Goal: Information Seeking & Learning: Learn about a topic

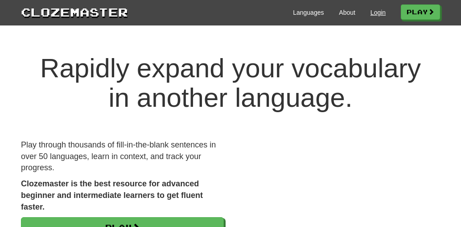
click at [381, 14] on link "Login" at bounding box center [378, 12] width 15 height 9
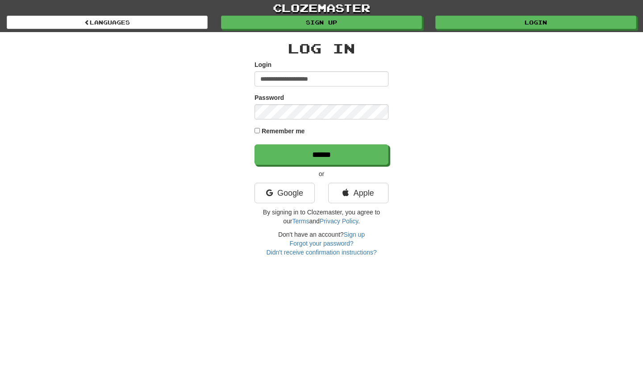
type input "**********"
click at [321, 154] on input "******" at bounding box center [321, 155] width 134 height 21
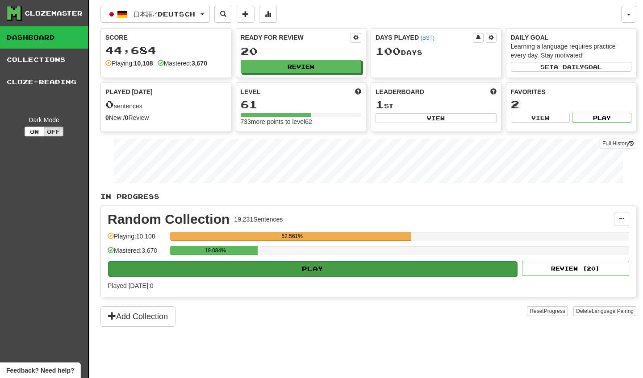
click at [295, 268] on button "Play" at bounding box center [312, 269] width 409 height 15
select select "********"
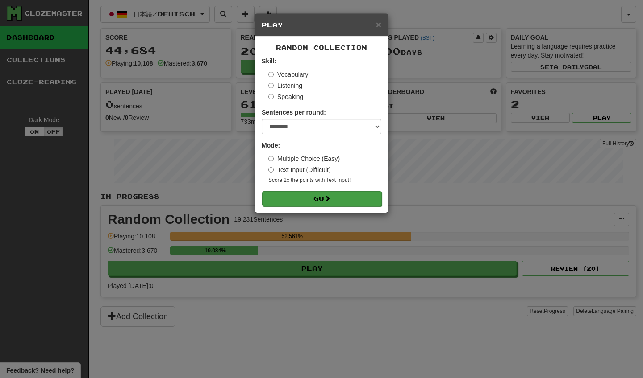
click at [308, 199] on button "Go" at bounding box center [322, 198] width 120 height 15
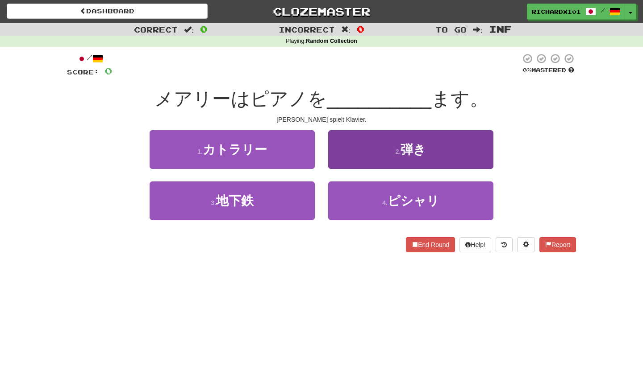
click at [404, 140] on button "2 . 弾き" at bounding box center [410, 149] width 165 height 39
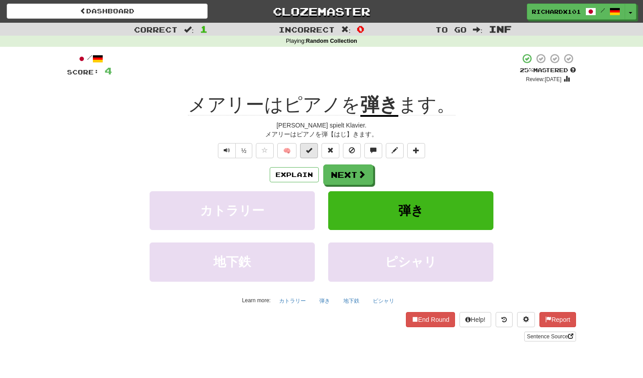
click at [312, 147] on span at bounding box center [309, 150] width 6 height 6
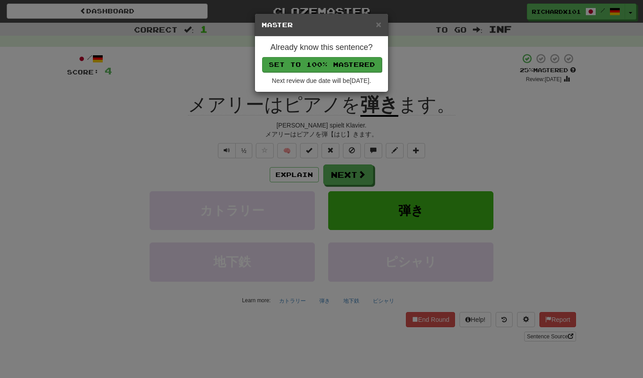
click at [326, 61] on button "Set to 100% Mastered" at bounding box center [322, 64] width 120 height 15
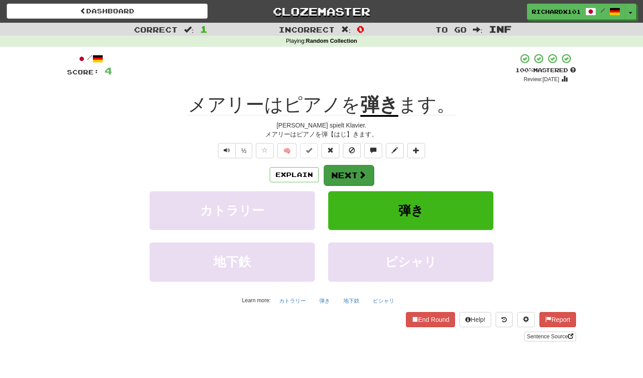
click at [333, 169] on button "Next" at bounding box center [349, 175] width 50 height 21
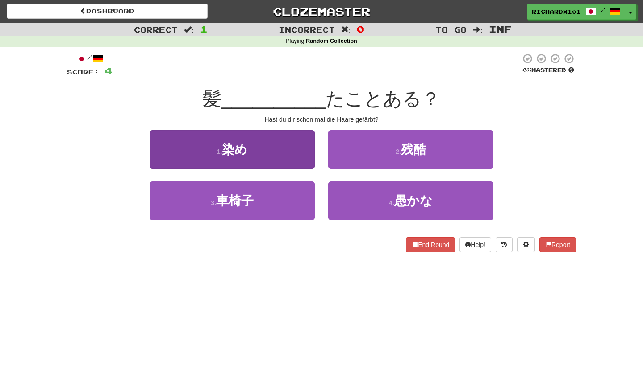
click at [286, 154] on button "1 . 染め" at bounding box center [232, 149] width 165 height 39
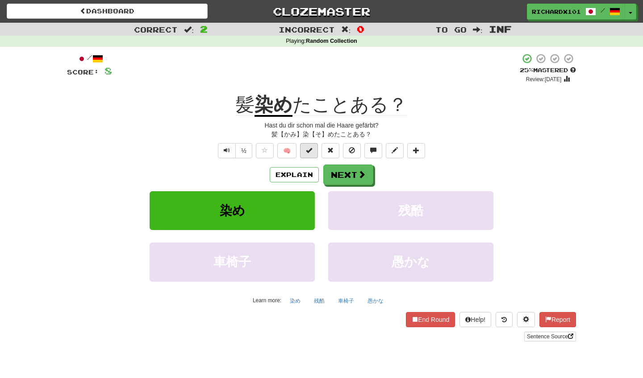
click at [310, 150] on span at bounding box center [309, 150] width 6 height 6
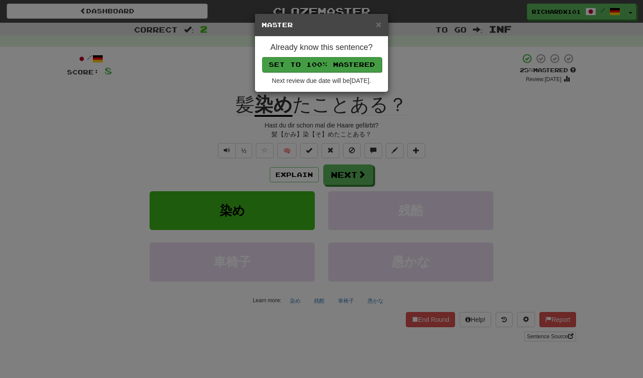
click at [339, 66] on button "Set to 100% Mastered" at bounding box center [322, 64] width 120 height 15
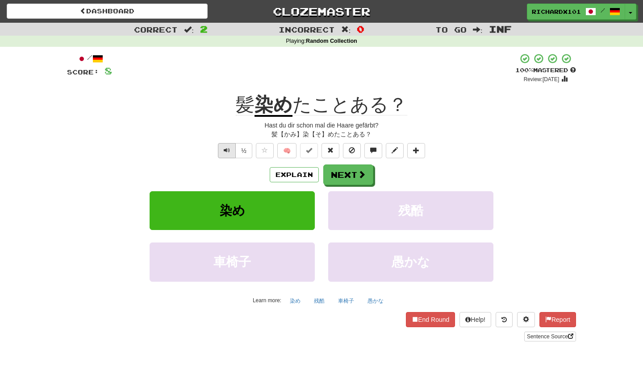
click at [219, 149] on button "Text-to-speech controls" at bounding box center [227, 150] width 18 height 15
click at [362, 173] on span at bounding box center [362, 175] width 8 height 8
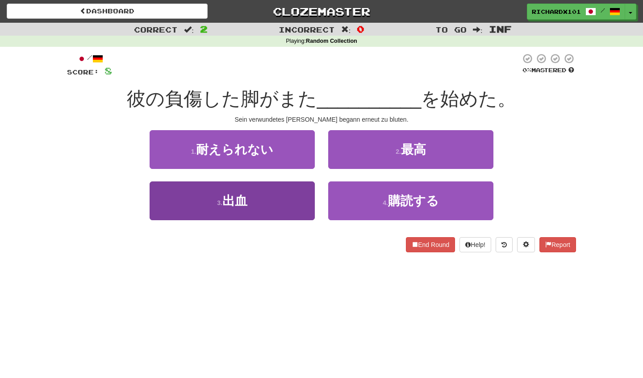
click at [302, 202] on button "3 . 出血" at bounding box center [232, 201] width 165 height 39
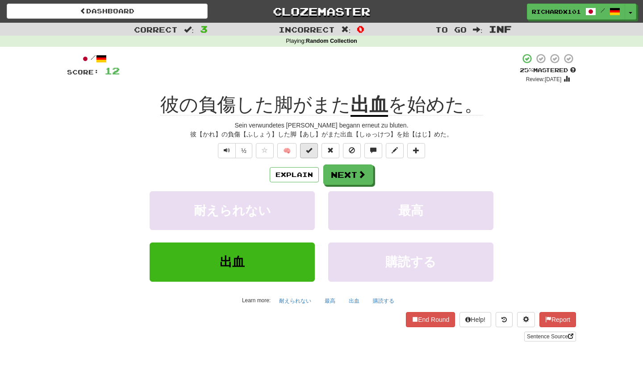
click at [311, 149] on span at bounding box center [309, 150] width 6 height 6
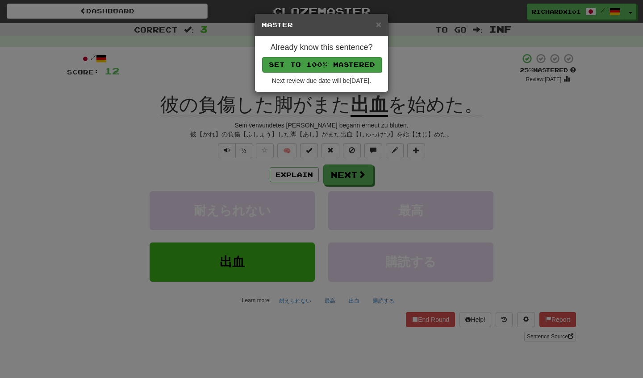
click at [343, 60] on button "Set to 100% Mastered" at bounding box center [322, 64] width 120 height 15
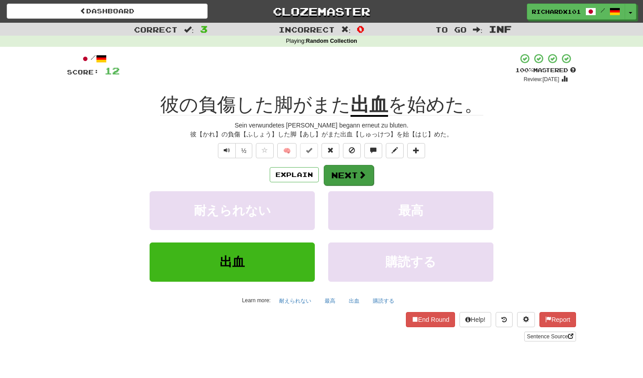
click at [343, 168] on button "Next" at bounding box center [349, 175] width 50 height 21
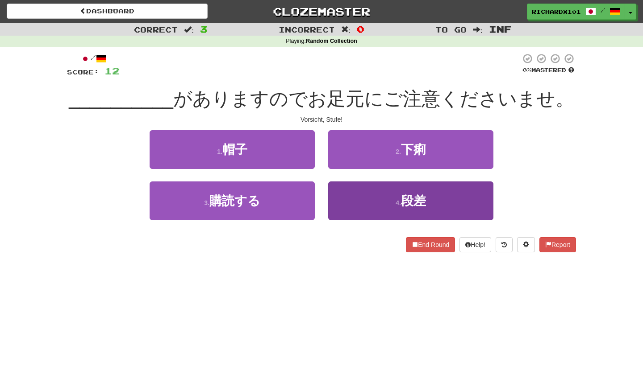
click at [357, 208] on button "4 . 段差" at bounding box center [410, 201] width 165 height 39
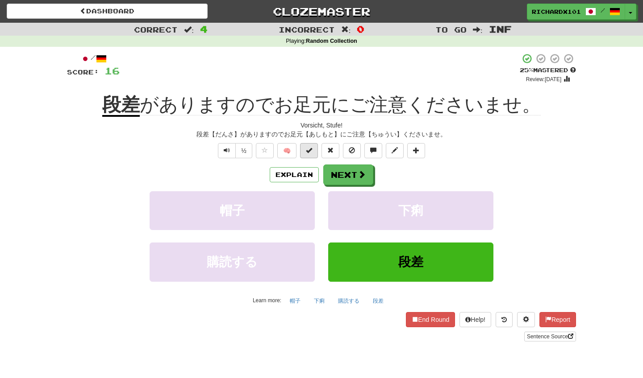
click at [309, 150] on span at bounding box center [309, 150] width 6 height 6
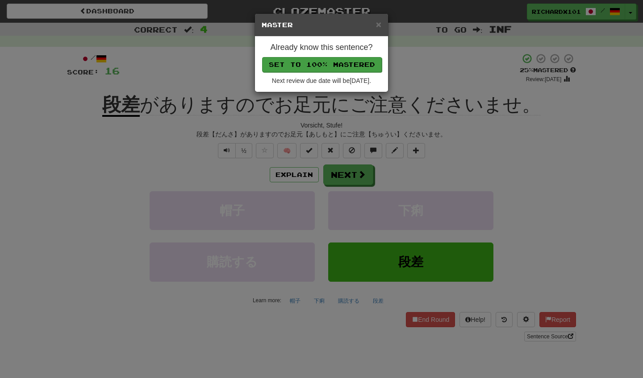
click at [343, 59] on button "Set to 100% Mastered" at bounding box center [322, 64] width 120 height 15
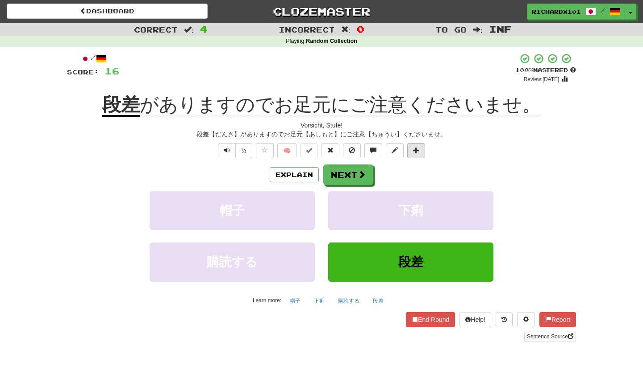
click at [419, 147] on span at bounding box center [416, 150] width 6 height 6
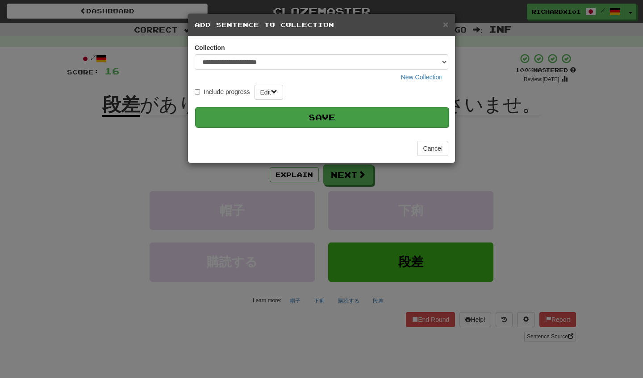
click at [402, 118] on button "Save" at bounding box center [321, 117] width 253 height 21
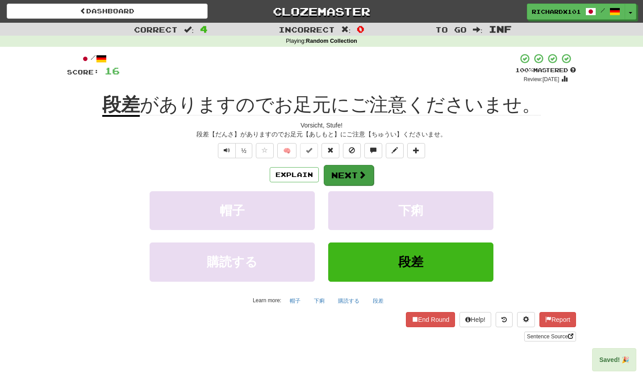
click at [366, 171] on button "Next" at bounding box center [349, 175] width 50 height 21
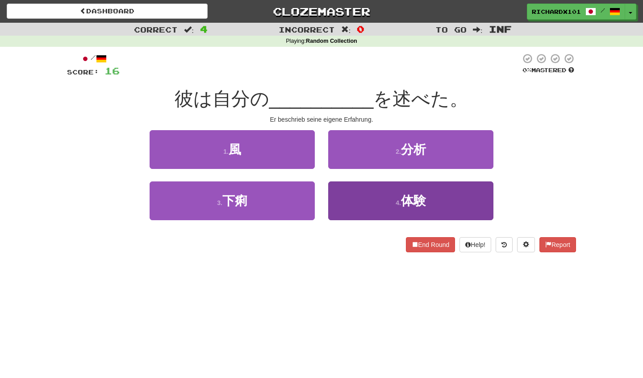
click at [369, 191] on button "4 . 体験" at bounding box center [410, 201] width 165 height 39
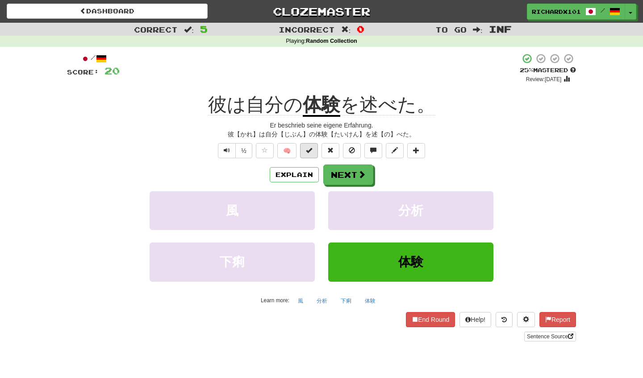
click at [312, 148] on span at bounding box center [309, 150] width 6 height 6
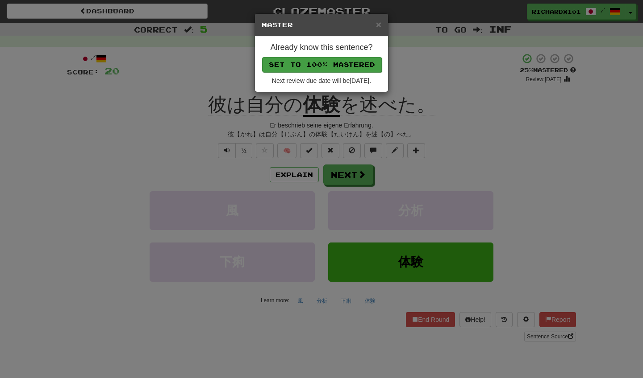
click at [332, 68] on button "Set to 100% Mastered" at bounding box center [322, 64] width 120 height 15
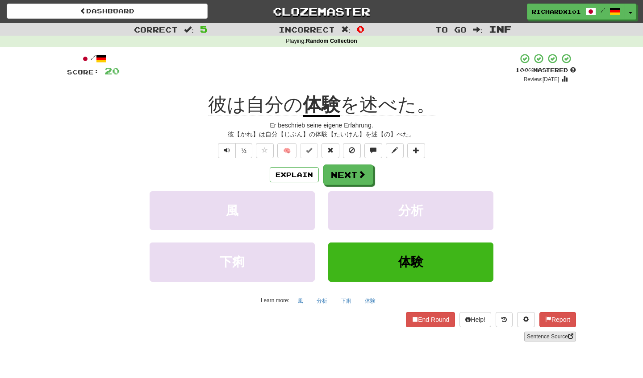
click at [537, 332] on link "Sentence Source" at bounding box center [550, 337] width 52 height 10
click at [415, 145] on button at bounding box center [416, 150] width 18 height 15
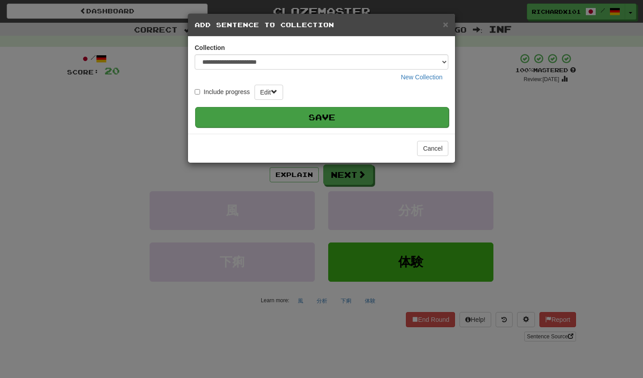
click at [398, 118] on button "Save" at bounding box center [321, 117] width 253 height 21
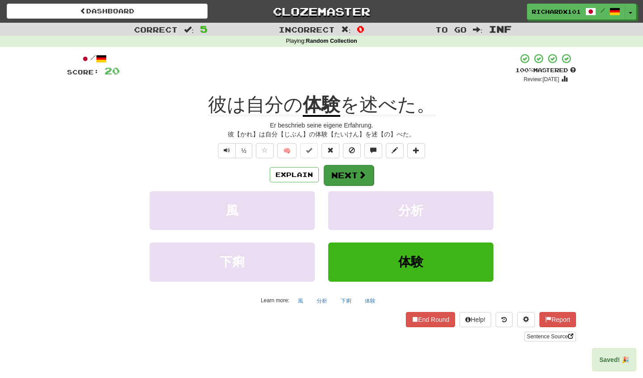
click at [368, 172] on button "Next" at bounding box center [349, 175] width 50 height 21
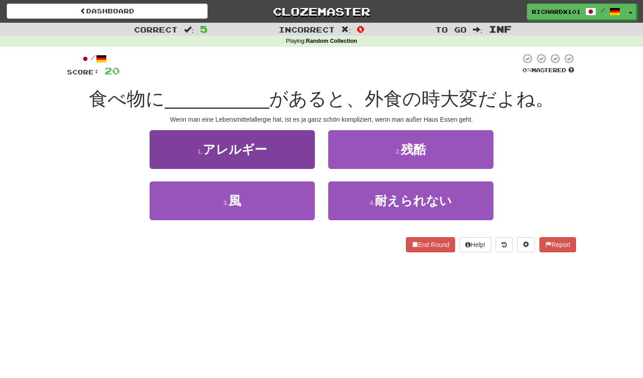
click at [298, 154] on button "1 . アレルギー" at bounding box center [232, 149] width 165 height 39
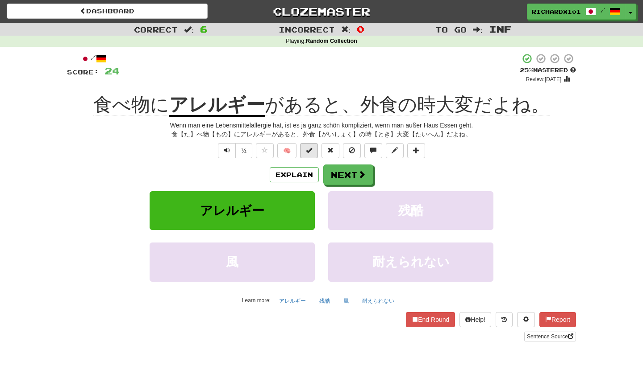
click at [307, 150] on span at bounding box center [309, 150] width 6 height 6
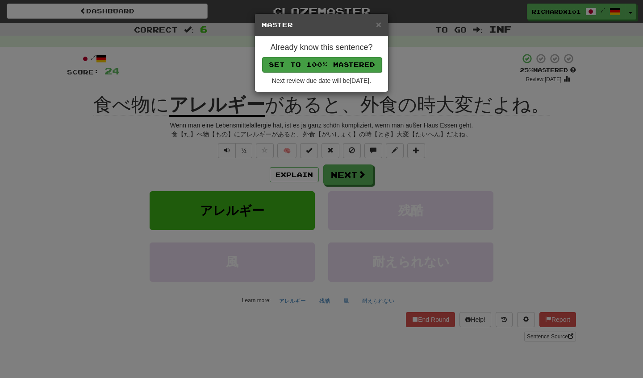
click at [334, 65] on button "Set to 100% Mastered" at bounding box center [322, 64] width 120 height 15
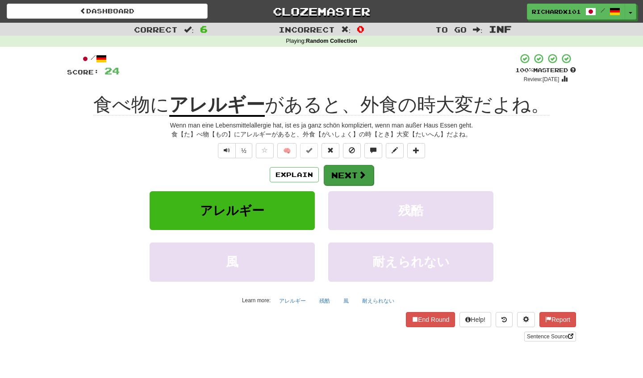
click at [343, 174] on button "Next" at bounding box center [349, 175] width 50 height 21
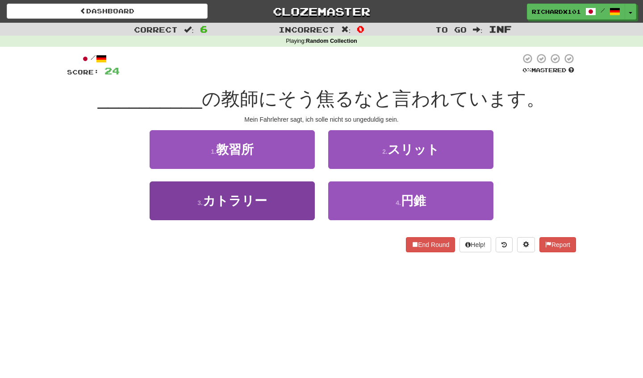
click at [279, 194] on button "3 . カトラリー" at bounding box center [232, 201] width 165 height 39
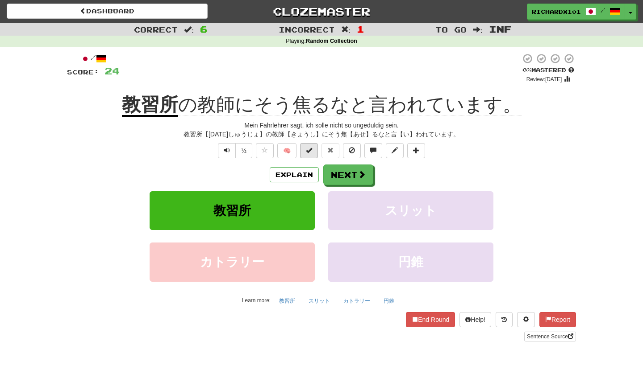
click at [306, 147] on span at bounding box center [309, 150] width 6 height 6
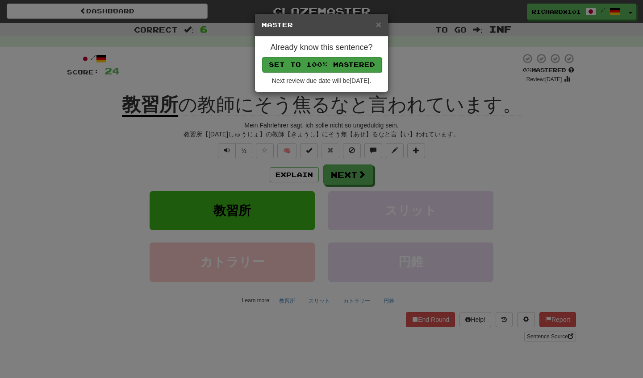
click at [330, 59] on button "Set to 100% Mastered" at bounding box center [322, 64] width 120 height 15
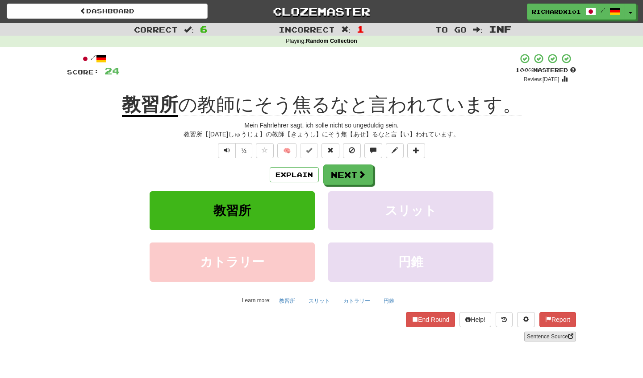
click at [536, 336] on link "Sentence Source" at bounding box center [550, 337] width 52 height 10
click at [349, 175] on button "Next" at bounding box center [349, 175] width 50 height 21
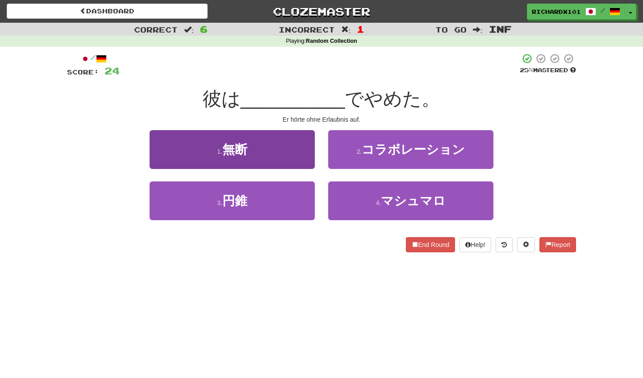
click at [303, 147] on button "1 . 無断" at bounding box center [232, 149] width 165 height 39
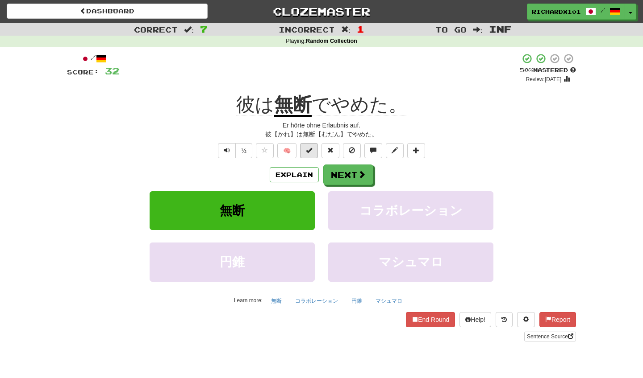
click at [308, 149] on span at bounding box center [309, 150] width 6 height 6
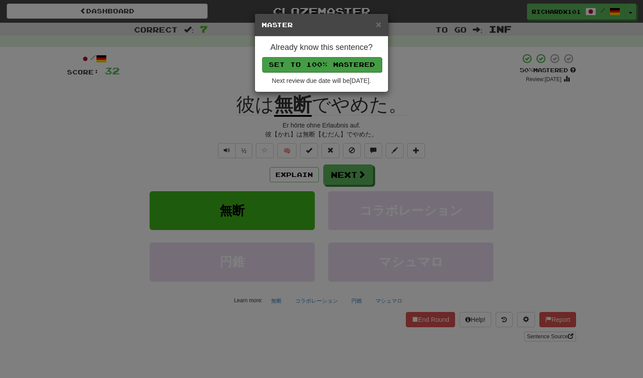
click at [330, 62] on button "Set to 100% Mastered" at bounding box center [322, 64] width 120 height 15
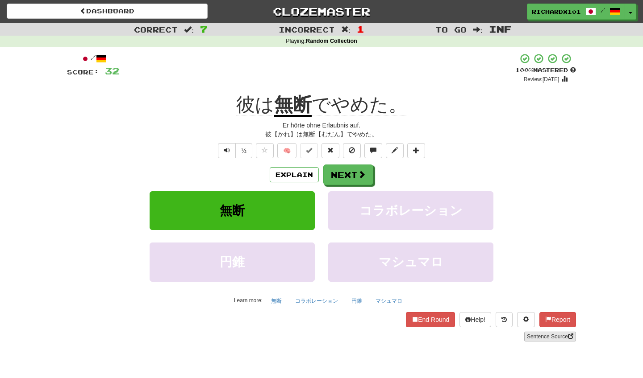
click at [533, 335] on link "Sentence Source" at bounding box center [550, 337] width 52 height 10
click at [346, 169] on button "Next" at bounding box center [349, 175] width 50 height 21
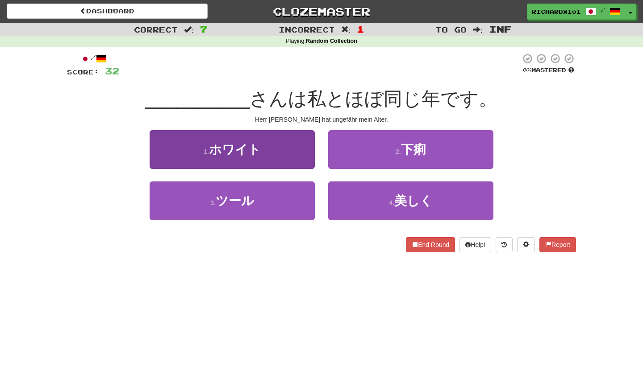
click at [301, 149] on button "1 . ホワイト" at bounding box center [232, 149] width 165 height 39
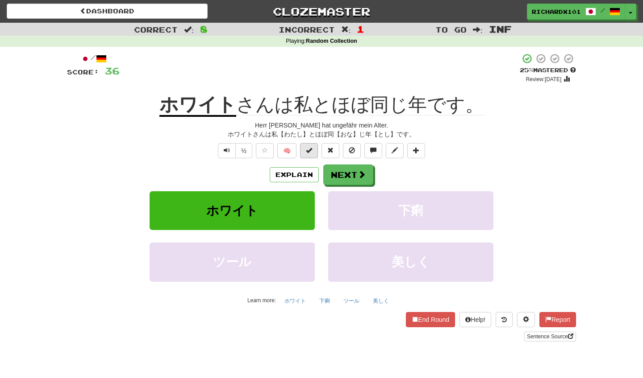
click at [311, 149] on span at bounding box center [309, 150] width 6 height 6
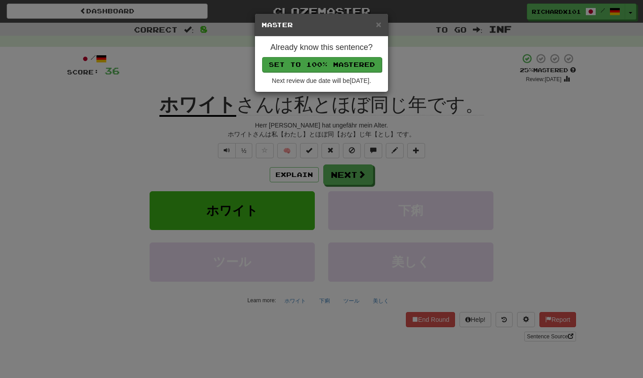
click at [332, 63] on button "Set to 100% Mastered" at bounding box center [322, 64] width 120 height 15
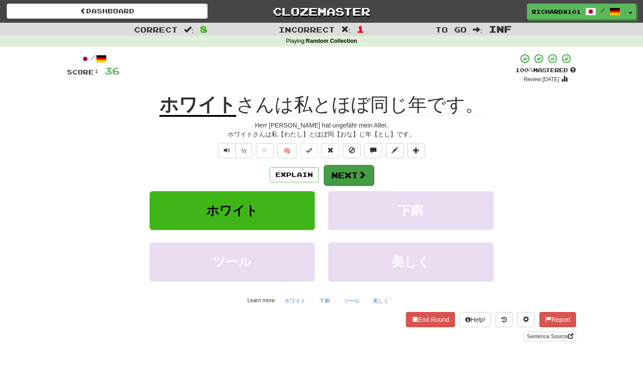
click at [339, 167] on button "Next" at bounding box center [349, 175] width 50 height 21
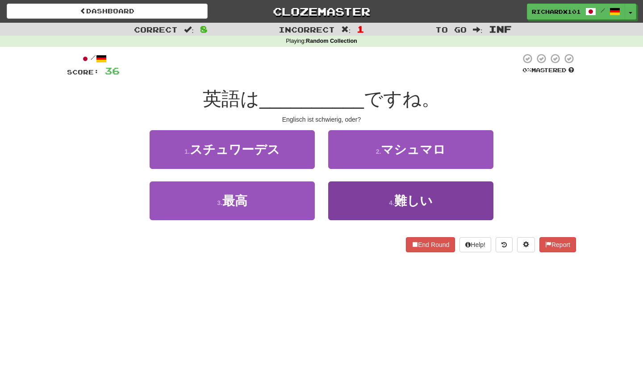
click at [350, 196] on button "4 . 難しい" at bounding box center [410, 201] width 165 height 39
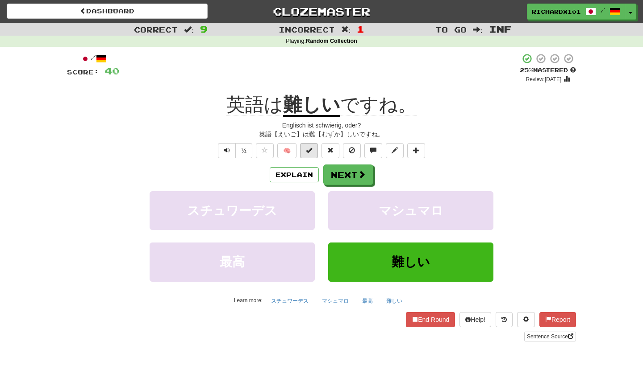
click at [310, 150] on span at bounding box center [309, 150] width 6 height 6
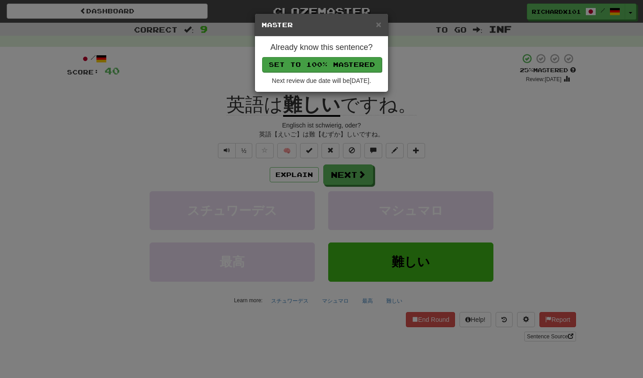
click at [308, 61] on button "Set to 100% Mastered" at bounding box center [322, 64] width 120 height 15
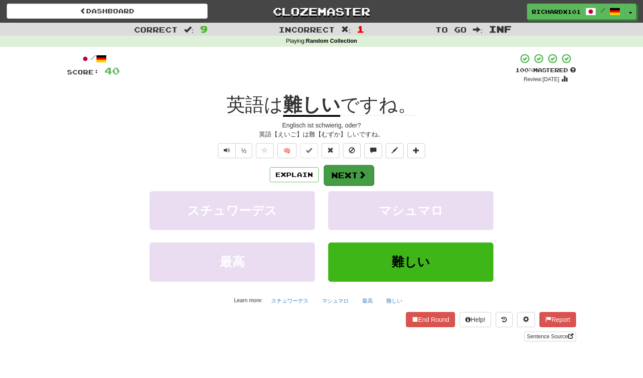
click at [332, 168] on button "Next" at bounding box center [349, 175] width 50 height 21
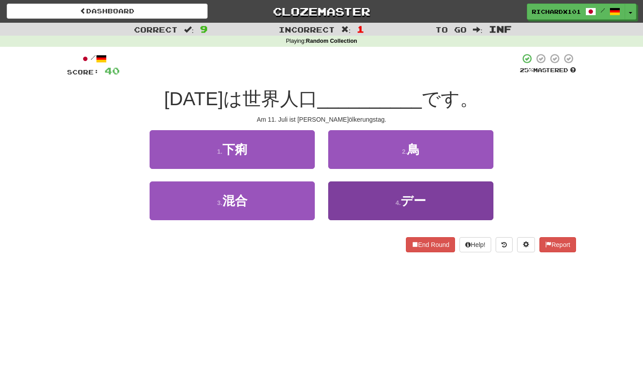
click at [346, 202] on button "4 . デー" at bounding box center [410, 201] width 165 height 39
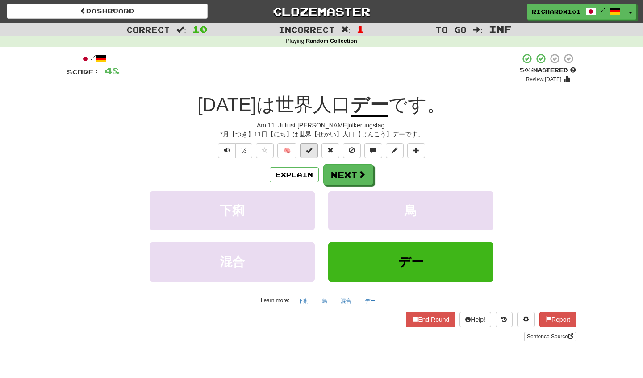
click at [310, 150] on span at bounding box center [309, 150] width 6 height 6
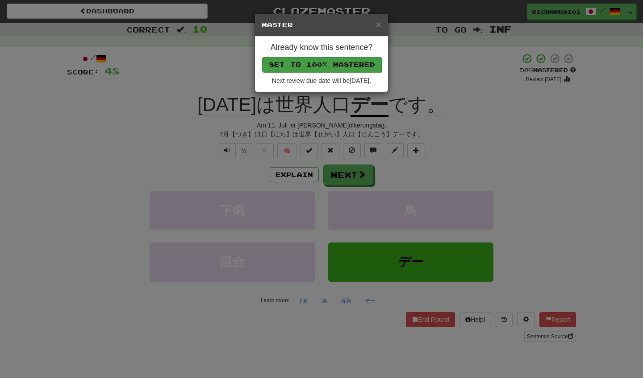
click at [326, 64] on button "Set to 100% Mastered" at bounding box center [322, 64] width 120 height 15
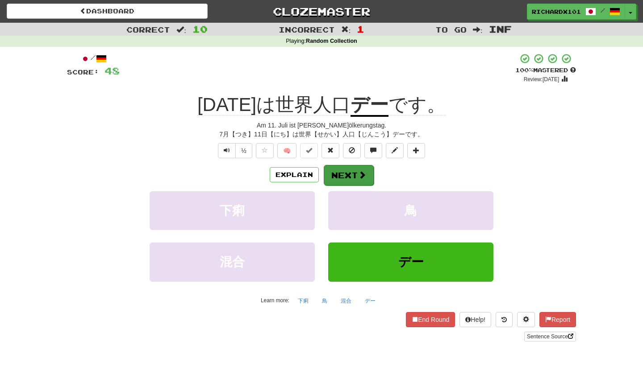
click at [343, 170] on button "Next" at bounding box center [349, 175] width 50 height 21
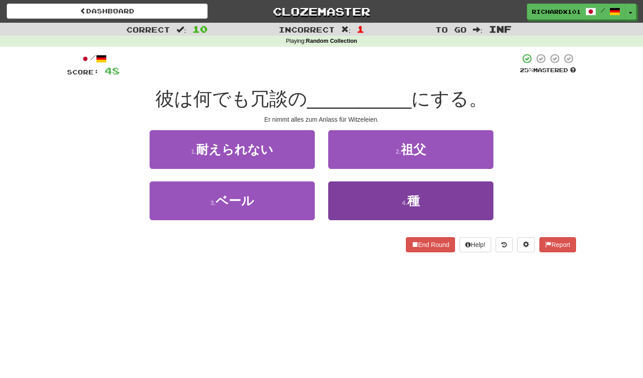
click at [352, 202] on button "4 . 種" at bounding box center [410, 201] width 165 height 39
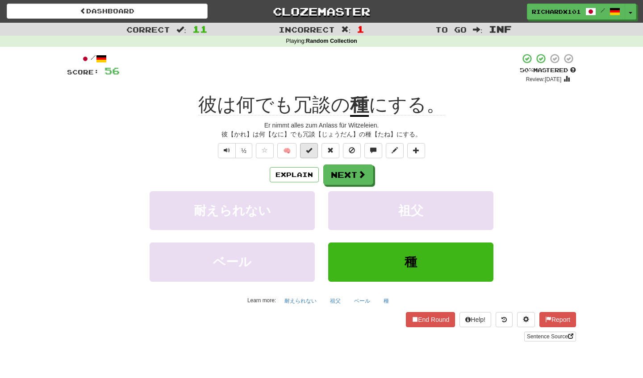
click at [309, 145] on button at bounding box center [309, 150] width 18 height 15
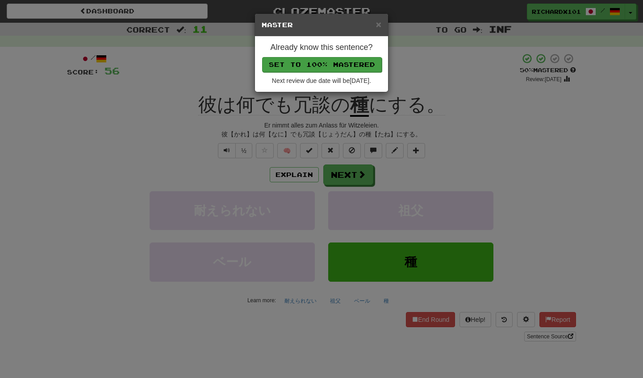
click at [326, 58] on button "Set to 100% Mastered" at bounding box center [322, 64] width 120 height 15
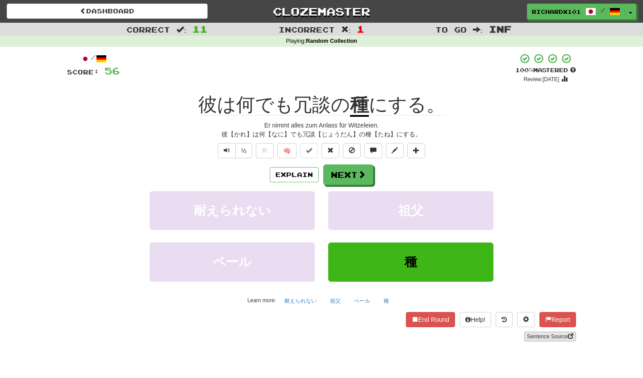
click at [542, 332] on link "Sentence Source" at bounding box center [550, 337] width 52 height 10
click at [359, 169] on button "Next" at bounding box center [349, 175] width 50 height 21
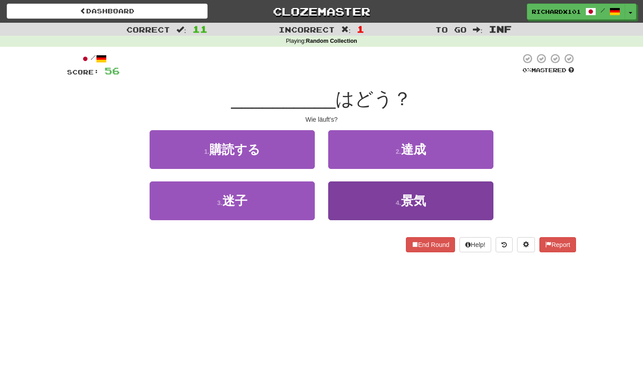
click at [366, 187] on button "4 . 景気" at bounding box center [410, 201] width 165 height 39
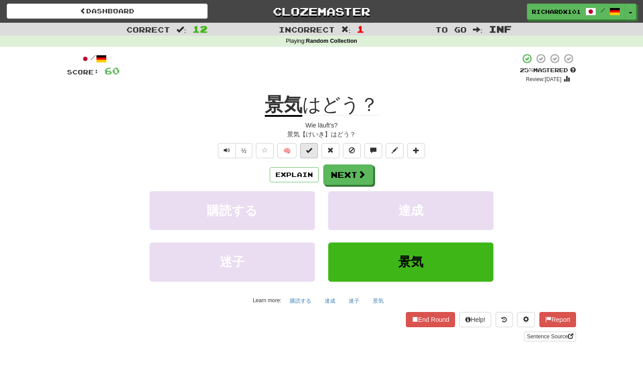
click at [314, 151] on button at bounding box center [309, 150] width 18 height 15
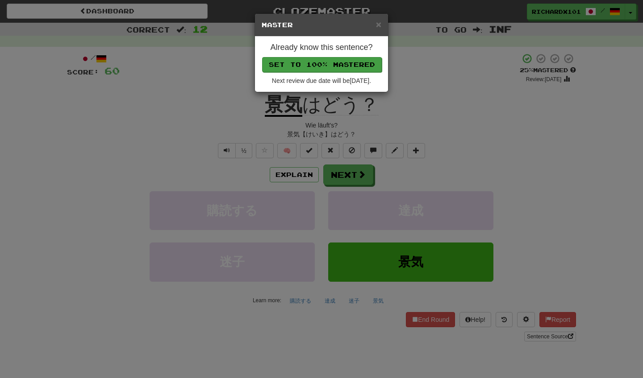
click at [335, 63] on button "Set to 100% Mastered" at bounding box center [322, 64] width 120 height 15
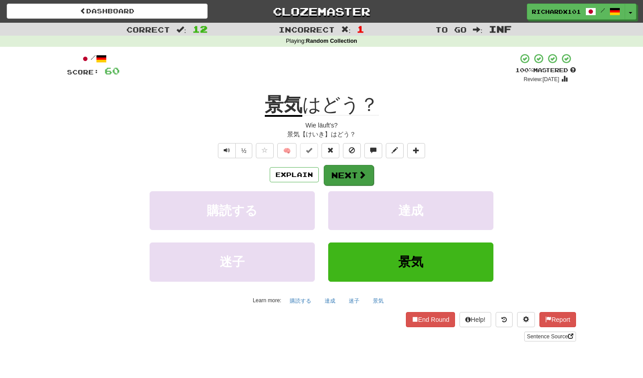
click at [343, 170] on button "Next" at bounding box center [349, 175] width 50 height 21
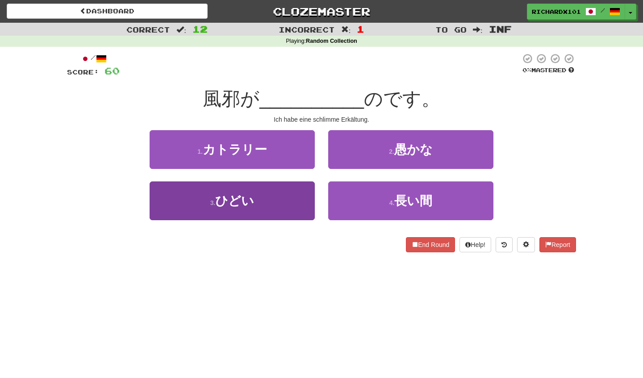
click at [299, 199] on button "3 . ひどい" at bounding box center [232, 201] width 165 height 39
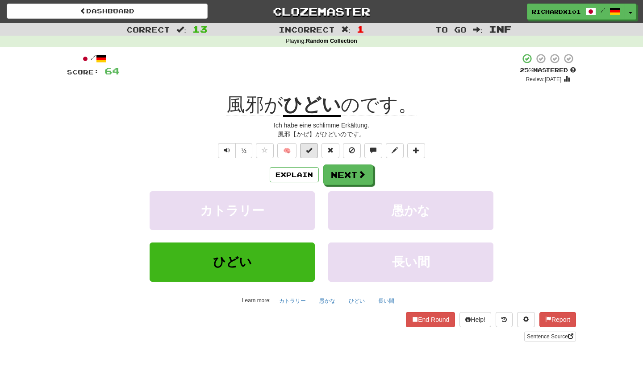
click at [309, 148] on span at bounding box center [309, 150] width 6 height 6
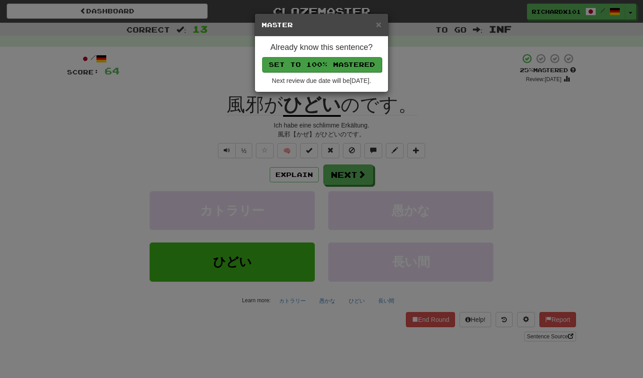
click at [353, 62] on button "Set to 100% Mastered" at bounding box center [322, 64] width 120 height 15
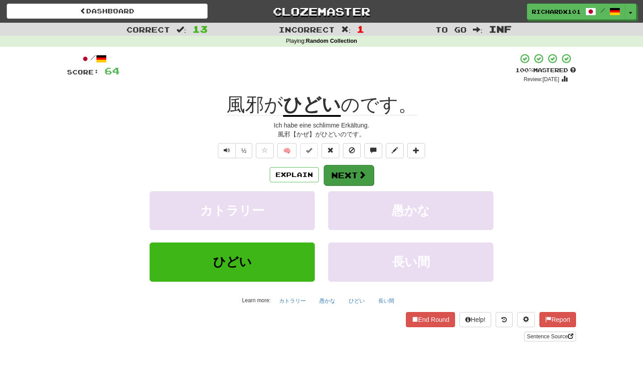
click at [355, 170] on button "Next" at bounding box center [349, 175] width 50 height 21
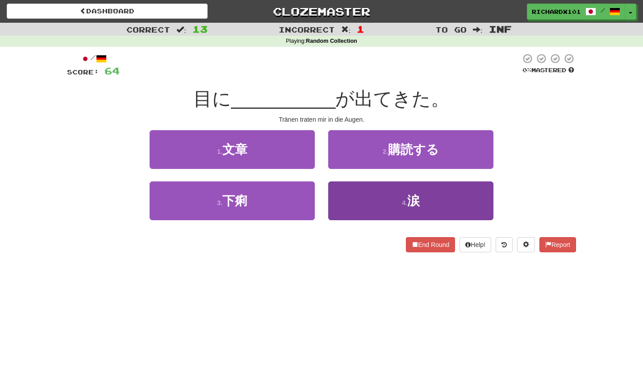
click at [357, 198] on button "4 . 涙" at bounding box center [410, 201] width 165 height 39
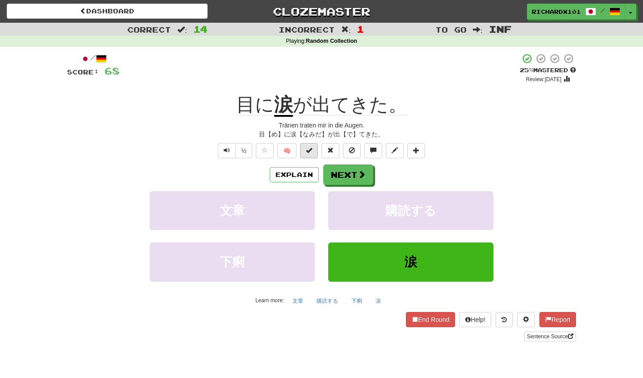
click at [312, 148] on span at bounding box center [309, 150] width 6 height 6
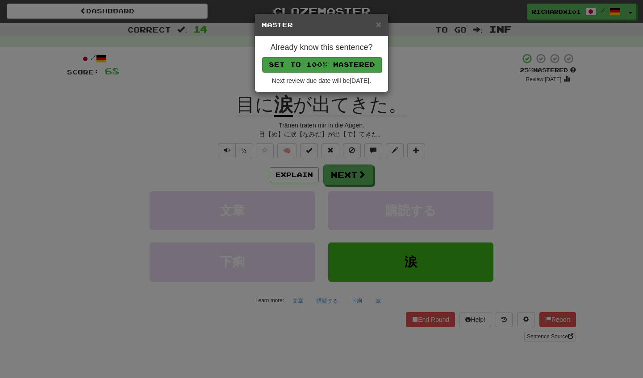
click at [314, 62] on button "Set to 100% Mastered" at bounding box center [322, 64] width 120 height 15
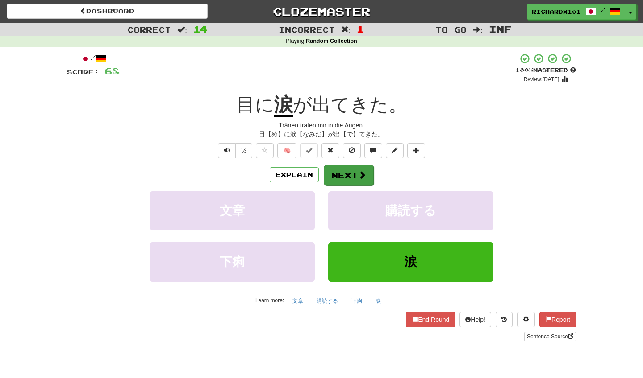
click at [360, 177] on span at bounding box center [362, 175] width 8 height 8
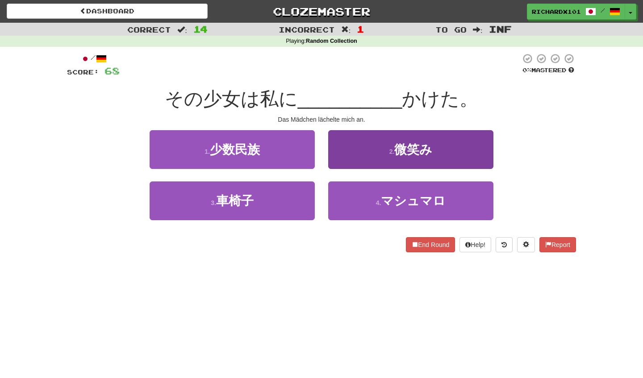
click at [363, 154] on button "2 . 微笑み" at bounding box center [410, 149] width 165 height 39
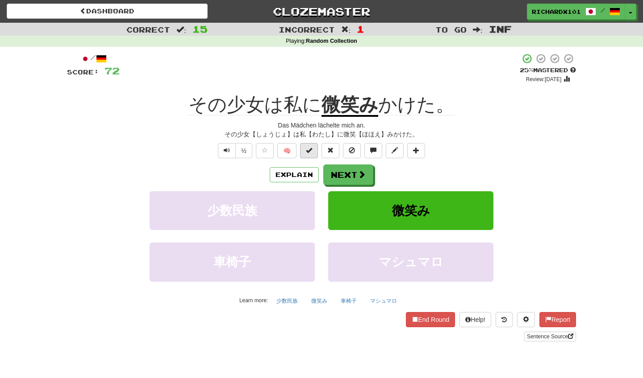
click at [312, 150] on button at bounding box center [309, 150] width 18 height 15
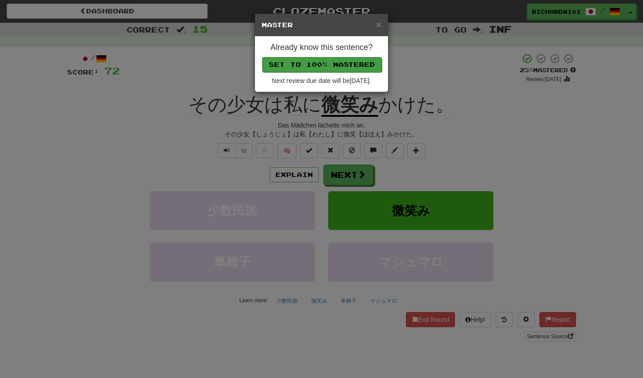
click at [312, 61] on button "Set to 100% Mastered" at bounding box center [322, 64] width 120 height 15
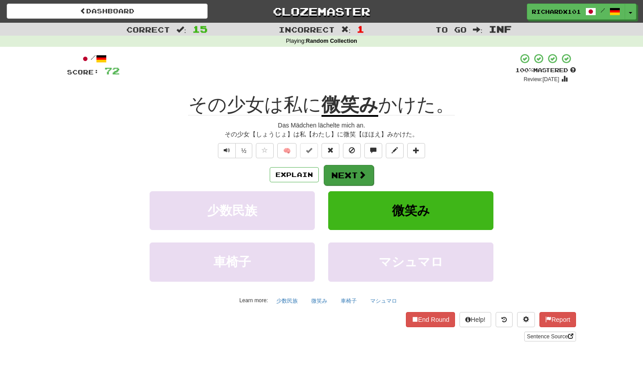
click at [337, 174] on button "Next" at bounding box center [349, 175] width 50 height 21
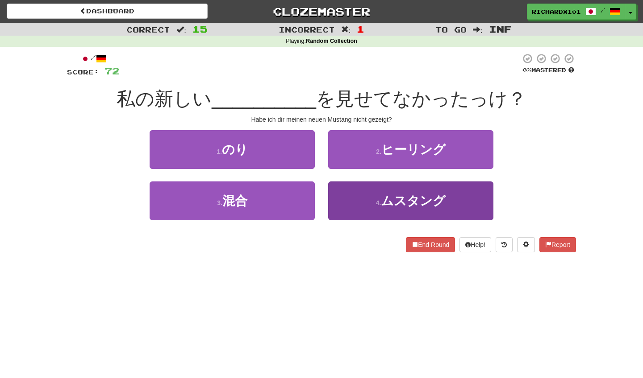
click at [357, 192] on button "4 . ムスタング" at bounding box center [410, 201] width 165 height 39
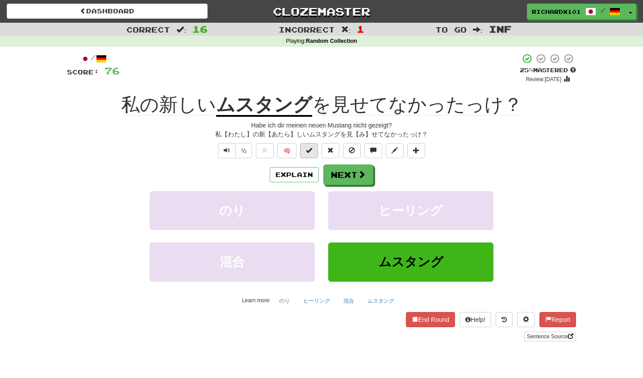
click at [311, 153] on span at bounding box center [309, 150] width 6 height 6
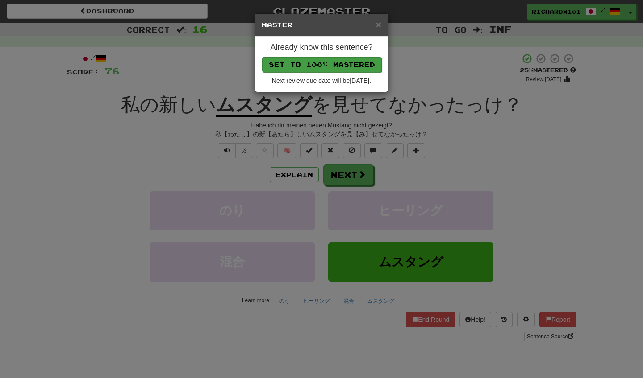
click at [309, 63] on button "Set to 100% Mastered" at bounding box center [322, 64] width 120 height 15
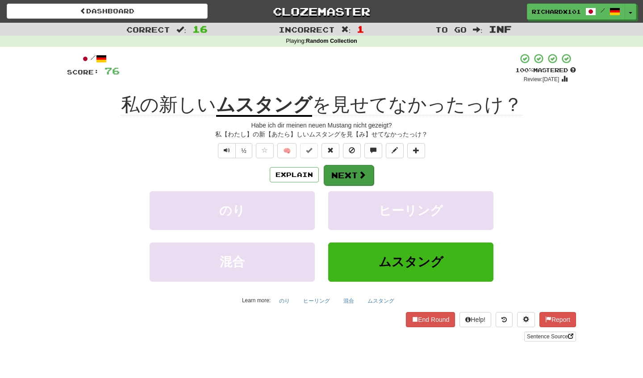
click at [350, 170] on button "Next" at bounding box center [349, 175] width 50 height 21
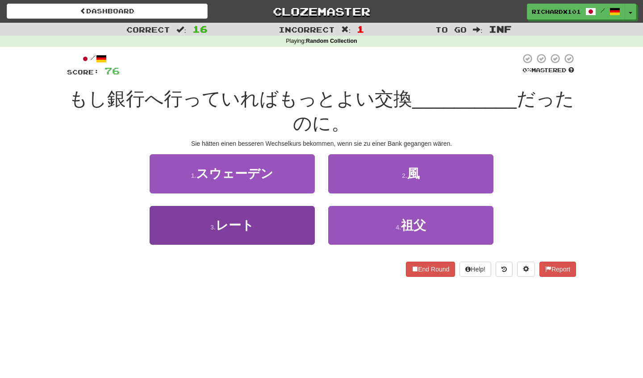
click at [281, 223] on button "3 . レート" at bounding box center [232, 225] width 165 height 39
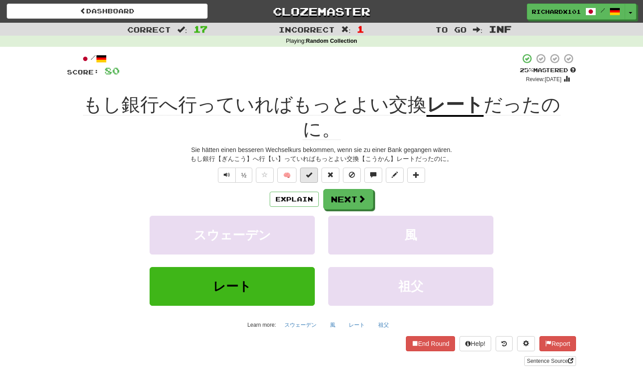
click at [313, 168] on button at bounding box center [309, 175] width 18 height 15
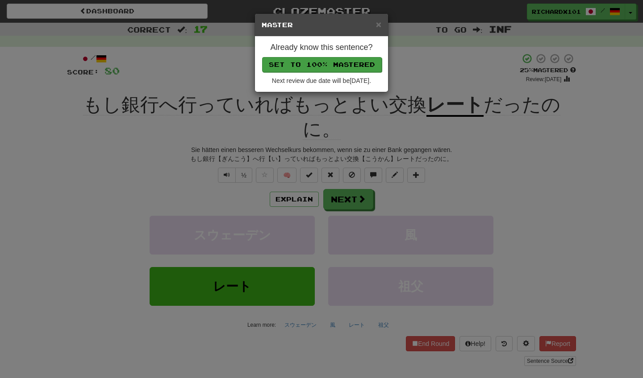
click at [343, 60] on button "Set to 100% Mastered" at bounding box center [322, 64] width 120 height 15
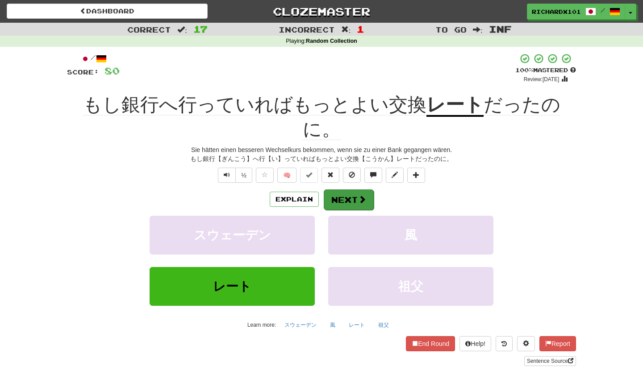
click at [358, 195] on span at bounding box center [362, 199] width 8 height 8
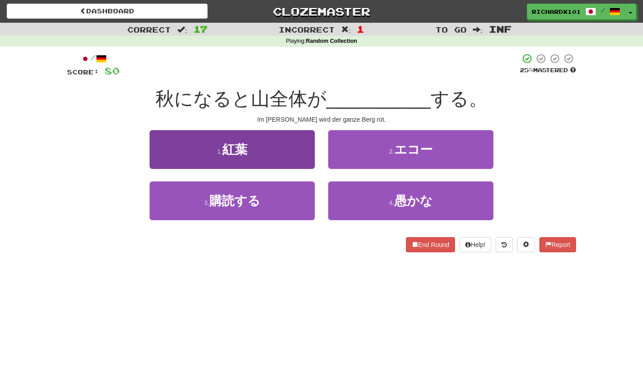
click at [304, 156] on button "1 . 紅葉" at bounding box center [232, 149] width 165 height 39
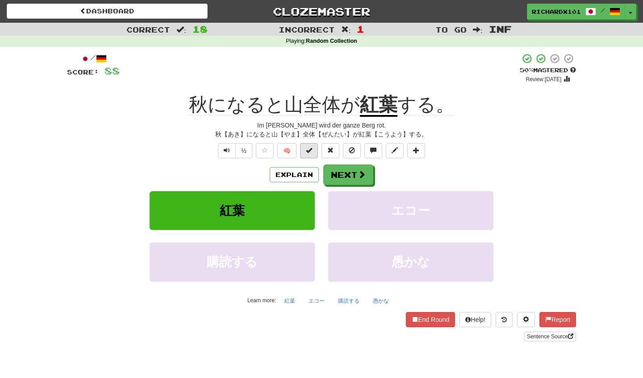
click at [310, 147] on span at bounding box center [309, 150] width 6 height 6
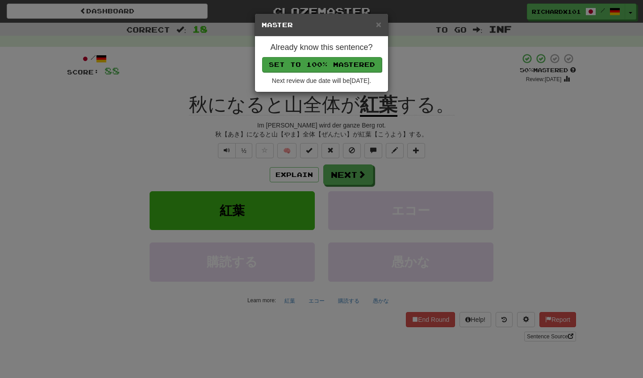
click at [339, 59] on button "Set to 100% Mastered" at bounding box center [322, 64] width 120 height 15
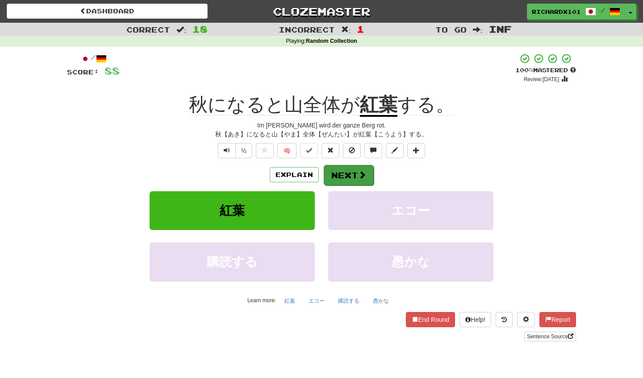
click at [344, 170] on button "Next" at bounding box center [349, 175] width 50 height 21
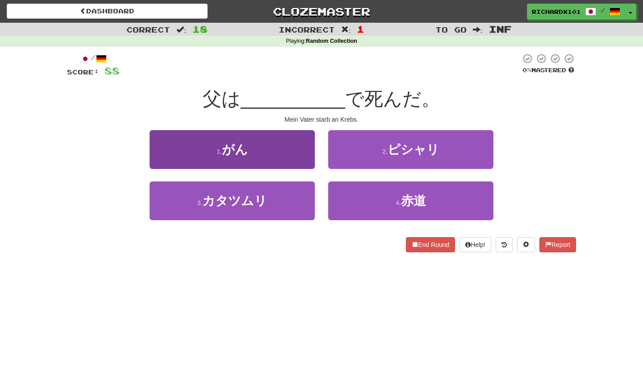
click at [299, 157] on button "1 . がん" at bounding box center [232, 149] width 165 height 39
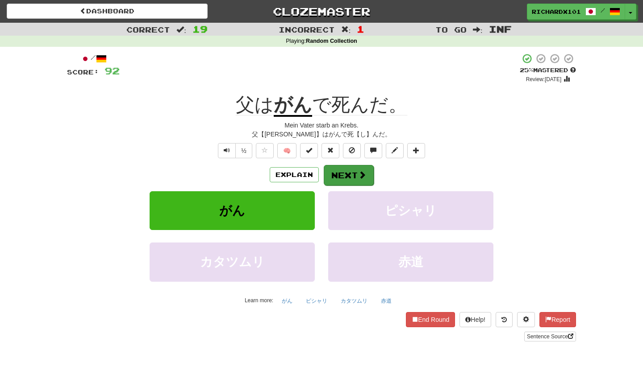
click at [337, 175] on button "Next" at bounding box center [349, 175] width 50 height 21
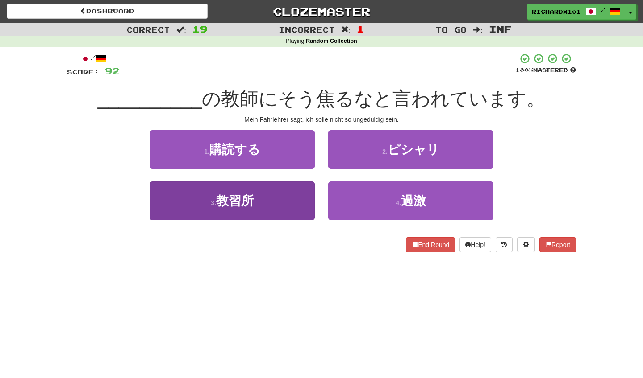
click at [299, 195] on button "3 . 教習所" at bounding box center [232, 201] width 165 height 39
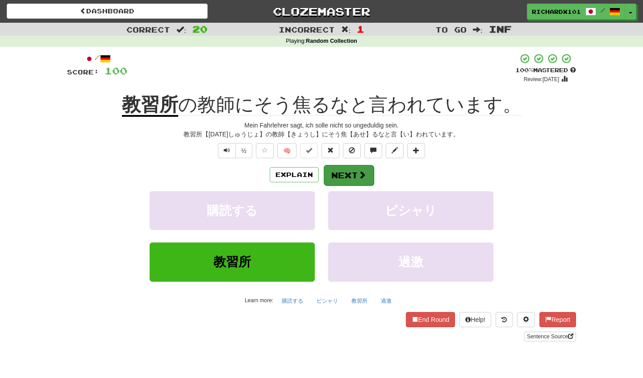
click at [331, 169] on button "Next" at bounding box center [349, 175] width 50 height 21
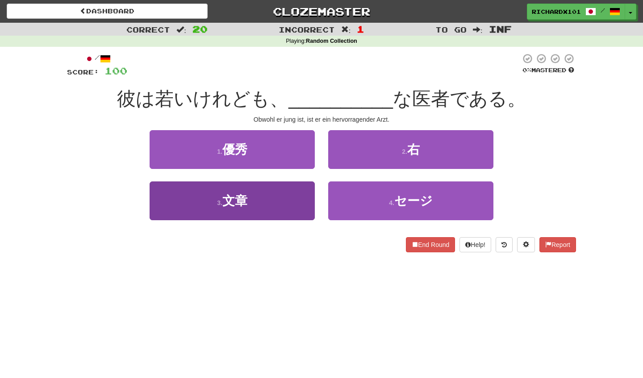
click at [296, 200] on button "3 . 文章" at bounding box center [232, 201] width 165 height 39
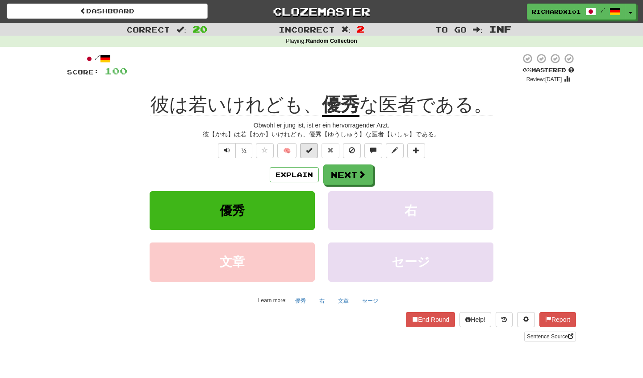
click at [308, 150] on span at bounding box center [309, 150] width 6 height 6
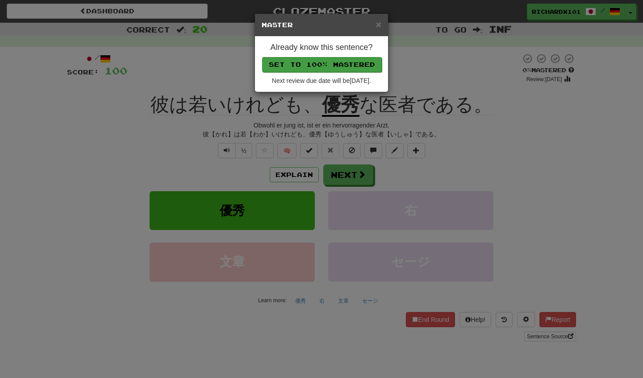
click at [336, 64] on button "Set to 100% Mastered" at bounding box center [322, 64] width 120 height 15
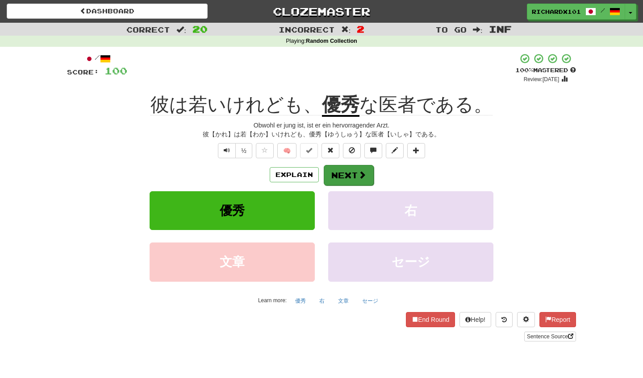
click at [360, 174] on span at bounding box center [362, 175] width 8 height 8
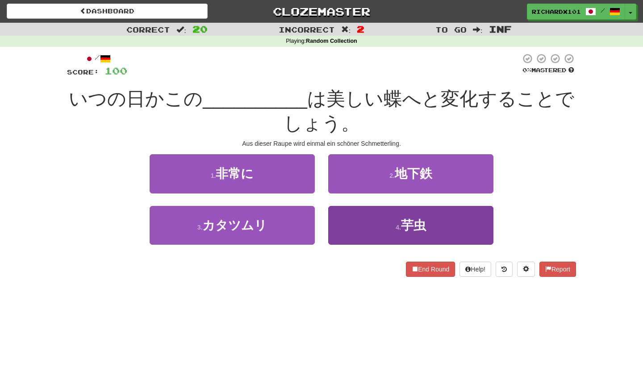
click at [368, 237] on button "4 . 芋虫" at bounding box center [410, 225] width 165 height 39
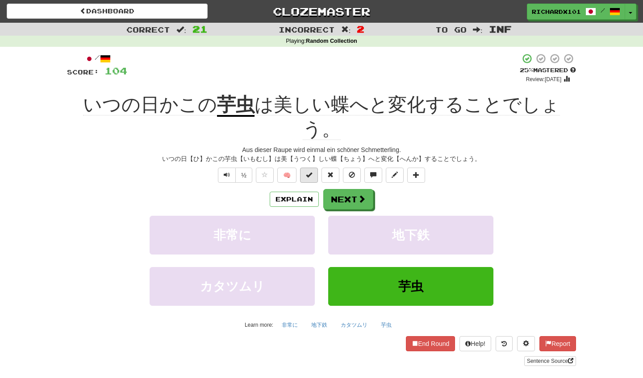
click at [315, 168] on button at bounding box center [309, 175] width 18 height 15
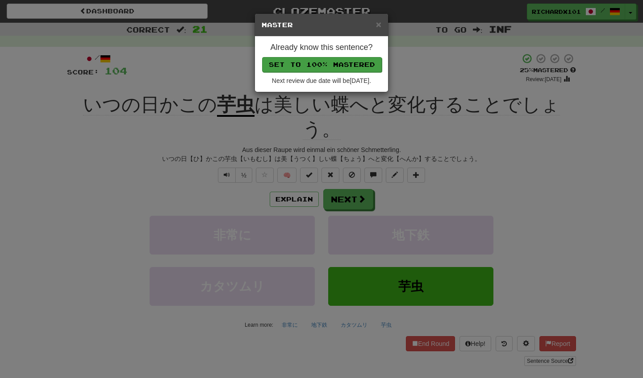
click at [330, 66] on button "Set to 100% Mastered" at bounding box center [322, 64] width 120 height 15
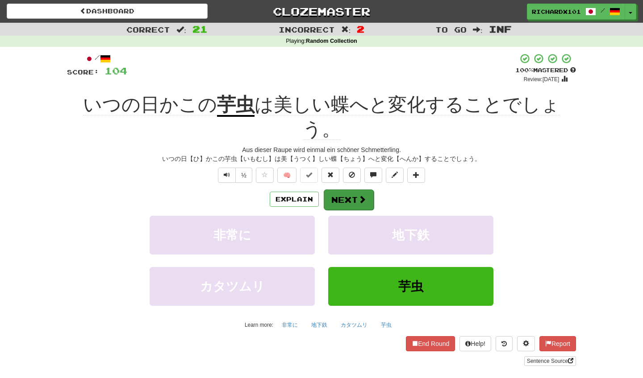
click at [346, 190] on button "Next" at bounding box center [349, 200] width 50 height 21
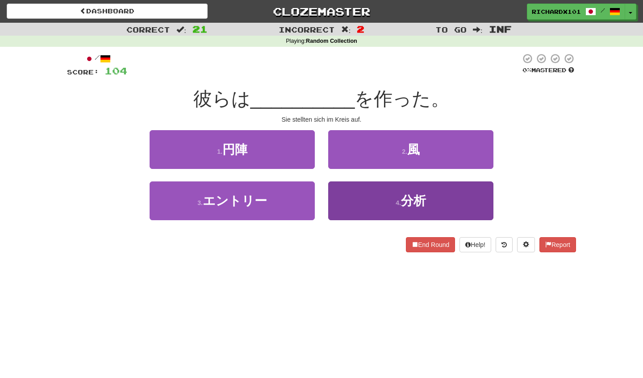
click at [362, 212] on button "4 . 分析" at bounding box center [410, 201] width 165 height 39
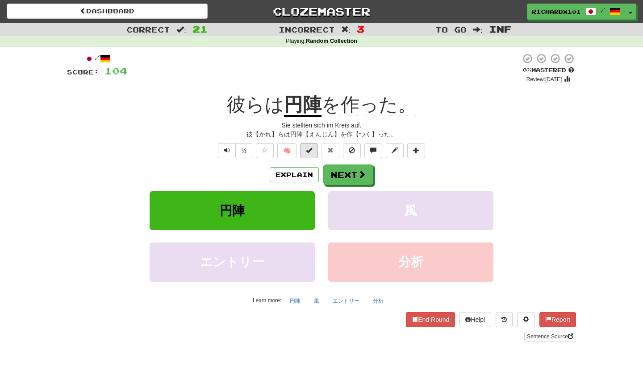
click at [316, 150] on button at bounding box center [309, 150] width 18 height 15
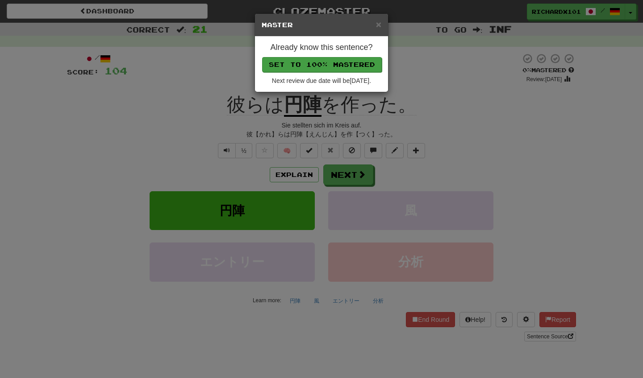
click at [353, 66] on button "Set to 100% Mastered" at bounding box center [322, 64] width 120 height 15
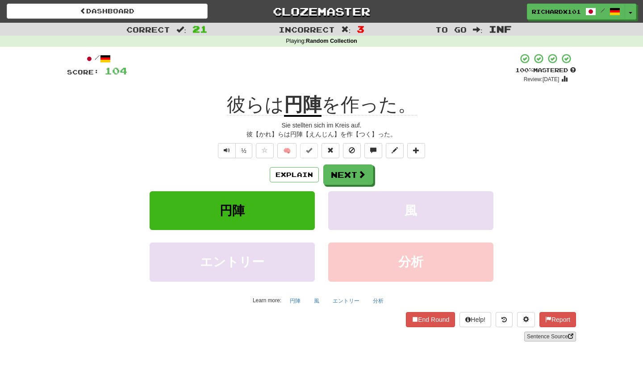
click at [540, 333] on link "Sentence Source" at bounding box center [550, 337] width 52 height 10
click at [360, 174] on span at bounding box center [362, 175] width 8 height 8
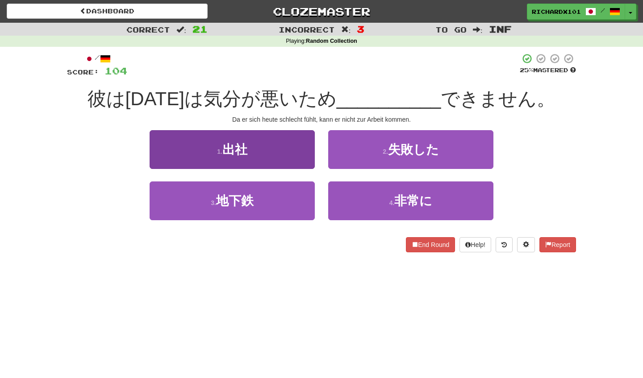
click at [301, 151] on button "1 . 出社" at bounding box center [232, 149] width 165 height 39
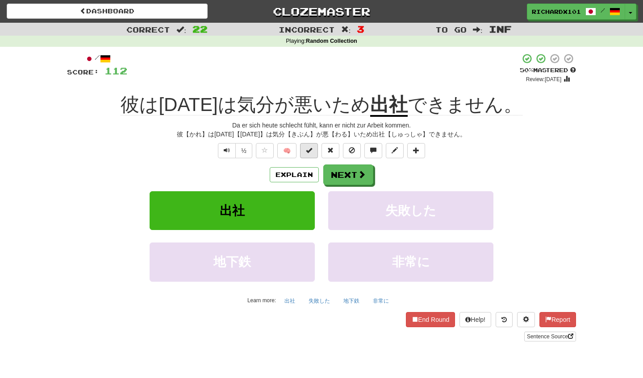
click at [312, 152] on span at bounding box center [309, 150] width 6 height 6
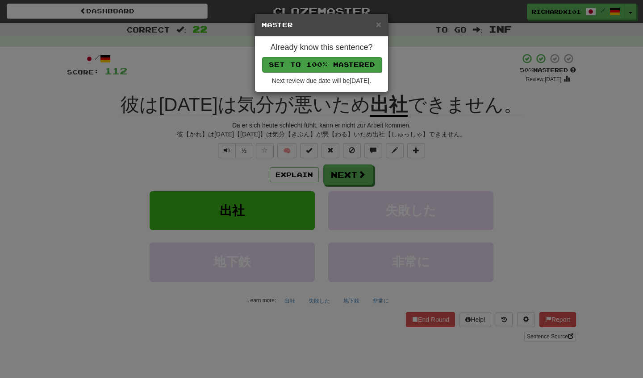
click at [343, 64] on button "Set to 100% Mastered" at bounding box center [322, 64] width 120 height 15
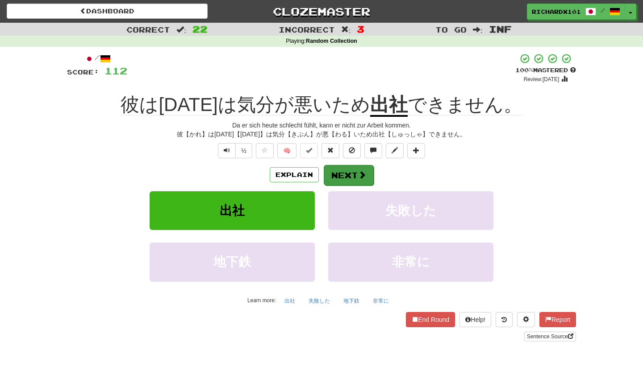
click at [345, 170] on button "Next" at bounding box center [349, 175] width 50 height 21
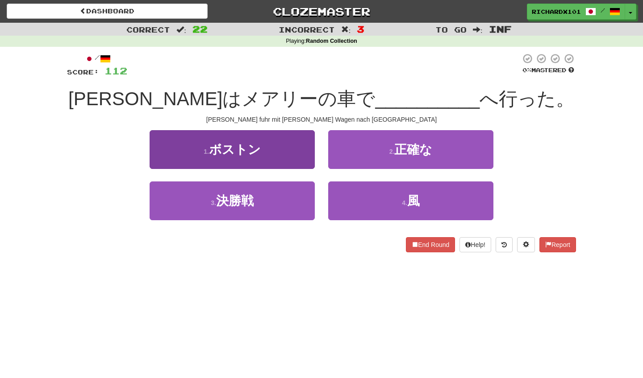
click at [301, 148] on button "1 . ボストン" at bounding box center [232, 149] width 165 height 39
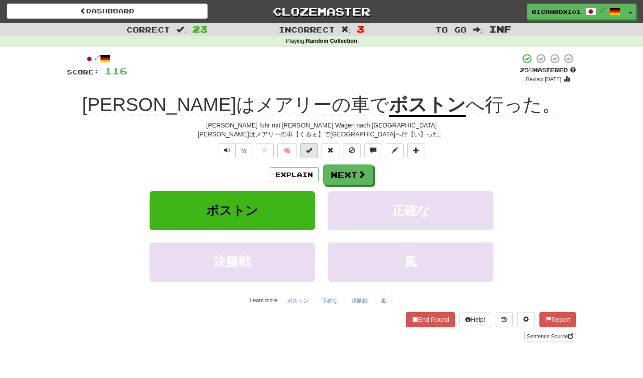
click at [308, 149] on span at bounding box center [309, 150] width 6 height 6
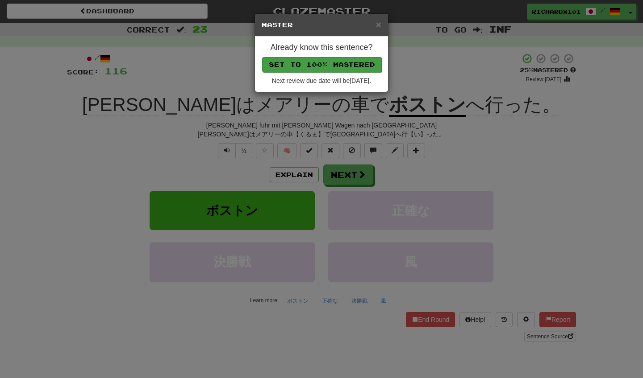
click at [342, 66] on button "Set to 100% Mastered" at bounding box center [322, 64] width 120 height 15
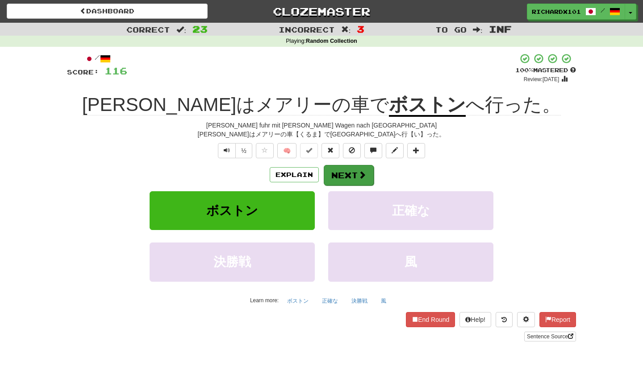
click at [343, 175] on button "Next" at bounding box center [349, 175] width 50 height 21
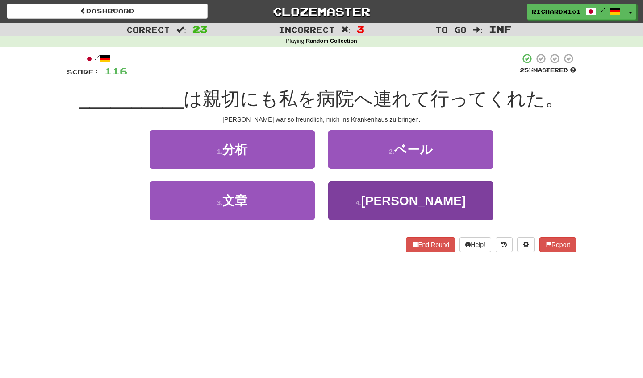
click at [352, 196] on button "4 . 五郎" at bounding box center [410, 201] width 165 height 39
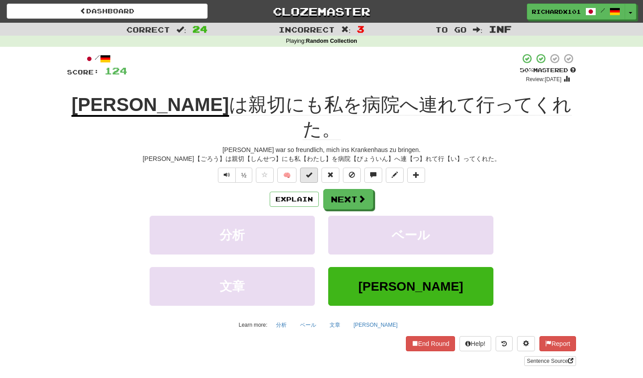
click at [316, 168] on button at bounding box center [309, 175] width 18 height 15
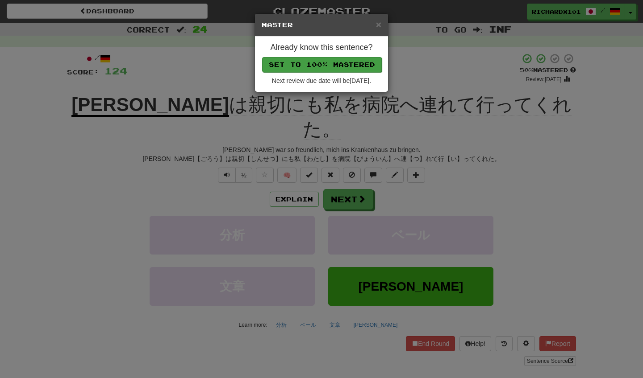
click at [349, 66] on button "Set to 100% Mastered" at bounding box center [322, 64] width 120 height 15
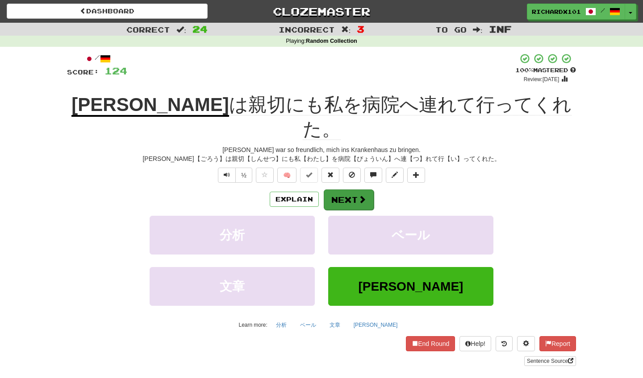
click at [339, 190] on button "Next" at bounding box center [349, 200] width 50 height 21
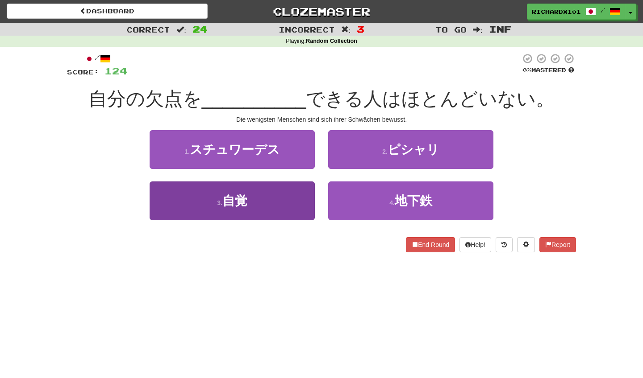
click at [300, 199] on button "3 . 自覚" at bounding box center [232, 201] width 165 height 39
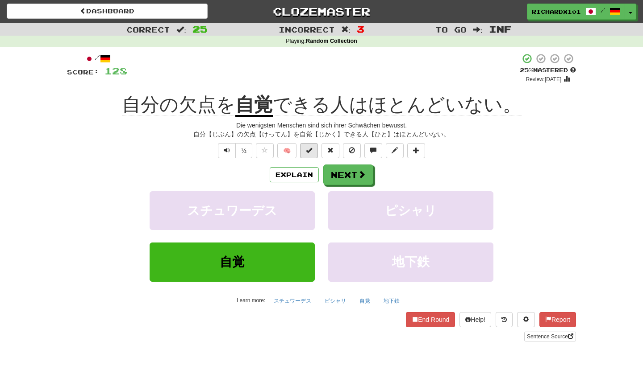
click at [309, 152] on span at bounding box center [309, 150] width 6 height 6
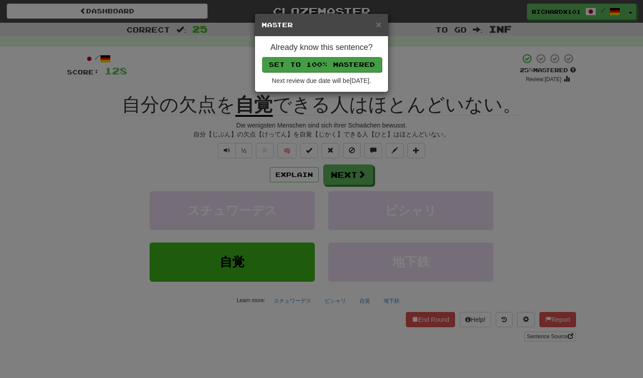
click at [353, 62] on button "Set to 100% Mastered" at bounding box center [322, 64] width 120 height 15
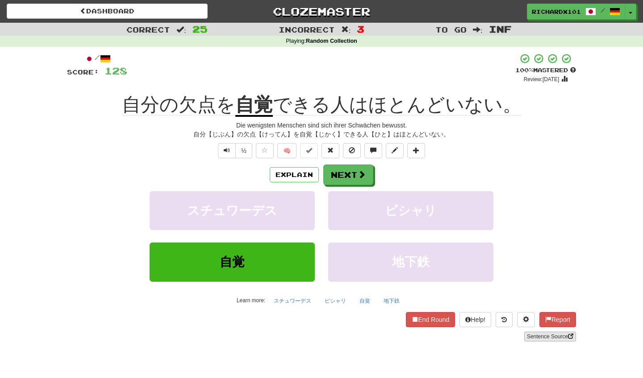
click at [547, 339] on link "Sentence Source" at bounding box center [550, 337] width 52 height 10
click at [419, 145] on button at bounding box center [416, 150] width 18 height 15
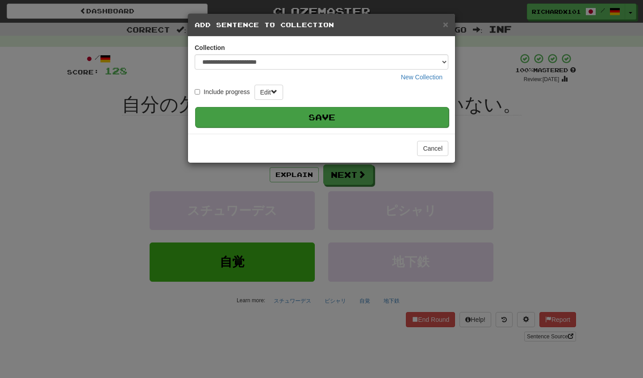
click at [403, 114] on button "Save" at bounding box center [321, 117] width 253 height 21
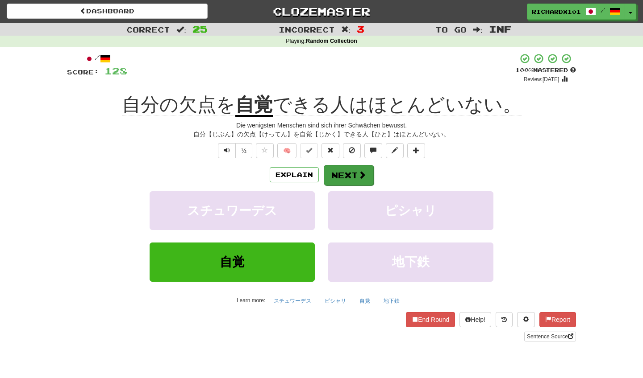
click at [365, 172] on span at bounding box center [362, 175] width 8 height 8
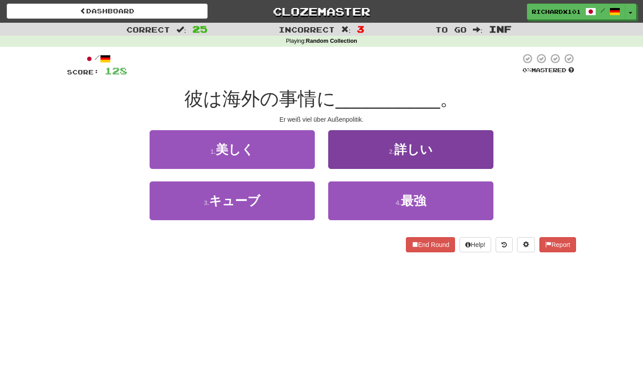
click at [374, 158] on button "2 . 詳しい" at bounding box center [410, 149] width 165 height 39
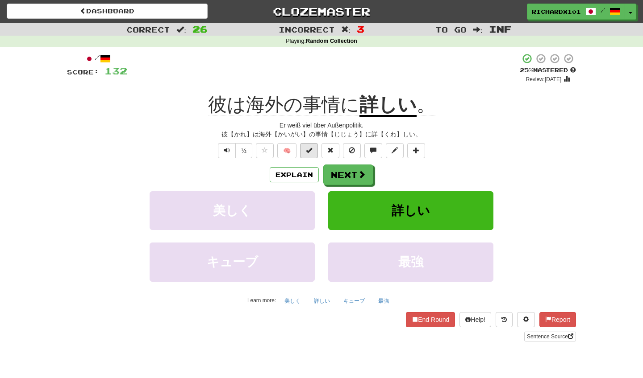
click at [315, 150] on button at bounding box center [309, 150] width 18 height 15
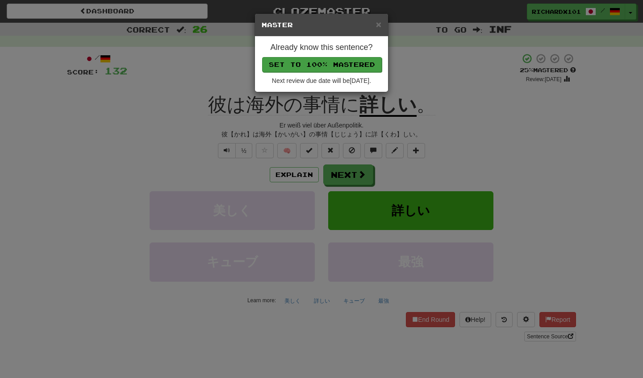
click at [350, 67] on button "Set to 100% Mastered" at bounding box center [322, 64] width 120 height 15
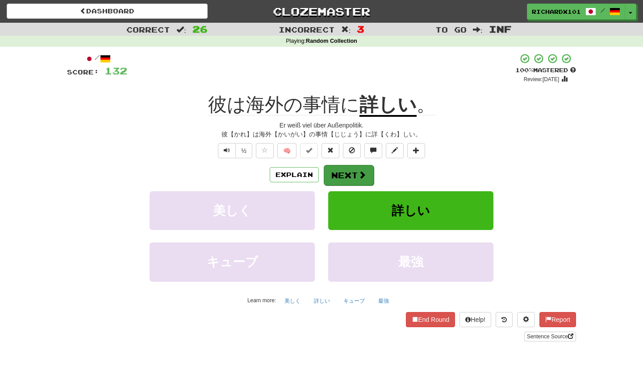
click at [335, 173] on button "Next" at bounding box center [349, 175] width 50 height 21
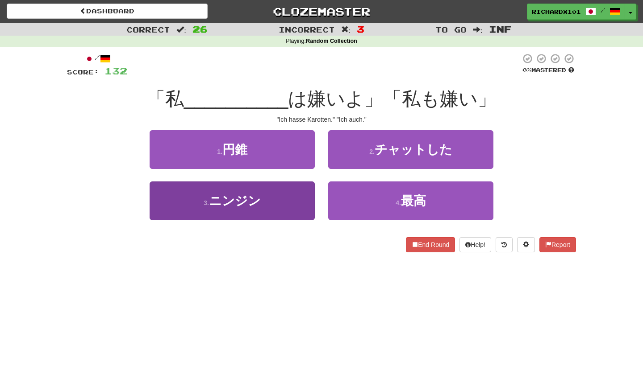
click at [303, 206] on button "3 . ニンジン" at bounding box center [232, 201] width 165 height 39
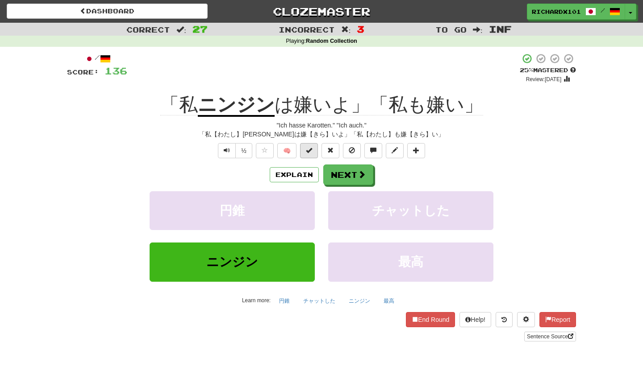
click at [312, 154] on button at bounding box center [309, 150] width 18 height 15
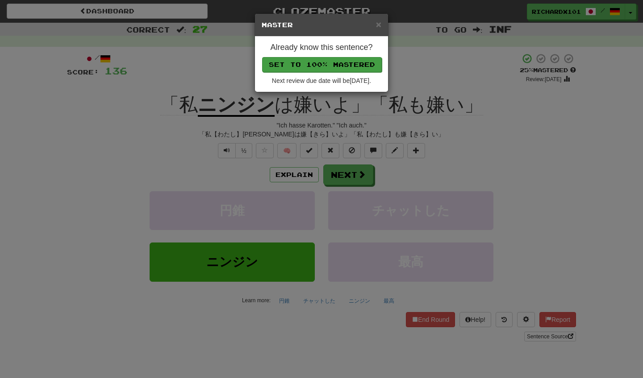
click at [349, 61] on button "Set to 100% Mastered" at bounding box center [322, 64] width 120 height 15
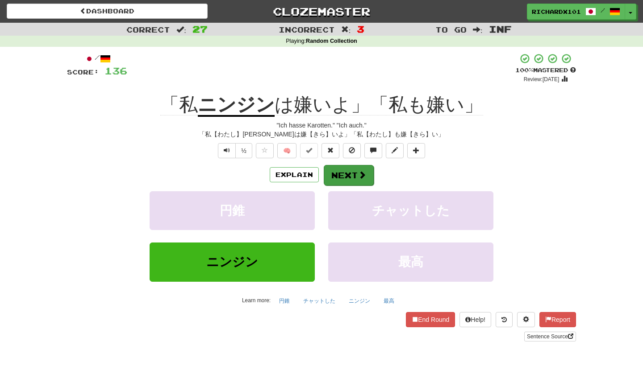
click at [345, 171] on button "Next" at bounding box center [349, 175] width 50 height 21
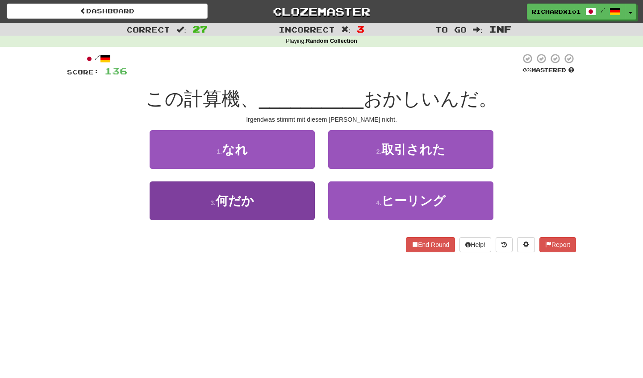
click at [299, 207] on button "3 . 何だか" at bounding box center [232, 201] width 165 height 39
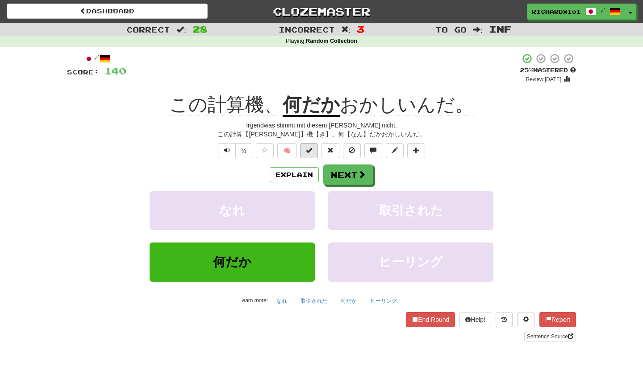
click at [310, 150] on span at bounding box center [309, 150] width 6 height 6
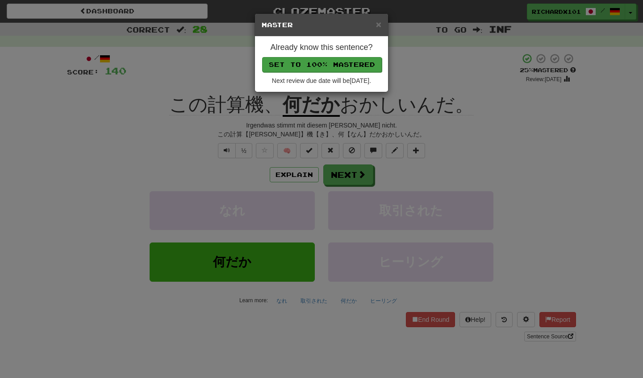
click at [340, 58] on button "Set to 100% Mastered" at bounding box center [322, 64] width 120 height 15
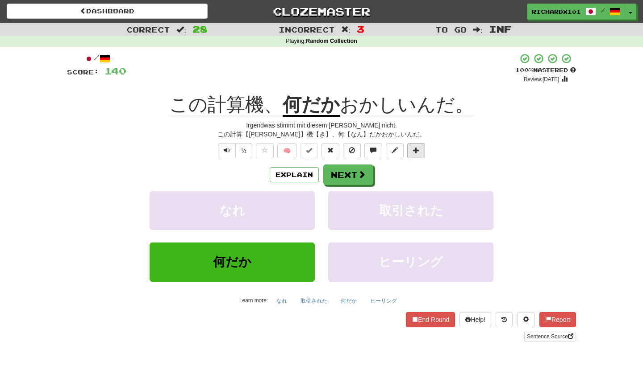
click at [416, 145] on button at bounding box center [416, 150] width 18 height 15
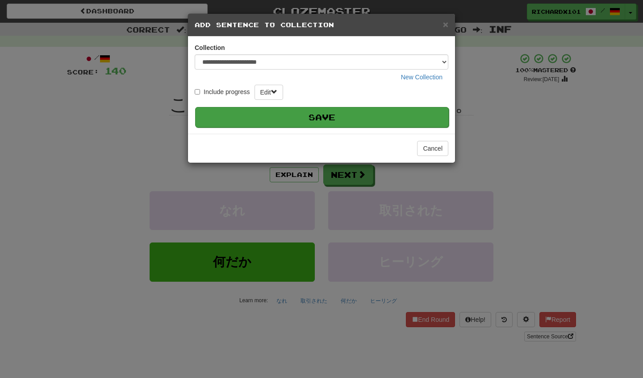
click at [418, 118] on button "Save" at bounding box center [321, 117] width 253 height 21
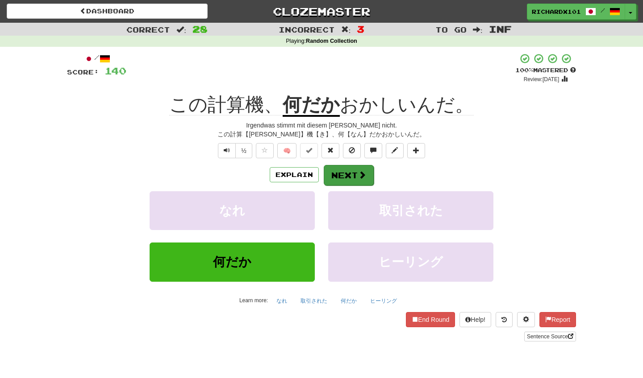
click at [370, 177] on button "Next" at bounding box center [349, 175] width 50 height 21
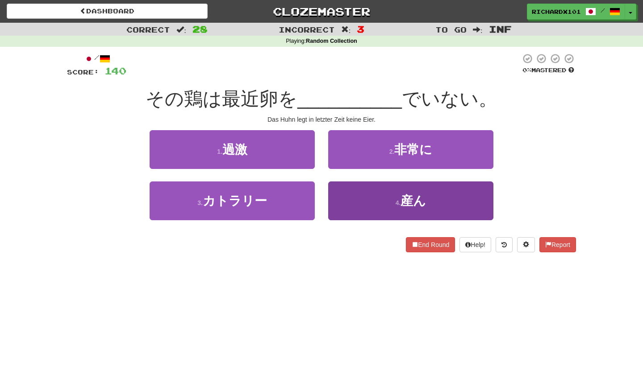
click at [367, 193] on button "4 . 産ん" at bounding box center [410, 201] width 165 height 39
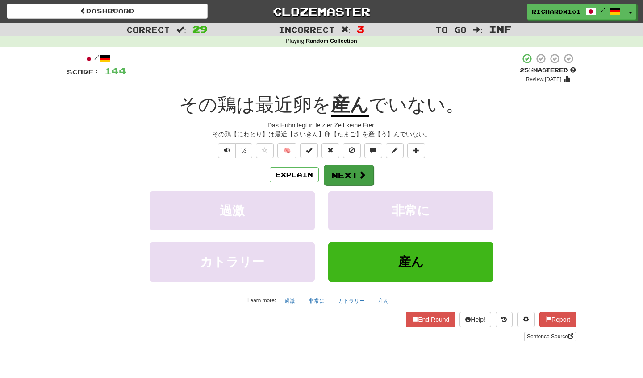
click at [370, 172] on button "Next" at bounding box center [349, 175] width 50 height 21
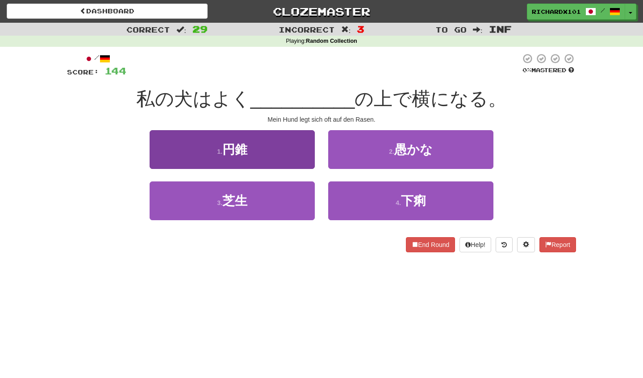
click at [300, 150] on button "1 . 円錐" at bounding box center [232, 149] width 165 height 39
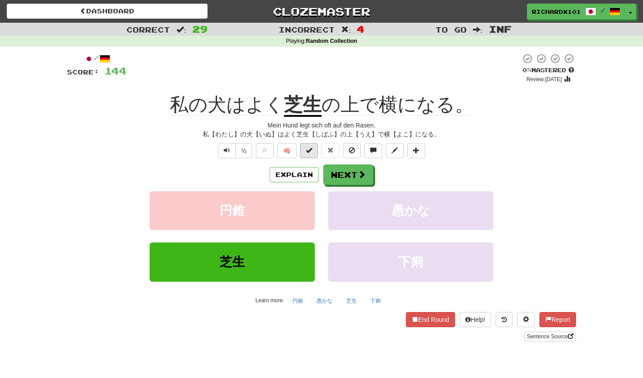
click at [308, 150] on span at bounding box center [309, 150] width 6 height 6
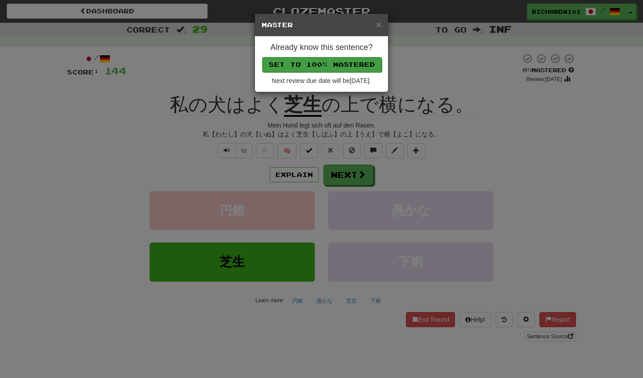
click at [337, 68] on button "Set to 100% Mastered" at bounding box center [322, 64] width 120 height 15
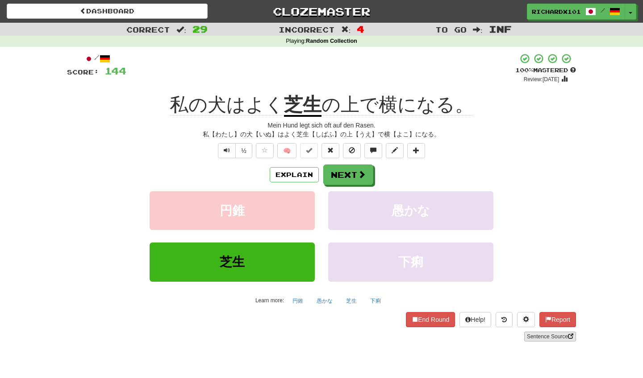
click at [541, 333] on link "Sentence Source" at bounding box center [550, 337] width 52 height 10
click at [345, 168] on button "Next" at bounding box center [349, 175] width 50 height 21
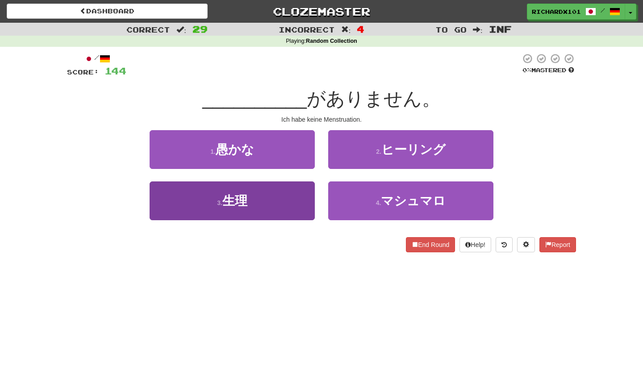
click at [300, 204] on button "3 . 生理" at bounding box center [232, 201] width 165 height 39
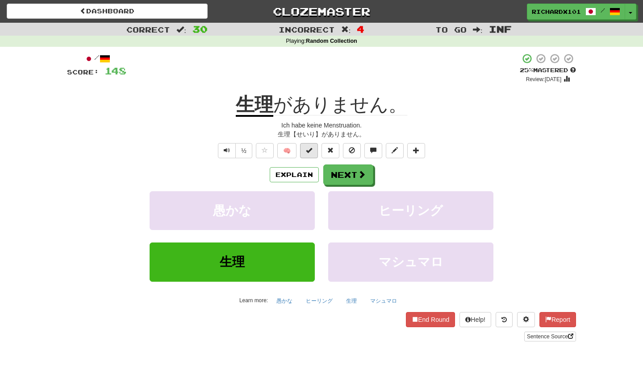
click at [312, 150] on button at bounding box center [309, 150] width 18 height 15
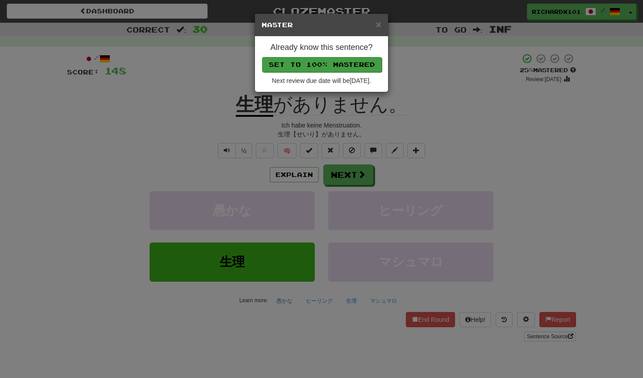
click at [344, 63] on button "Set to 100% Mastered" at bounding box center [322, 64] width 120 height 15
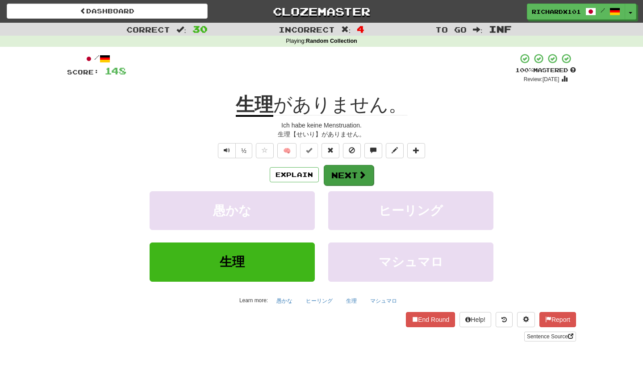
click at [339, 171] on button "Next" at bounding box center [349, 175] width 50 height 21
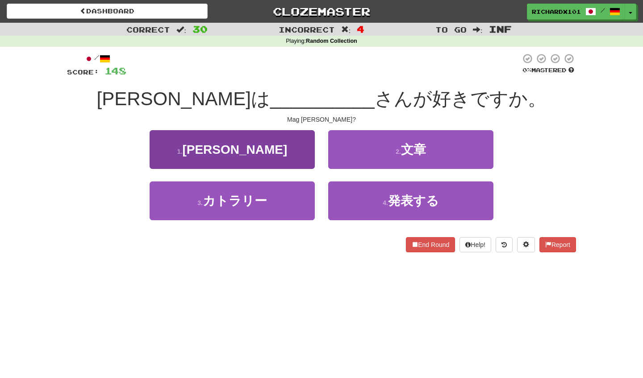
click at [304, 155] on button "1 . 佐知子" at bounding box center [232, 149] width 165 height 39
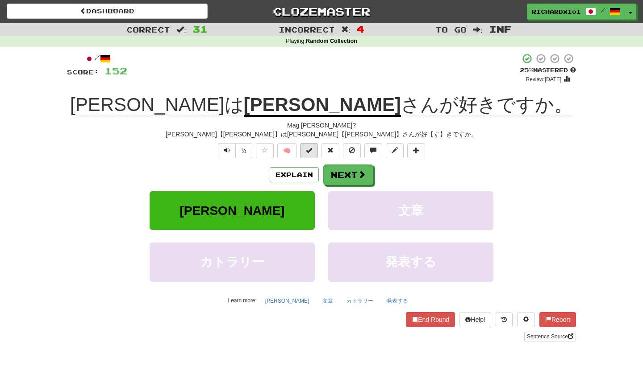
click at [313, 153] on button at bounding box center [309, 150] width 18 height 15
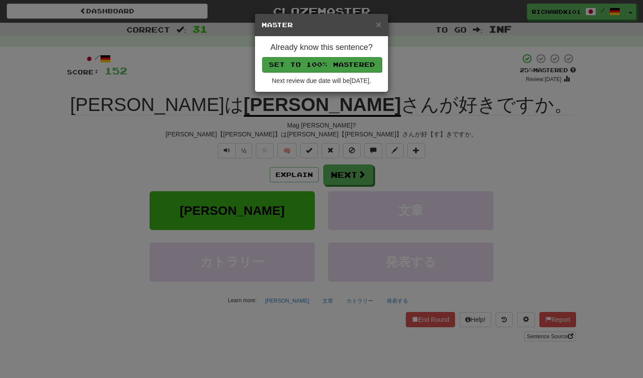
click at [345, 65] on button "Set to 100% Mastered" at bounding box center [322, 64] width 120 height 15
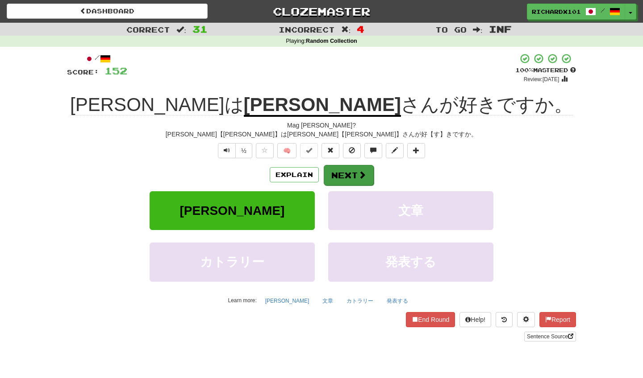
click at [338, 174] on button "Next" at bounding box center [349, 175] width 50 height 21
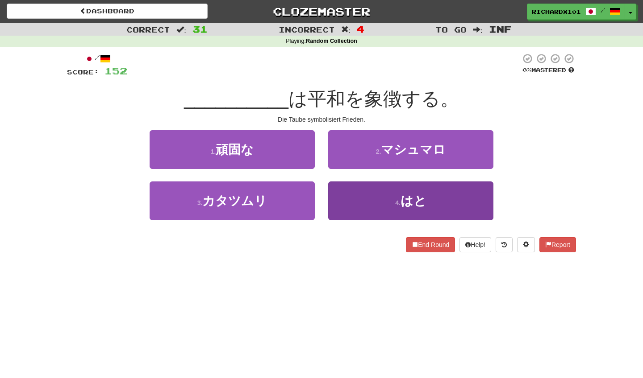
click at [350, 194] on button "4 . はと" at bounding box center [410, 201] width 165 height 39
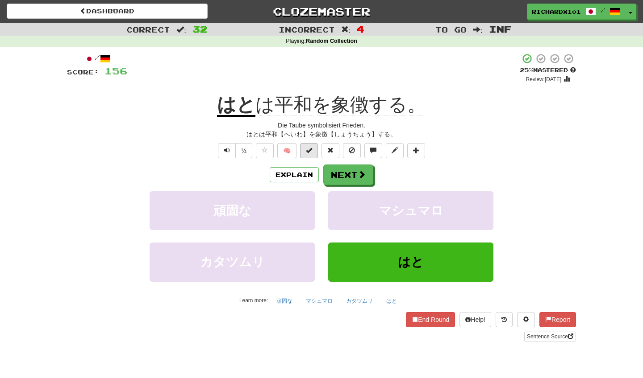
click at [316, 148] on button at bounding box center [309, 150] width 18 height 15
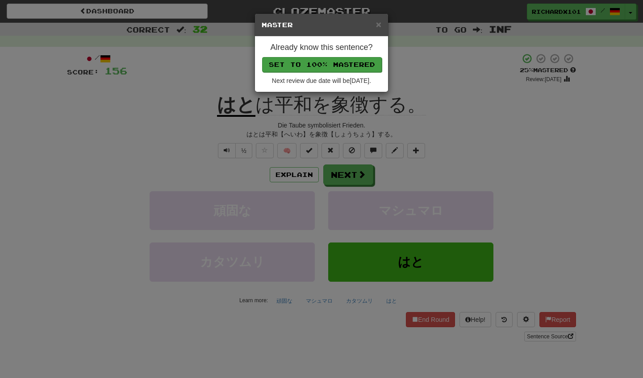
click at [344, 62] on button "Set to 100% Mastered" at bounding box center [322, 64] width 120 height 15
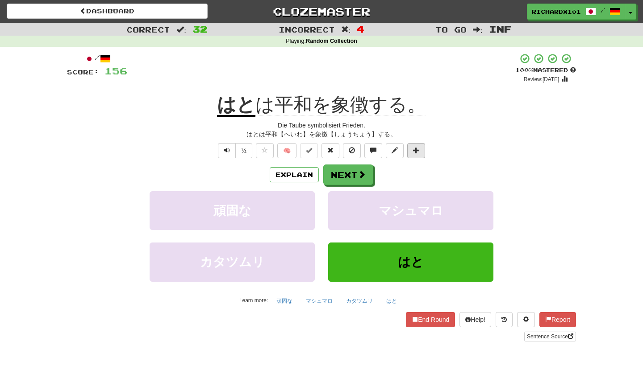
click at [417, 147] on span at bounding box center [416, 150] width 6 height 6
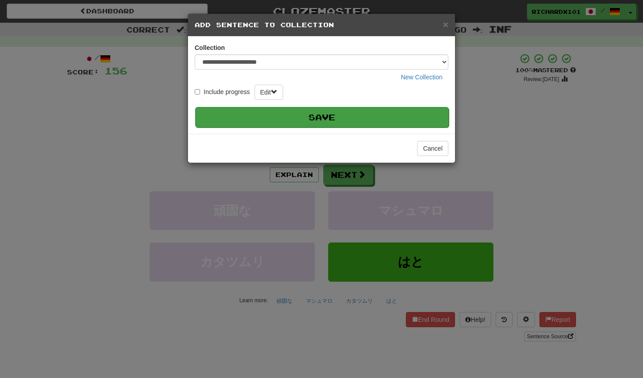
click at [406, 112] on button "Save" at bounding box center [321, 117] width 253 height 21
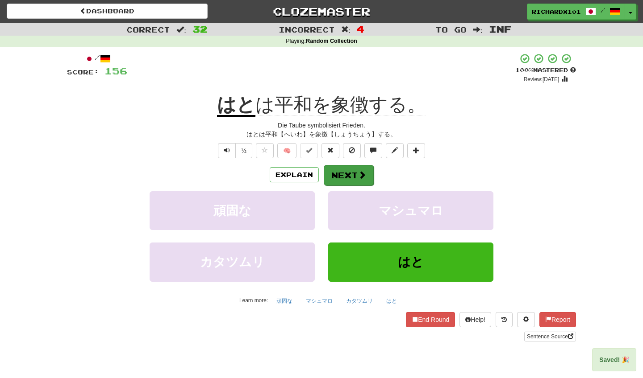
click at [369, 168] on button "Next" at bounding box center [349, 175] width 50 height 21
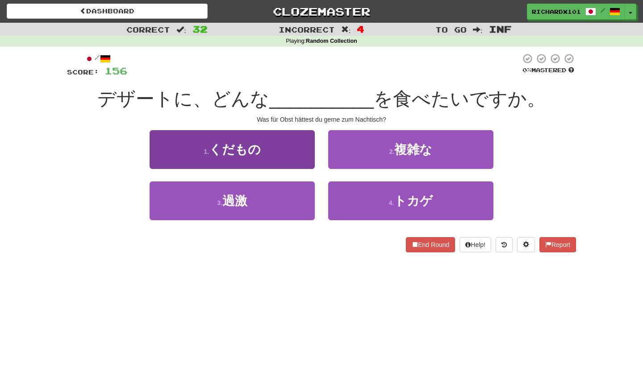
click at [302, 151] on button "1 . くだもの" at bounding box center [232, 149] width 165 height 39
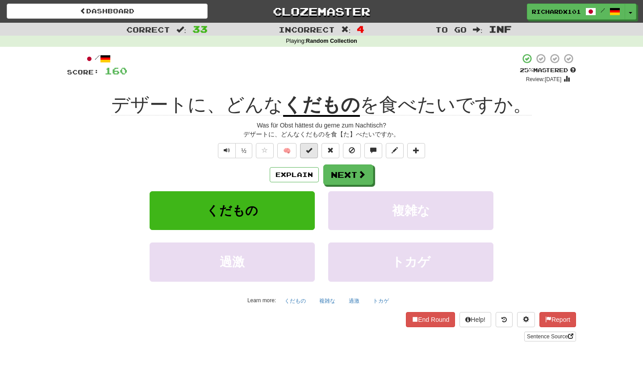
click at [310, 149] on span at bounding box center [309, 150] width 6 height 6
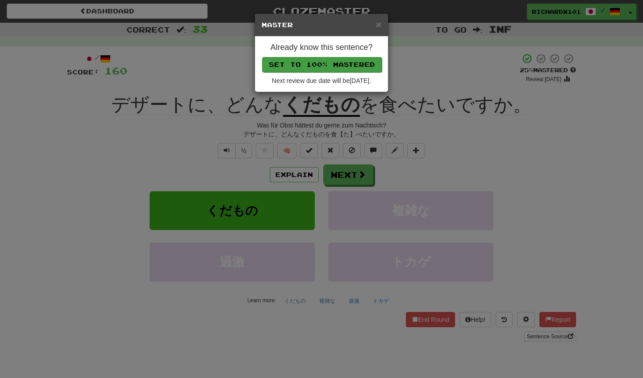
click at [347, 61] on button "Set to 100% Mastered" at bounding box center [322, 64] width 120 height 15
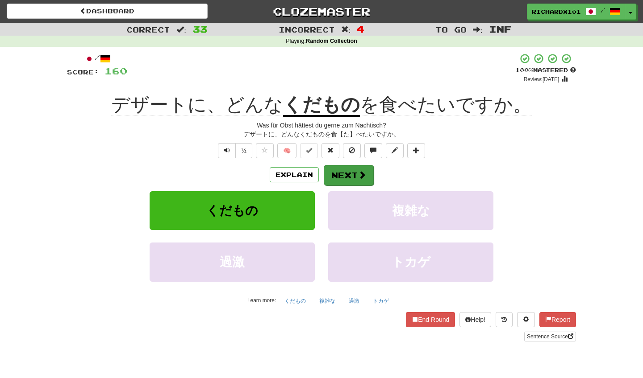
click at [344, 174] on button "Next" at bounding box center [349, 175] width 50 height 21
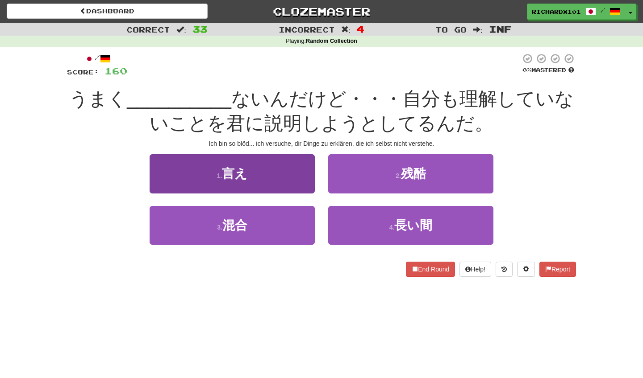
click at [305, 176] on button "1 . 言え" at bounding box center [232, 173] width 165 height 39
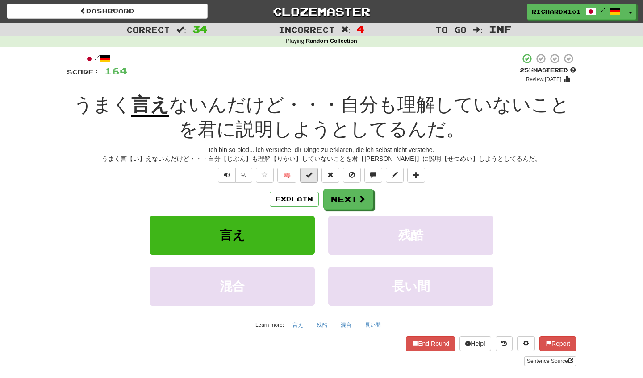
click at [312, 176] on span at bounding box center [309, 175] width 6 height 6
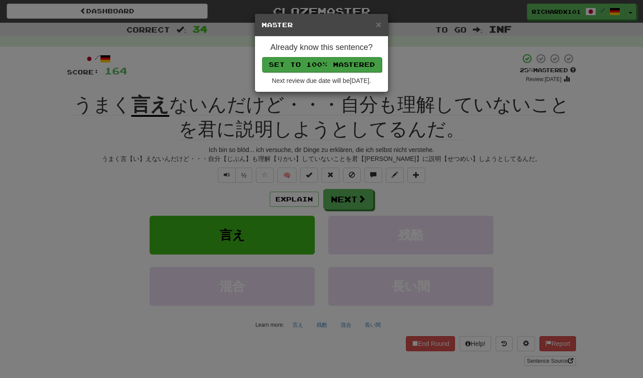
click at [346, 65] on button "Set to 100% Mastered" at bounding box center [322, 64] width 120 height 15
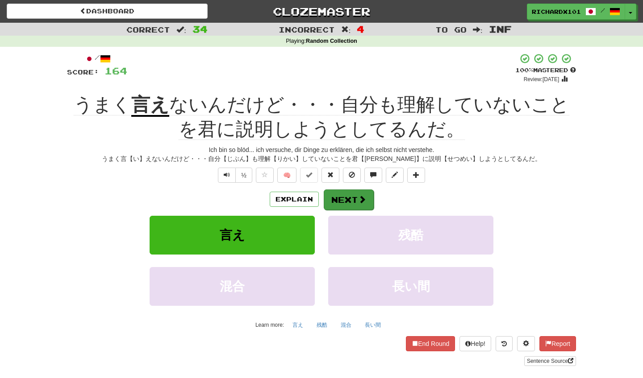
click at [354, 191] on button "Next" at bounding box center [349, 200] width 50 height 21
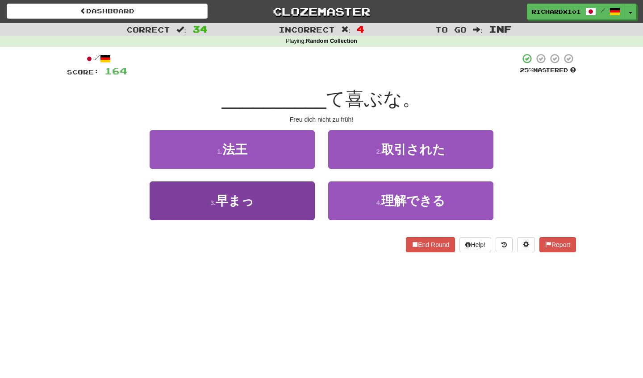
click at [306, 207] on button "3 . 早まっ" at bounding box center [232, 201] width 165 height 39
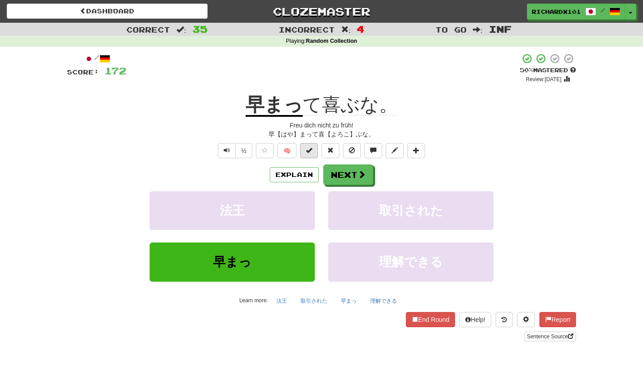
click at [314, 153] on button at bounding box center [309, 150] width 18 height 15
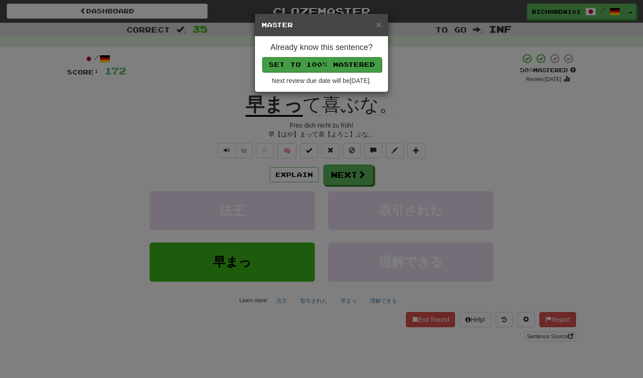
click at [338, 62] on button "Set to 100% Mastered" at bounding box center [322, 64] width 120 height 15
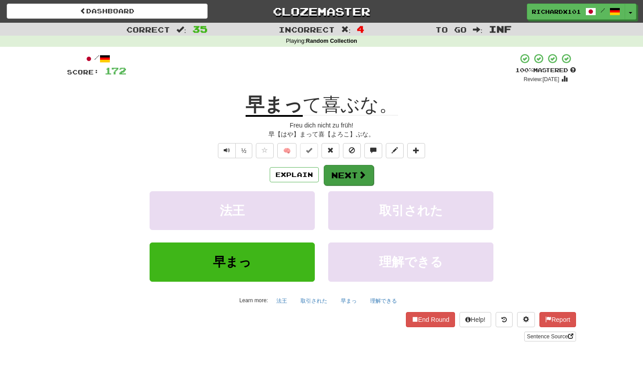
click at [348, 170] on button "Next" at bounding box center [349, 175] width 50 height 21
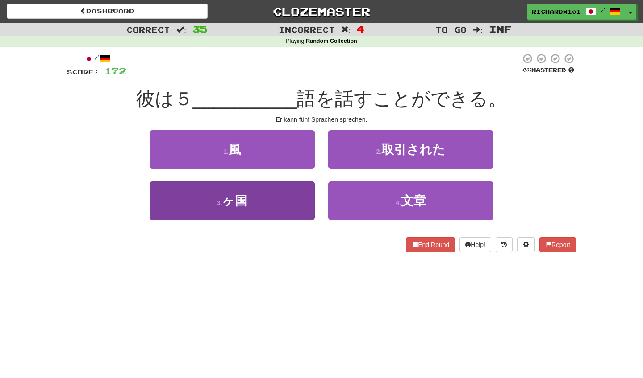
click at [312, 201] on button "3 . ヶ国" at bounding box center [232, 201] width 165 height 39
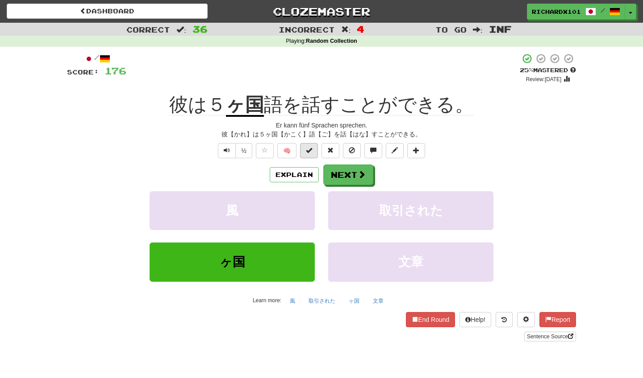
click at [316, 148] on button at bounding box center [309, 150] width 18 height 15
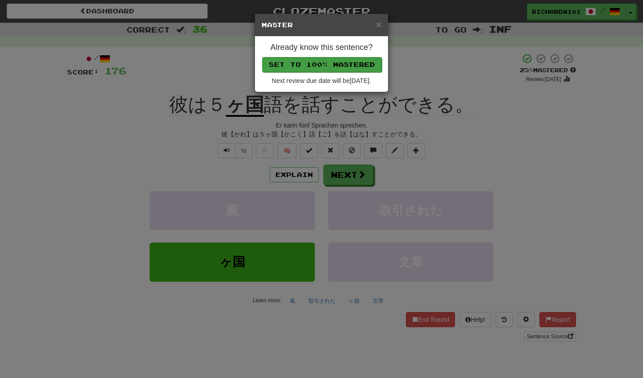
click at [345, 63] on button "Set to 100% Mastered" at bounding box center [322, 64] width 120 height 15
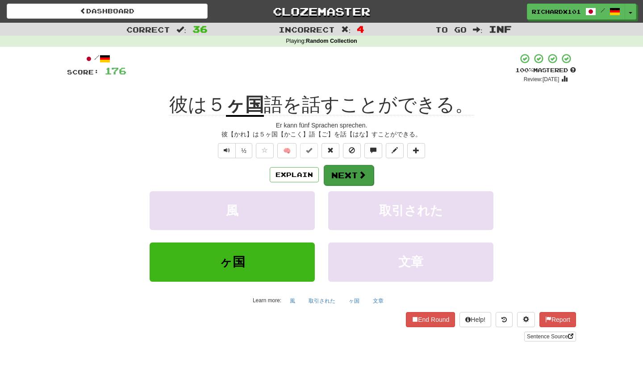
click at [338, 177] on button "Next" at bounding box center [349, 175] width 50 height 21
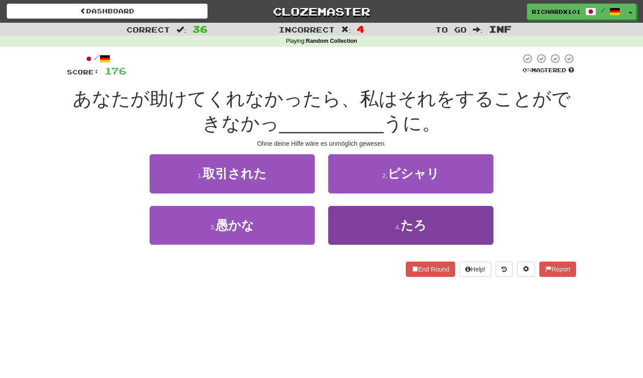
click at [344, 218] on button "4 . たろ" at bounding box center [410, 225] width 165 height 39
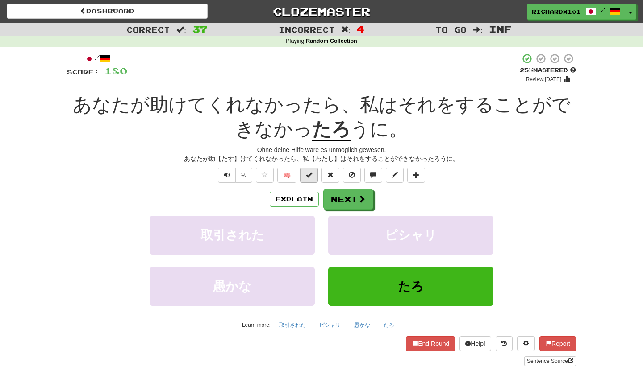
click at [311, 177] on span at bounding box center [309, 175] width 6 height 6
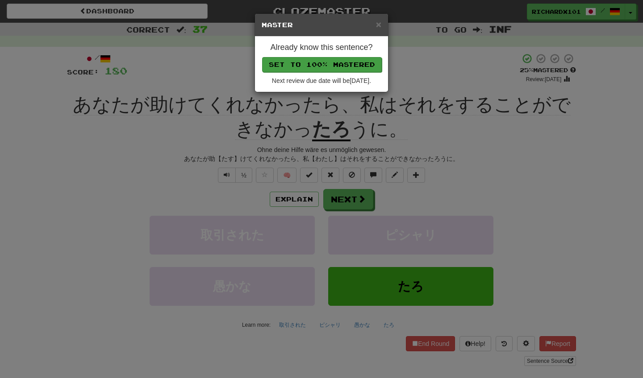
click at [340, 61] on button "Set to 100% Mastered" at bounding box center [322, 64] width 120 height 15
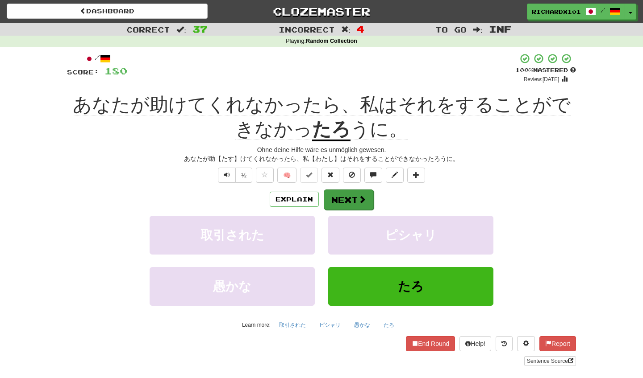
click at [348, 195] on button "Next" at bounding box center [349, 200] width 50 height 21
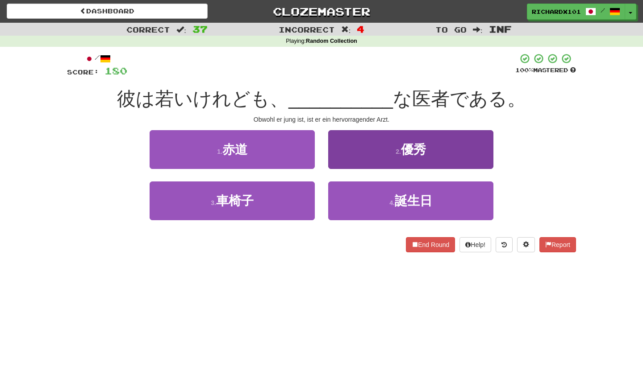
click at [367, 145] on button "2 . 優秀" at bounding box center [410, 149] width 165 height 39
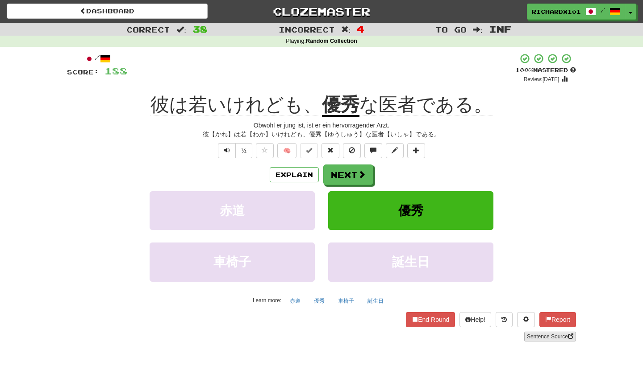
click at [542, 333] on link "Sentence Source" at bounding box center [550, 337] width 52 height 10
click at [344, 170] on button "Next" at bounding box center [349, 175] width 50 height 21
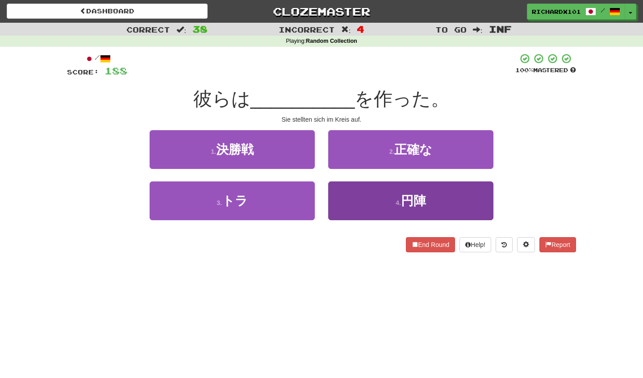
click at [352, 191] on button "4 . 円陣" at bounding box center [410, 201] width 165 height 39
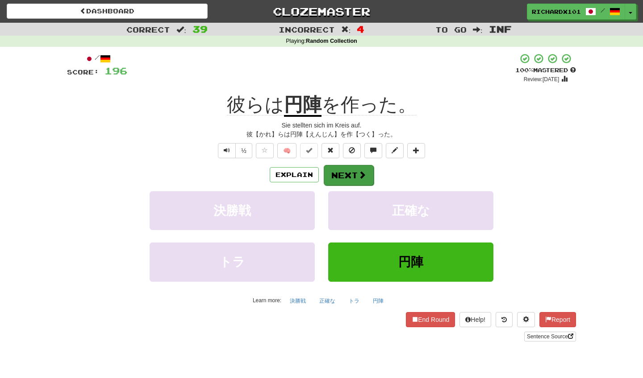
click at [356, 169] on button "Next" at bounding box center [349, 175] width 50 height 21
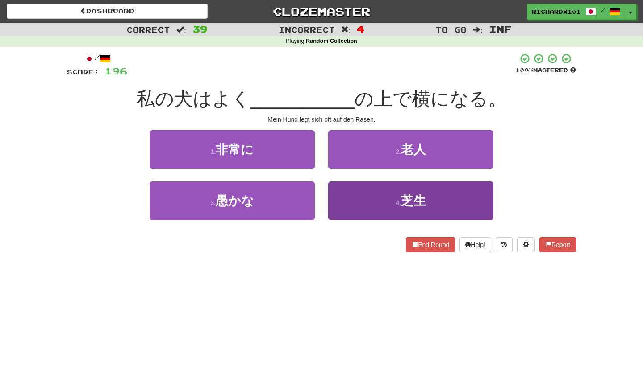
click at [361, 194] on button "4 . 芝生" at bounding box center [410, 201] width 165 height 39
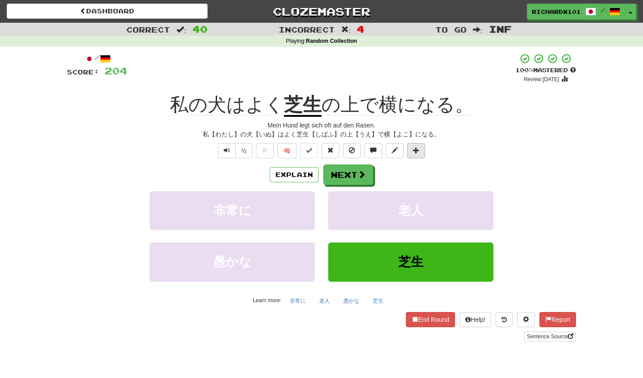
click at [418, 147] on span at bounding box center [416, 150] width 6 height 6
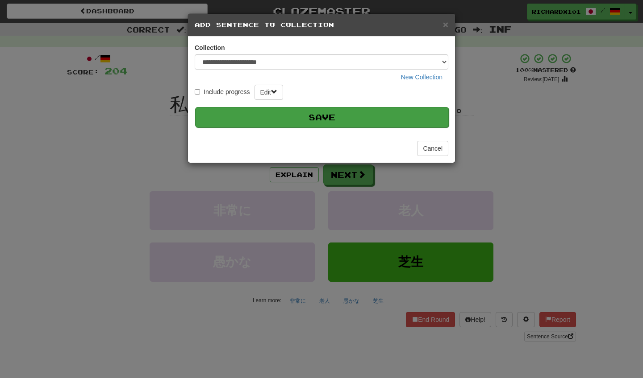
click at [420, 117] on button "Save" at bounding box center [321, 117] width 253 height 21
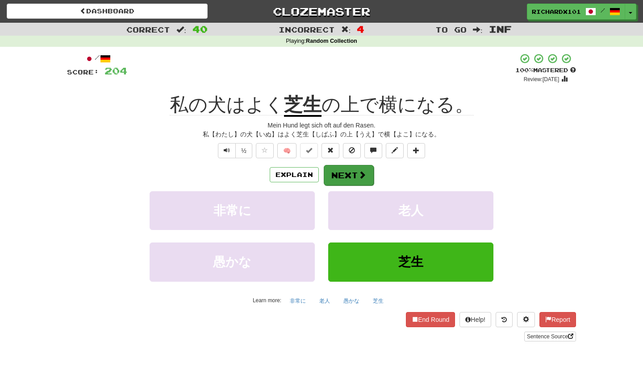
click at [368, 173] on button "Next" at bounding box center [349, 175] width 50 height 21
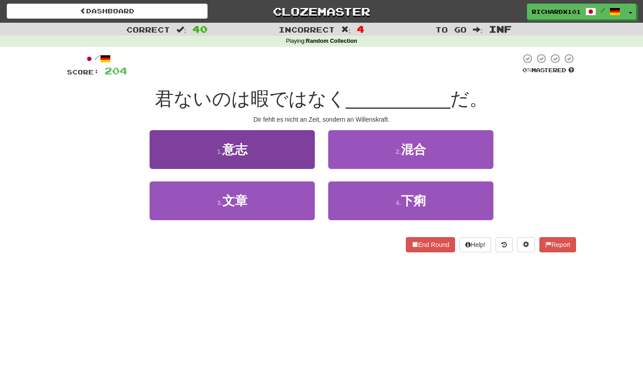
click at [303, 154] on button "1 . 意志" at bounding box center [232, 149] width 165 height 39
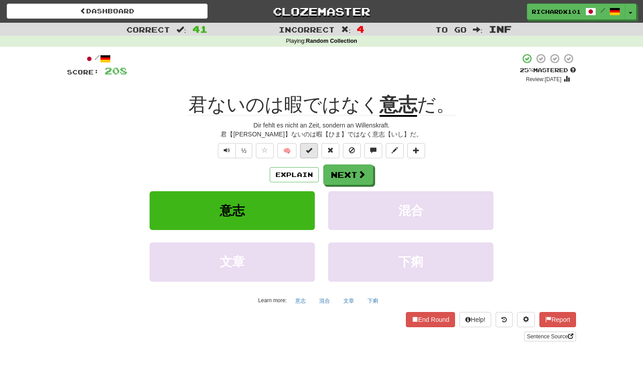
click at [308, 149] on span at bounding box center [309, 150] width 6 height 6
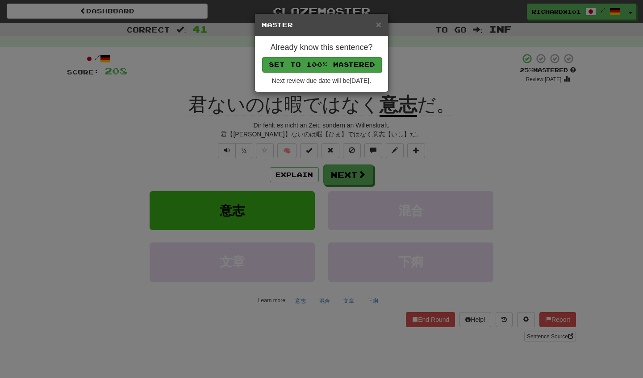
click at [344, 62] on button "Set to 100% Mastered" at bounding box center [322, 64] width 120 height 15
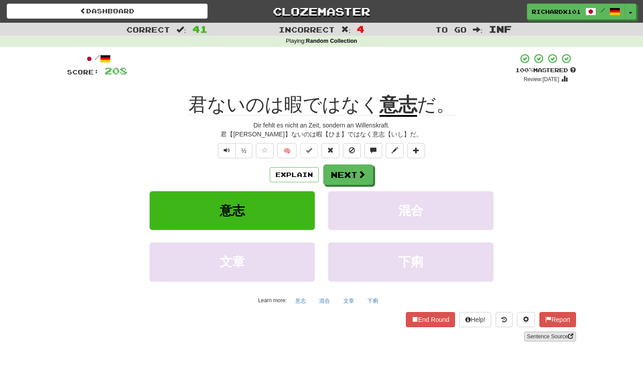
click at [531, 332] on link "Sentence Source" at bounding box center [550, 337] width 52 height 10
click at [341, 169] on button "Next" at bounding box center [349, 175] width 50 height 21
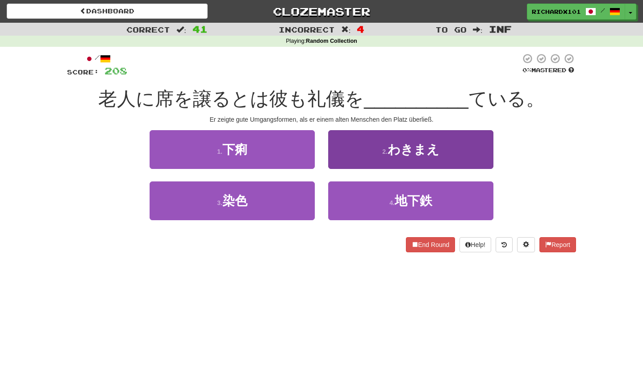
click at [362, 150] on button "2 . わきまえ" at bounding box center [410, 149] width 165 height 39
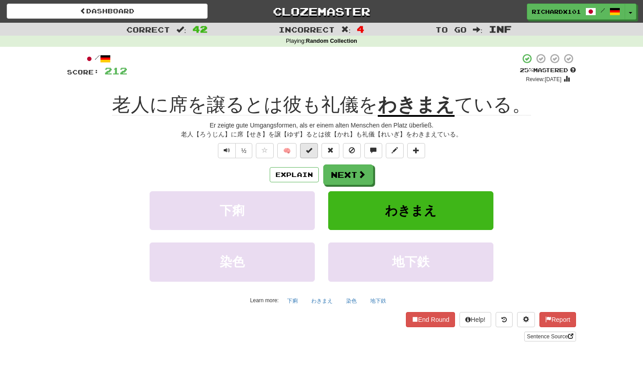
click at [315, 150] on button at bounding box center [309, 150] width 18 height 15
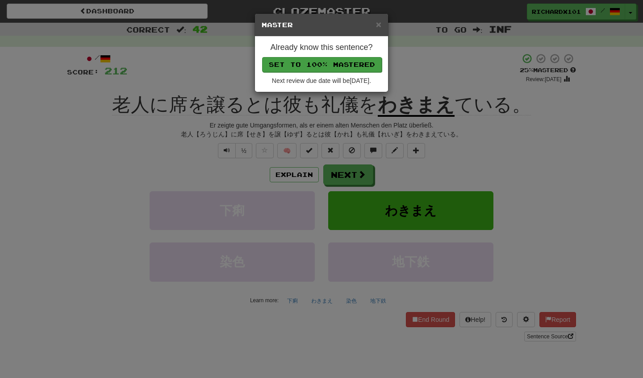
click at [349, 58] on button "Set to 100% Mastered" at bounding box center [322, 64] width 120 height 15
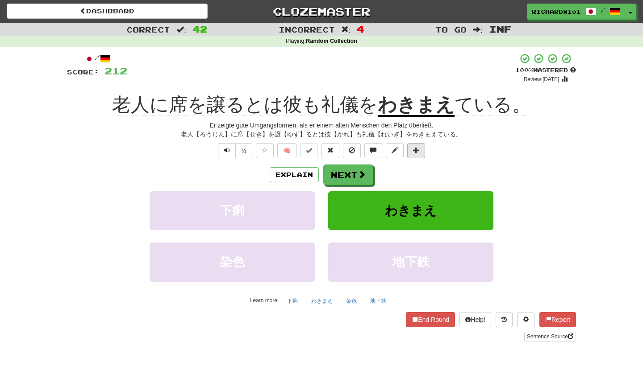
click at [414, 145] on button at bounding box center [416, 150] width 18 height 15
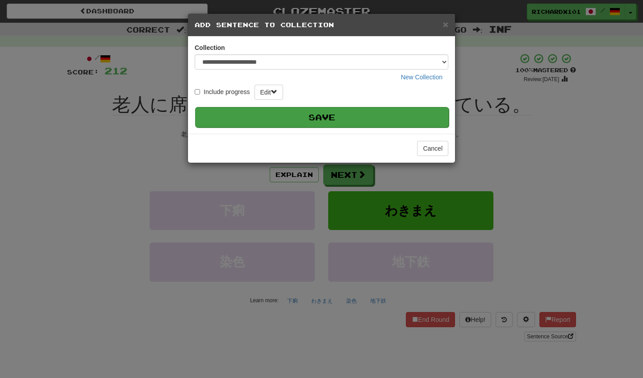
click at [411, 118] on button "Save" at bounding box center [321, 117] width 253 height 21
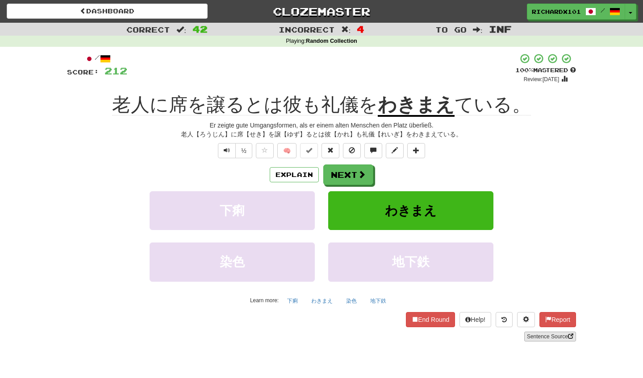
click at [532, 332] on link "Sentence Source" at bounding box center [550, 337] width 52 height 10
click at [345, 170] on button "Next" at bounding box center [349, 175] width 50 height 21
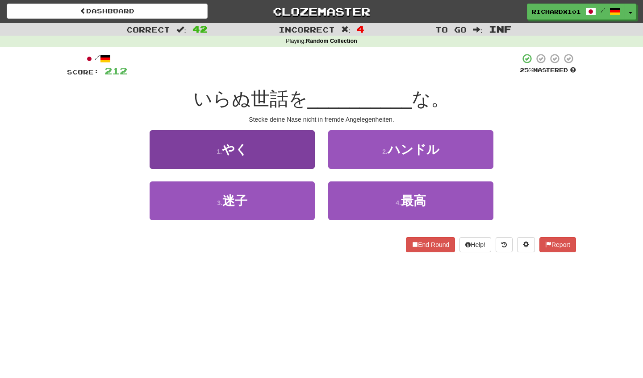
click at [302, 157] on button "1 . やく" at bounding box center [232, 149] width 165 height 39
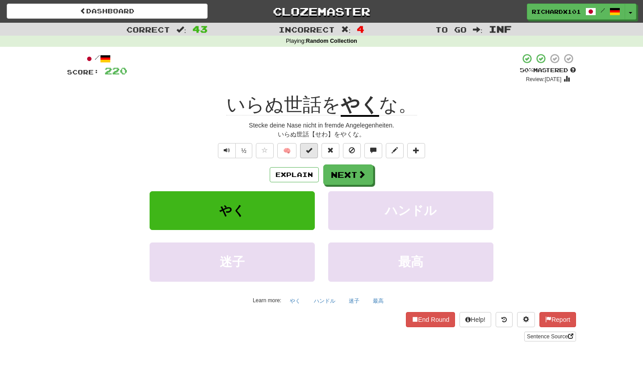
click at [312, 151] on span at bounding box center [309, 150] width 6 height 6
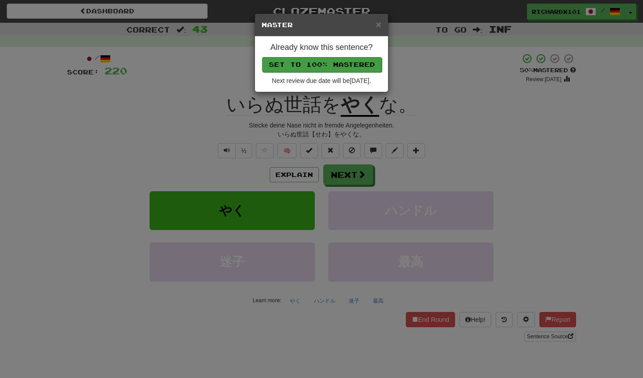
click at [355, 61] on button "Set to 100% Mastered" at bounding box center [322, 64] width 120 height 15
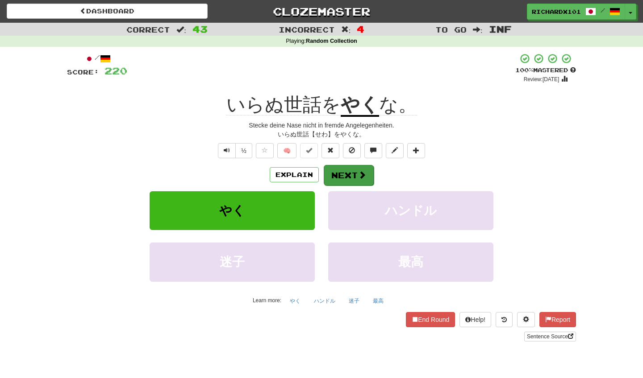
click at [346, 174] on button "Next" at bounding box center [349, 175] width 50 height 21
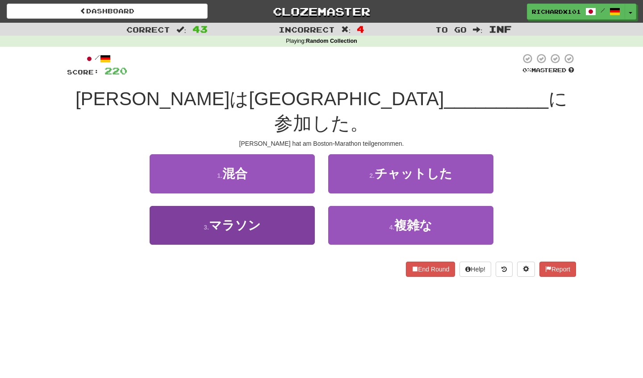
click at [308, 206] on button "3 . マラソン" at bounding box center [232, 225] width 165 height 39
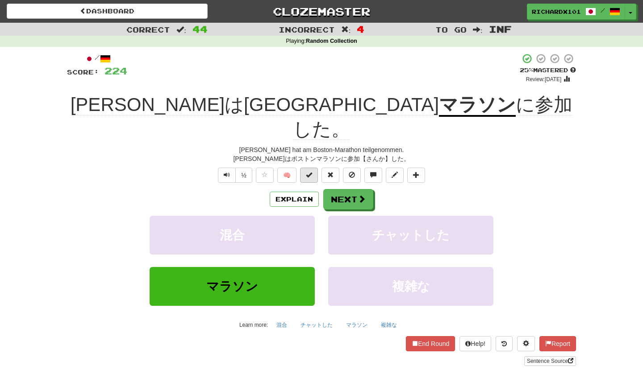
click at [308, 172] on span at bounding box center [309, 175] width 6 height 6
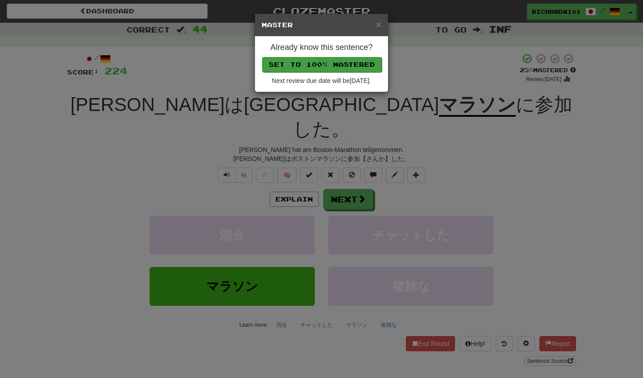
click at [342, 65] on button "Set to 100% Mastered" at bounding box center [322, 64] width 120 height 15
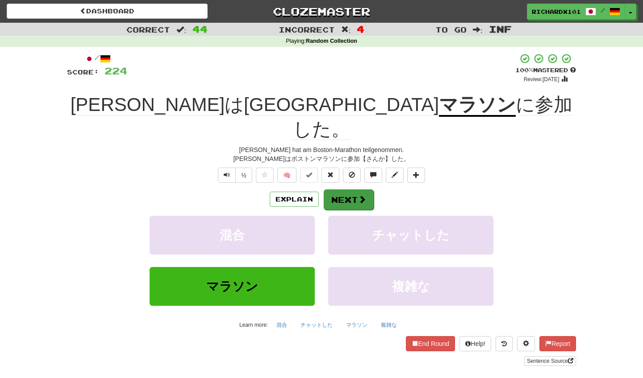
click at [342, 190] on button "Next" at bounding box center [349, 200] width 50 height 21
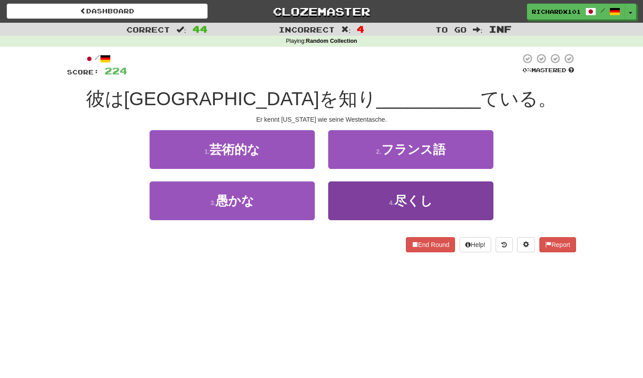
click at [346, 197] on button "4 . 尽くし" at bounding box center [410, 201] width 165 height 39
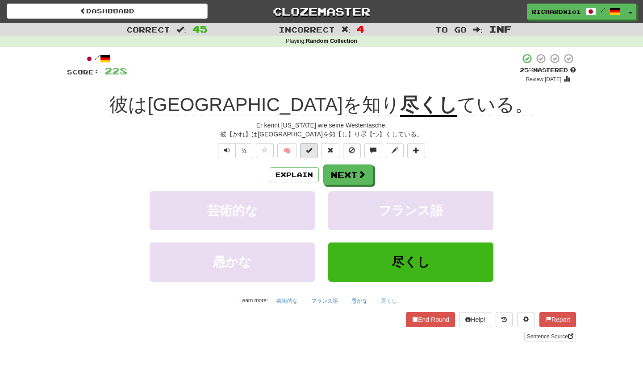
click at [313, 151] on button at bounding box center [309, 150] width 18 height 15
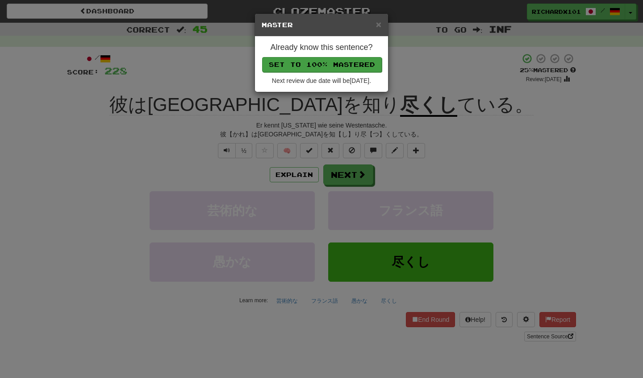
click at [342, 62] on button "Set to 100% Mastered" at bounding box center [322, 64] width 120 height 15
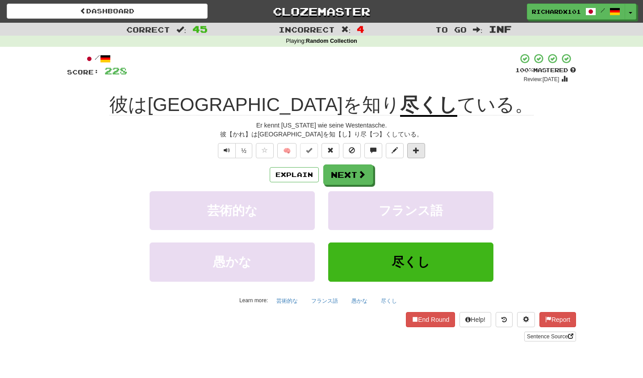
click at [416, 147] on span at bounding box center [416, 150] width 6 height 6
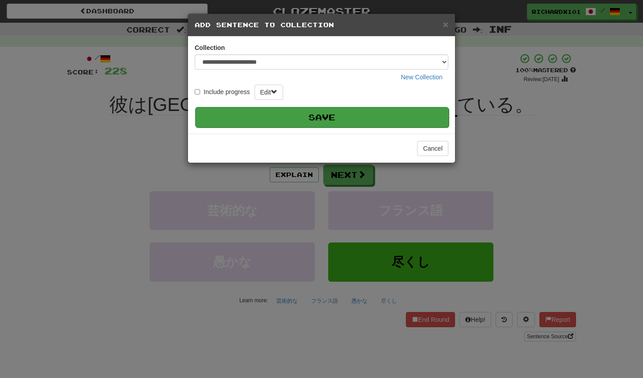
click at [411, 116] on button "Save" at bounding box center [321, 117] width 253 height 21
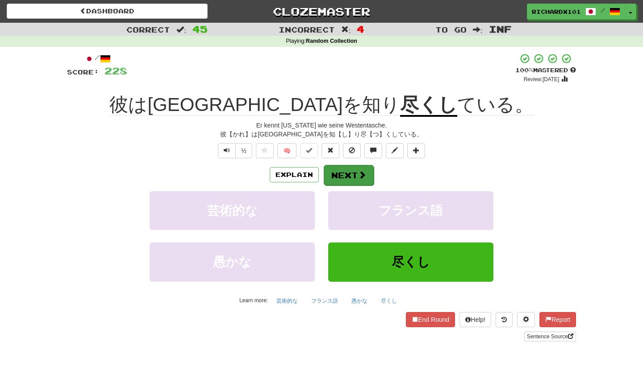
click at [371, 173] on button "Next" at bounding box center [349, 175] width 50 height 21
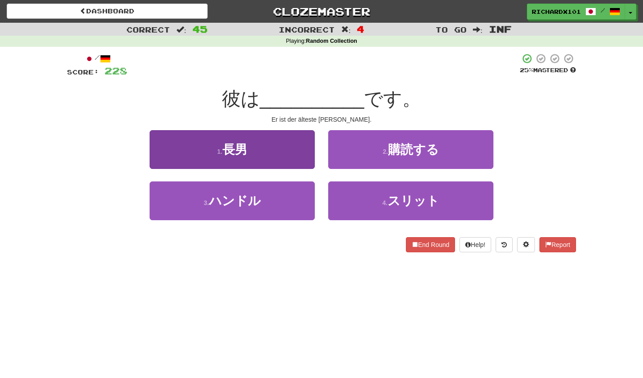
click at [302, 154] on button "1 . 長男" at bounding box center [232, 149] width 165 height 39
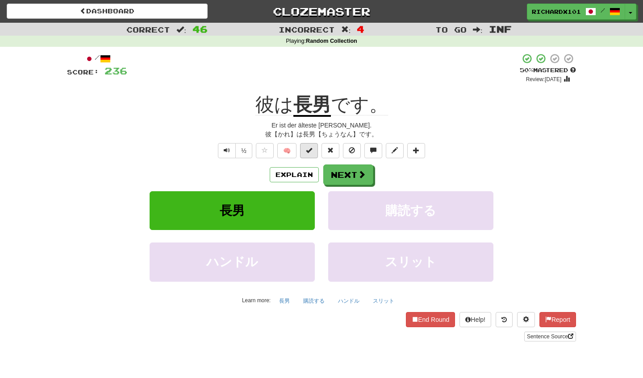
click at [311, 145] on button at bounding box center [309, 150] width 18 height 15
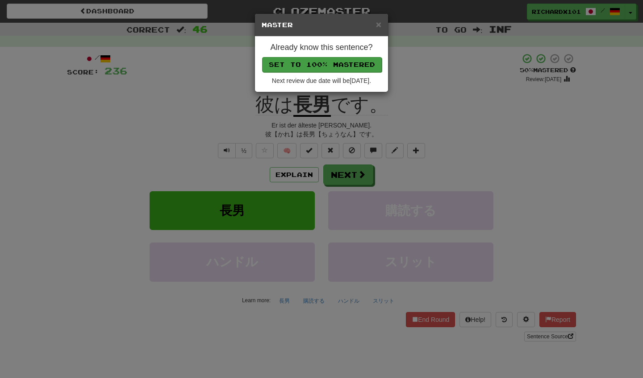
click at [343, 64] on button "Set to 100% Mastered" at bounding box center [322, 64] width 120 height 15
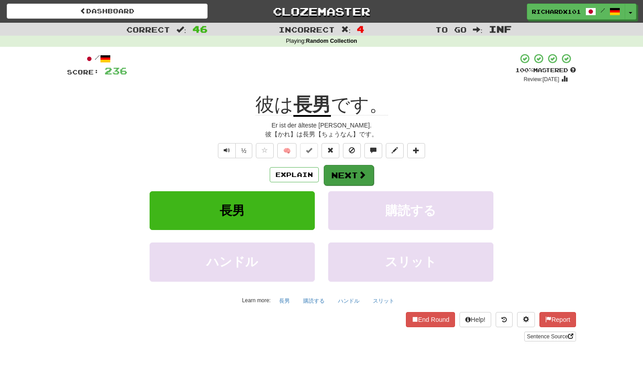
click at [346, 171] on button "Next" at bounding box center [349, 175] width 50 height 21
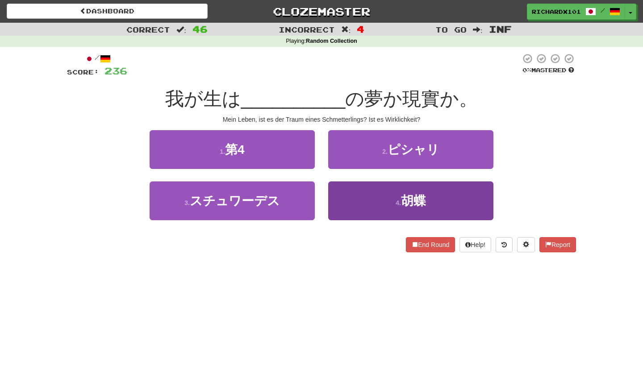
click at [349, 190] on button "4 . 胡蝶" at bounding box center [410, 201] width 165 height 39
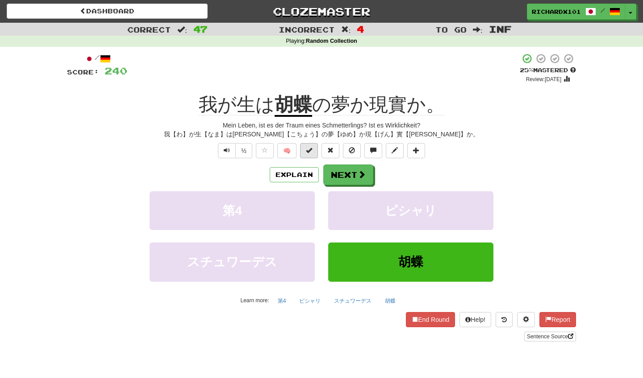
click at [317, 146] on button at bounding box center [309, 150] width 18 height 15
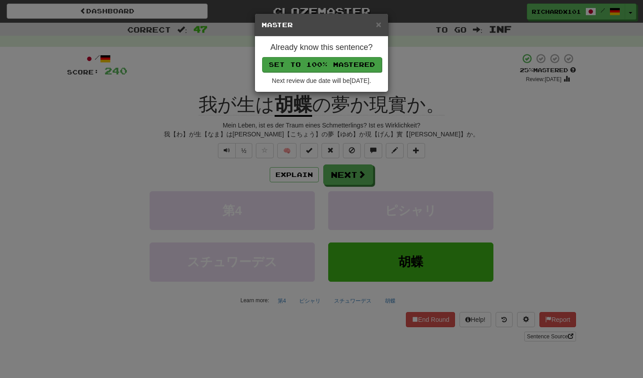
click at [335, 64] on button "Set to 100% Mastered" at bounding box center [322, 64] width 120 height 15
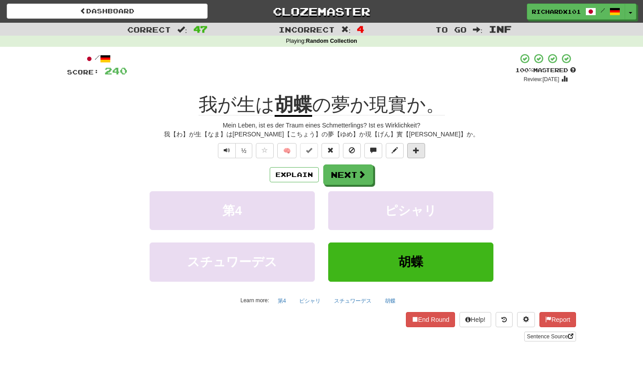
click at [413, 151] on span at bounding box center [416, 150] width 6 height 6
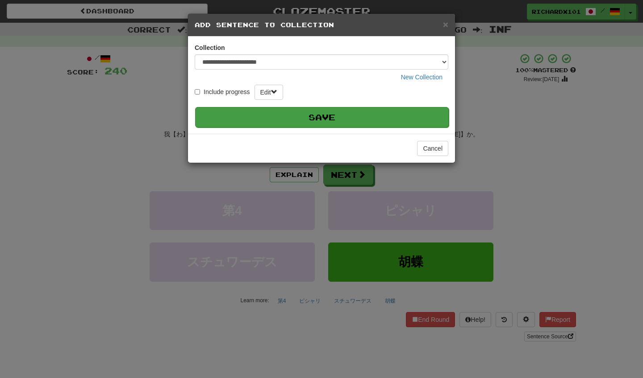
click at [407, 116] on button "Save" at bounding box center [321, 117] width 253 height 21
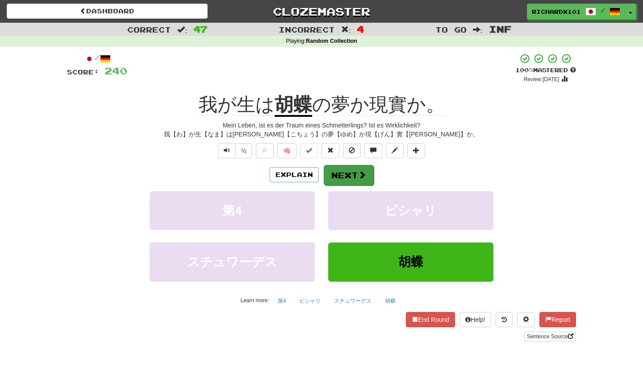
click at [366, 171] on button "Next" at bounding box center [349, 175] width 50 height 21
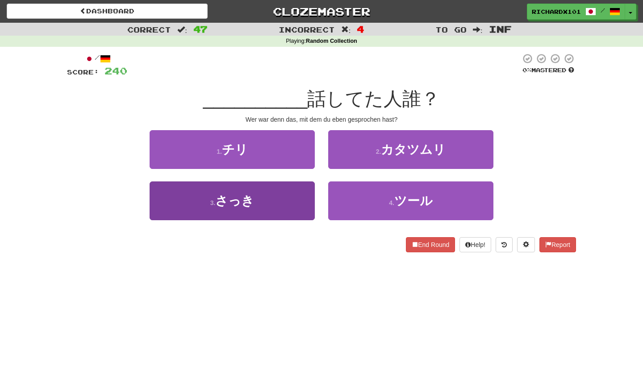
click at [297, 208] on button "3 . さっき" at bounding box center [232, 201] width 165 height 39
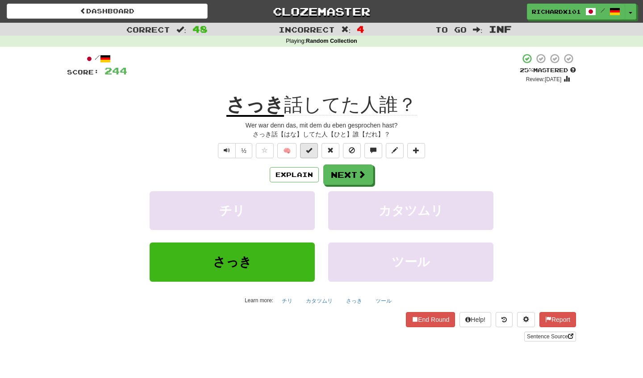
click at [313, 148] on button at bounding box center [309, 150] width 18 height 15
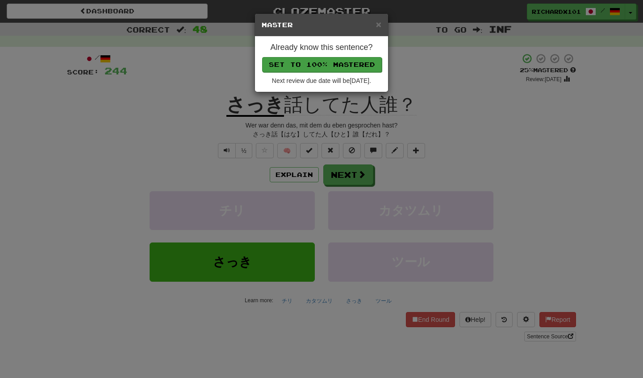
click at [353, 66] on button "Set to 100% Mastered" at bounding box center [322, 64] width 120 height 15
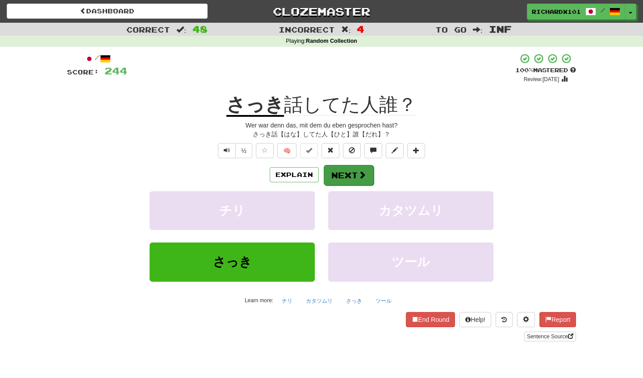
click at [340, 170] on button "Next" at bounding box center [349, 175] width 50 height 21
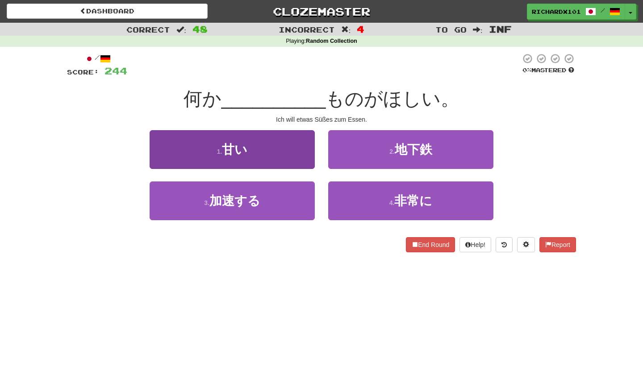
click at [312, 157] on button "1 . 甘い" at bounding box center [232, 149] width 165 height 39
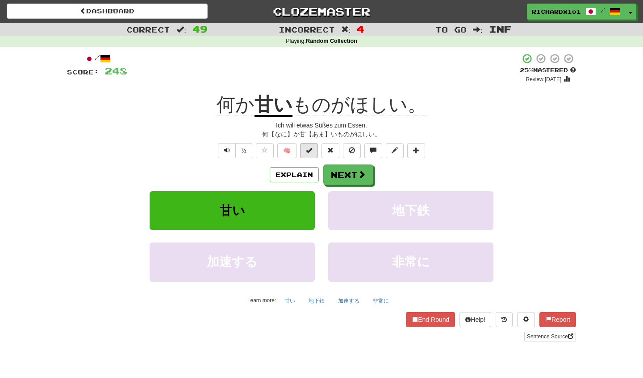
click at [312, 157] on button at bounding box center [309, 150] width 18 height 15
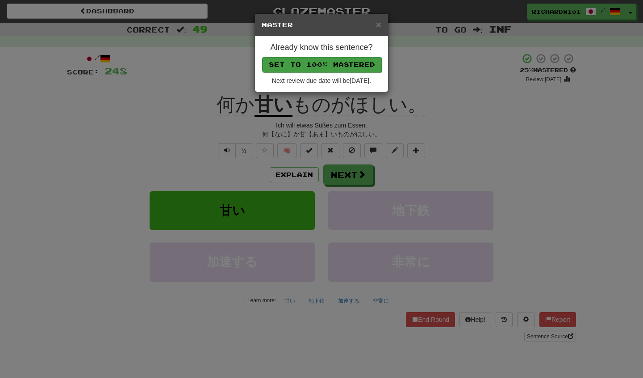
click at [352, 67] on button "Set to 100% Mastered" at bounding box center [322, 64] width 120 height 15
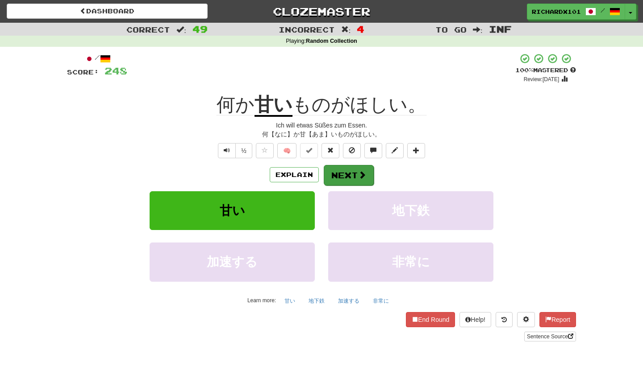
click at [348, 169] on button "Next" at bounding box center [349, 175] width 50 height 21
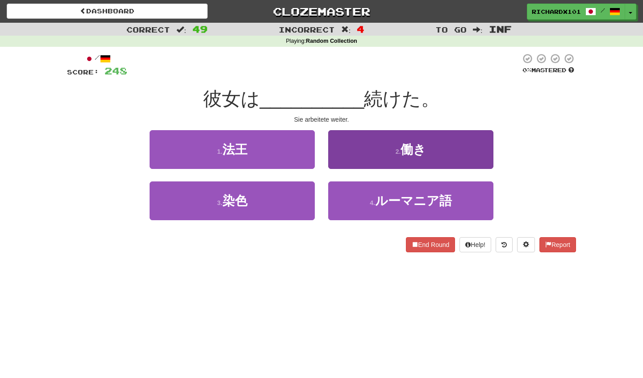
click at [363, 149] on button "2 . 働き" at bounding box center [410, 149] width 165 height 39
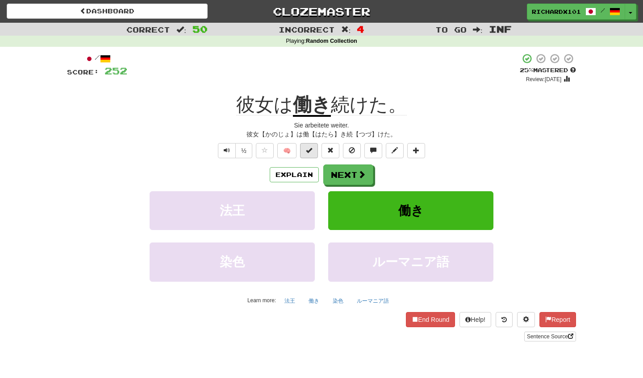
click at [313, 151] on button at bounding box center [309, 150] width 18 height 15
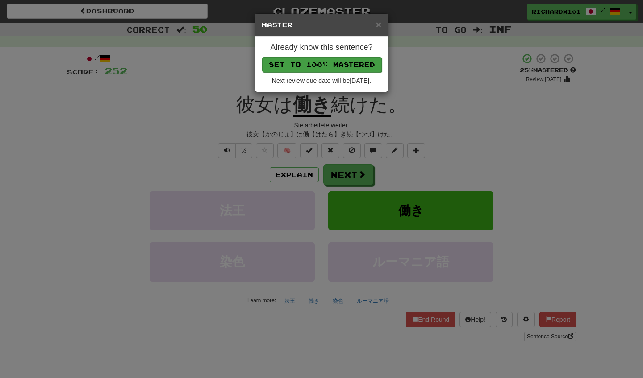
click at [343, 61] on button "Set to 100% Mastered" at bounding box center [322, 64] width 120 height 15
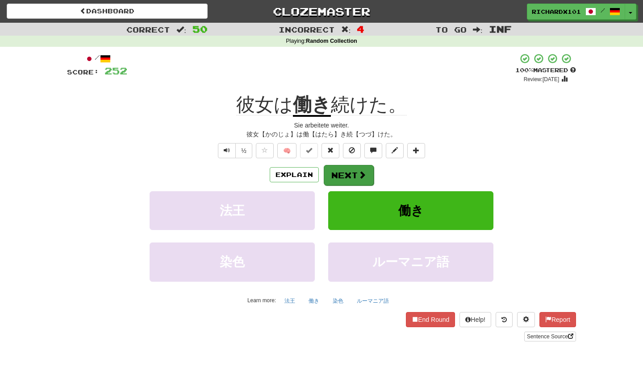
click at [341, 170] on button "Next" at bounding box center [349, 175] width 50 height 21
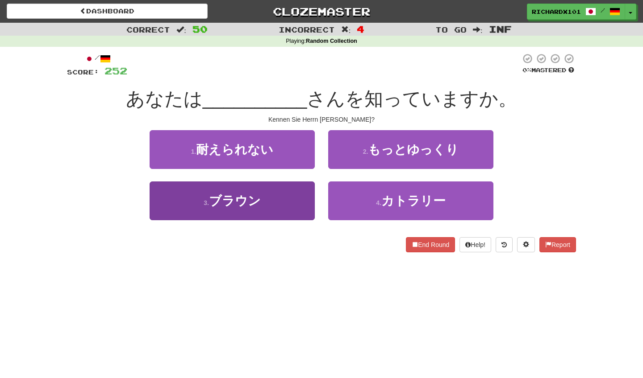
click at [306, 210] on button "3 . ブラウン" at bounding box center [232, 201] width 165 height 39
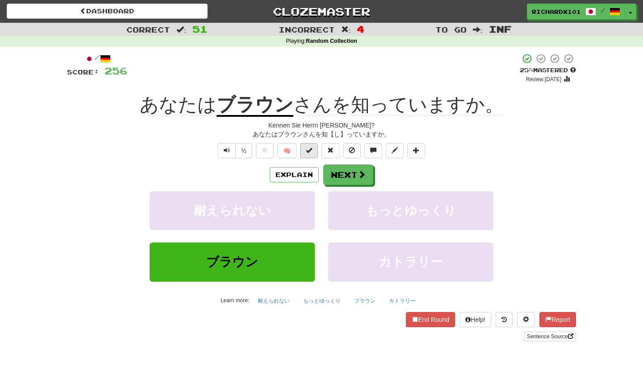
click at [315, 149] on button at bounding box center [309, 150] width 18 height 15
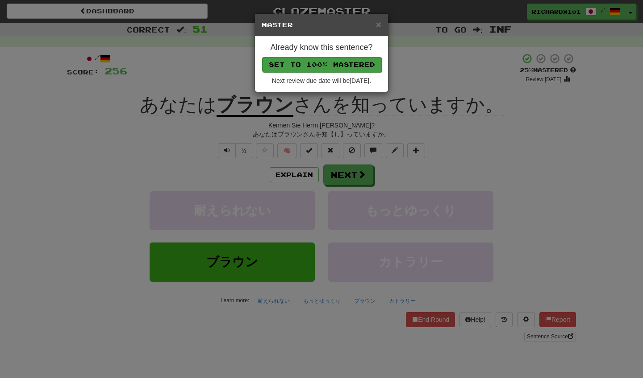
click at [350, 65] on button "Set to 100% Mastered" at bounding box center [322, 64] width 120 height 15
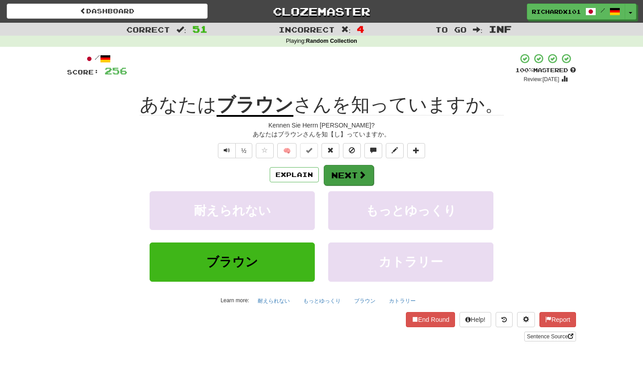
click at [341, 175] on button "Next" at bounding box center [349, 175] width 50 height 21
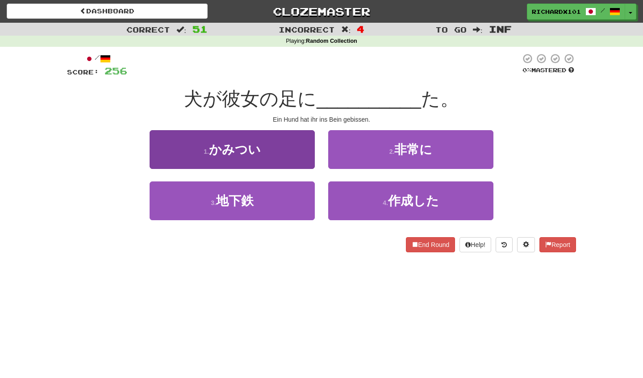
click at [310, 158] on button "1 . かみつい" at bounding box center [232, 149] width 165 height 39
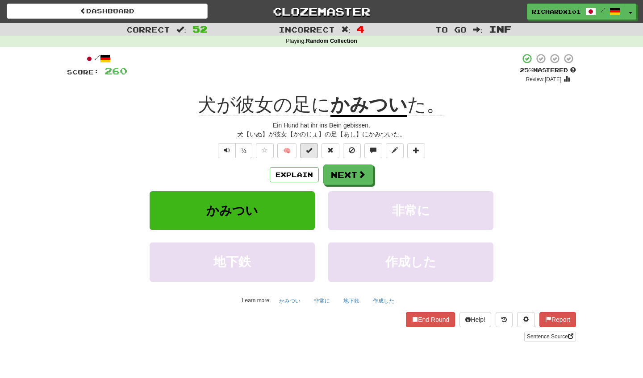
click at [313, 147] on button at bounding box center [309, 150] width 18 height 15
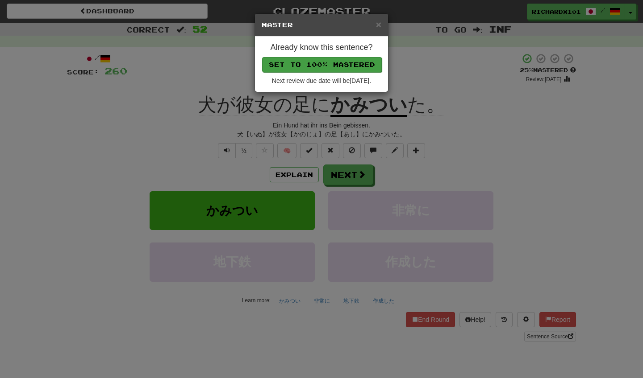
click at [345, 64] on button "Set to 100% Mastered" at bounding box center [322, 64] width 120 height 15
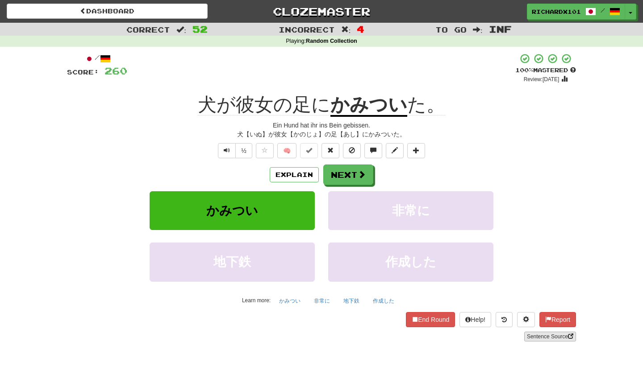
click at [531, 333] on link "Sentence Source" at bounding box center [550, 337] width 52 height 10
click at [342, 172] on button "Next" at bounding box center [349, 175] width 50 height 21
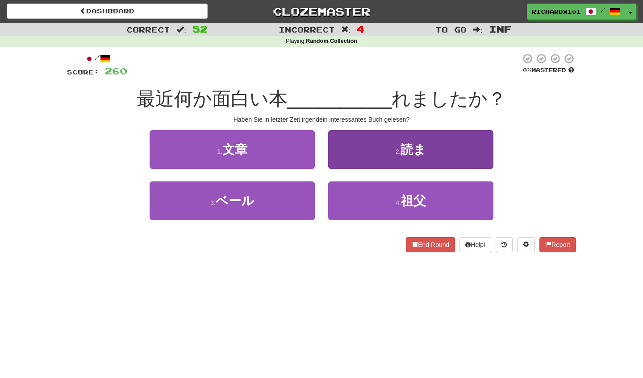
click at [353, 154] on button "2 . 読ま" at bounding box center [410, 149] width 165 height 39
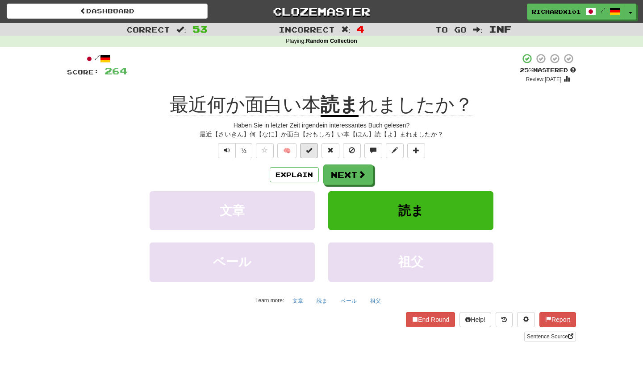
click at [312, 152] on span at bounding box center [309, 150] width 6 height 6
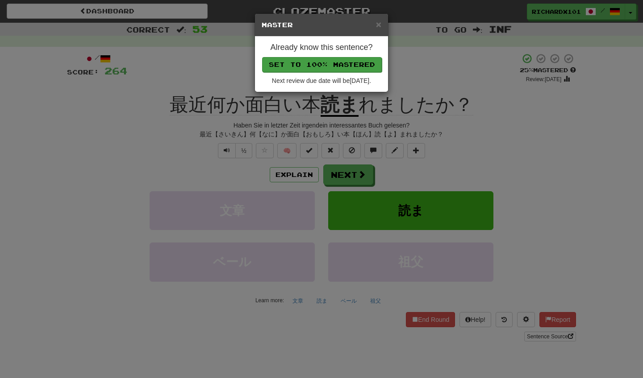
click at [345, 66] on button "Set to 100% Mastered" at bounding box center [322, 64] width 120 height 15
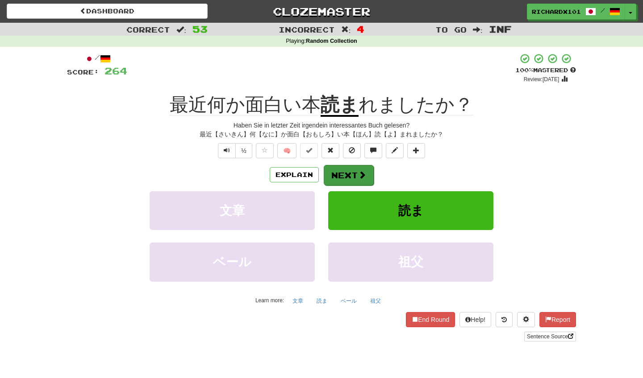
click at [346, 172] on button "Next" at bounding box center [349, 175] width 50 height 21
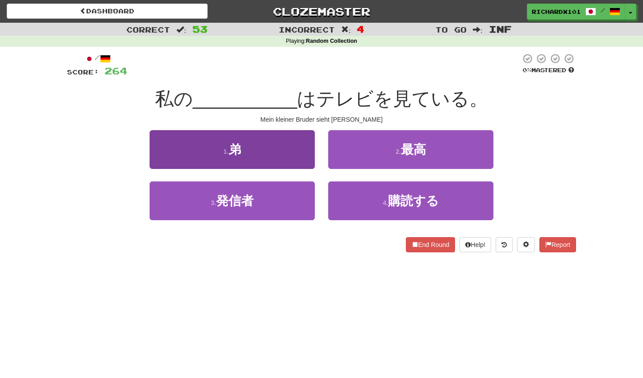
click at [307, 154] on button "1 . 弟" at bounding box center [232, 149] width 165 height 39
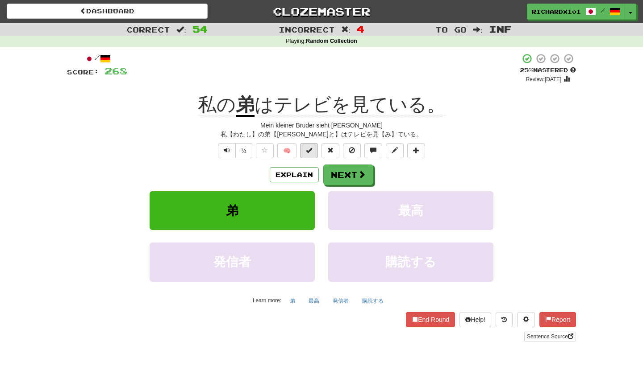
click at [307, 152] on span at bounding box center [309, 150] width 6 height 6
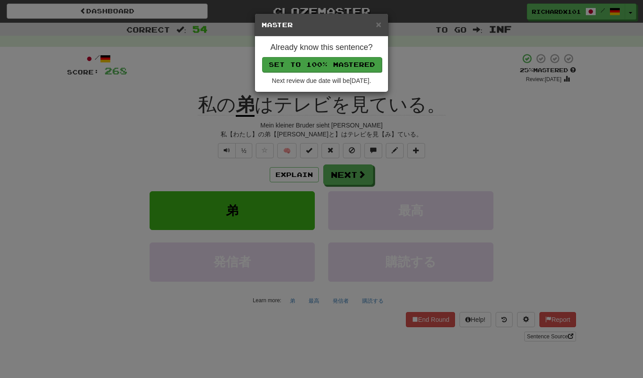
click at [345, 64] on button "Set to 100% Mastered" at bounding box center [322, 64] width 120 height 15
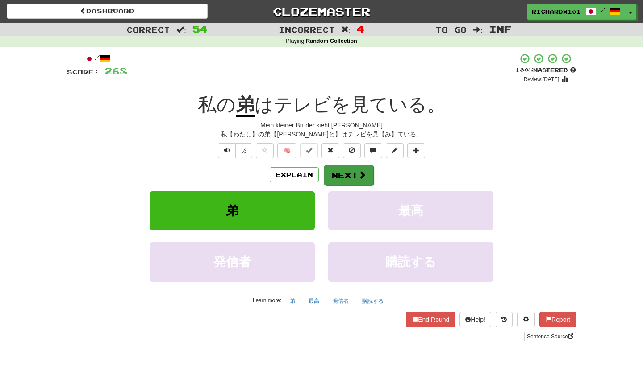
click at [339, 165] on button "Next" at bounding box center [349, 175] width 50 height 21
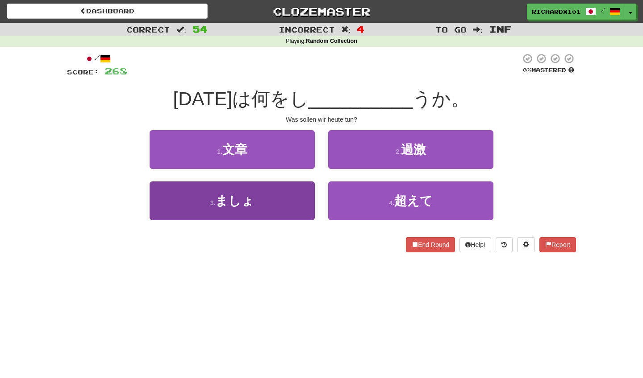
click at [303, 197] on button "3 . ましょ" at bounding box center [232, 201] width 165 height 39
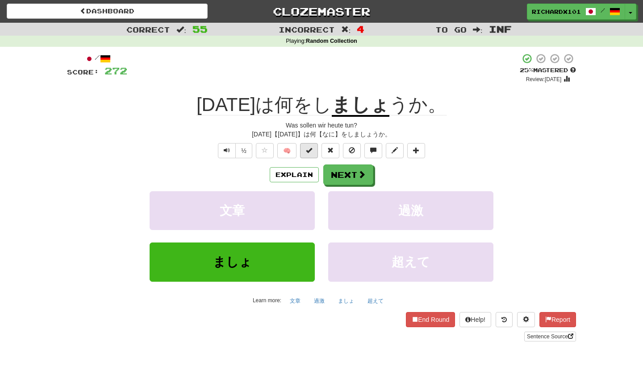
click at [309, 150] on span at bounding box center [309, 150] width 6 height 6
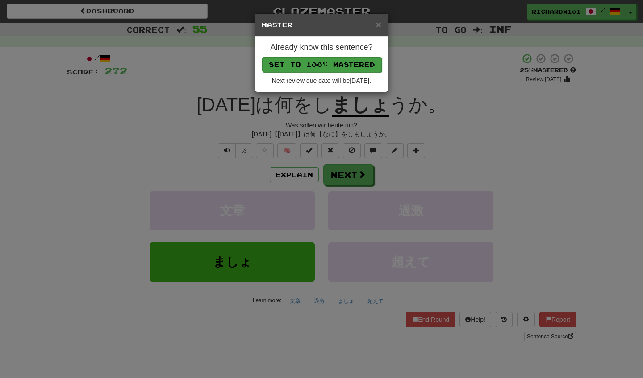
click at [340, 62] on button "Set to 100% Mastered" at bounding box center [322, 64] width 120 height 15
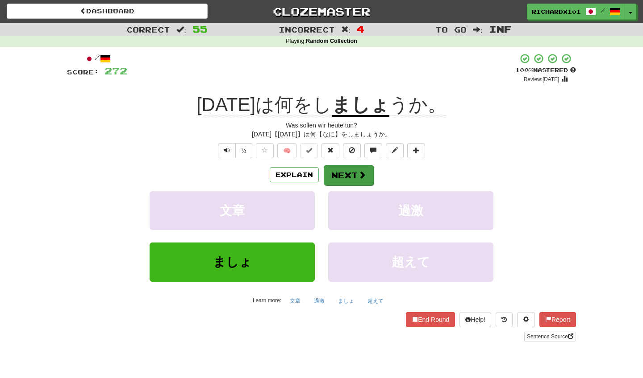
click at [337, 170] on button "Next" at bounding box center [349, 175] width 50 height 21
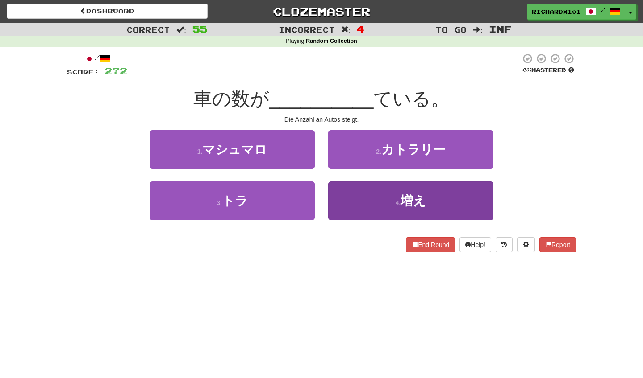
click at [345, 188] on button "4 . 増え" at bounding box center [410, 201] width 165 height 39
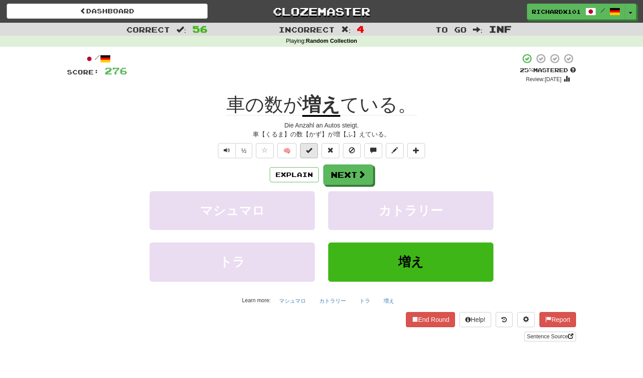
click at [314, 150] on button at bounding box center [309, 150] width 18 height 15
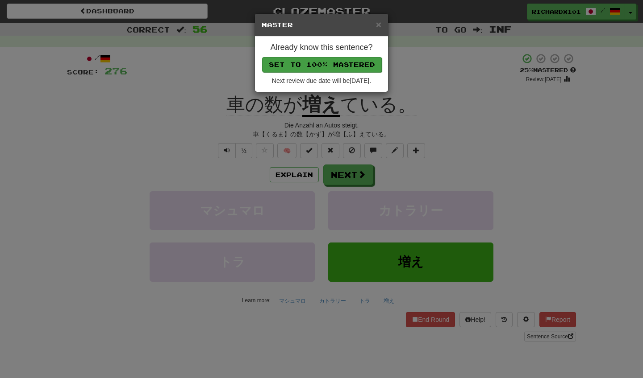
click at [340, 60] on button "Set to 100% Mastered" at bounding box center [322, 64] width 120 height 15
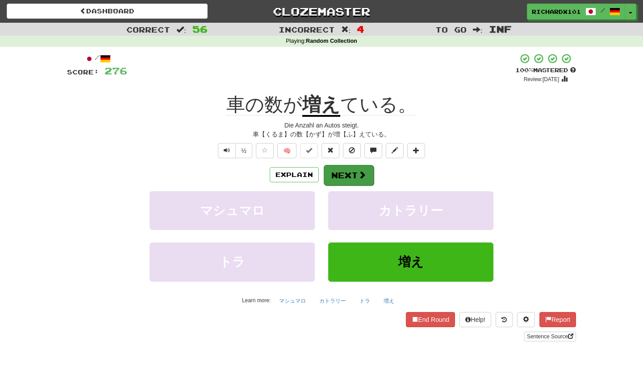
click at [343, 168] on button "Next" at bounding box center [349, 175] width 50 height 21
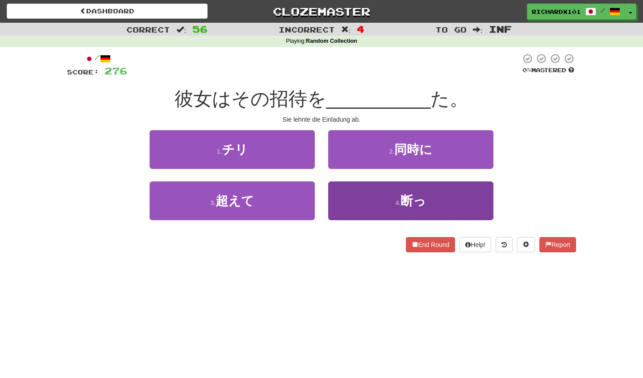
click at [359, 195] on button "4 . 断っ" at bounding box center [410, 201] width 165 height 39
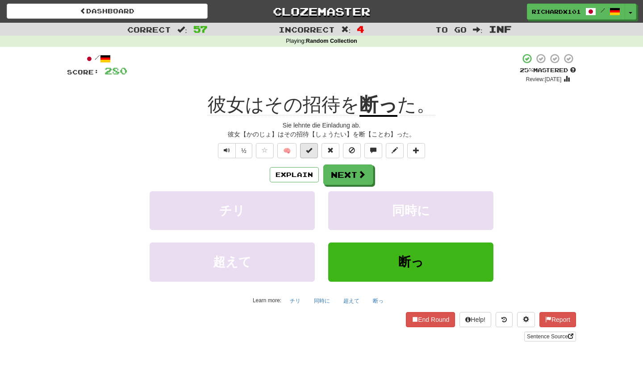
click at [314, 149] on button at bounding box center [309, 150] width 18 height 15
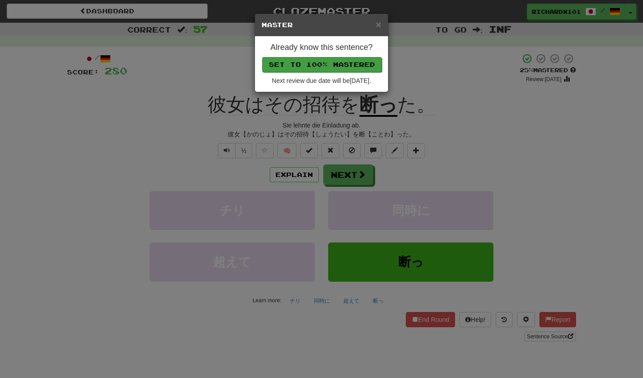
click at [348, 64] on button "Set to 100% Mastered" at bounding box center [322, 64] width 120 height 15
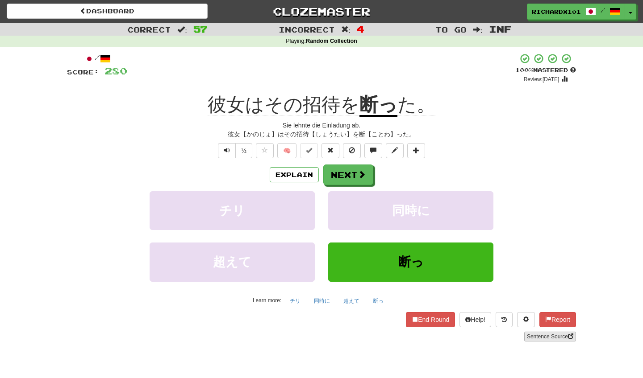
click at [551, 334] on link "Sentence Source" at bounding box center [550, 337] width 52 height 10
click at [420, 148] on button at bounding box center [416, 150] width 18 height 15
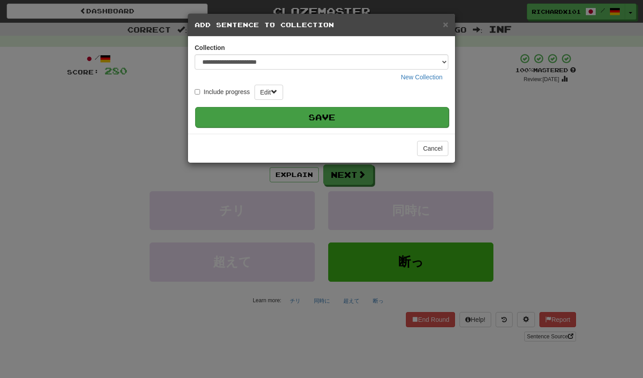
click at [409, 113] on button "Save" at bounding box center [321, 117] width 253 height 21
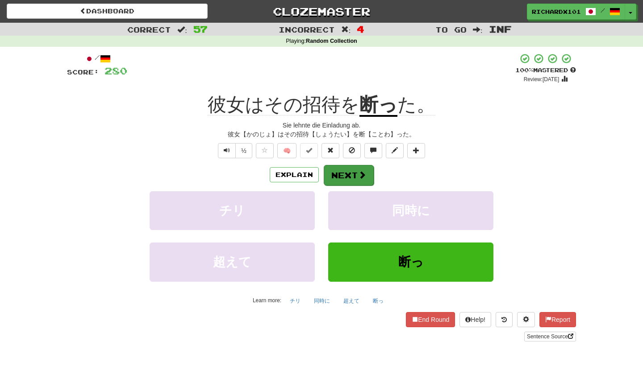
click at [365, 171] on span at bounding box center [362, 175] width 8 height 8
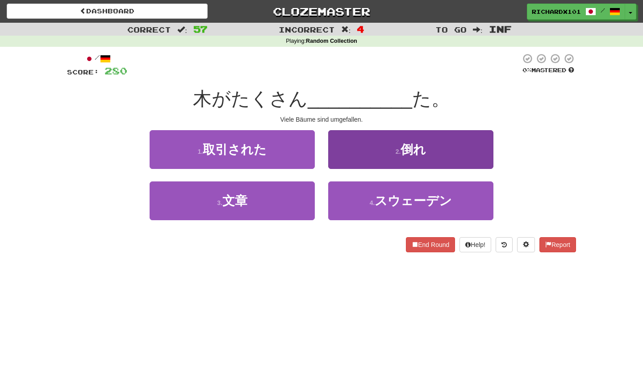
click at [377, 151] on button "2 . 倒れ" at bounding box center [410, 149] width 165 height 39
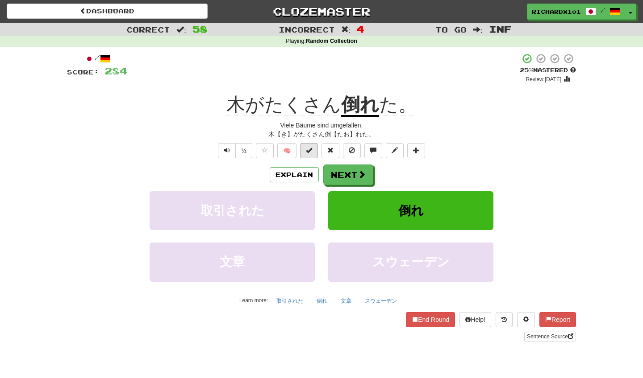
click at [315, 153] on button at bounding box center [309, 150] width 18 height 15
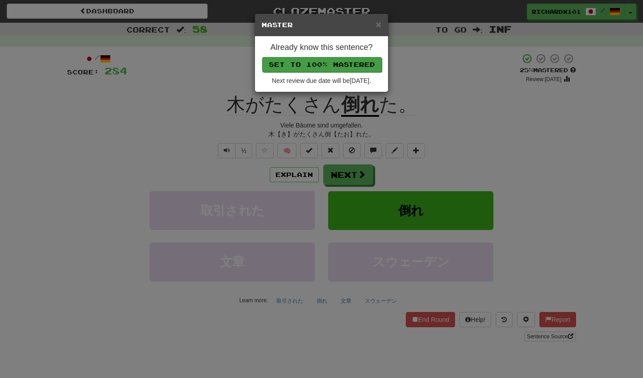
click at [356, 65] on button "Set to 100% Mastered" at bounding box center [322, 64] width 120 height 15
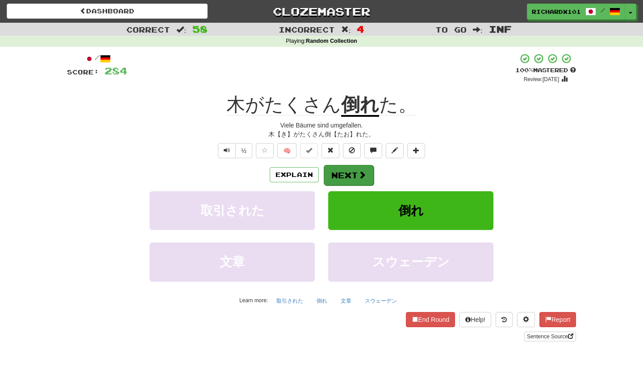
click at [341, 178] on button "Next" at bounding box center [349, 175] width 50 height 21
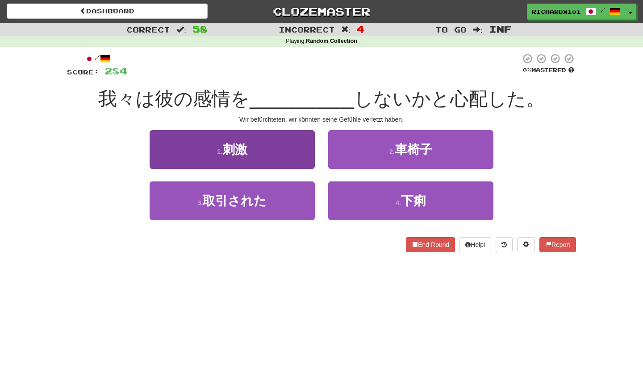
click at [301, 145] on button "1 . 刺激" at bounding box center [232, 149] width 165 height 39
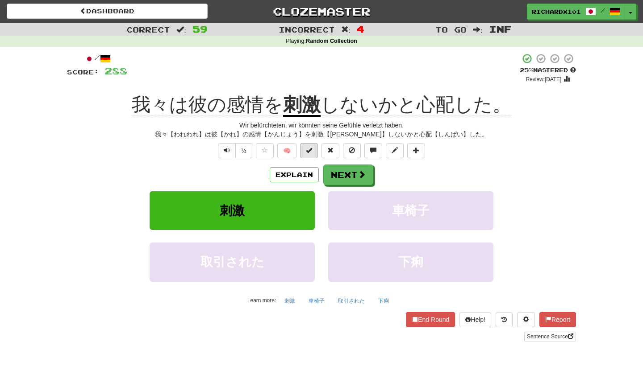
click at [309, 150] on span at bounding box center [309, 150] width 6 height 6
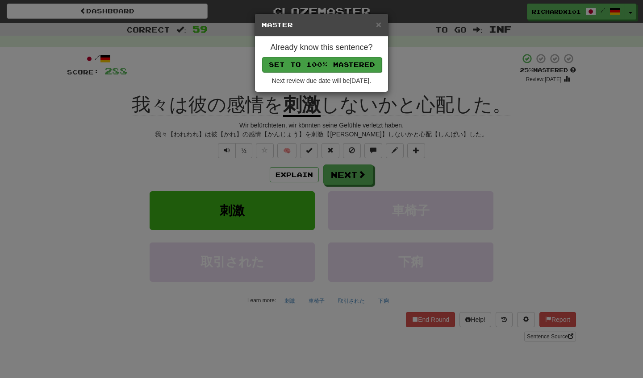
click at [335, 65] on button "Set to 100% Mastered" at bounding box center [322, 64] width 120 height 15
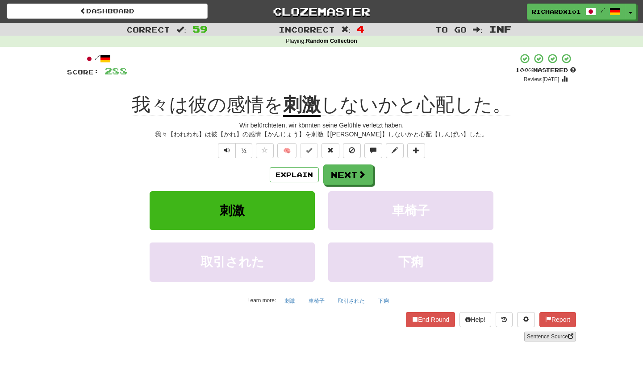
click at [535, 332] on link "Sentence Source" at bounding box center [550, 337] width 52 height 10
click at [417, 147] on span at bounding box center [416, 150] width 6 height 6
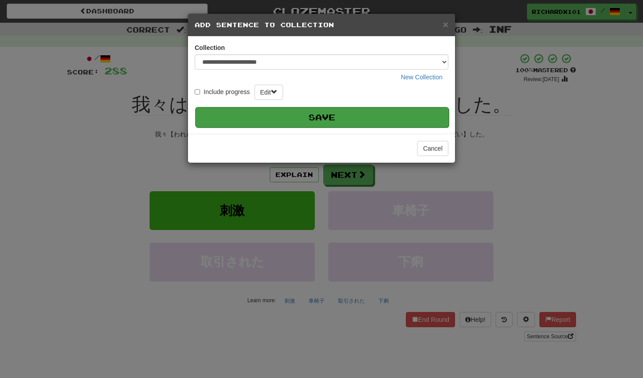
click at [407, 116] on button "Save" at bounding box center [321, 117] width 253 height 21
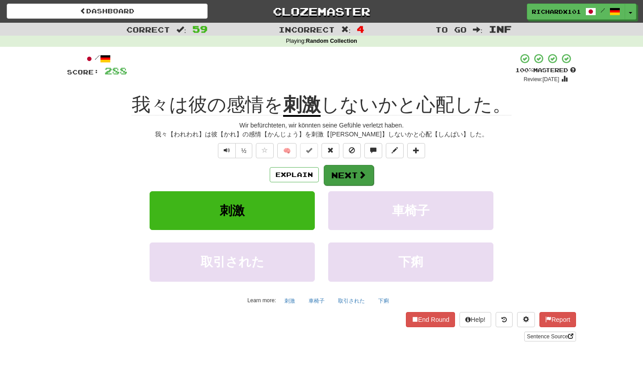
click at [369, 171] on button "Next" at bounding box center [349, 175] width 50 height 21
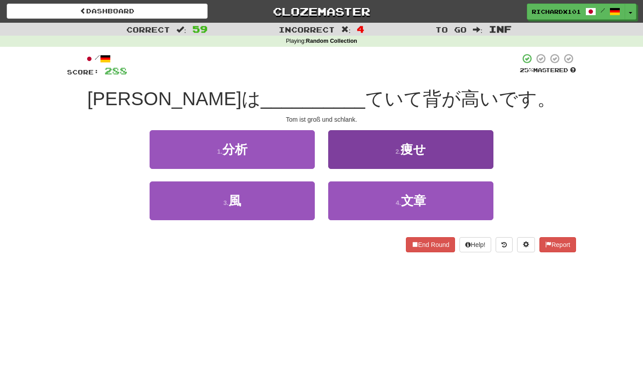
click at [374, 156] on button "2 . 痩せ" at bounding box center [410, 149] width 165 height 39
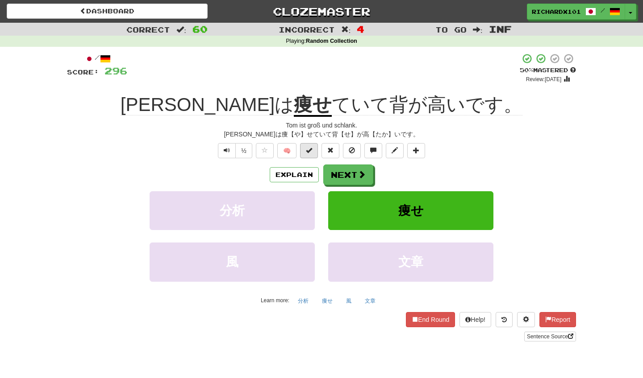
click at [315, 150] on button at bounding box center [309, 150] width 18 height 15
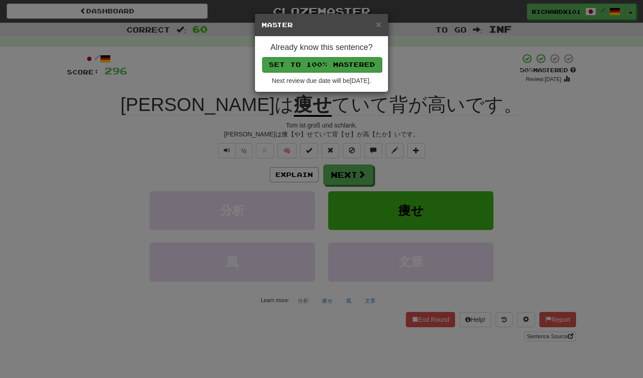
click at [341, 61] on button "Set to 100% Mastered" at bounding box center [322, 64] width 120 height 15
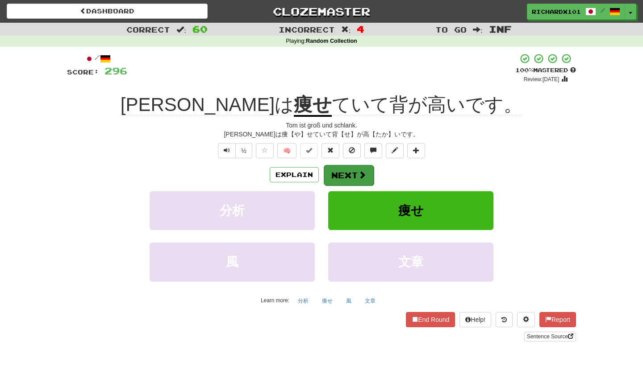
click at [342, 169] on button "Next" at bounding box center [349, 175] width 50 height 21
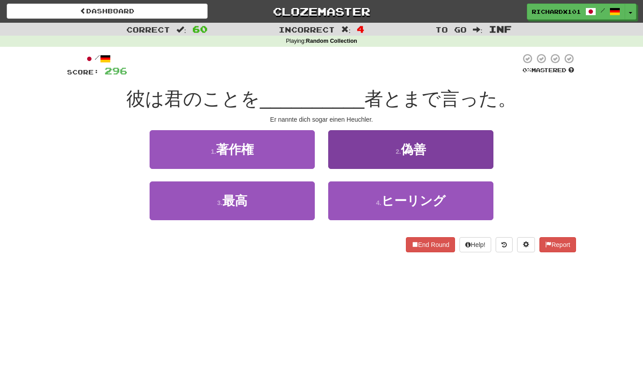
click at [353, 150] on button "2 . 偽善" at bounding box center [410, 149] width 165 height 39
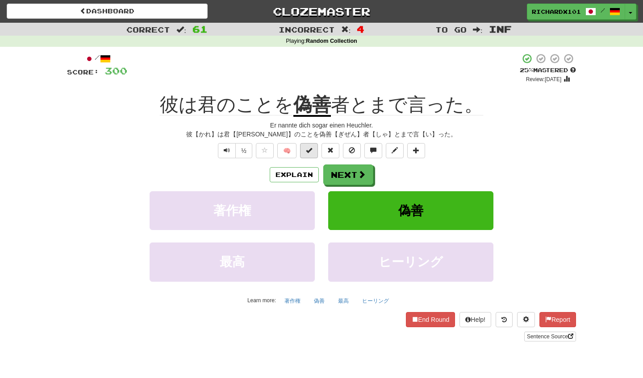
click at [312, 150] on span at bounding box center [309, 150] width 6 height 6
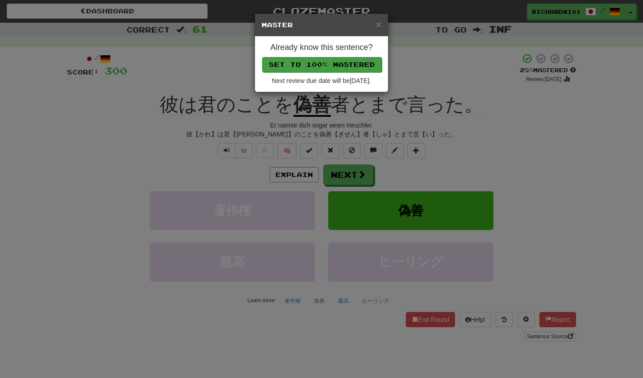
click at [341, 65] on button "Set to 100% Mastered" at bounding box center [322, 64] width 120 height 15
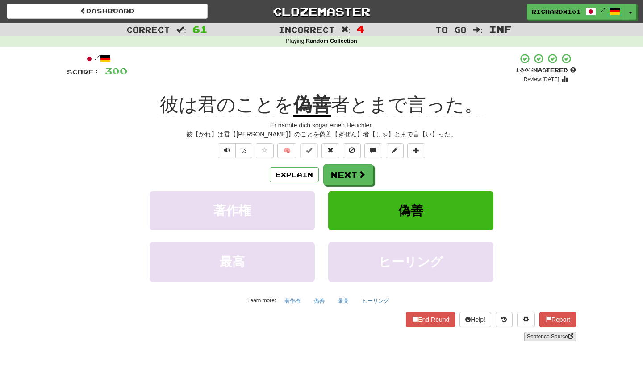
click at [534, 334] on link "Sentence Source" at bounding box center [550, 337] width 52 height 10
click at [417, 145] on button at bounding box center [416, 150] width 18 height 15
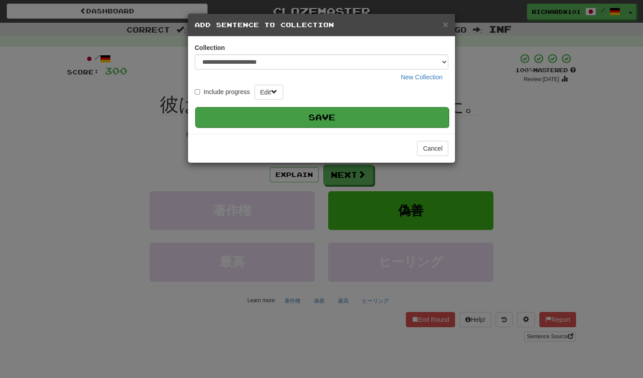
click at [403, 115] on button "Save" at bounding box center [321, 117] width 253 height 21
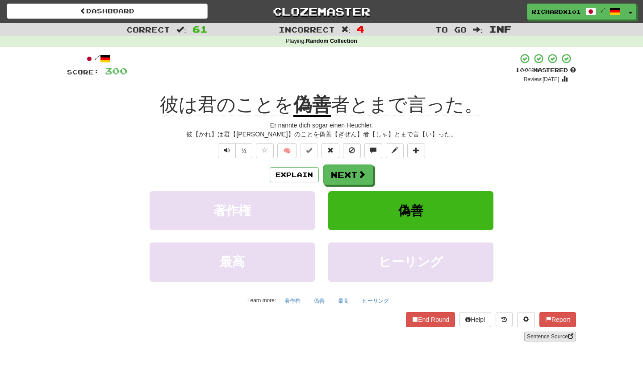
click at [538, 333] on link "Sentence Source" at bounding box center [550, 337] width 52 height 10
click at [346, 168] on button "Next" at bounding box center [349, 175] width 50 height 21
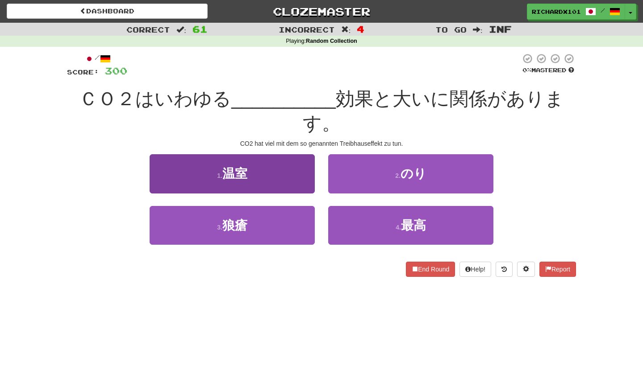
click at [303, 154] on button "1 . 温室" at bounding box center [232, 173] width 165 height 39
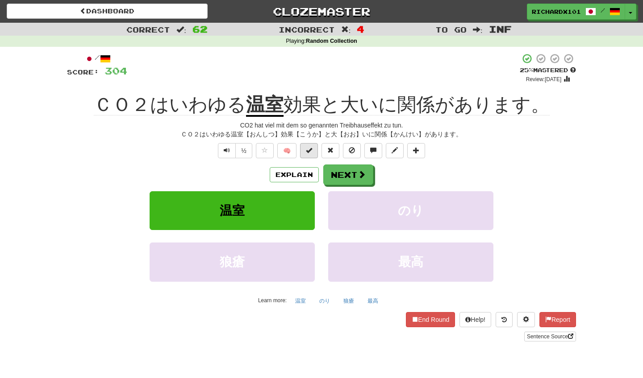
click at [308, 145] on button at bounding box center [309, 150] width 18 height 15
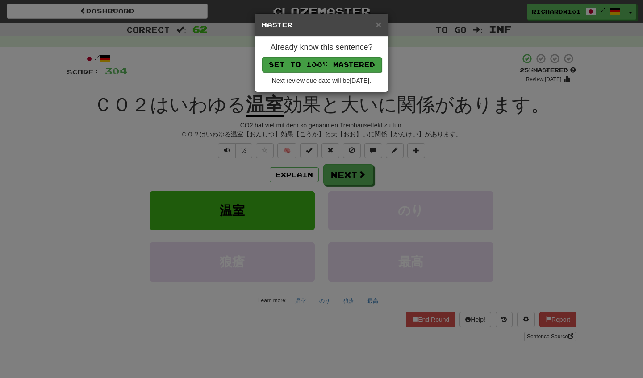
click at [335, 63] on button "Set to 100% Mastered" at bounding box center [322, 64] width 120 height 15
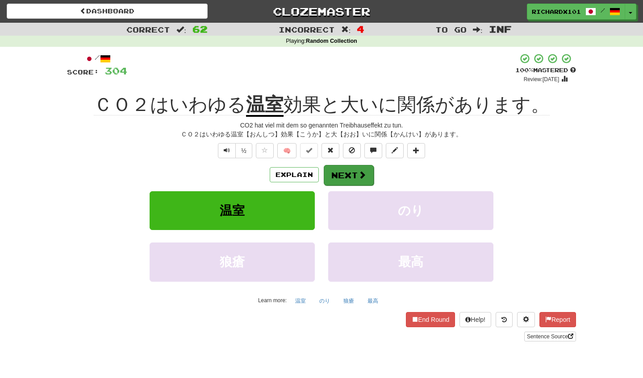
click at [345, 168] on button "Next" at bounding box center [349, 175] width 50 height 21
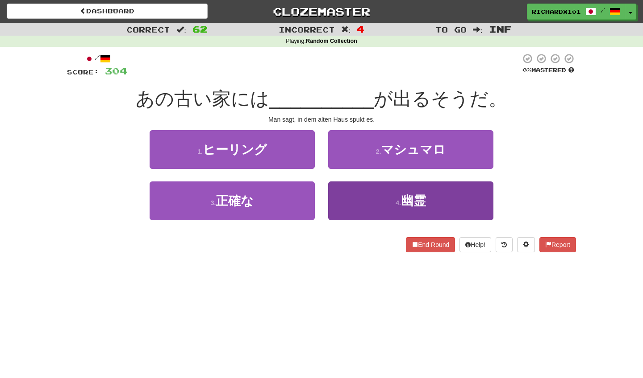
click at [347, 193] on button "4 . 幽霊" at bounding box center [410, 201] width 165 height 39
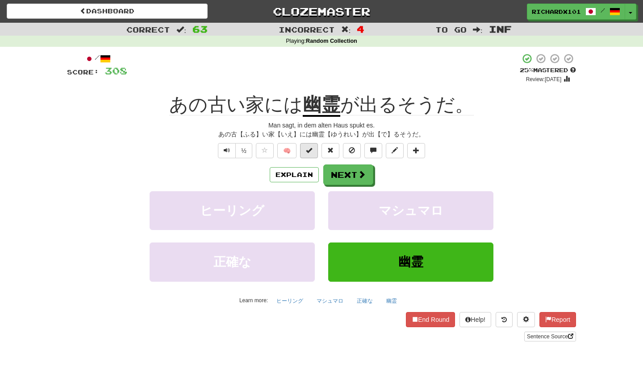
click at [315, 147] on button at bounding box center [309, 150] width 18 height 15
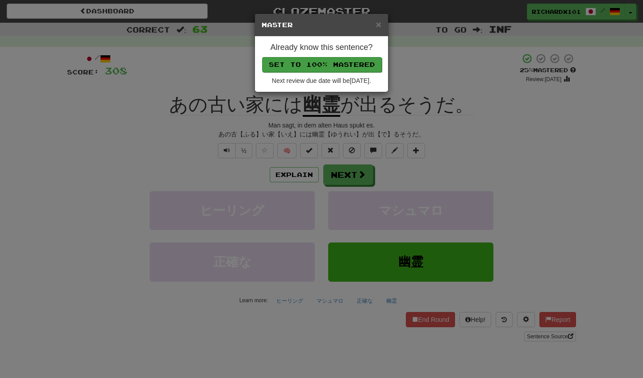
click at [341, 59] on button "Set to 100% Mastered" at bounding box center [322, 64] width 120 height 15
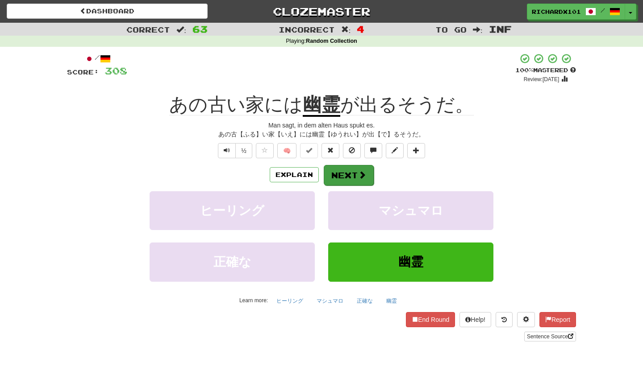
click at [343, 171] on button "Next" at bounding box center [349, 175] width 50 height 21
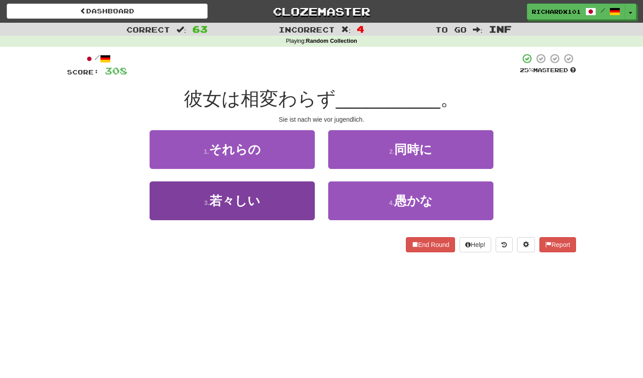
click at [304, 203] on button "3 . 若々しい" at bounding box center [232, 201] width 165 height 39
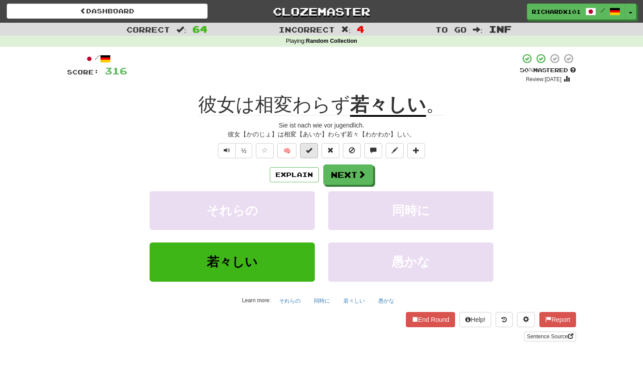
click at [309, 149] on span at bounding box center [309, 150] width 6 height 6
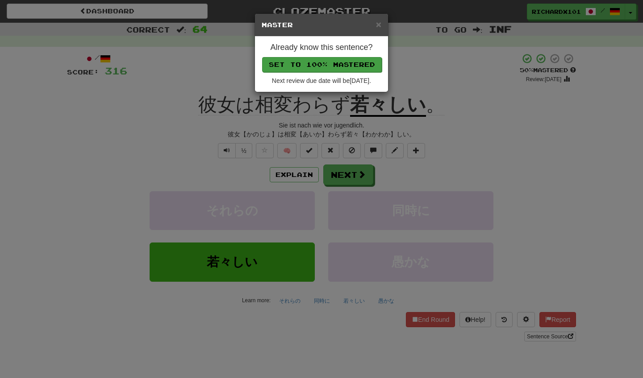
click at [341, 65] on button "Set to 100% Mastered" at bounding box center [322, 64] width 120 height 15
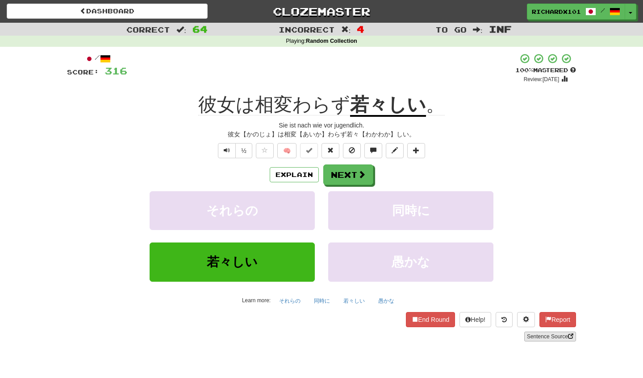
click at [536, 332] on link "Sentence Source" at bounding box center [550, 337] width 52 height 10
click at [351, 170] on button "Next" at bounding box center [349, 175] width 50 height 21
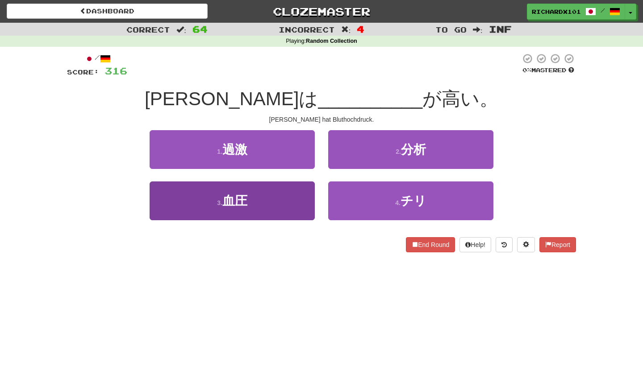
click at [306, 202] on button "3 . 血圧" at bounding box center [232, 201] width 165 height 39
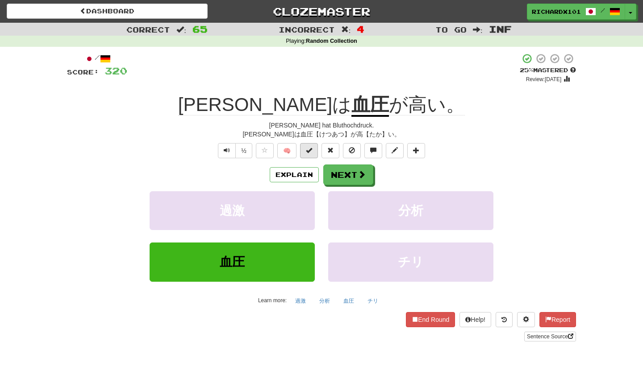
click at [312, 152] on span at bounding box center [309, 150] width 6 height 6
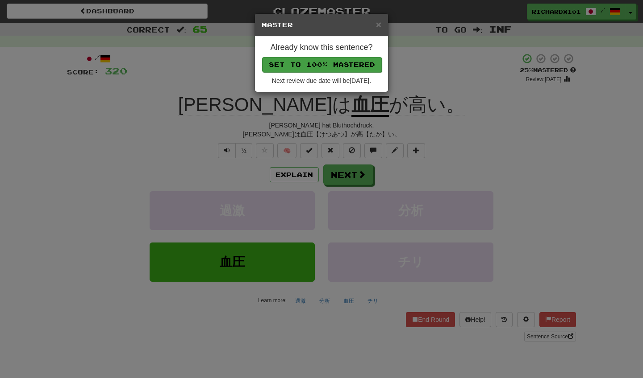
click at [334, 59] on button "Set to 100% Mastered" at bounding box center [322, 64] width 120 height 15
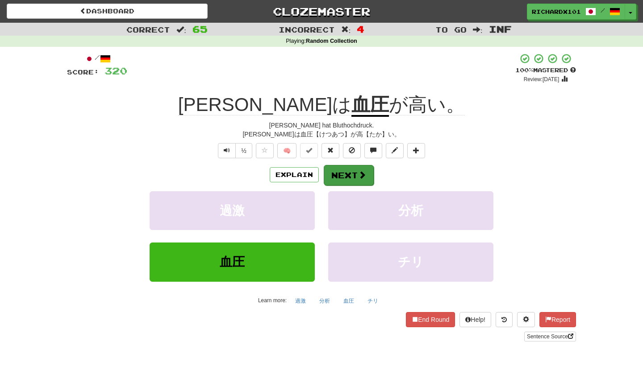
click at [350, 169] on button "Next" at bounding box center [349, 175] width 50 height 21
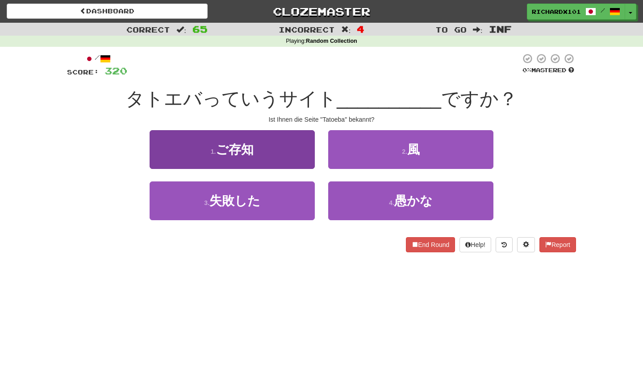
click at [305, 156] on button "1 . ご存知" at bounding box center [232, 149] width 165 height 39
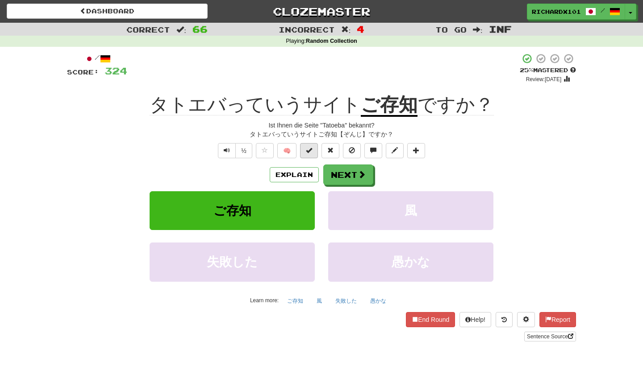
click at [311, 150] on span at bounding box center [309, 150] width 6 height 6
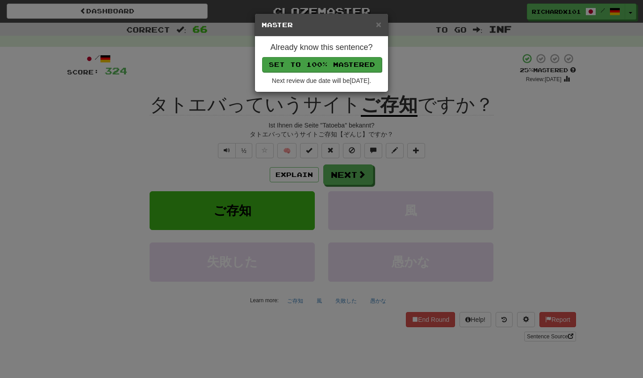
click at [338, 64] on button "Set to 100% Mastered" at bounding box center [322, 64] width 120 height 15
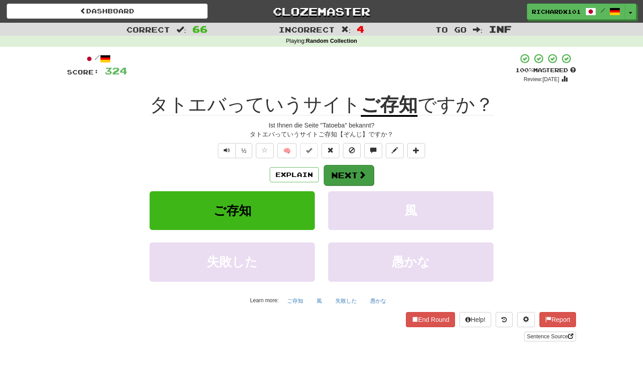
click at [338, 173] on button "Next" at bounding box center [349, 175] width 50 height 21
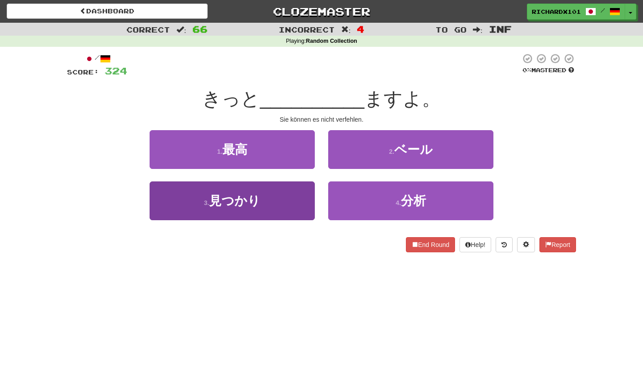
click at [301, 208] on button "3 . 見つかり" at bounding box center [232, 201] width 165 height 39
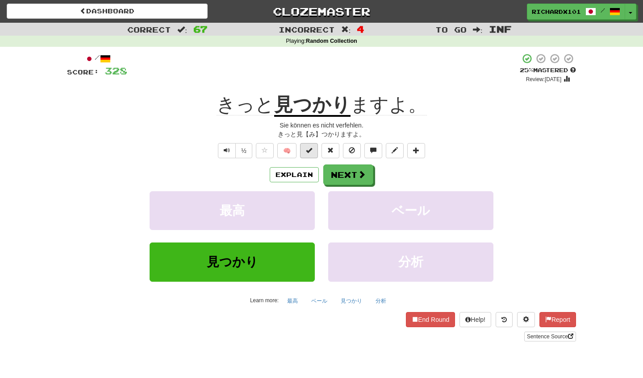
drag, startPoint x: 341, startPoint y: 174, endPoint x: 311, endPoint y: 150, distance: 38.1
click at [311, 150] on div "/ Score: 328 + 4 25 % Mastered Review: 2025-08-21 きっと 見つかり ますよ。 Sie können es n…" at bounding box center [321, 197] width 509 height 289
click at [311, 150] on span at bounding box center [309, 150] width 6 height 6
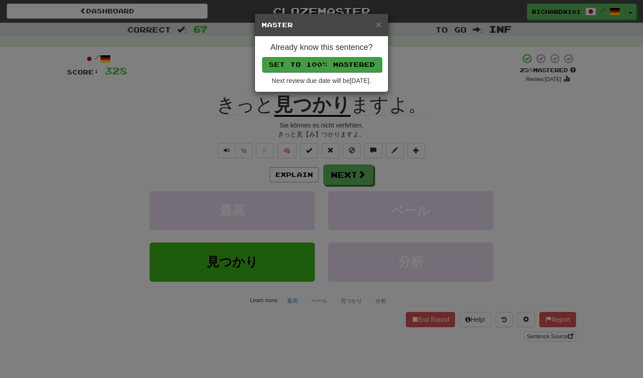
click at [336, 66] on button "Set to 100% Mastered" at bounding box center [322, 64] width 120 height 15
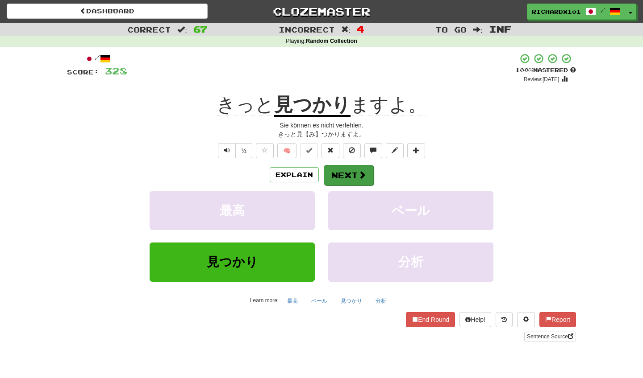
click at [356, 175] on button "Next" at bounding box center [349, 175] width 50 height 21
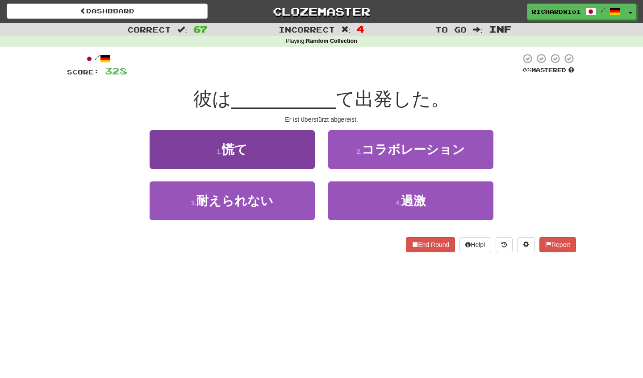
click at [296, 158] on button "1 . 慌て" at bounding box center [232, 149] width 165 height 39
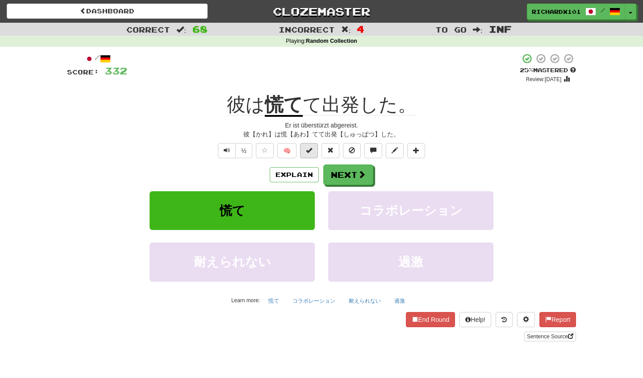
click at [309, 148] on span at bounding box center [309, 150] width 6 height 6
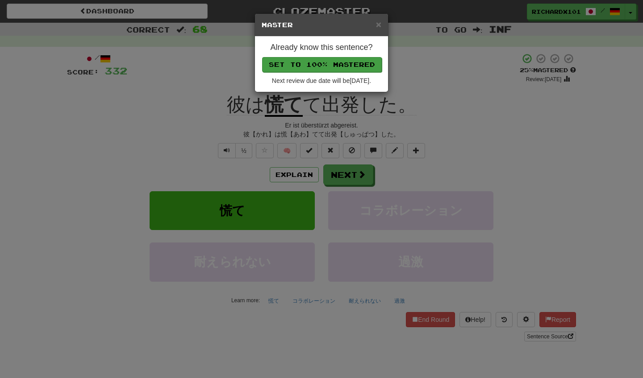
click at [331, 63] on button "Set to 100% Mastered" at bounding box center [322, 64] width 120 height 15
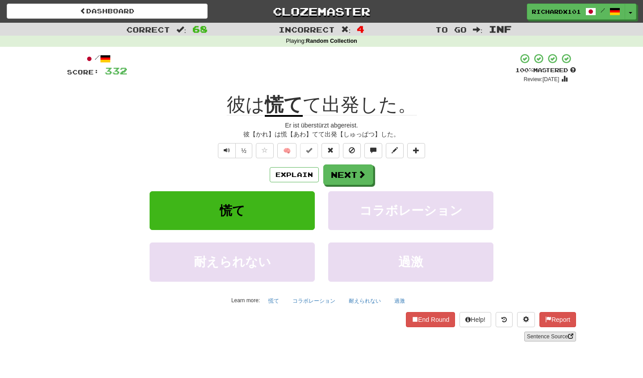
click at [536, 334] on link "Sentence Source" at bounding box center [550, 337] width 52 height 10
click at [425, 151] on span "🧠" at bounding box center [340, 150] width 173 height 7
click at [420, 151] on button at bounding box center [416, 150] width 18 height 15
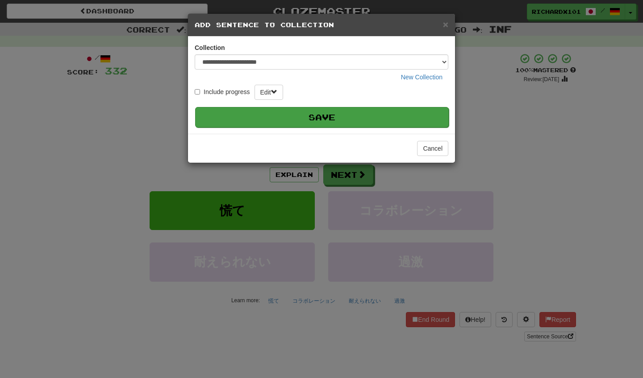
click at [406, 121] on button "Save" at bounding box center [321, 117] width 253 height 21
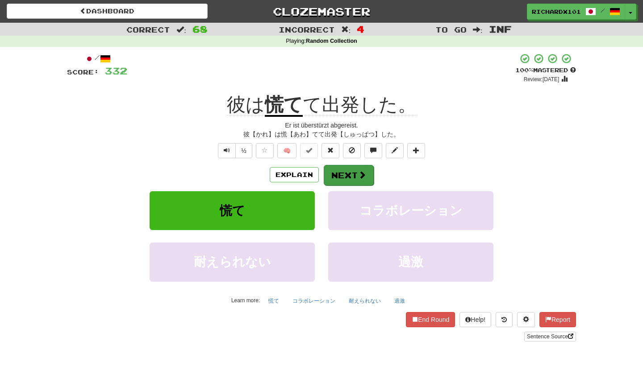
click at [369, 178] on button "Next" at bounding box center [349, 175] width 50 height 21
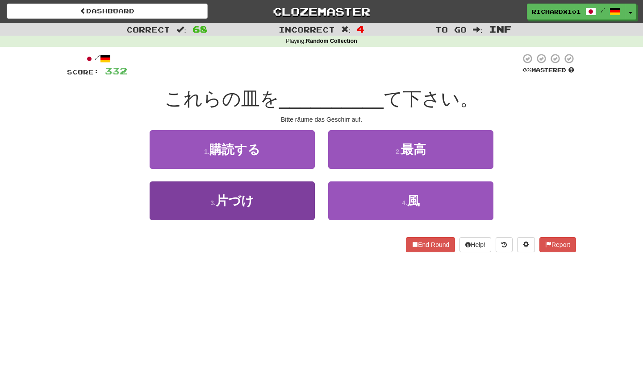
click at [302, 201] on button "3 . 片づけ" at bounding box center [232, 201] width 165 height 39
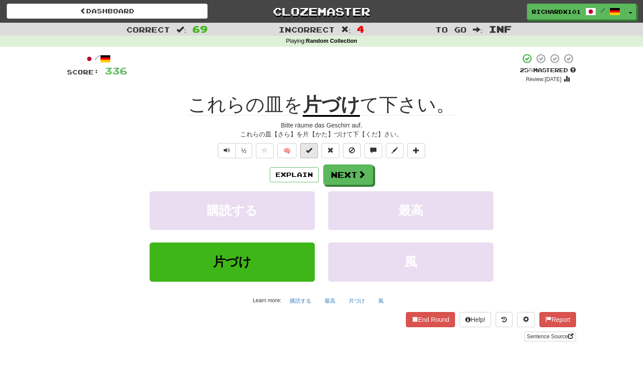
click at [313, 153] on button at bounding box center [309, 150] width 18 height 15
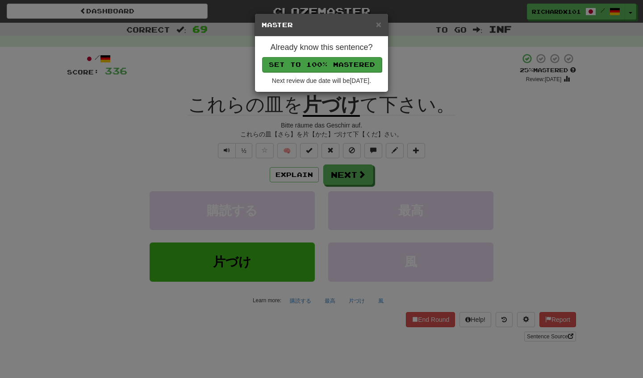
click at [353, 61] on button "Set to 100% Mastered" at bounding box center [322, 64] width 120 height 15
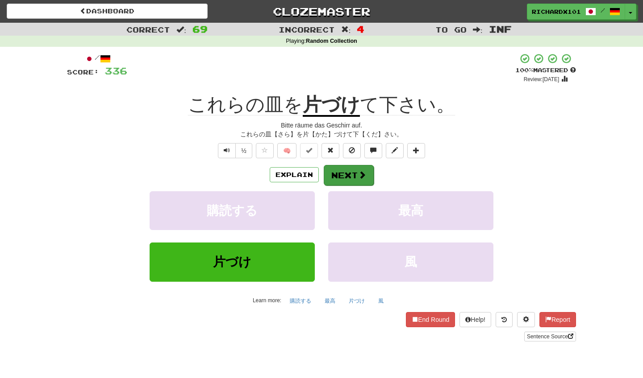
click at [344, 174] on button "Next" at bounding box center [349, 175] width 50 height 21
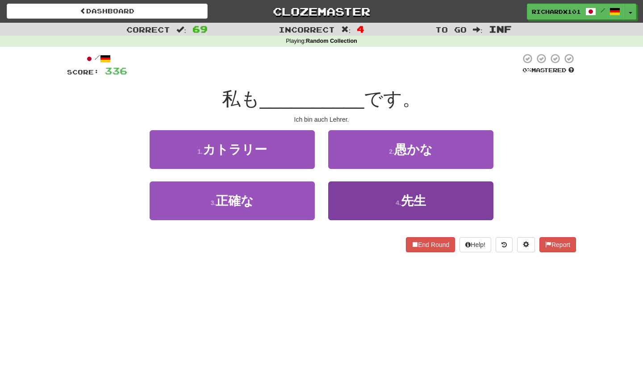
click at [349, 195] on button "4 . 先生" at bounding box center [410, 201] width 165 height 39
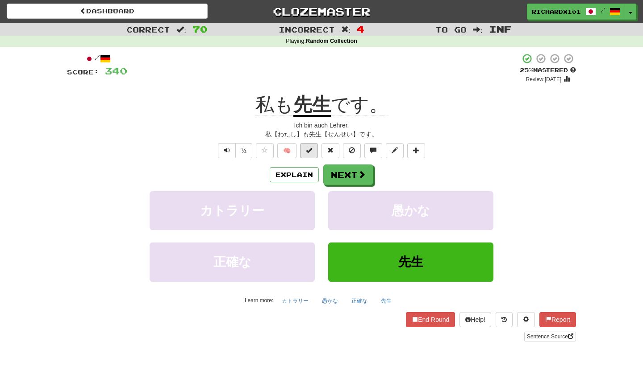
click at [310, 149] on span at bounding box center [309, 150] width 6 height 6
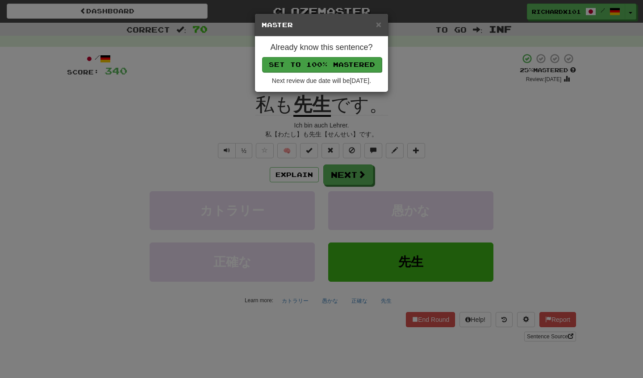
click at [337, 63] on button "Set to 100% Mastered" at bounding box center [322, 64] width 120 height 15
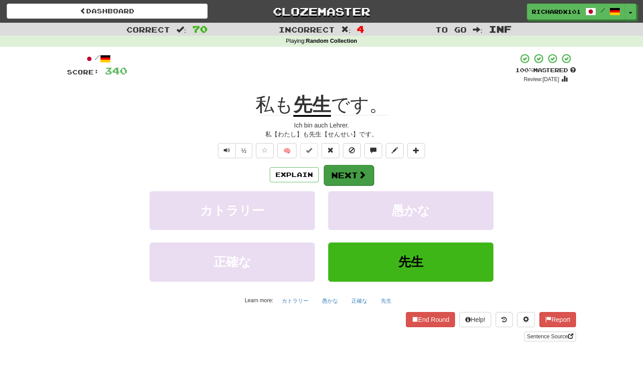
click at [344, 175] on button "Next" at bounding box center [349, 175] width 50 height 21
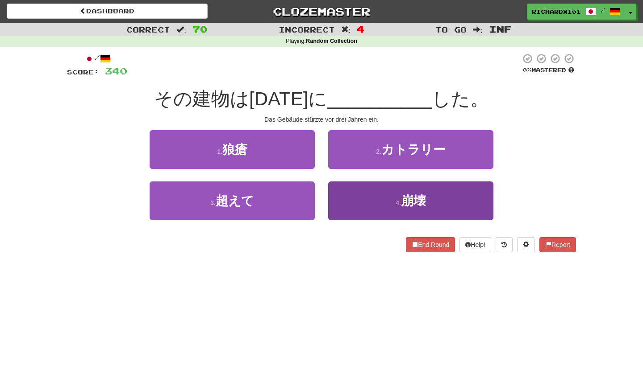
click at [354, 195] on button "4 . 崩壊" at bounding box center [410, 201] width 165 height 39
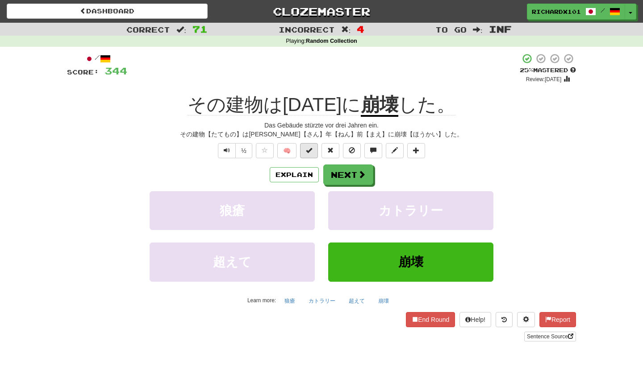
click at [312, 150] on span at bounding box center [309, 150] width 6 height 6
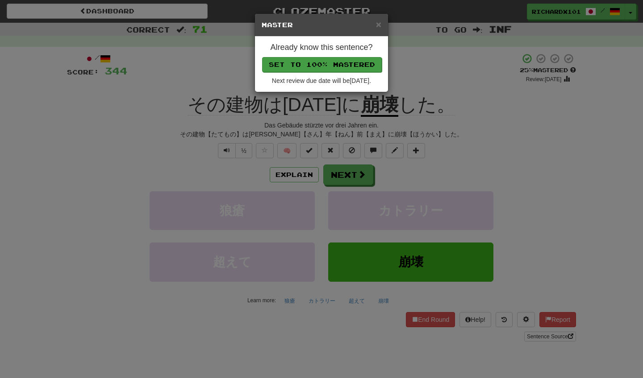
click at [347, 61] on button "Set to 100% Mastered" at bounding box center [322, 64] width 120 height 15
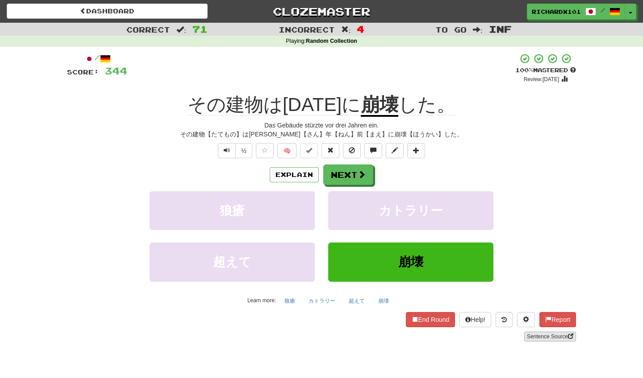
click at [547, 335] on link "Sentence Source" at bounding box center [550, 337] width 52 height 10
click at [421, 151] on button at bounding box center [416, 150] width 18 height 15
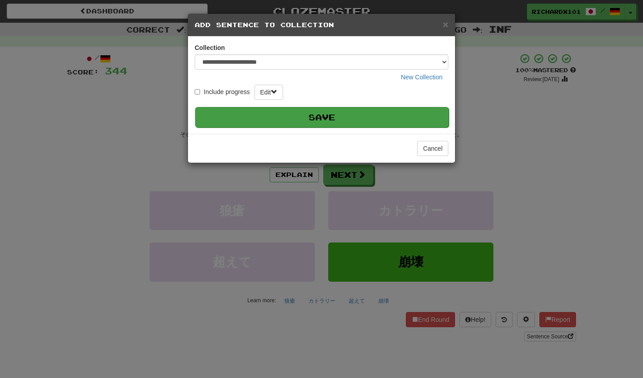
click at [399, 117] on button "Save" at bounding box center [321, 117] width 253 height 21
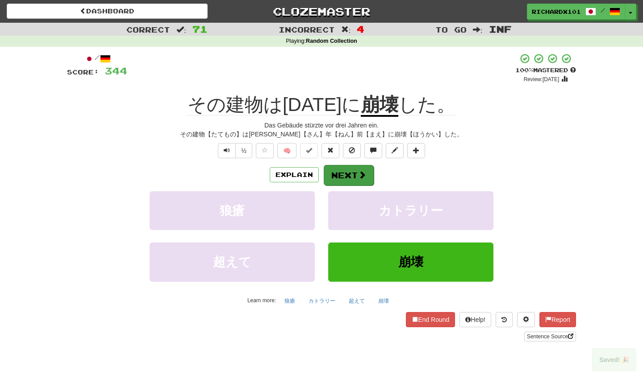
click at [367, 176] on button "Next" at bounding box center [349, 175] width 50 height 21
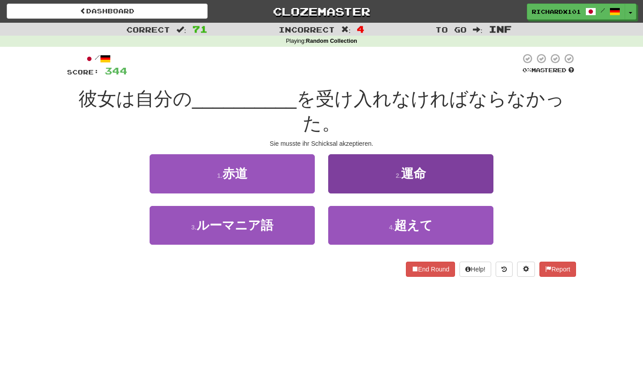
click at [389, 154] on button "2 . 運命" at bounding box center [410, 173] width 165 height 39
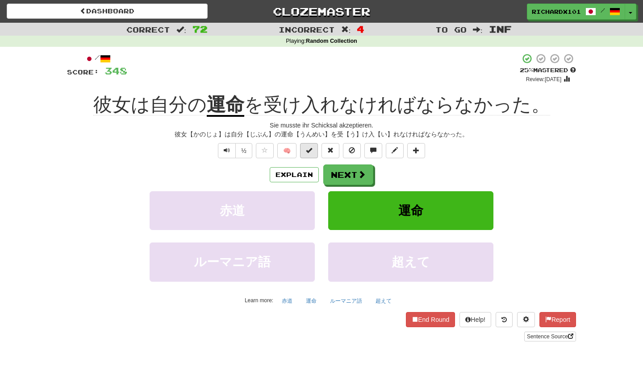
click at [313, 150] on button at bounding box center [309, 150] width 18 height 15
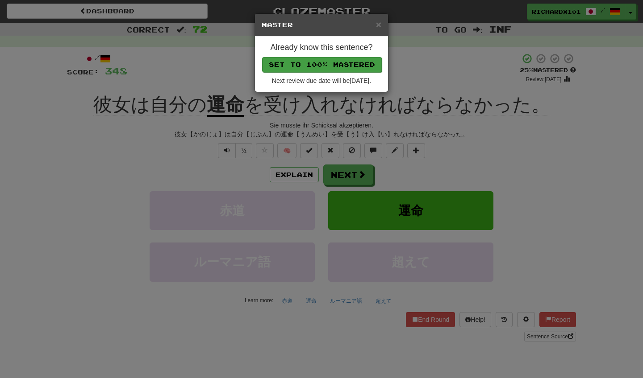
click at [349, 62] on button "Set to 100% Mastered" at bounding box center [322, 64] width 120 height 15
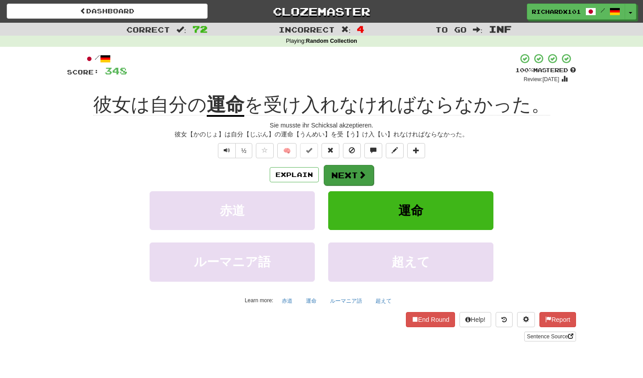
click at [348, 171] on button "Next" at bounding box center [349, 175] width 50 height 21
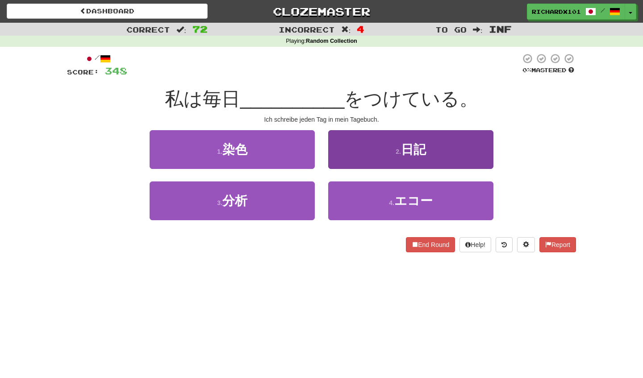
click at [358, 150] on button "2 . 日記" at bounding box center [410, 149] width 165 height 39
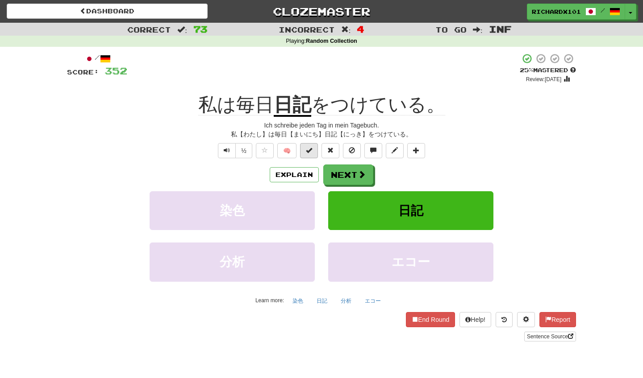
click at [311, 149] on span at bounding box center [309, 150] width 6 height 6
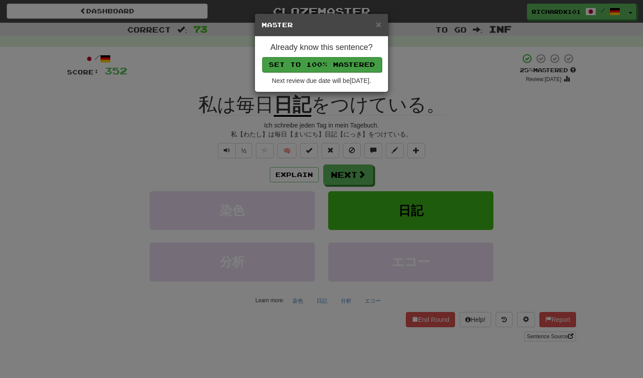
click at [342, 64] on button "Set to 100% Mastered" at bounding box center [322, 64] width 120 height 15
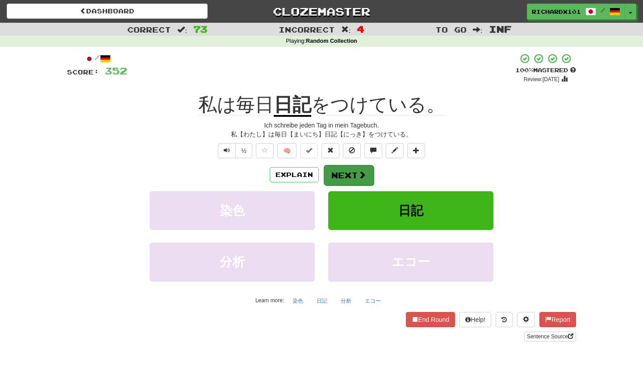
click at [342, 166] on button "Next" at bounding box center [349, 175] width 50 height 21
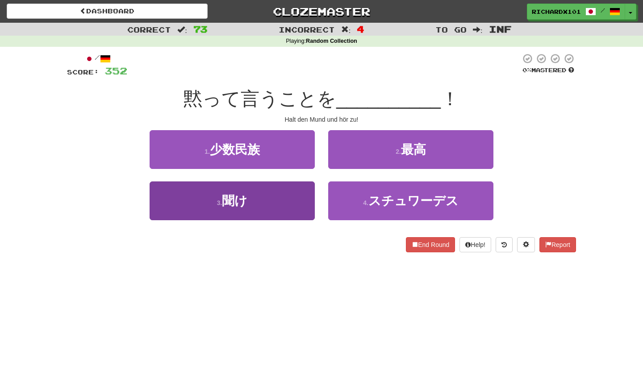
click at [295, 202] on button "3 . 聞け" at bounding box center [232, 201] width 165 height 39
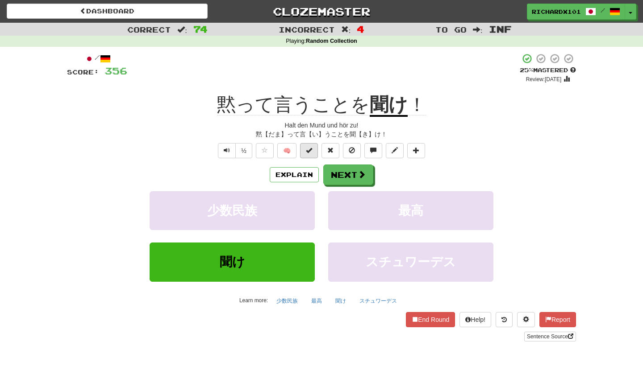
click at [310, 149] on span at bounding box center [309, 150] width 6 height 6
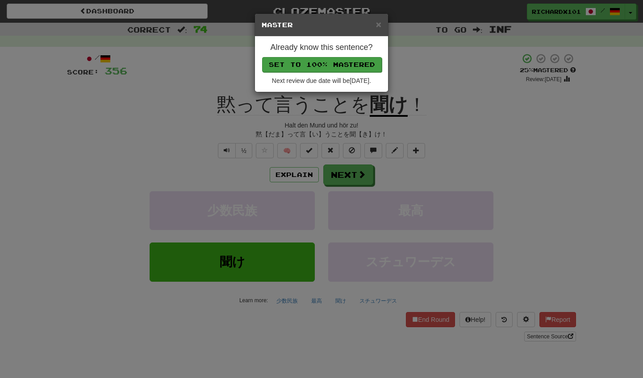
click at [345, 63] on button "Set to 100% Mastered" at bounding box center [322, 64] width 120 height 15
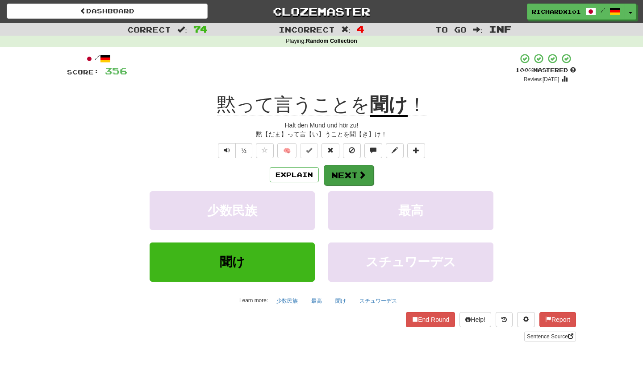
click at [342, 171] on button "Next" at bounding box center [349, 175] width 50 height 21
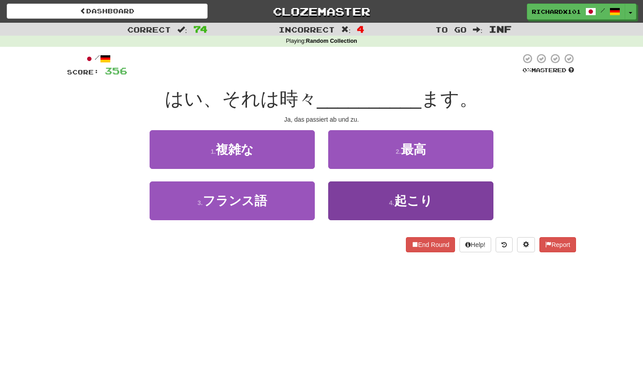
click at [353, 190] on button "4 . 起こり" at bounding box center [410, 201] width 165 height 39
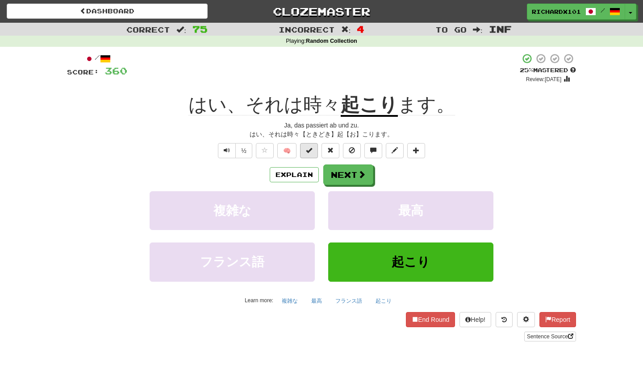
click at [313, 150] on button at bounding box center [309, 150] width 18 height 15
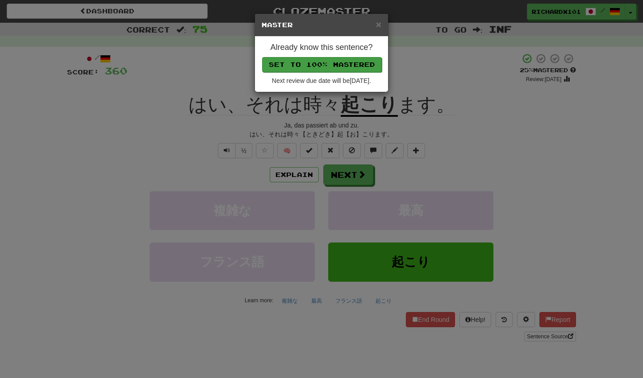
click at [338, 66] on button "Set to 100% Mastered" at bounding box center [322, 64] width 120 height 15
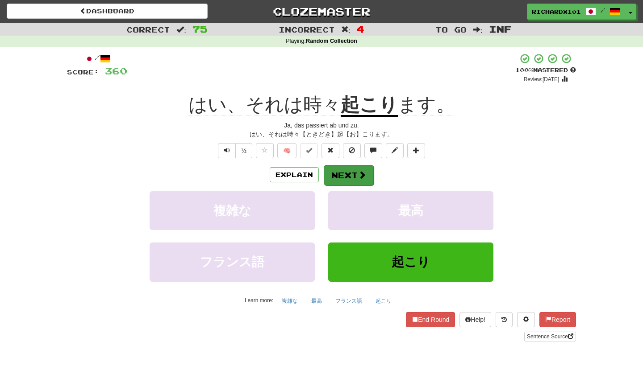
click at [340, 171] on button "Next" at bounding box center [349, 175] width 50 height 21
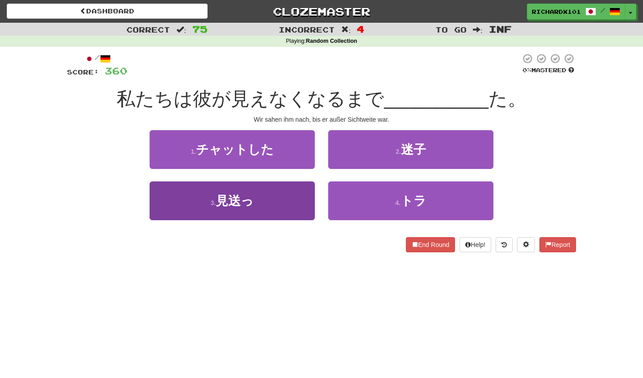
click at [299, 210] on button "3 . 見送っ" at bounding box center [232, 201] width 165 height 39
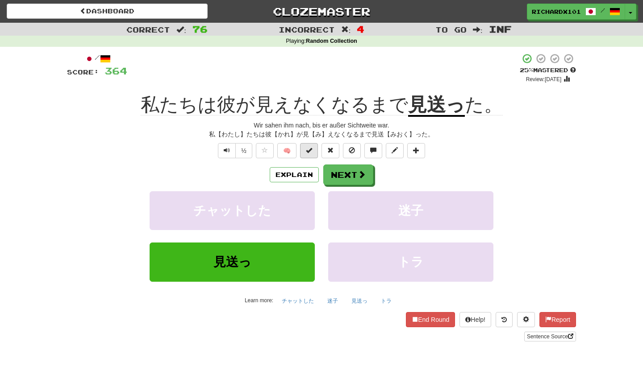
click at [311, 150] on span at bounding box center [309, 150] width 6 height 6
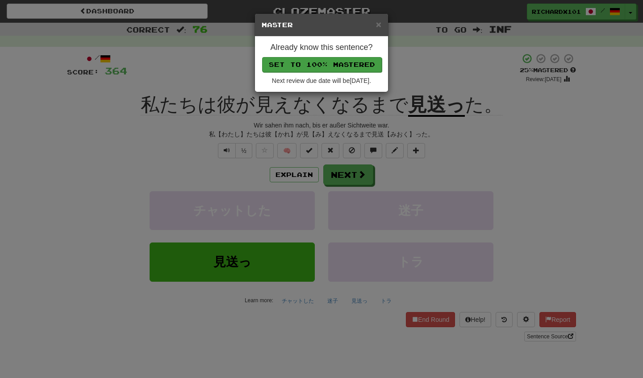
click at [346, 64] on button "Set to 100% Mastered" at bounding box center [322, 64] width 120 height 15
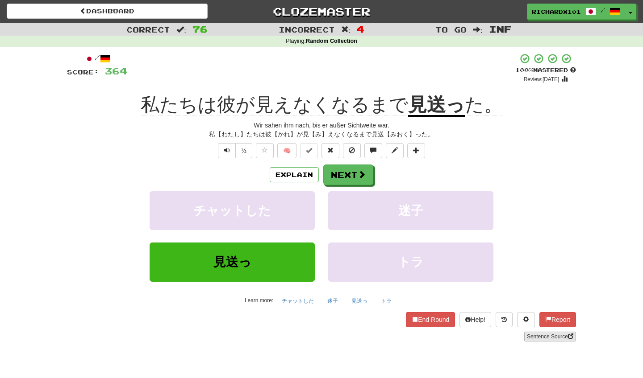
click at [530, 338] on link "Sentence Source" at bounding box center [550, 337] width 52 height 10
click at [416, 148] on span at bounding box center [416, 150] width 6 height 6
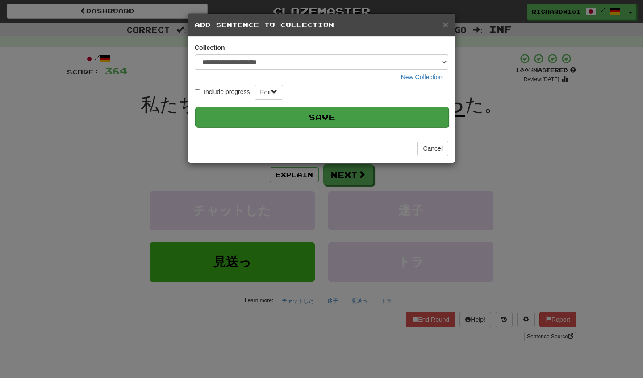
click at [412, 115] on button "Save" at bounding box center [321, 117] width 253 height 21
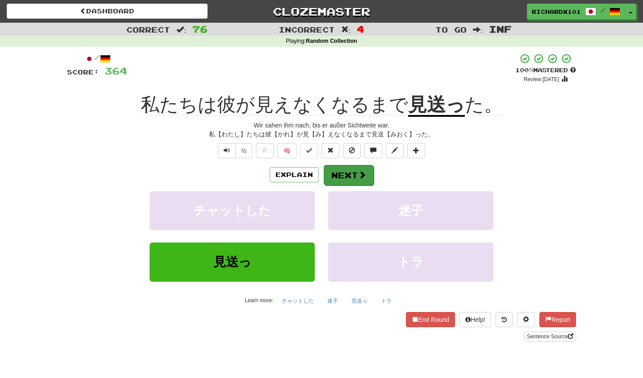
click at [365, 177] on span at bounding box center [362, 175] width 8 height 8
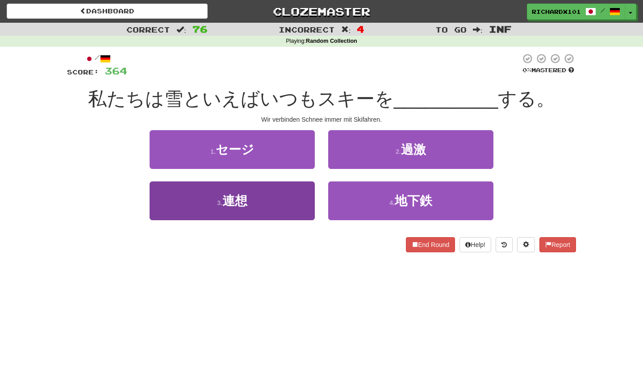
click at [290, 209] on button "3 . 連想" at bounding box center [232, 201] width 165 height 39
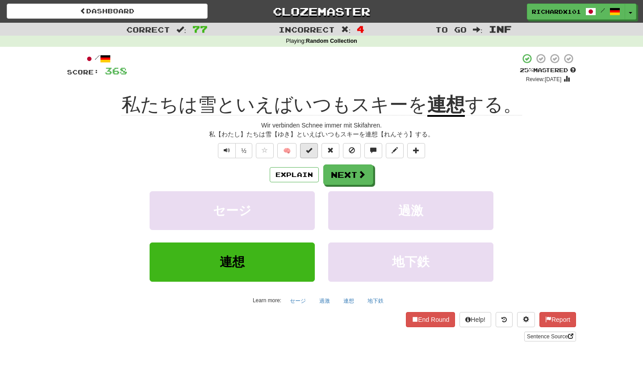
click at [309, 145] on button at bounding box center [309, 150] width 18 height 15
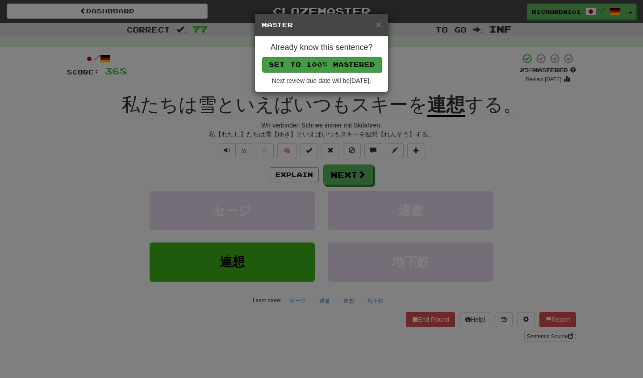
click at [341, 64] on button "Set to 100% Mastered" at bounding box center [322, 64] width 120 height 15
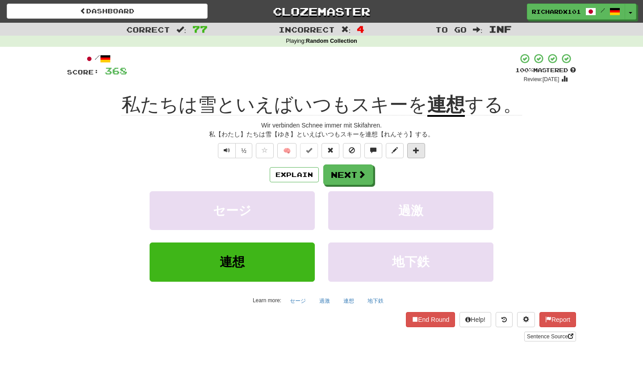
click at [417, 152] on span at bounding box center [416, 150] width 6 height 6
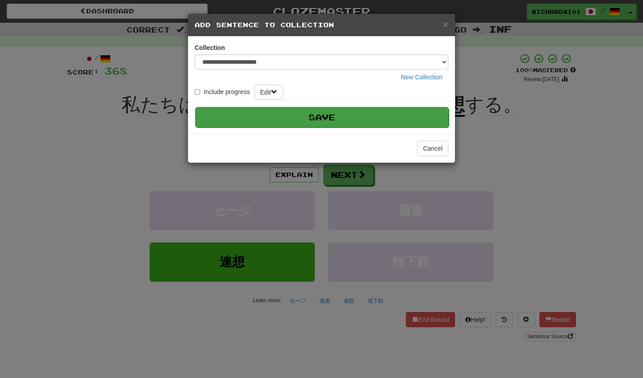
click at [404, 118] on button "Save" at bounding box center [321, 117] width 253 height 21
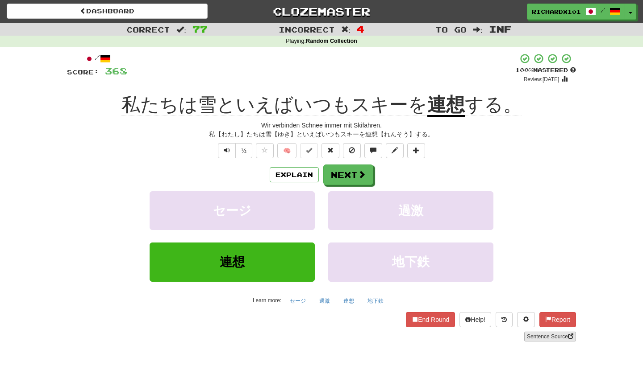
click at [540, 337] on link "Sentence Source" at bounding box center [550, 337] width 52 height 10
click at [347, 168] on button "Next" at bounding box center [349, 175] width 50 height 21
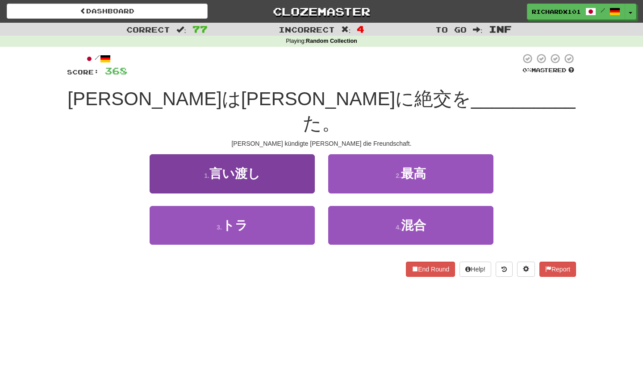
click at [304, 154] on button "1 . 言い渡し" at bounding box center [232, 173] width 165 height 39
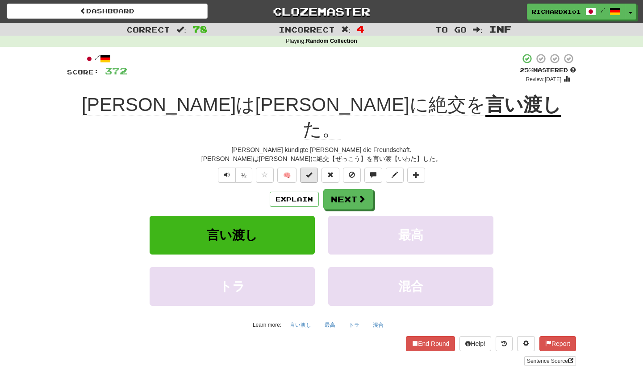
click at [311, 172] on span at bounding box center [309, 175] width 6 height 6
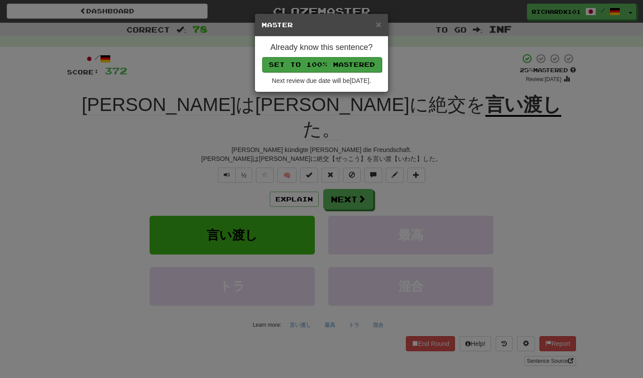
click at [341, 66] on button "Set to 100% Mastered" at bounding box center [322, 64] width 120 height 15
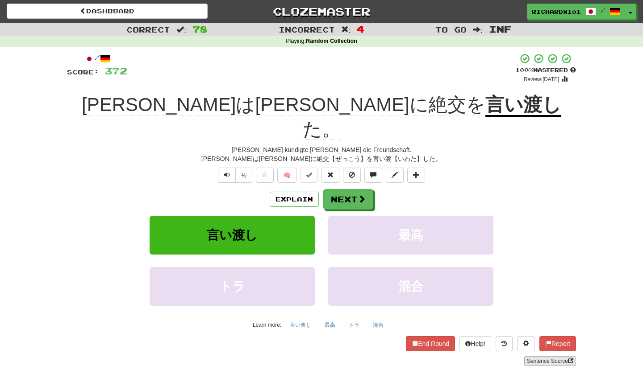
click at [534, 357] on link "Sentence Source" at bounding box center [550, 362] width 52 height 10
click at [343, 190] on button "Next" at bounding box center [349, 200] width 50 height 21
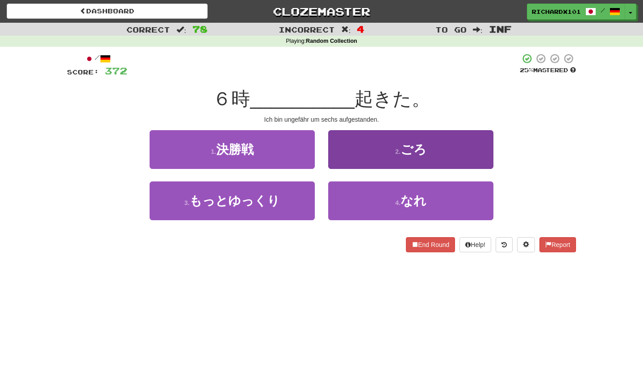
click at [359, 148] on button "2 . ごろ" at bounding box center [410, 149] width 165 height 39
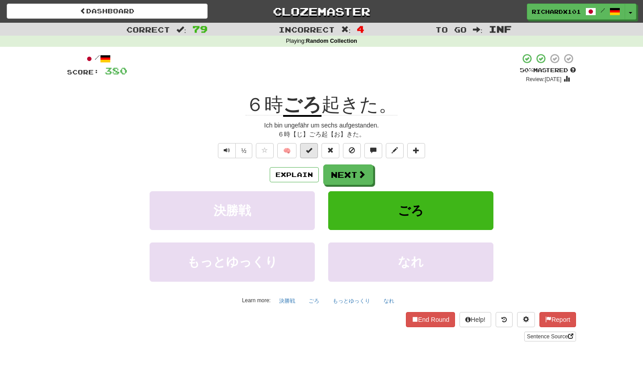
click at [312, 150] on span at bounding box center [309, 150] width 6 height 6
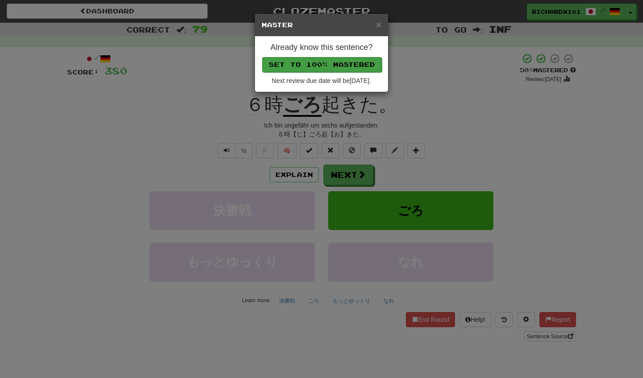
click at [346, 62] on button "Set to 100% Mastered" at bounding box center [322, 64] width 120 height 15
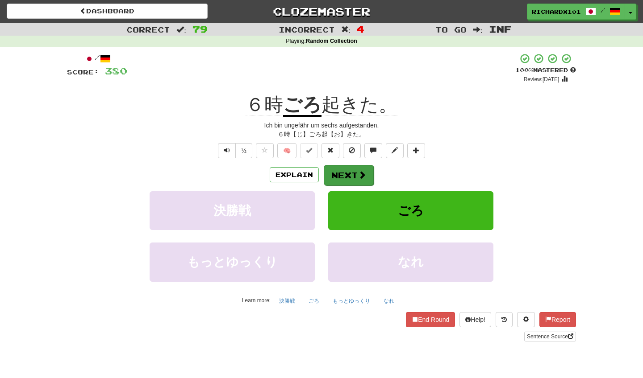
click at [341, 177] on button "Next" at bounding box center [349, 175] width 50 height 21
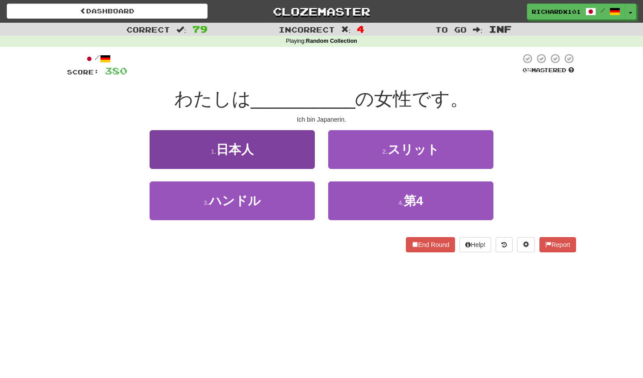
click at [299, 153] on button "1 . 日本人" at bounding box center [232, 149] width 165 height 39
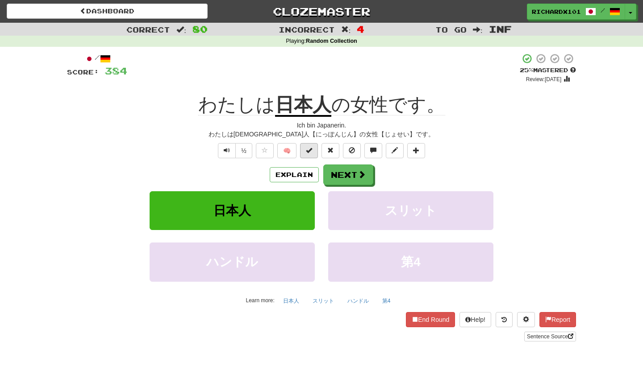
click at [308, 147] on span at bounding box center [309, 150] width 6 height 6
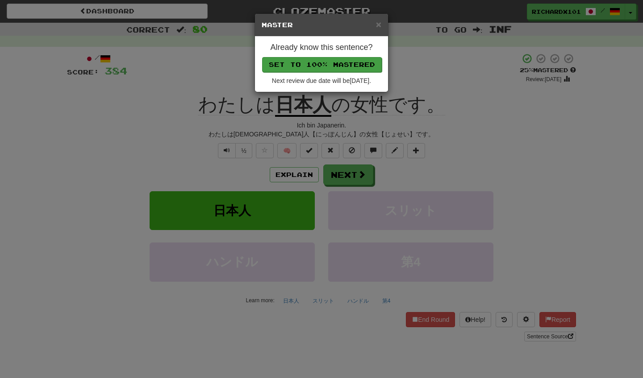
click at [341, 65] on button "Set to 100% Mastered" at bounding box center [322, 64] width 120 height 15
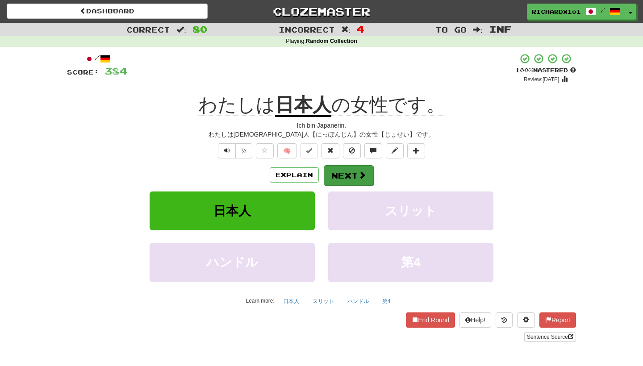
click at [339, 167] on button "Next" at bounding box center [349, 175] width 50 height 21
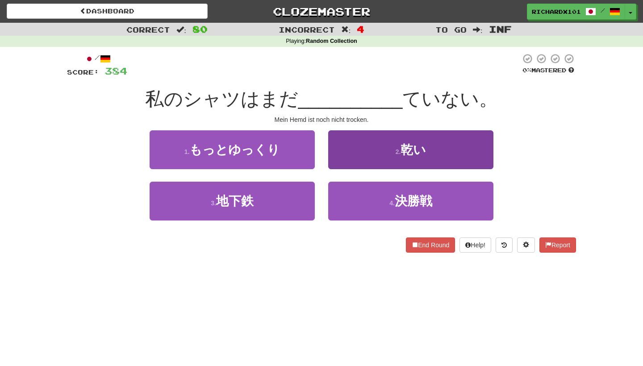
click at [373, 153] on button "2 . 乾い" at bounding box center [410, 149] width 165 height 39
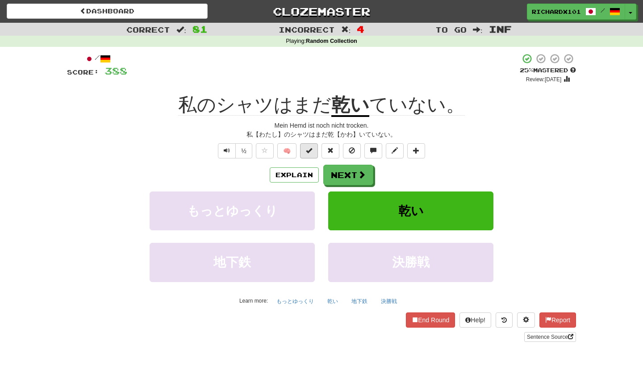
click at [315, 151] on button at bounding box center [309, 150] width 18 height 15
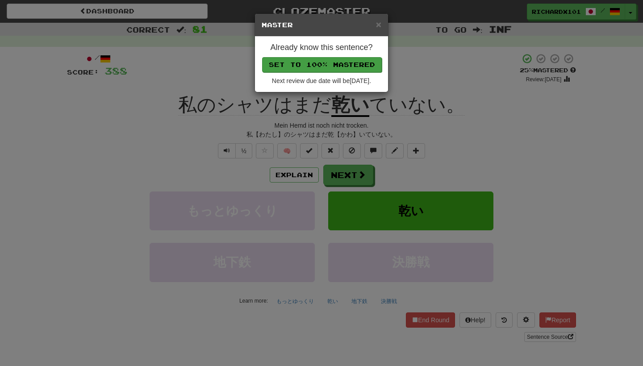
click at [349, 66] on button "Set to 100% Mastered" at bounding box center [322, 64] width 120 height 15
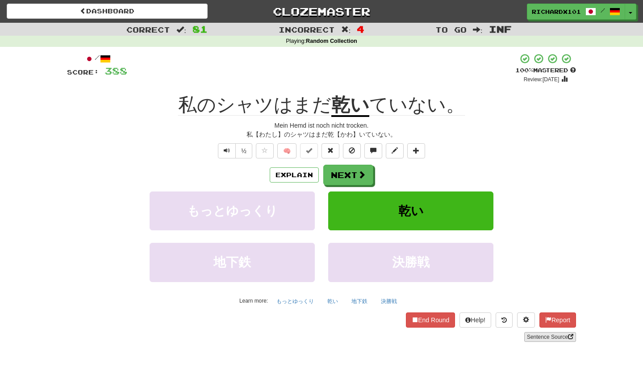
click at [536, 333] on link "Sentence Source" at bounding box center [550, 337] width 52 height 10
click at [339, 173] on button "Next" at bounding box center [349, 175] width 50 height 21
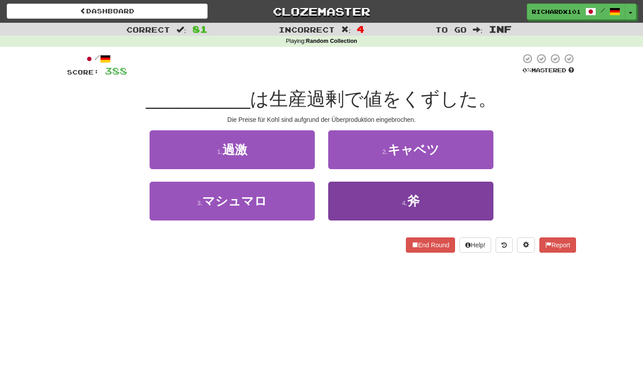
click at [355, 205] on button "4 . 斧" at bounding box center [410, 201] width 165 height 39
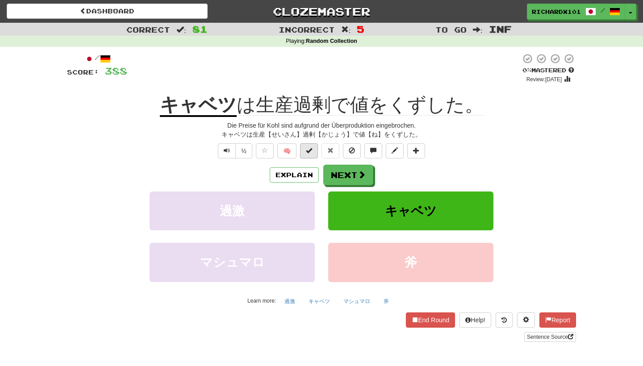
click at [310, 148] on span at bounding box center [309, 150] width 6 height 6
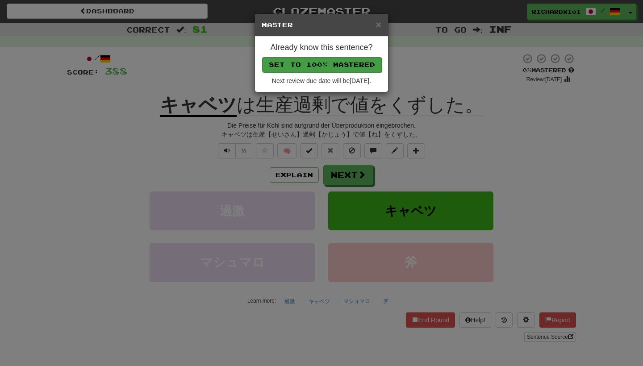
click at [343, 62] on button "Set to 100% Mastered" at bounding box center [322, 64] width 120 height 15
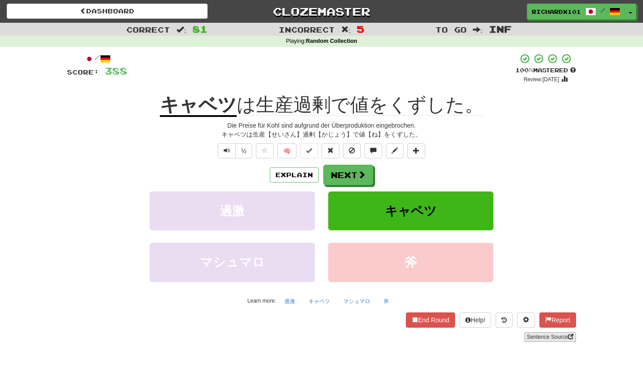
click at [534, 332] on link "Sentence Source" at bounding box center [550, 337] width 52 height 10
click at [422, 149] on button at bounding box center [416, 150] width 18 height 15
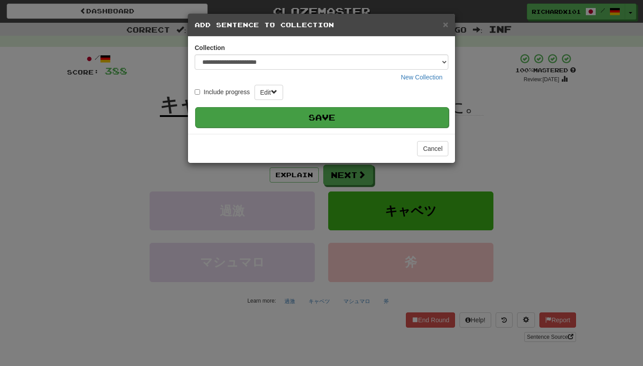
click at [405, 115] on button "Save" at bounding box center [321, 117] width 253 height 21
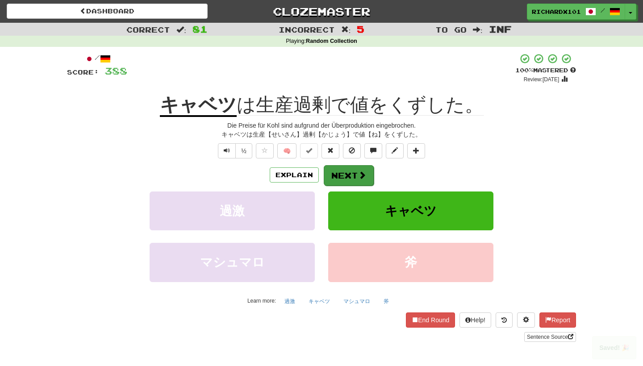
click at [366, 174] on button "Next" at bounding box center [349, 175] width 50 height 21
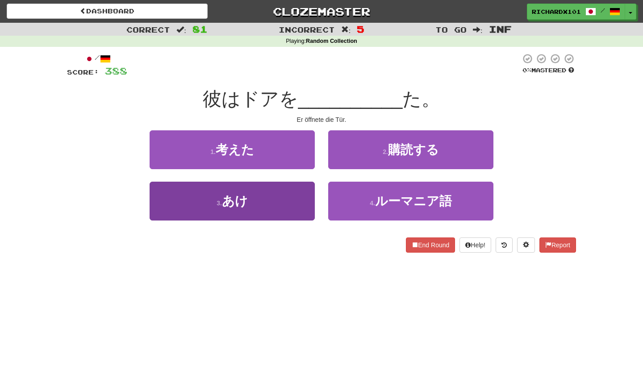
click at [304, 203] on button "3 . あけ" at bounding box center [232, 201] width 165 height 39
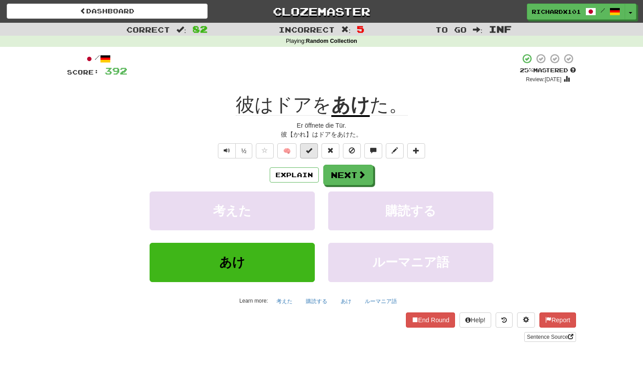
click at [311, 150] on span at bounding box center [309, 150] width 6 height 6
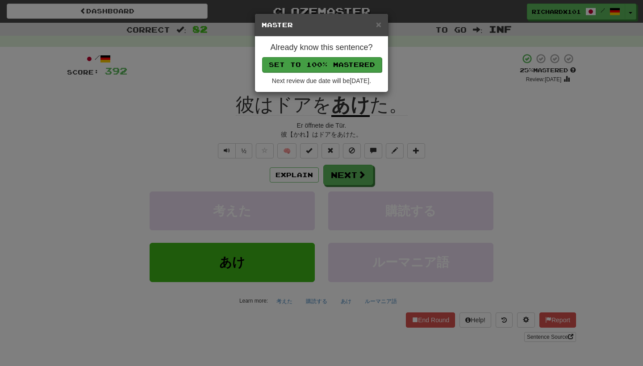
click at [344, 63] on button "Set to 100% Mastered" at bounding box center [322, 64] width 120 height 15
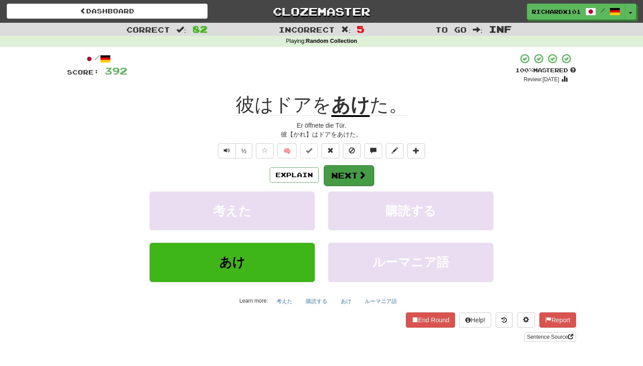
click at [342, 176] on button "Next" at bounding box center [349, 175] width 50 height 21
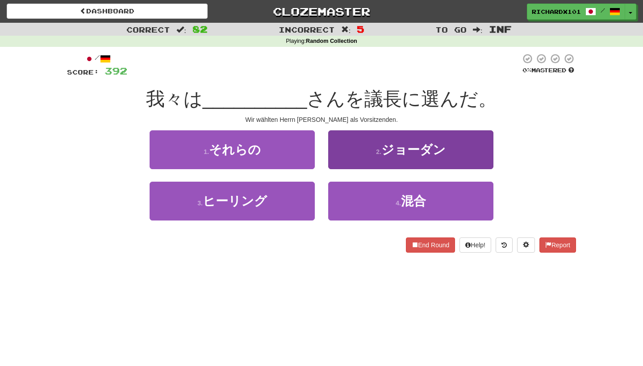
click at [363, 150] on button "2 . ジョーダン" at bounding box center [410, 149] width 165 height 39
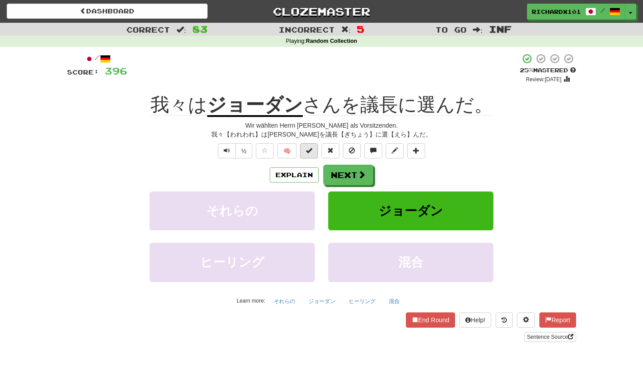
click at [315, 145] on button at bounding box center [309, 150] width 18 height 15
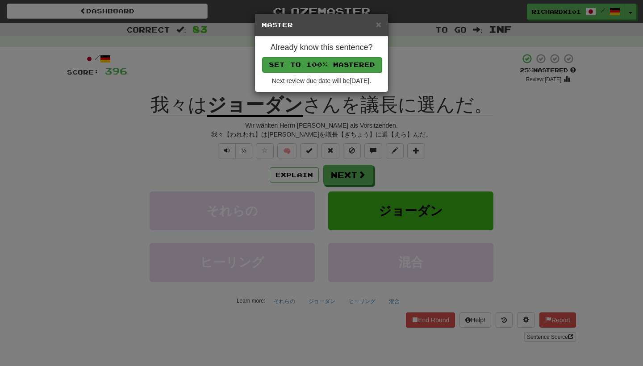
click at [348, 68] on button "Set to 100% Mastered" at bounding box center [322, 64] width 120 height 15
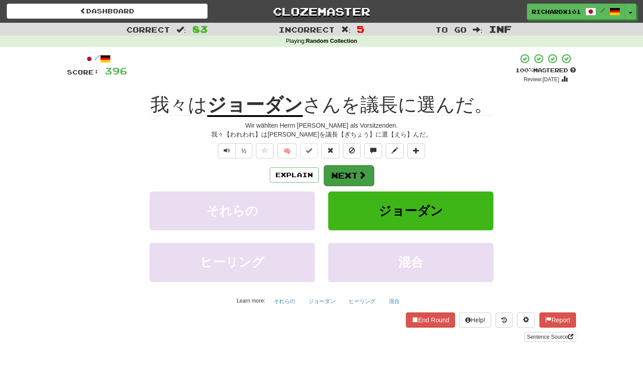
click at [340, 167] on button "Next" at bounding box center [349, 175] width 50 height 21
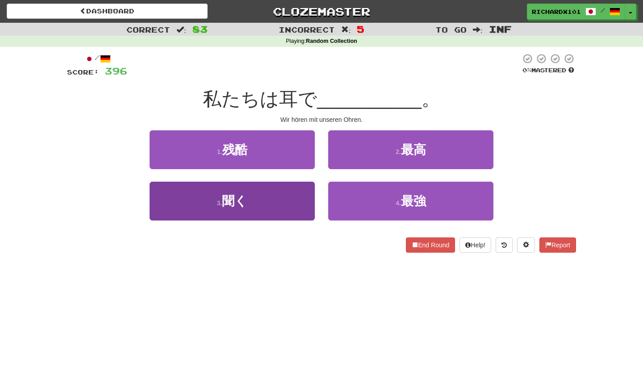
click at [309, 203] on button "3 . 聞く" at bounding box center [232, 201] width 165 height 39
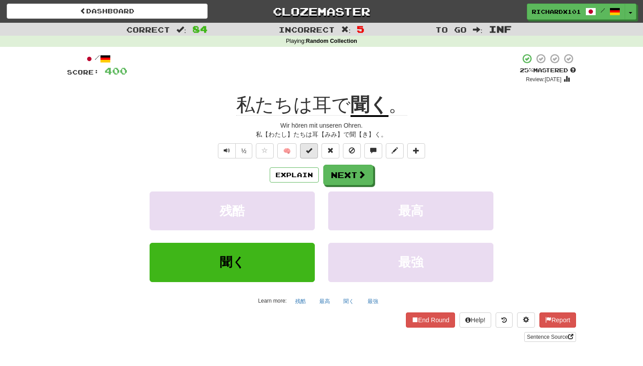
click at [311, 148] on span at bounding box center [309, 150] width 6 height 6
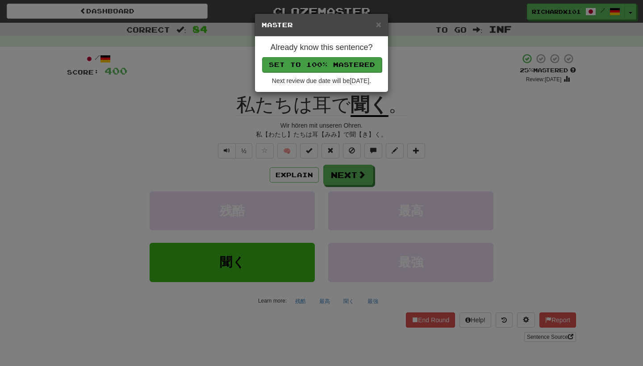
click at [349, 59] on button "Set to 100% Mastered" at bounding box center [322, 64] width 120 height 15
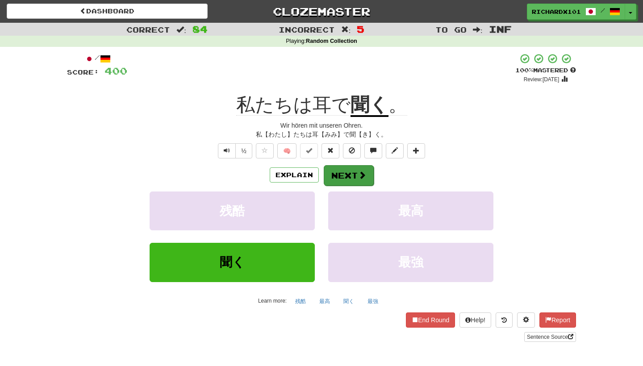
click at [349, 169] on button "Next" at bounding box center [349, 175] width 50 height 21
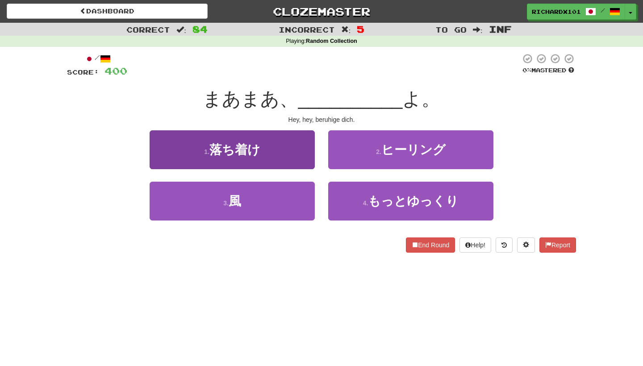
click at [303, 148] on button "1 . 落ち着け" at bounding box center [232, 149] width 165 height 39
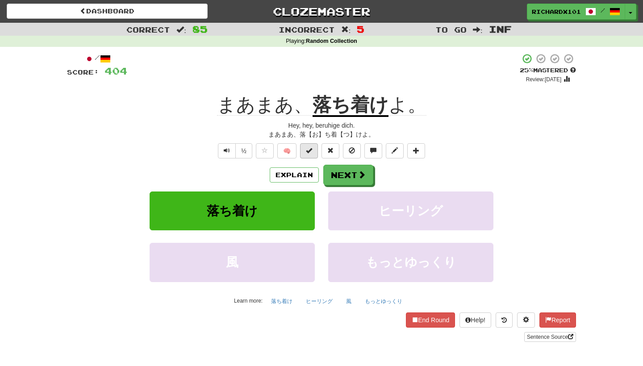
click at [312, 150] on span at bounding box center [309, 150] width 6 height 6
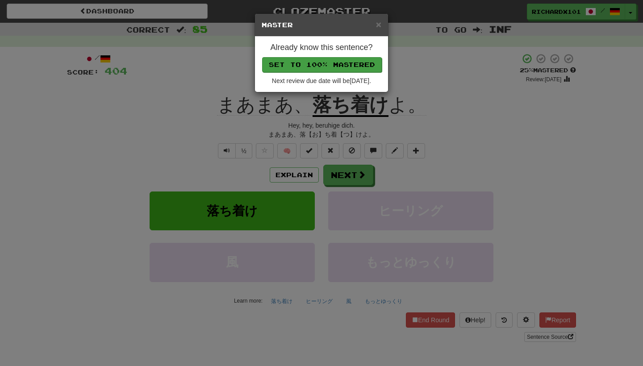
click at [343, 63] on button "Set to 100% Mastered" at bounding box center [322, 64] width 120 height 15
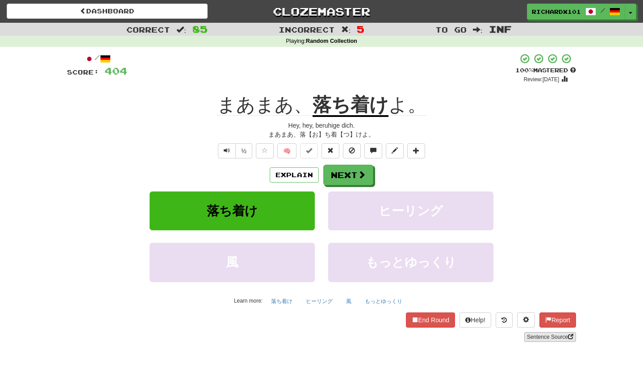
click at [538, 337] on link "Sentence Source" at bounding box center [550, 337] width 52 height 10
click at [416, 148] on span at bounding box center [416, 150] width 6 height 6
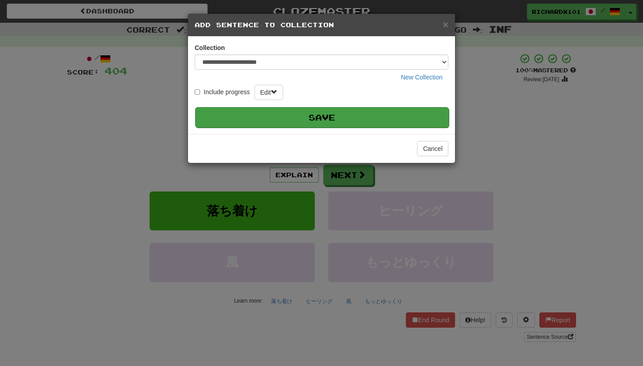
click at [414, 117] on button "Save" at bounding box center [321, 117] width 253 height 21
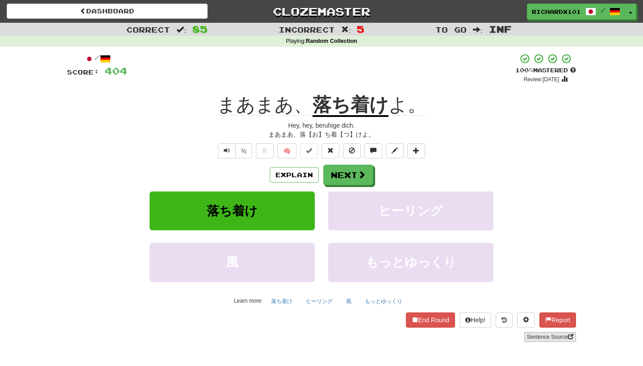
click at [545, 337] on link "Sentence Source" at bounding box center [550, 337] width 52 height 10
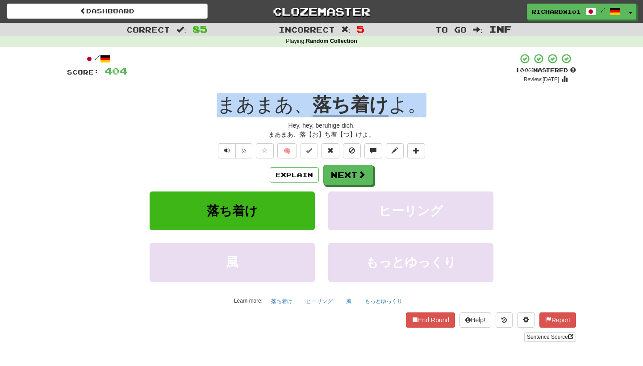
drag, startPoint x: 416, startPoint y: 99, endPoint x: 251, endPoint y: 87, distance: 164.6
click at [251, 87] on div "/ Score: 404 + 4 100 % Mastered Review: 2025-08-24 まあまあ、 落ち着け よ。 Hey, hey, beru…" at bounding box center [321, 197] width 509 height 289
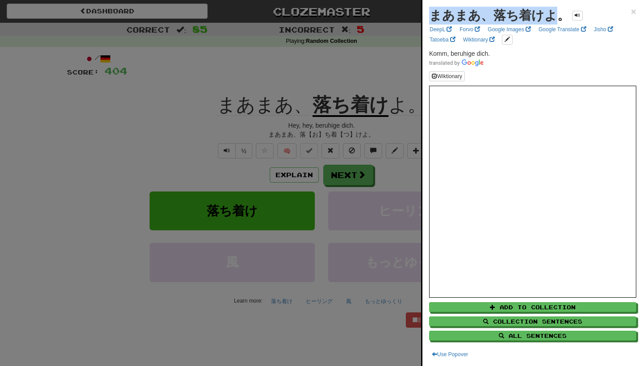
drag, startPoint x: 559, startPoint y: 15, endPoint x: 434, endPoint y: 15, distance: 125.0
click at [433, 15] on strong "まあまあ、落ち着けよ。" at bounding box center [499, 15] width 141 height 14
copy strong "まあまあ、落ち着けよ"
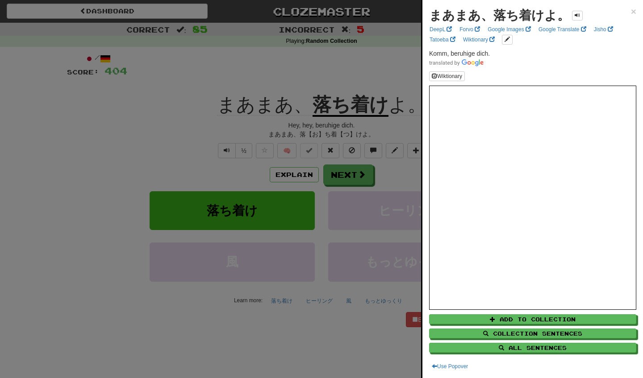
click at [333, 59] on div at bounding box center [321, 189] width 643 height 378
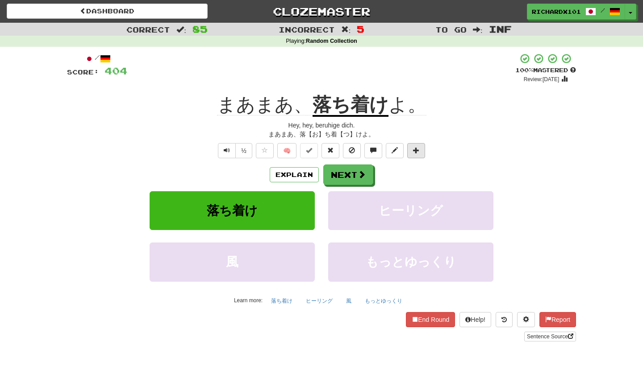
click at [417, 147] on span at bounding box center [416, 150] width 6 height 6
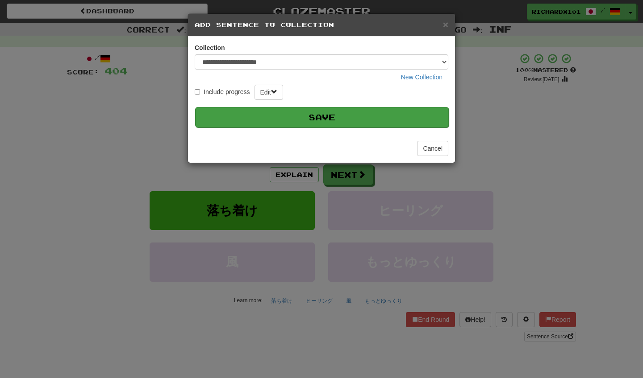
click at [408, 116] on button "Save" at bounding box center [321, 117] width 253 height 21
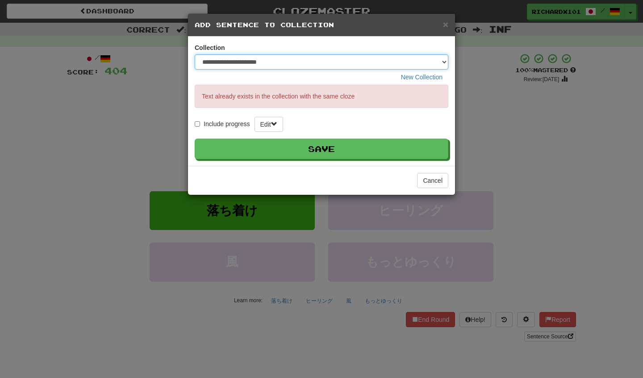
select select "*****"
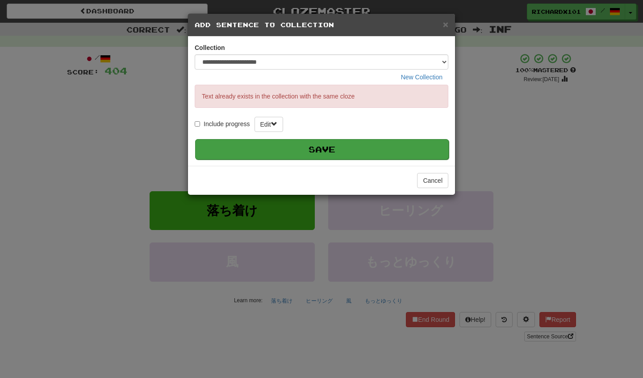
click at [426, 150] on button "Save" at bounding box center [321, 149] width 253 height 21
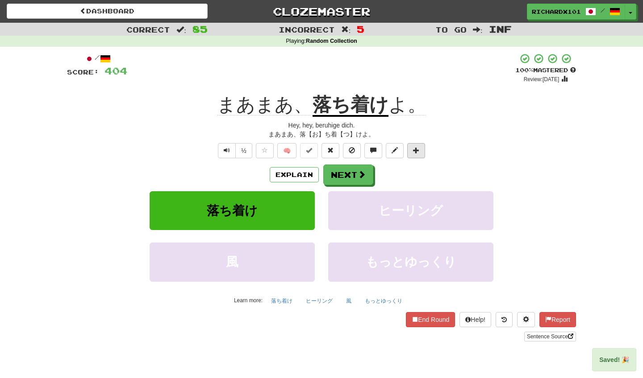
click at [420, 149] on button at bounding box center [416, 150] width 18 height 15
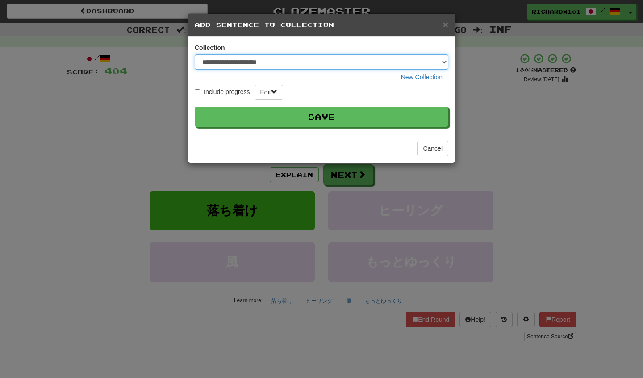
select select "*****"
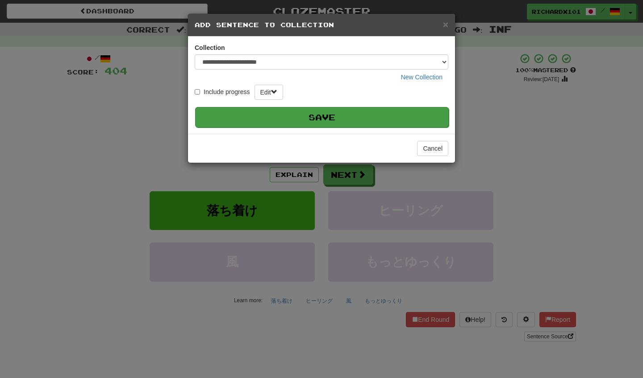
click at [432, 115] on button "Save" at bounding box center [321, 117] width 253 height 21
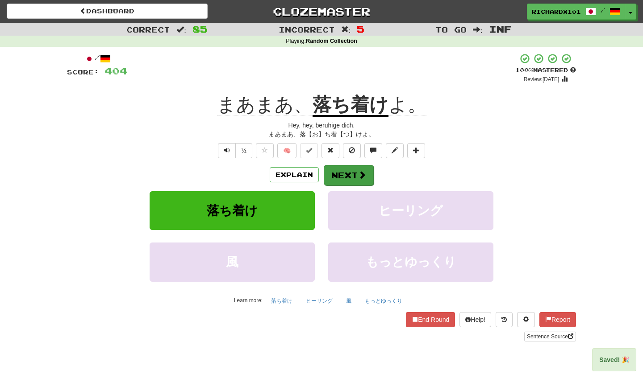
click at [359, 181] on button "Next" at bounding box center [349, 175] width 50 height 21
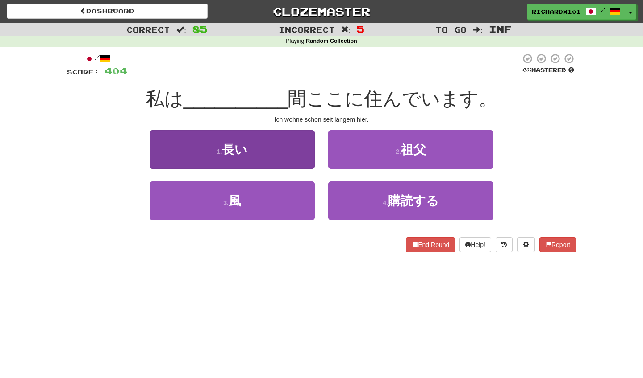
click at [302, 153] on button "1 . 長い" at bounding box center [232, 149] width 165 height 39
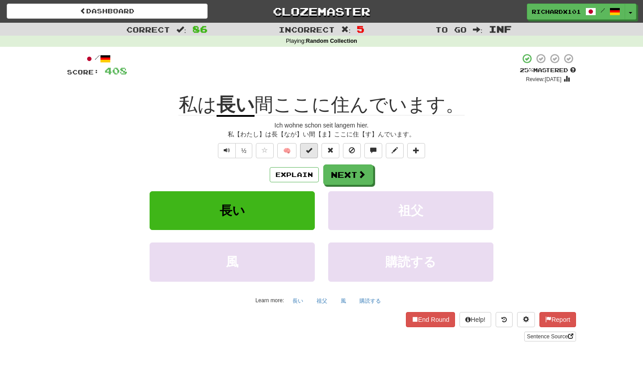
click at [312, 150] on span at bounding box center [309, 150] width 6 height 6
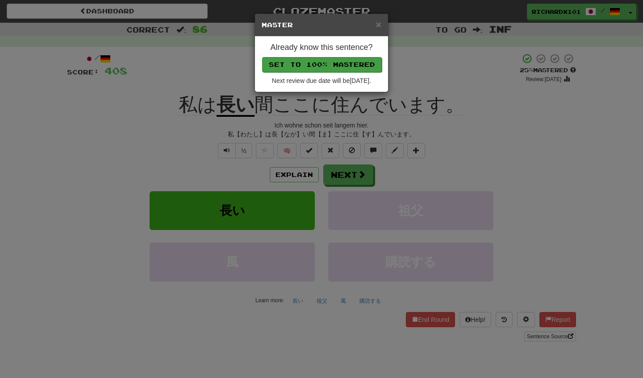
click at [344, 65] on button "Set to 100% Mastered" at bounding box center [322, 64] width 120 height 15
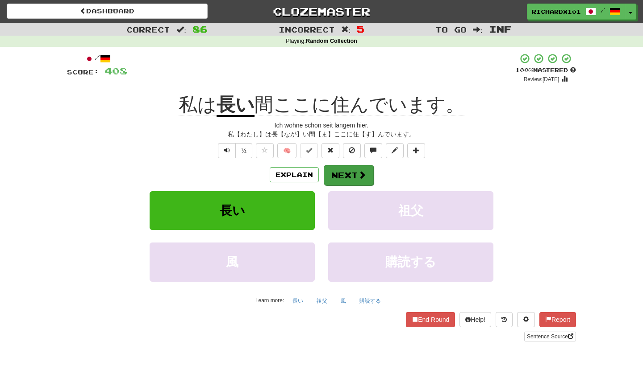
click at [353, 174] on button "Next" at bounding box center [349, 175] width 50 height 21
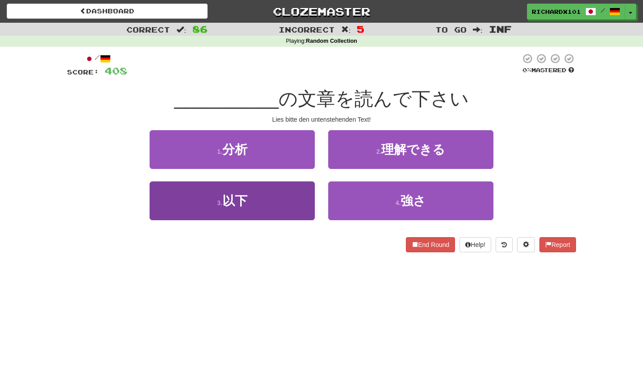
click at [294, 205] on button "3 . 以下" at bounding box center [232, 201] width 165 height 39
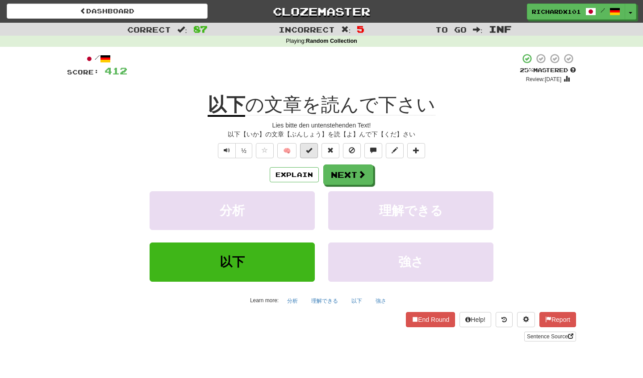
click at [308, 150] on span at bounding box center [309, 150] width 6 height 6
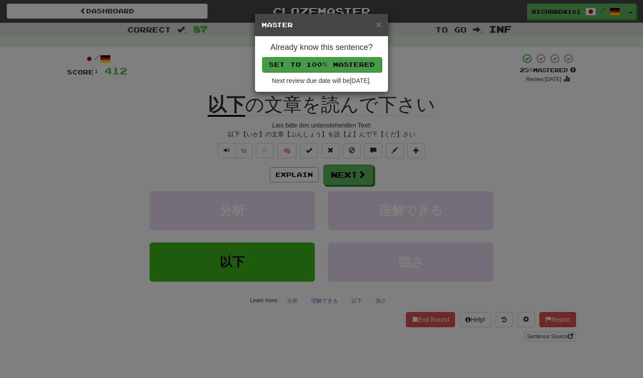
click at [353, 64] on button "Set to 100% Mastered" at bounding box center [322, 64] width 120 height 15
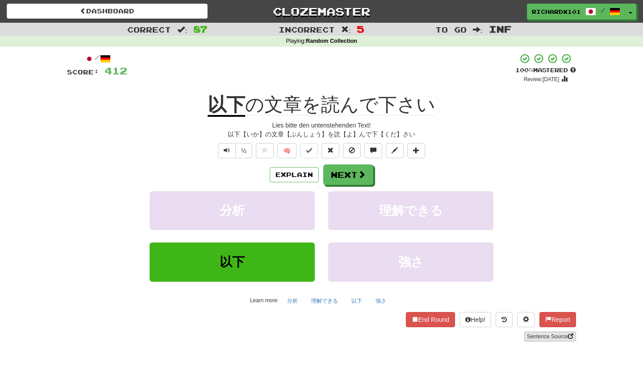
click at [548, 333] on link "Sentence Source" at bounding box center [550, 337] width 52 height 10
click at [350, 174] on button "Next" at bounding box center [349, 175] width 50 height 21
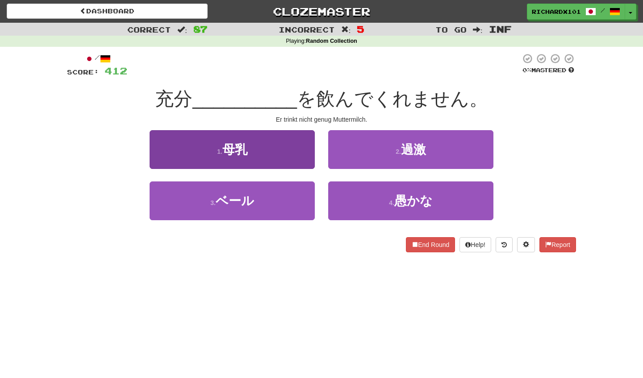
click at [307, 159] on button "1 . 母乳" at bounding box center [232, 149] width 165 height 39
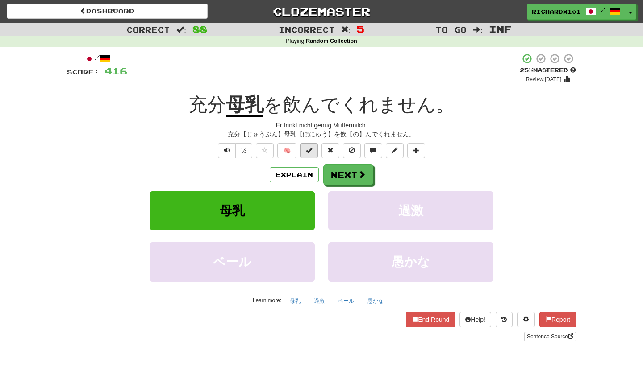
click at [312, 149] on span at bounding box center [309, 150] width 6 height 6
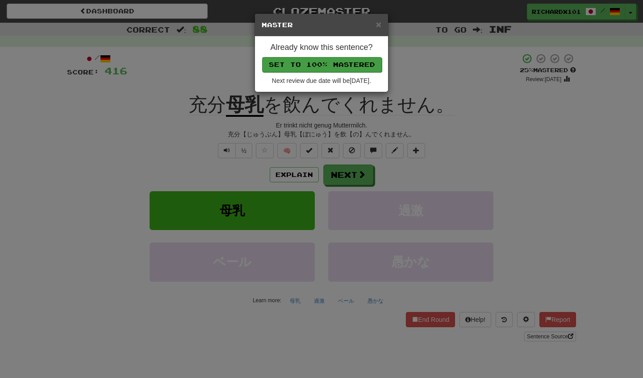
click at [337, 67] on button "Set to 100% Mastered" at bounding box center [322, 64] width 120 height 15
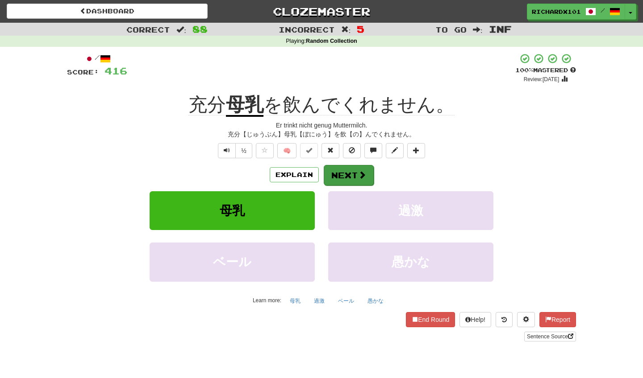
click at [339, 171] on button "Next" at bounding box center [349, 175] width 50 height 21
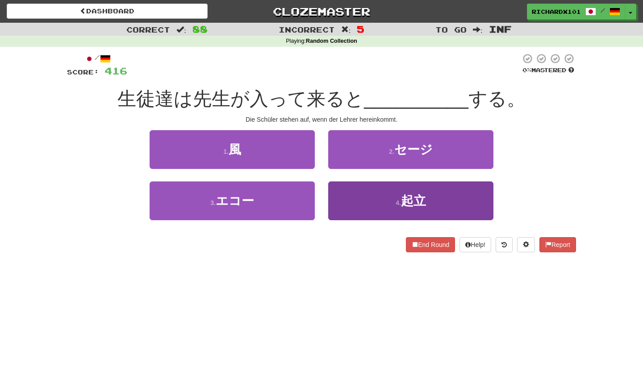
click at [346, 190] on button "4 . 起立" at bounding box center [410, 201] width 165 height 39
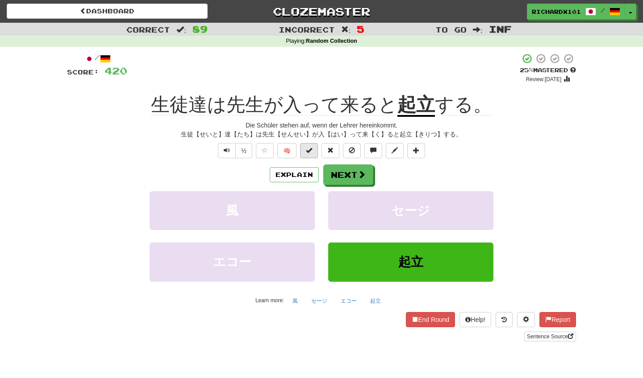
click at [313, 149] on button at bounding box center [309, 150] width 18 height 15
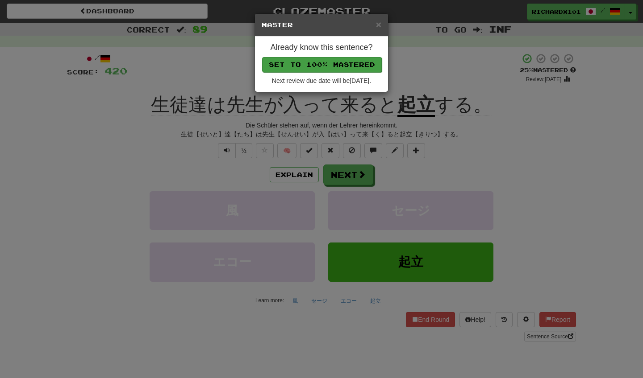
click at [344, 63] on button "Set to 100% Mastered" at bounding box center [322, 64] width 120 height 15
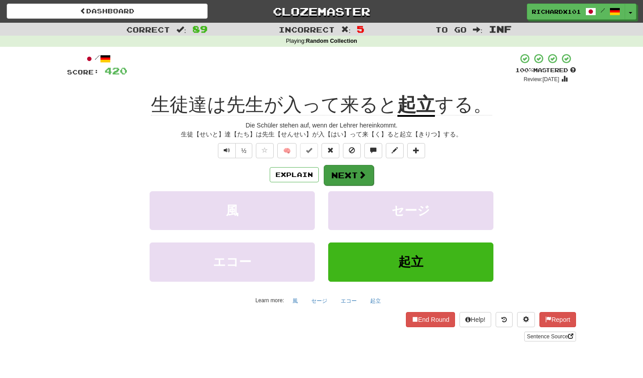
click at [345, 172] on button "Next" at bounding box center [349, 175] width 50 height 21
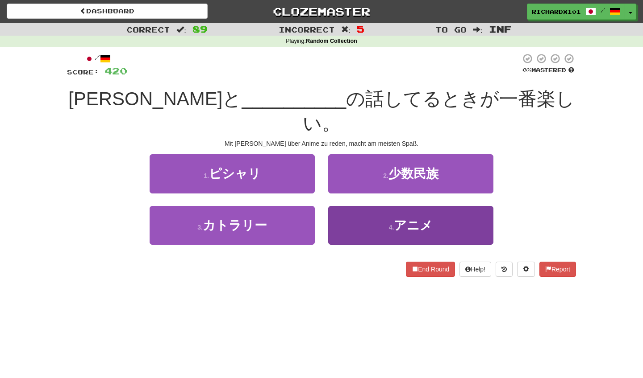
click at [358, 206] on button "4 . アニメ" at bounding box center [410, 225] width 165 height 39
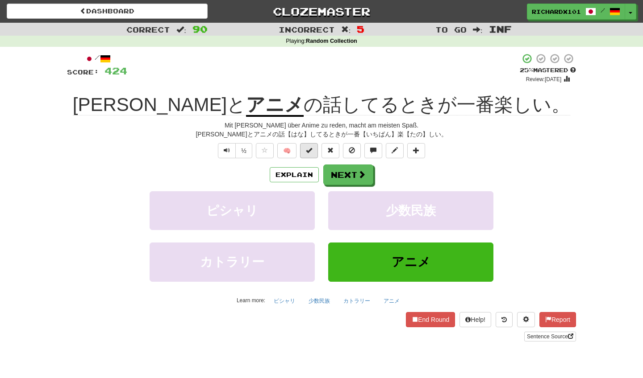
click at [312, 149] on span at bounding box center [309, 150] width 6 height 6
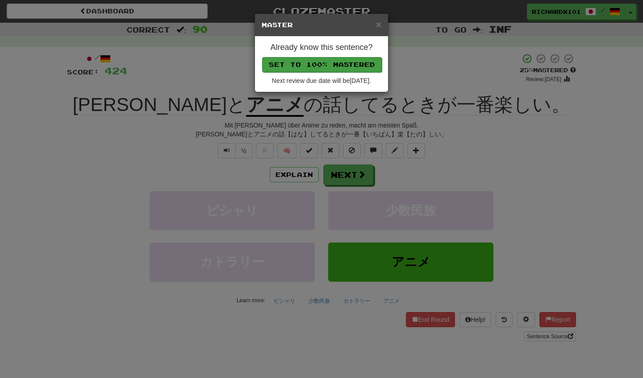
click at [345, 62] on button "Set to 100% Mastered" at bounding box center [322, 64] width 120 height 15
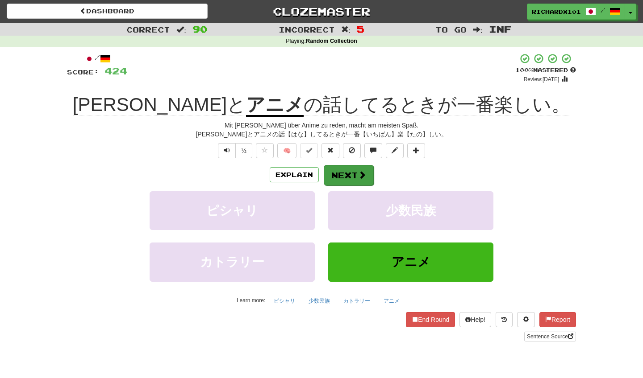
click at [345, 173] on button "Next" at bounding box center [349, 175] width 50 height 21
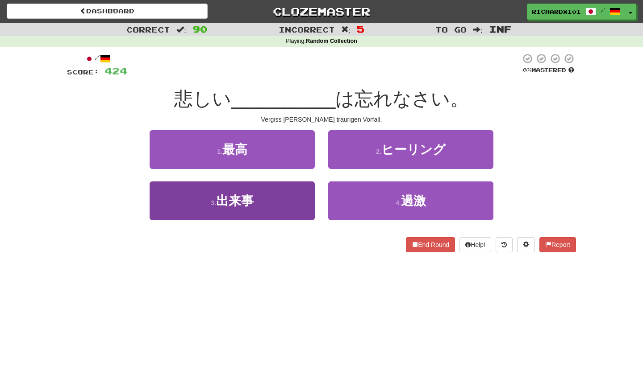
click at [303, 195] on button "3 . 出来事" at bounding box center [232, 201] width 165 height 39
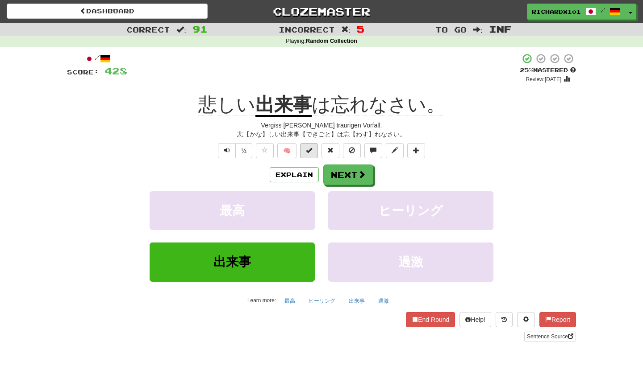
click at [312, 150] on span at bounding box center [309, 150] width 6 height 6
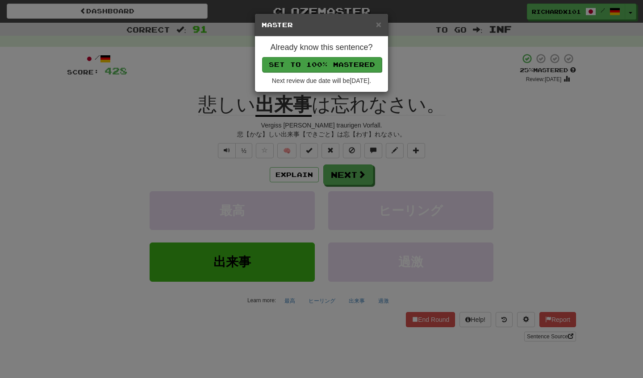
click at [344, 60] on button "Set to 100% Mastered" at bounding box center [322, 64] width 120 height 15
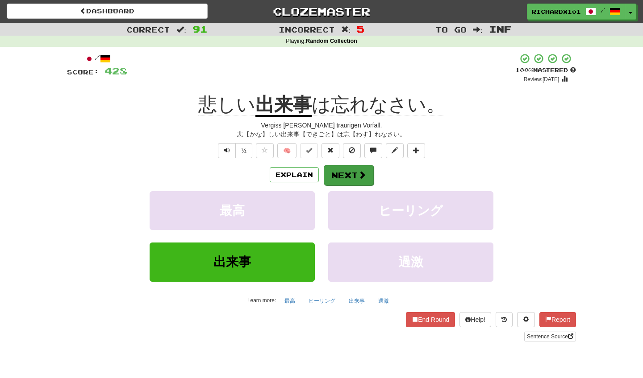
click at [341, 168] on button "Next" at bounding box center [349, 175] width 50 height 21
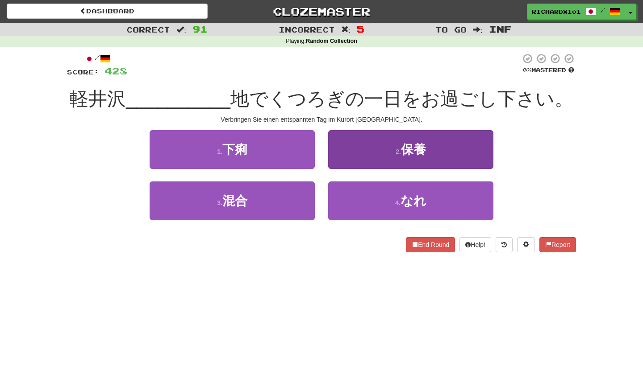
click at [394, 160] on button "2 . 保養" at bounding box center [410, 149] width 165 height 39
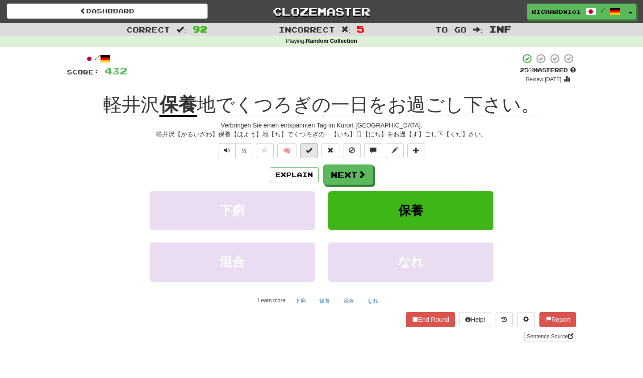
click at [313, 150] on button at bounding box center [309, 150] width 18 height 15
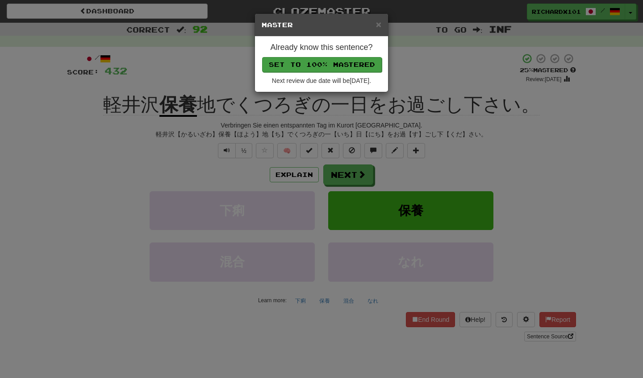
click at [343, 65] on button "Set to 100% Mastered" at bounding box center [322, 64] width 120 height 15
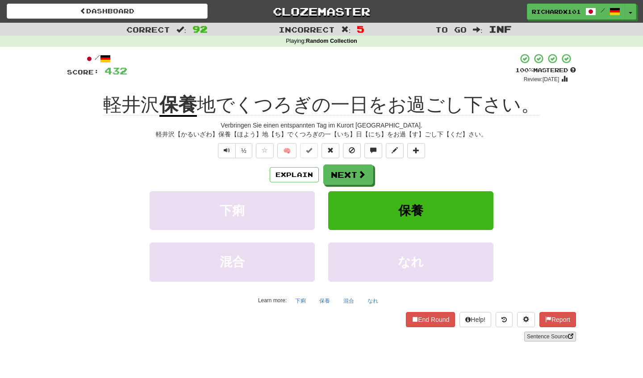
click at [535, 332] on link "Sentence Source" at bounding box center [550, 337] width 52 height 10
click at [416, 153] on span at bounding box center [416, 150] width 6 height 6
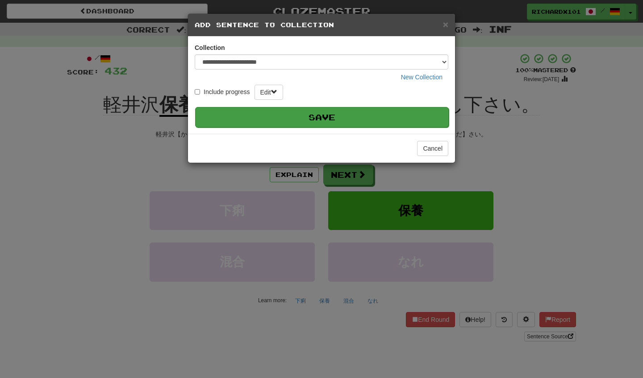
click at [411, 116] on button "Save" at bounding box center [321, 117] width 253 height 21
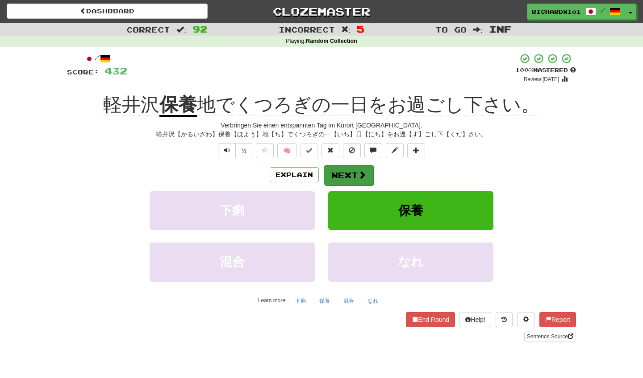
click at [353, 173] on button "Next" at bounding box center [349, 175] width 50 height 21
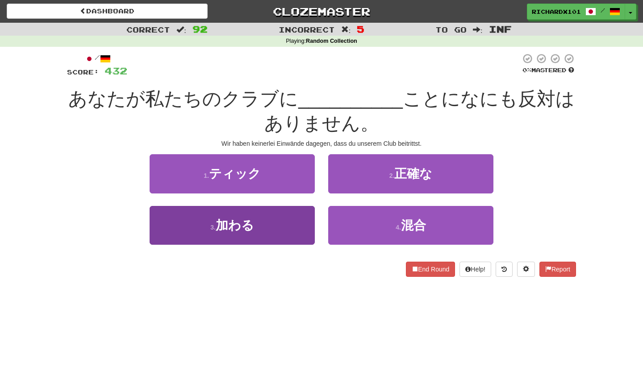
click at [298, 231] on button "3 . 加わる" at bounding box center [232, 225] width 165 height 39
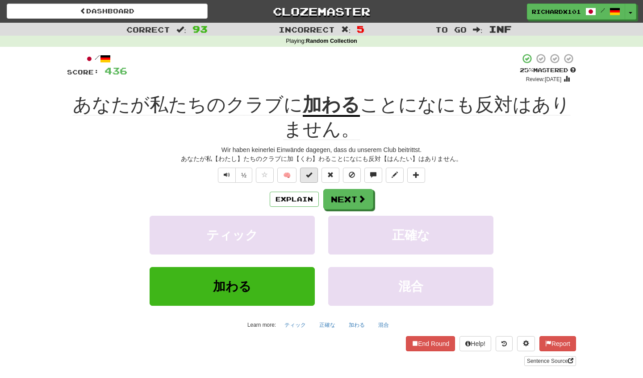
click at [311, 172] on span at bounding box center [309, 175] width 6 height 6
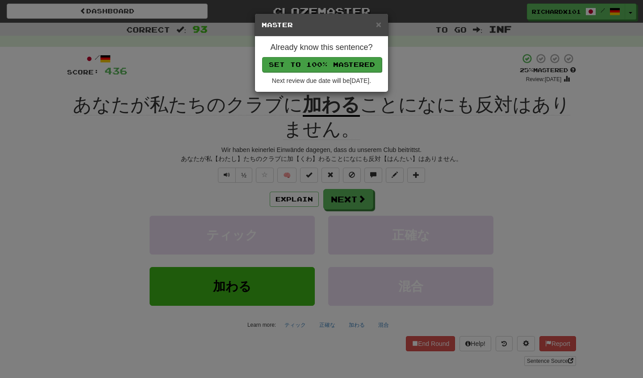
click at [354, 63] on button "Set to 100% Mastered" at bounding box center [322, 64] width 120 height 15
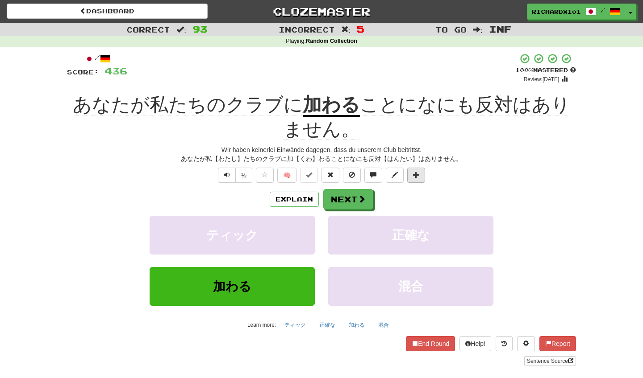
click at [419, 173] on span at bounding box center [416, 175] width 6 height 6
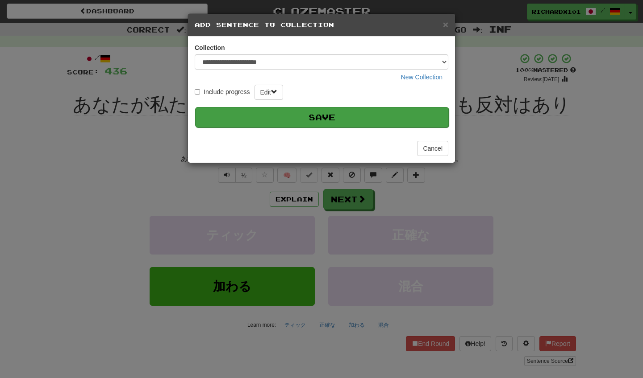
click at [420, 116] on button "Save" at bounding box center [321, 117] width 253 height 21
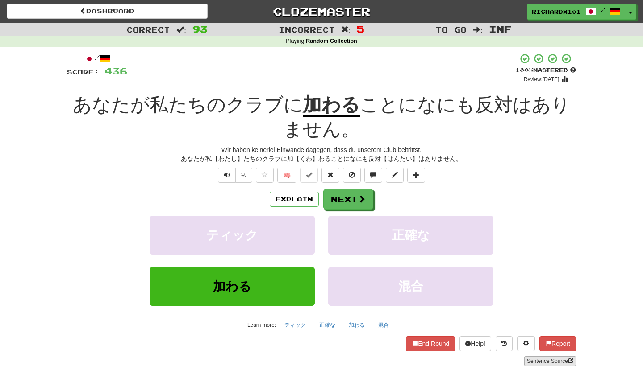
click at [538, 358] on link "Sentence Source" at bounding box center [550, 362] width 52 height 10
click at [347, 195] on button "Next" at bounding box center [349, 200] width 50 height 21
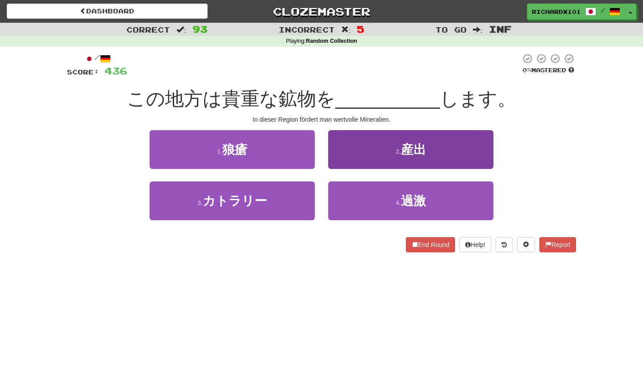
click at [382, 148] on button "2 . 産出" at bounding box center [410, 149] width 165 height 39
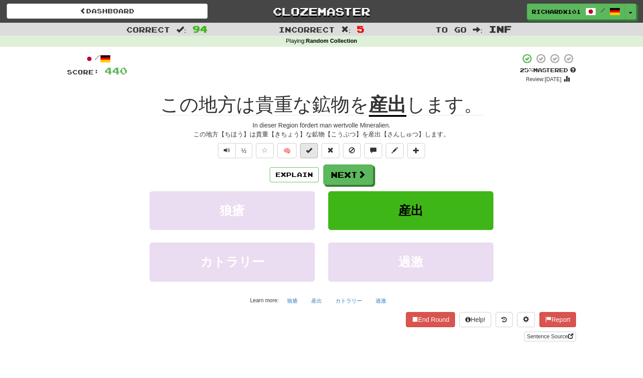
click at [314, 150] on button at bounding box center [309, 150] width 18 height 15
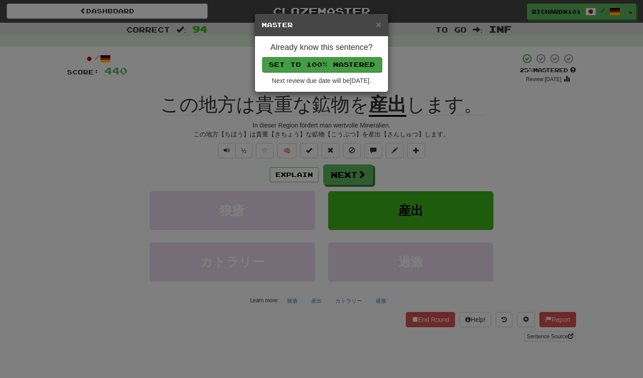
click at [339, 64] on button "Set to 100% Mastered" at bounding box center [322, 64] width 120 height 15
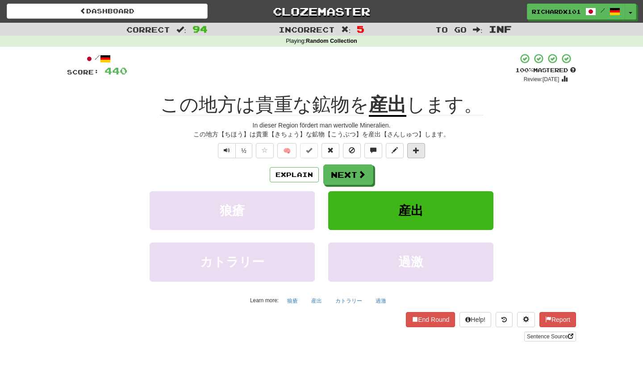
click at [415, 148] on span at bounding box center [416, 150] width 6 height 6
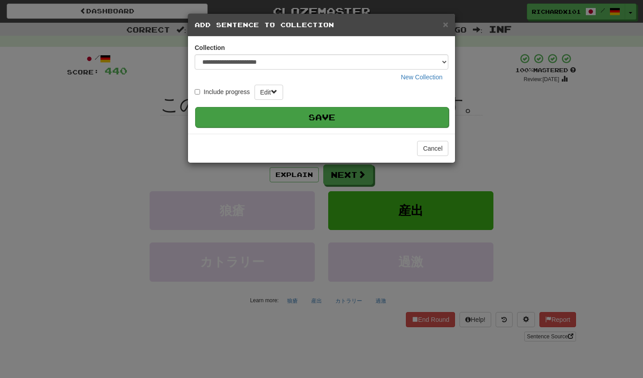
click at [405, 114] on button "Save" at bounding box center [321, 117] width 253 height 21
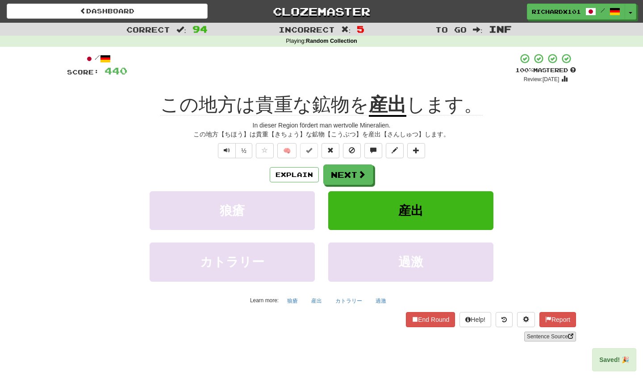
click at [546, 335] on link "Sentence Source" at bounding box center [550, 337] width 52 height 10
click at [353, 172] on button "Next" at bounding box center [349, 175] width 50 height 21
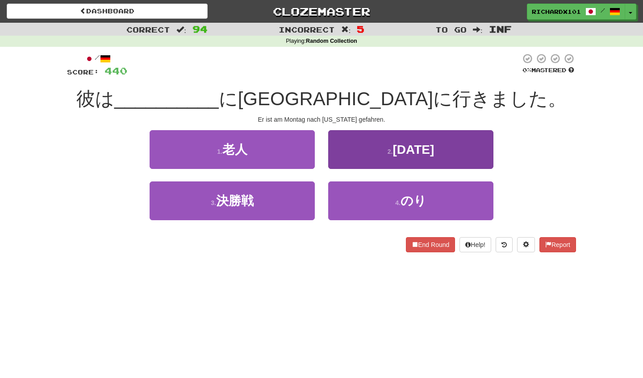
click at [370, 158] on button "2 . 月曜日" at bounding box center [410, 149] width 165 height 39
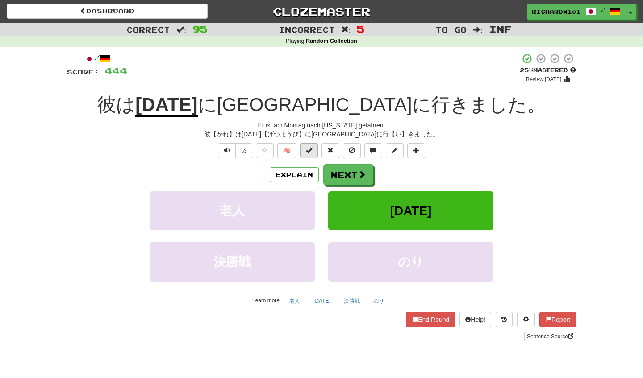
click at [312, 150] on span at bounding box center [309, 150] width 6 height 6
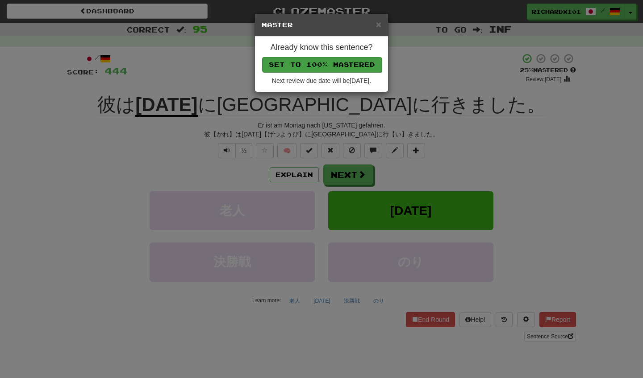
click at [332, 65] on button "Set to 100% Mastered" at bounding box center [322, 64] width 120 height 15
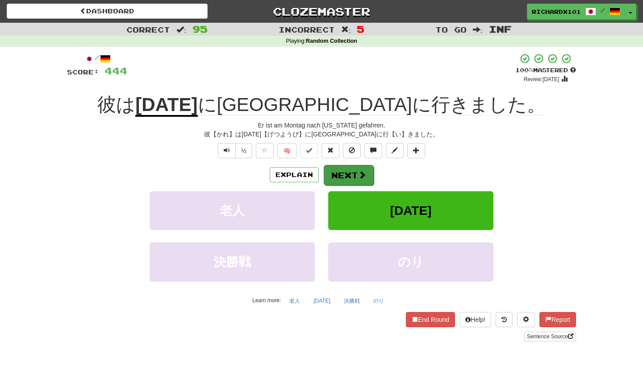
click at [345, 175] on button "Next" at bounding box center [349, 175] width 50 height 21
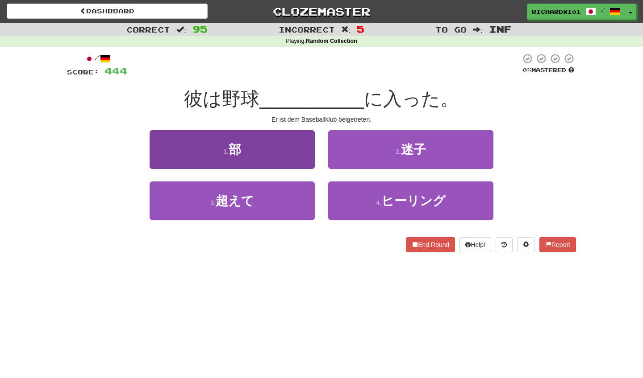
click at [303, 154] on button "1 . 部" at bounding box center [232, 149] width 165 height 39
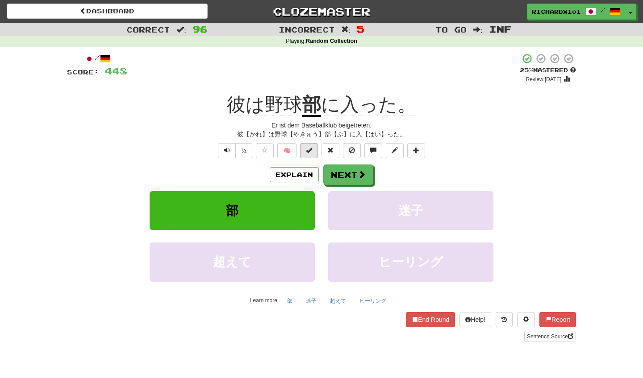
click at [313, 148] on button at bounding box center [309, 150] width 18 height 15
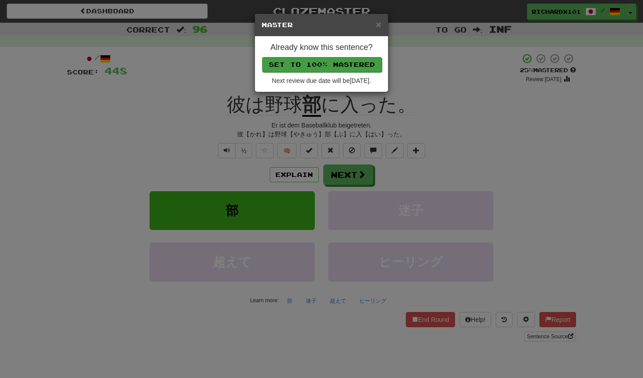
click at [342, 64] on button "Set to 100% Mastered" at bounding box center [322, 64] width 120 height 15
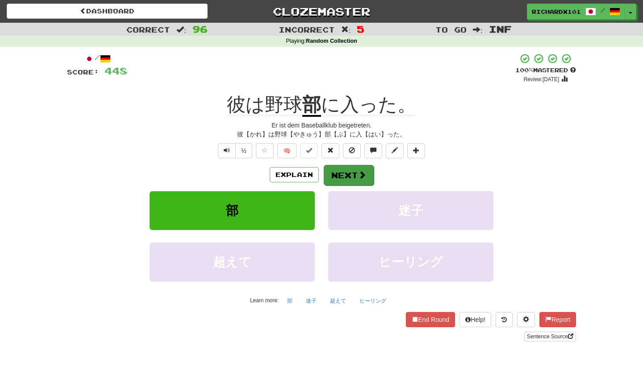
click at [349, 176] on button "Next" at bounding box center [349, 175] width 50 height 21
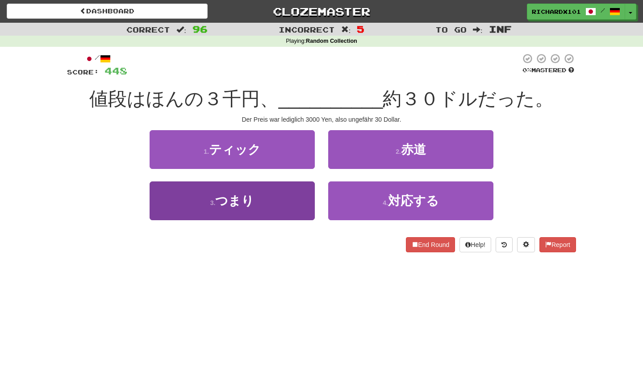
click at [298, 191] on button "3 . つまり" at bounding box center [232, 201] width 165 height 39
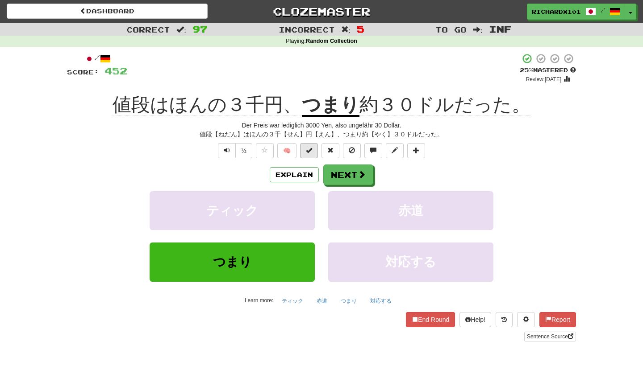
click at [310, 148] on span at bounding box center [309, 150] width 6 height 6
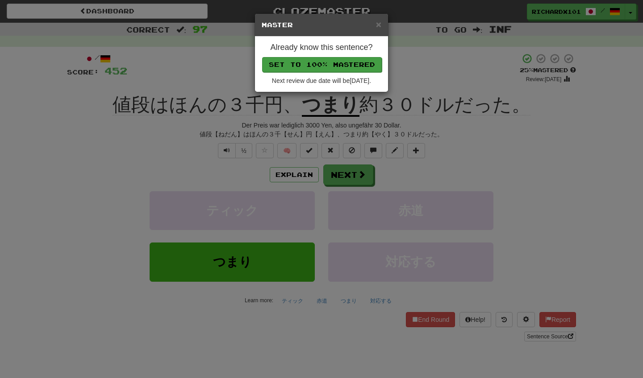
click at [341, 65] on button "Set to 100% Mastered" at bounding box center [322, 64] width 120 height 15
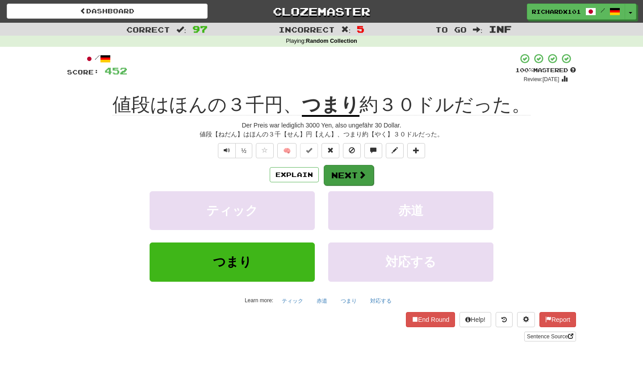
click at [352, 168] on button "Next" at bounding box center [349, 175] width 50 height 21
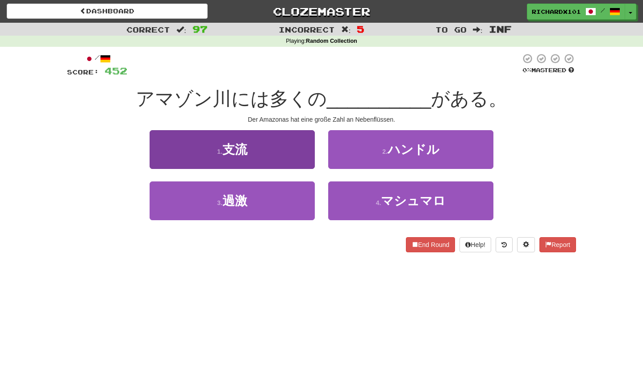
click at [287, 148] on button "1 . 支流" at bounding box center [232, 149] width 165 height 39
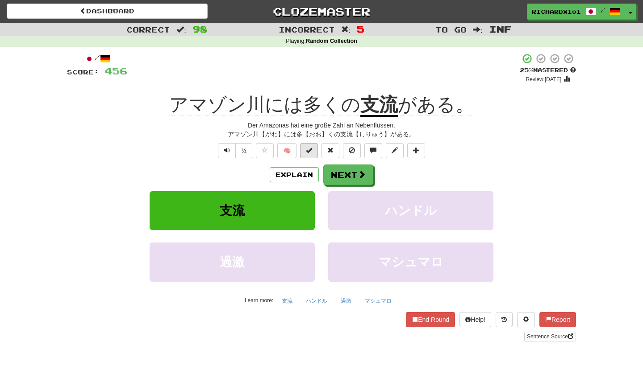
click at [309, 149] on span at bounding box center [309, 150] width 6 height 6
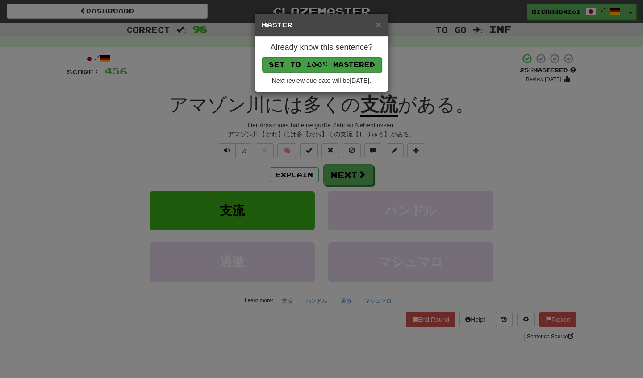
click at [335, 59] on button "Set to 100% Mastered" at bounding box center [322, 64] width 120 height 15
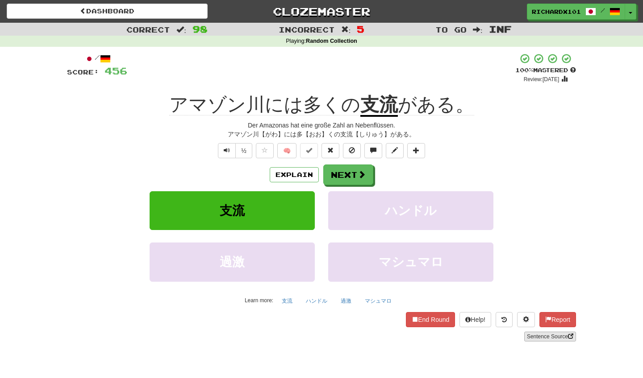
click at [540, 335] on link "Sentence Source" at bounding box center [550, 337] width 52 height 10
click at [542, 334] on link "Sentence Source" at bounding box center [550, 337] width 52 height 10
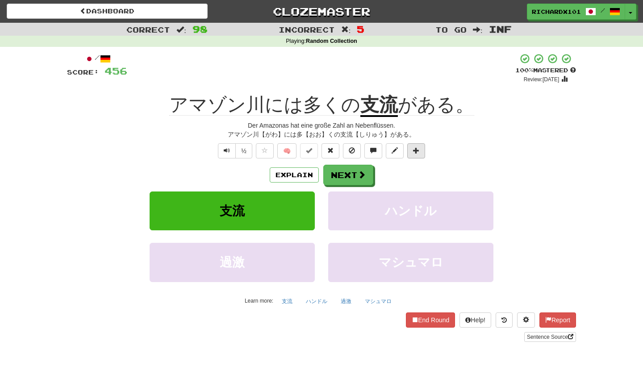
click at [422, 148] on button at bounding box center [416, 150] width 18 height 15
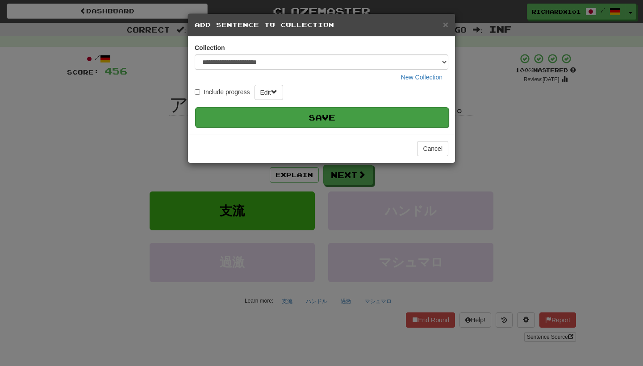
click at [400, 113] on button "Save" at bounding box center [321, 117] width 253 height 21
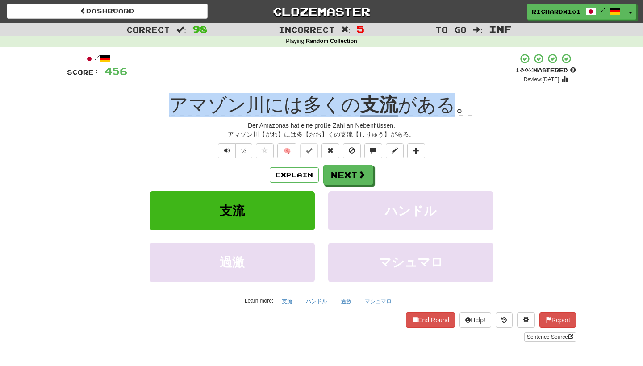
drag, startPoint x: 455, startPoint y: 98, endPoint x: 176, endPoint y: 96, distance: 278.9
click at [176, 96] on div "アマゾン川には多くの 支流 がある。" at bounding box center [321, 105] width 509 height 25
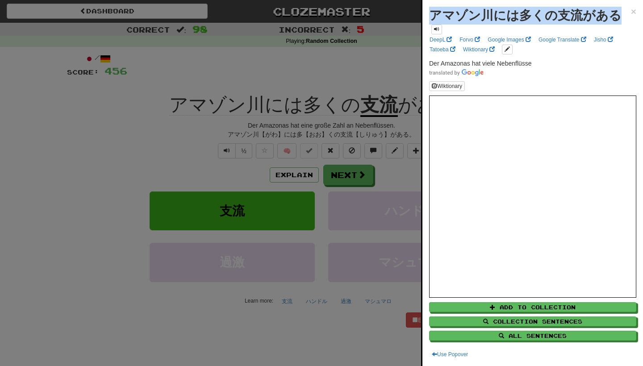
drag, startPoint x: 613, startPoint y: 16, endPoint x: 431, endPoint y: 17, distance: 182.1
click at [431, 17] on strong "アマゾン川には多くの支流がある" at bounding box center [525, 15] width 192 height 14
copy strong "アマゾン川には多くの支流がある"
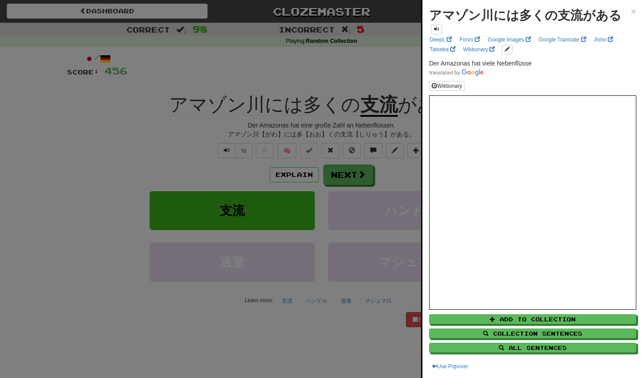
click at [402, 184] on div at bounding box center [321, 189] width 643 height 378
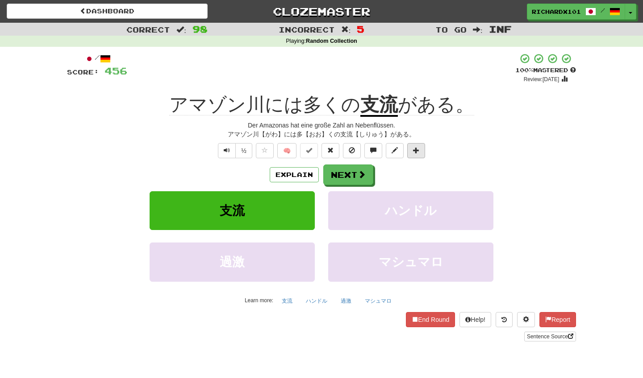
click at [415, 151] on span at bounding box center [416, 150] width 6 height 6
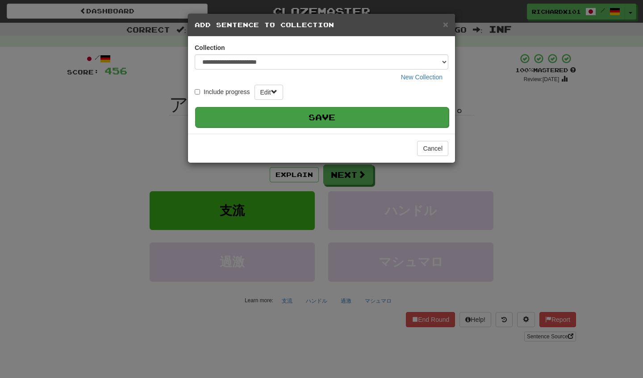
click at [407, 114] on button "Save" at bounding box center [321, 117] width 253 height 21
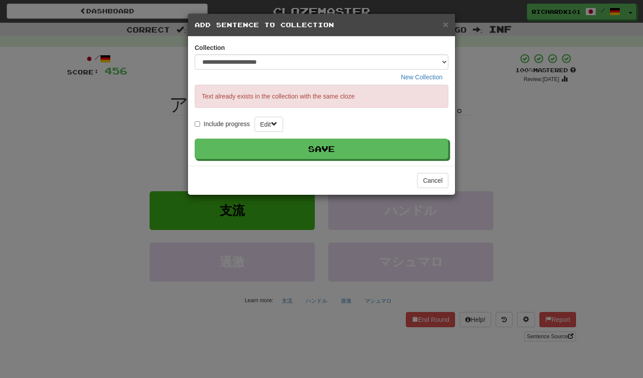
click at [484, 121] on div "**********" at bounding box center [321, 189] width 643 height 378
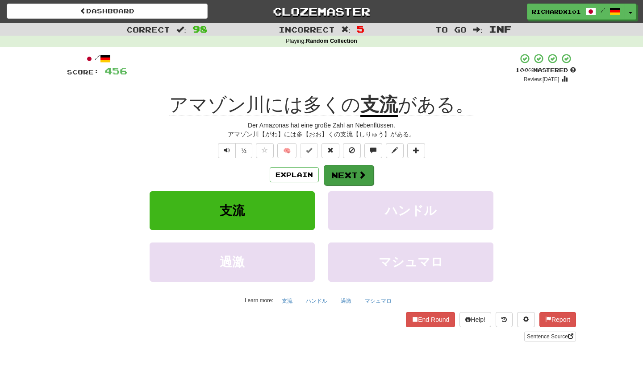
click at [364, 175] on span at bounding box center [362, 175] width 8 height 8
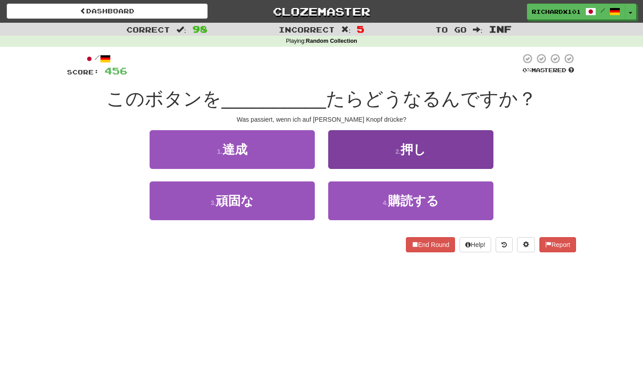
click at [380, 153] on button "2 . 押し" at bounding box center [410, 149] width 165 height 39
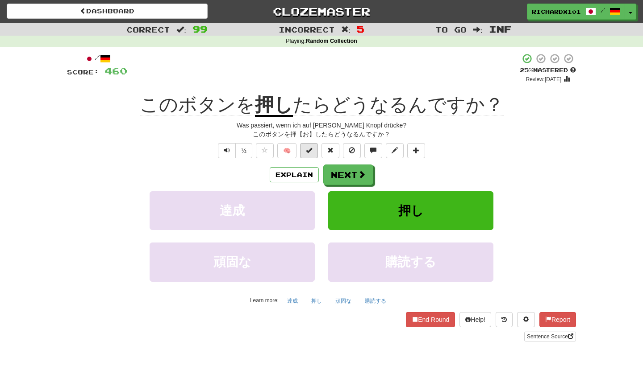
click at [312, 147] on span at bounding box center [309, 150] width 6 height 6
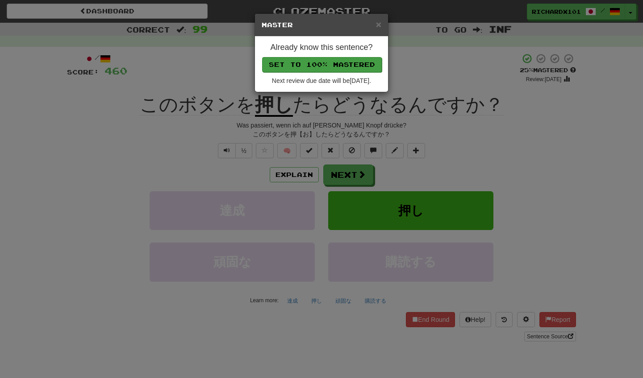
click at [341, 63] on button "Set to 100% Mastered" at bounding box center [322, 64] width 120 height 15
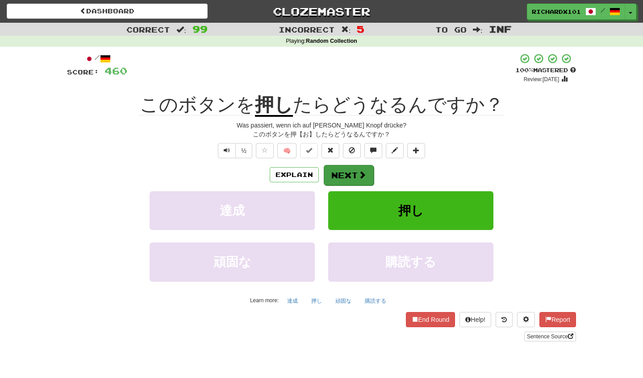
click at [337, 170] on button "Next" at bounding box center [349, 175] width 50 height 21
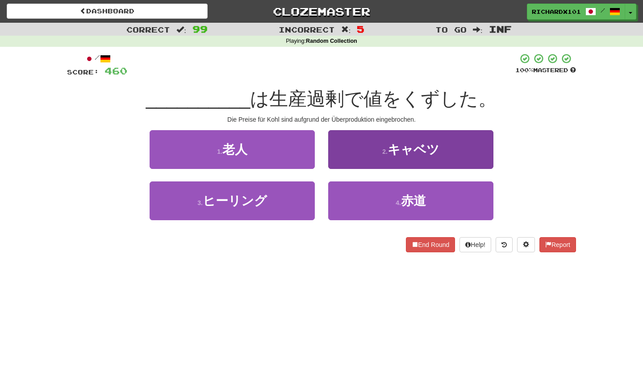
click at [352, 153] on button "2 . キャベツ" at bounding box center [410, 149] width 165 height 39
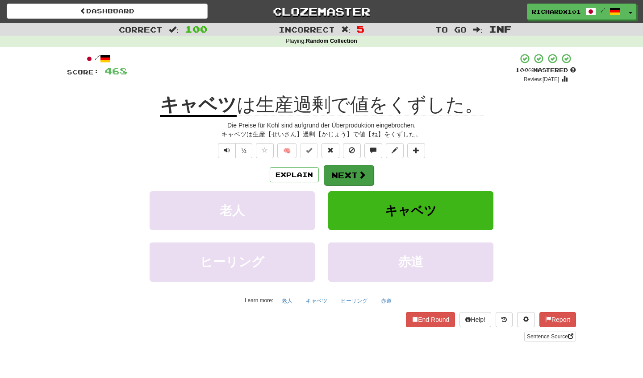
click at [349, 170] on button "Next" at bounding box center [349, 175] width 50 height 21
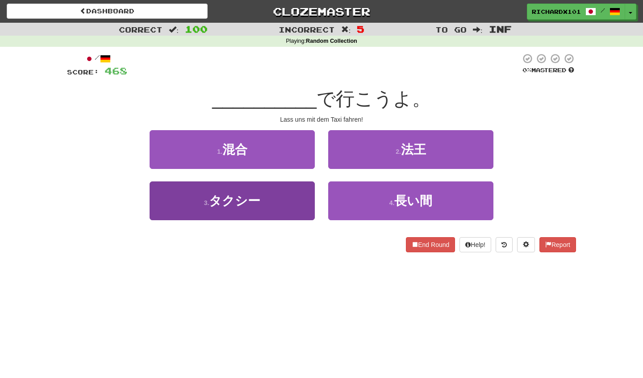
click at [287, 196] on button "3 . タクシー" at bounding box center [232, 201] width 165 height 39
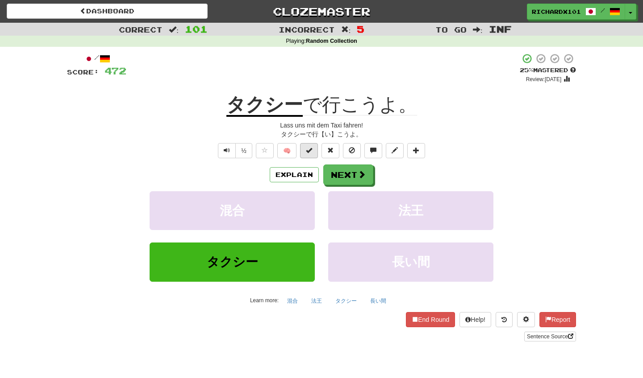
click at [310, 153] on span at bounding box center [309, 150] width 6 height 6
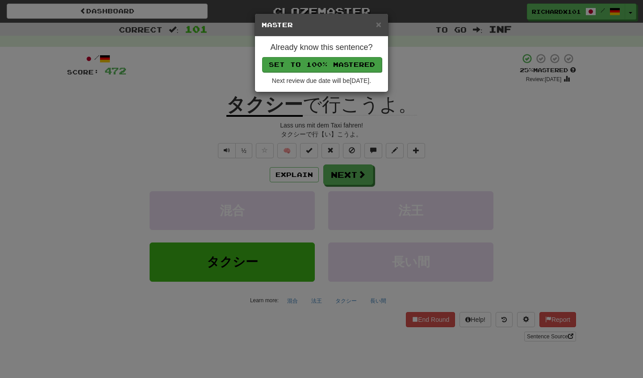
click at [344, 63] on button "Set to 100% Mastered" at bounding box center [322, 64] width 120 height 15
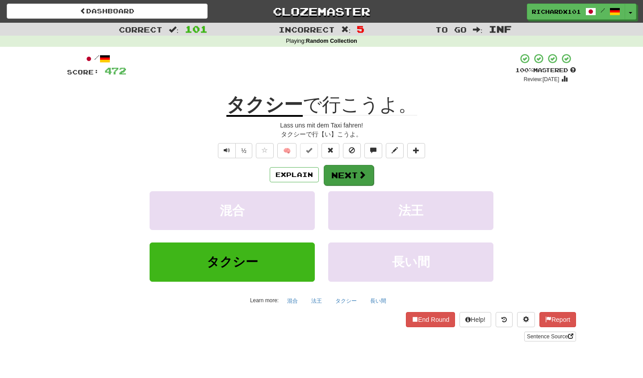
click at [341, 170] on button "Next" at bounding box center [349, 175] width 50 height 21
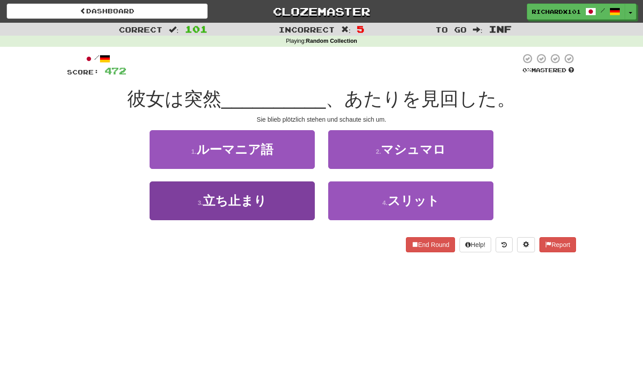
click at [300, 196] on button "3 . 立ち止まり" at bounding box center [232, 201] width 165 height 39
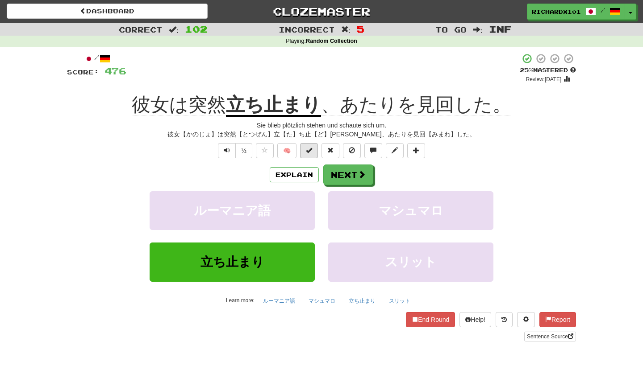
click at [312, 151] on span at bounding box center [309, 150] width 6 height 6
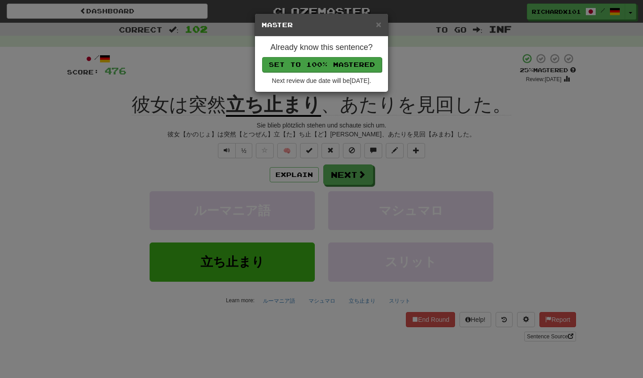
click at [343, 64] on button "Set to 100% Mastered" at bounding box center [322, 64] width 120 height 15
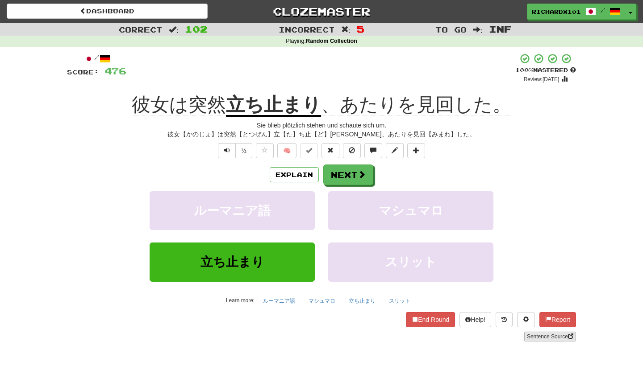
click at [543, 336] on link "Sentence Source" at bounding box center [550, 337] width 52 height 10
click at [415, 150] on span at bounding box center [416, 150] width 6 height 6
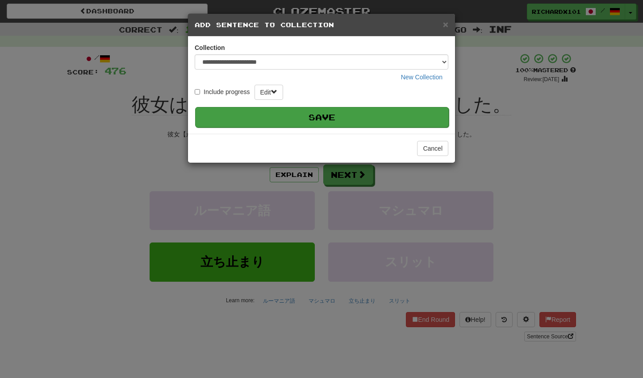
click at [367, 113] on button "Save" at bounding box center [321, 117] width 253 height 21
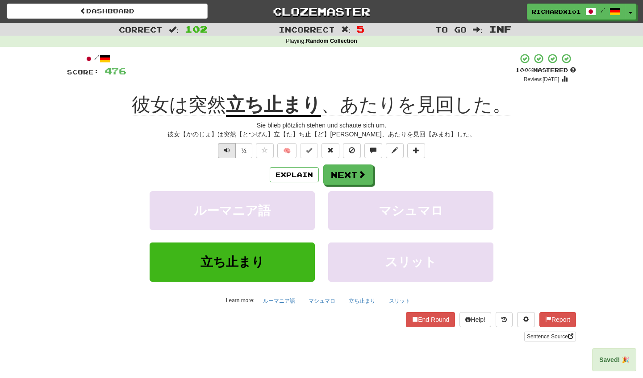
click at [225, 147] on span "Text-to-speech controls" at bounding box center [227, 150] width 6 height 6
click at [357, 178] on button "Next" at bounding box center [349, 175] width 50 height 21
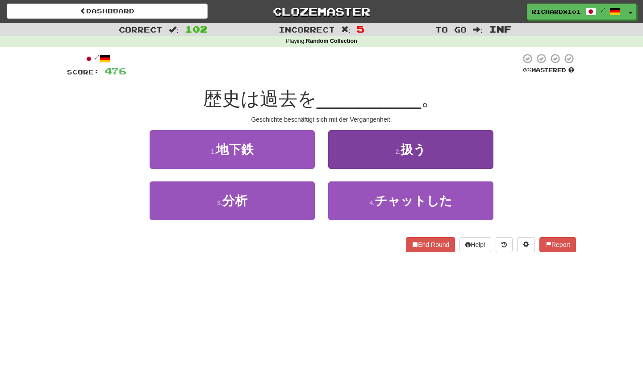
click at [369, 156] on button "2 . 扱う" at bounding box center [410, 149] width 165 height 39
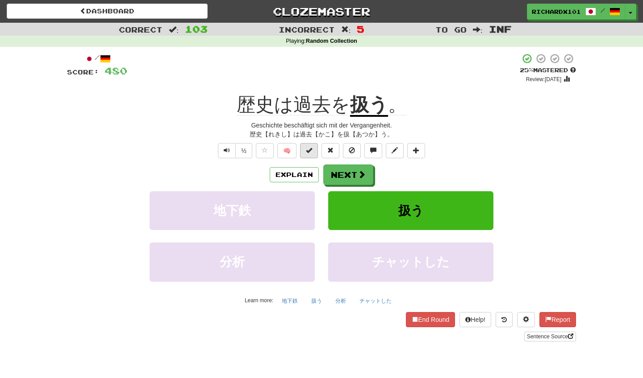
click at [312, 150] on span at bounding box center [309, 150] width 6 height 6
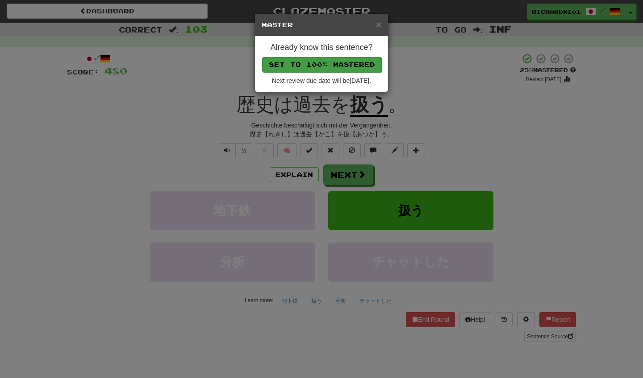
click at [340, 64] on button "Set to 100% Mastered" at bounding box center [322, 64] width 120 height 15
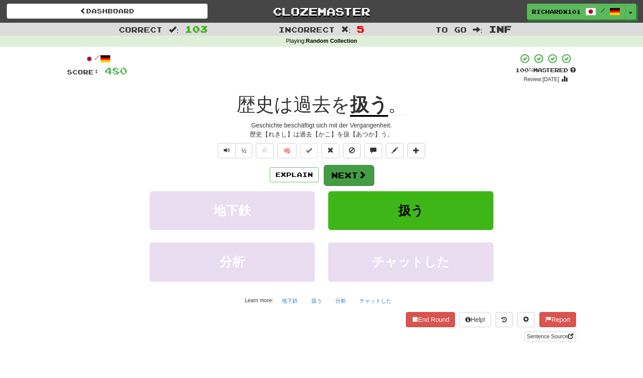
click at [350, 174] on button "Next" at bounding box center [349, 175] width 50 height 21
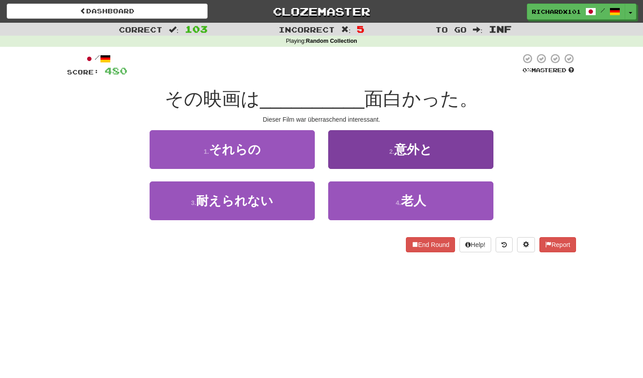
click at [388, 154] on button "2 . 意外と" at bounding box center [410, 149] width 165 height 39
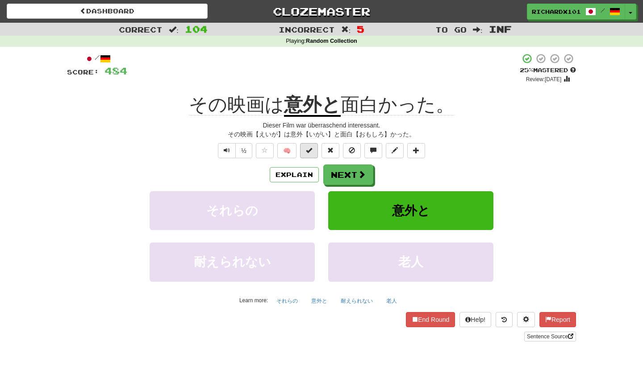
click at [311, 152] on span at bounding box center [309, 150] width 6 height 6
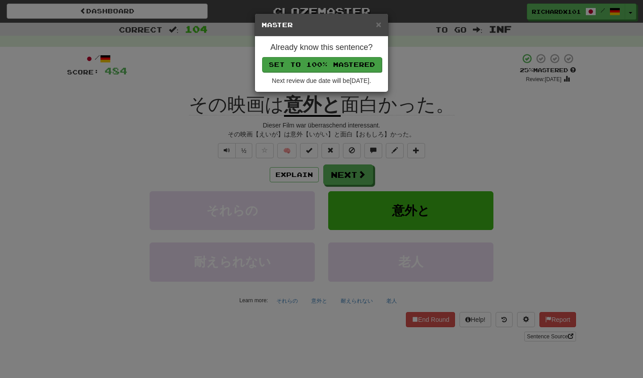
click at [344, 65] on button "Set to 100% Mastered" at bounding box center [322, 64] width 120 height 15
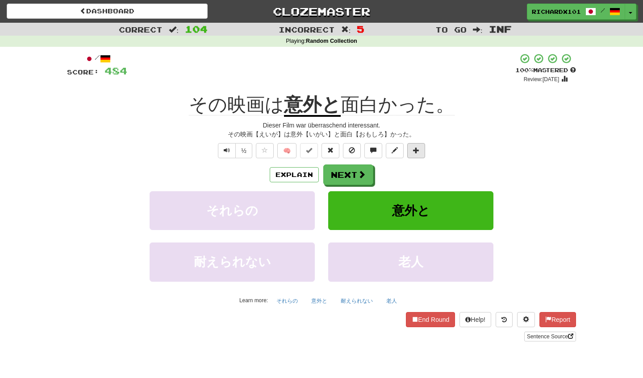
click at [415, 148] on span at bounding box center [416, 150] width 6 height 6
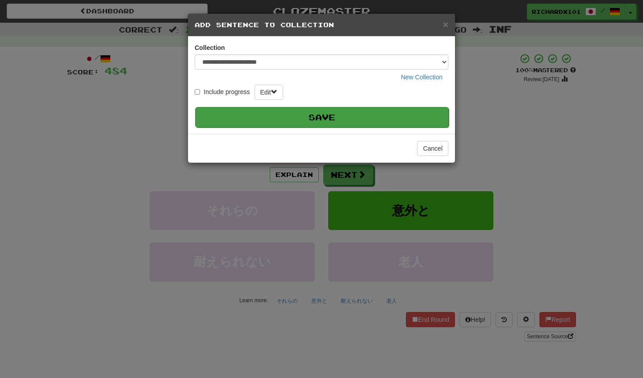
click at [410, 115] on button "Save" at bounding box center [321, 117] width 253 height 21
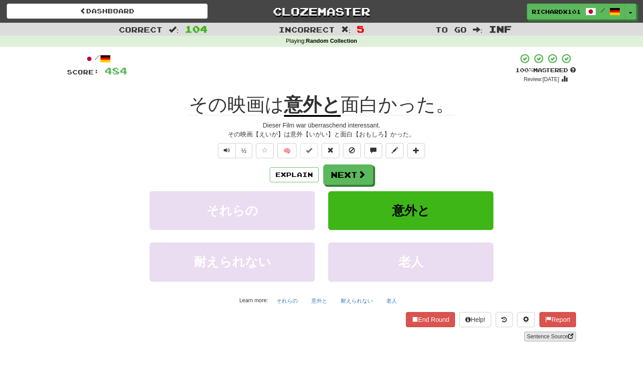
click at [537, 335] on link "Sentence Source" at bounding box center [550, 337] width 52 height 10
click at [416, 148] on span at bounding box center [416, 150] width 6 height 6
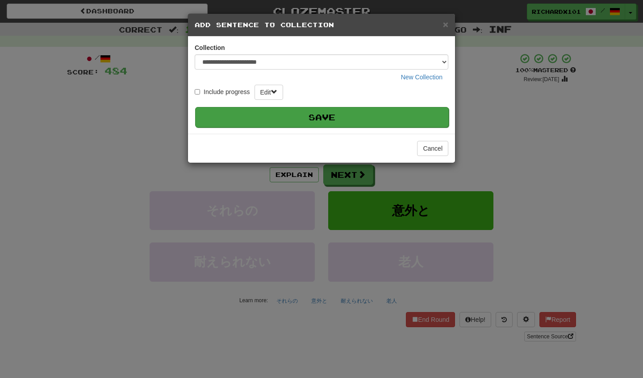
click at [410, 118] on button "Save" at bounding box center [321, 117] width 253 height 21
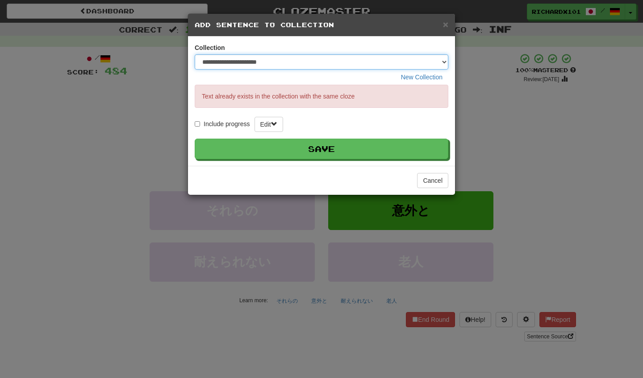
select select "*****"
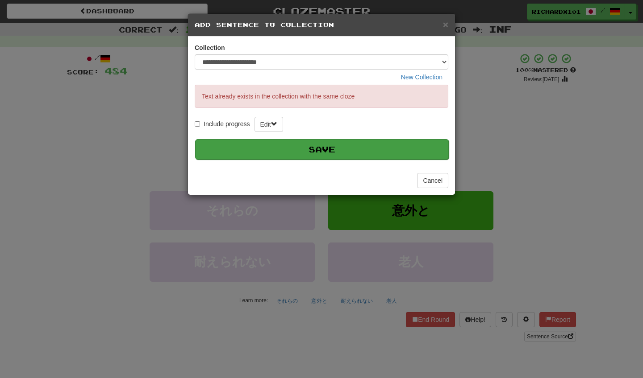
click at [429, 148] on button "Save" at bounding box center [321, 149] width 253 height 21
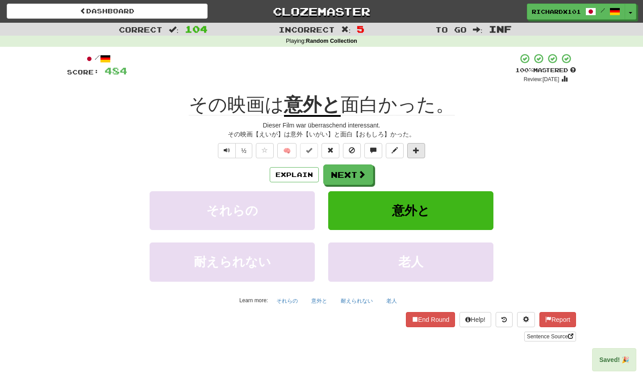
click at [420, 150] on button at bounding box center [416, 150] width 18 height 15
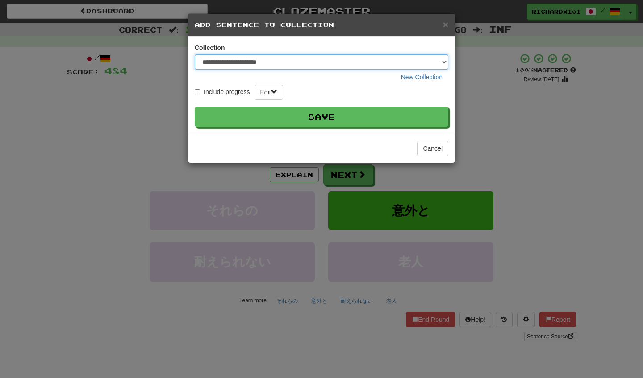
select select "*****"
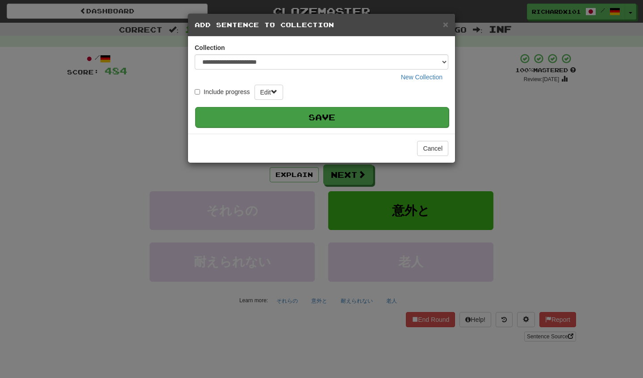
click at [428, 119] on button "Save" at bounding box center [321, 117] width 253 height 21
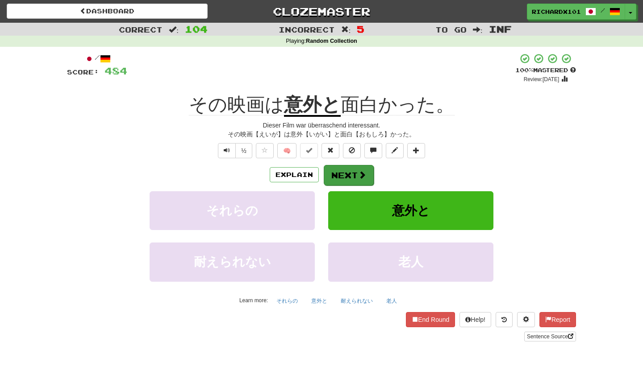
click at [363, 176] on span at bounding box center [362, 175] width 8 height 8
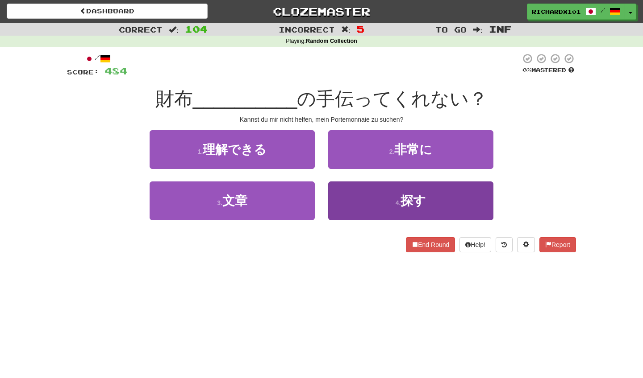
click at [369, 201] on button "4 . 探す" at bounding box center [410, 201] width 165 height 39
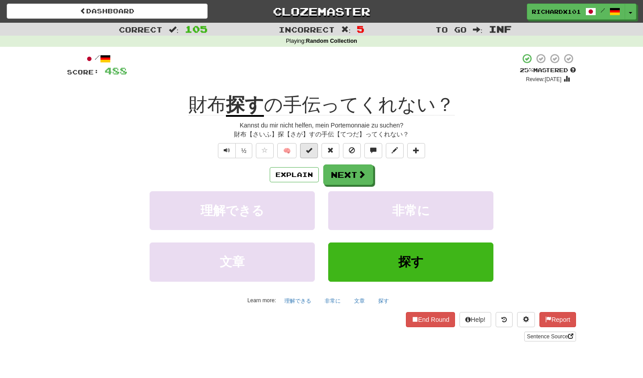
click at [311, 151] on span at bounding box center [309, 150] width 6 height 6
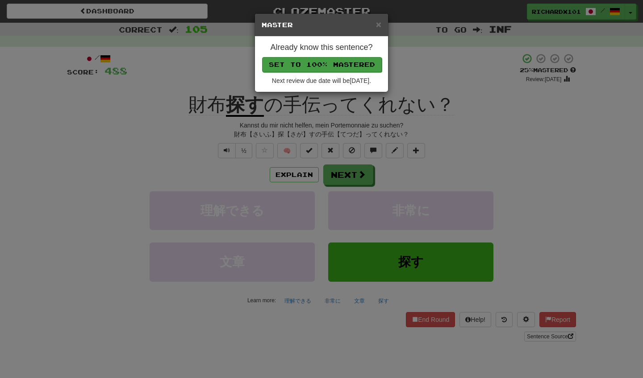
click at [341, 64] on button "Set to 100% Mastered" at bounding box center [322, 64] width 120 height 15
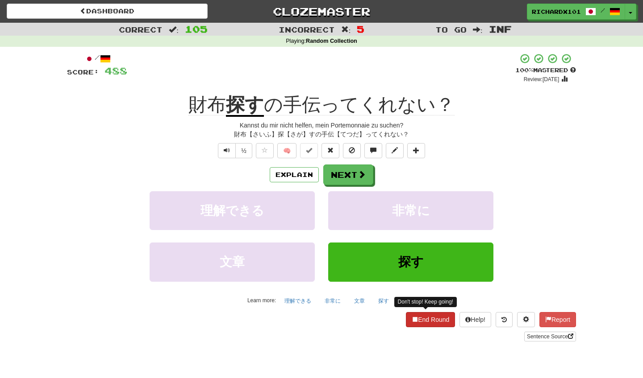
click at [421, 318] on button "End Round" at bounding box center [430, 319] width 49 height 15
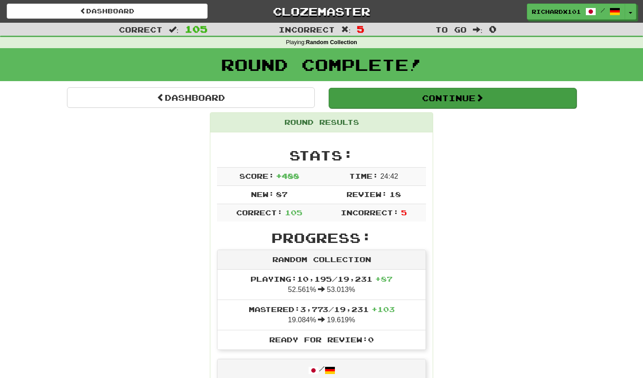
click at [474, 92] on button "Continue" at bounding box center [452, 98] width 248 height 21
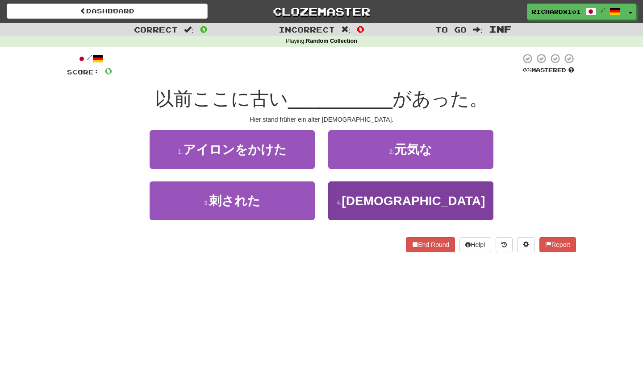
click at [450, 195] on button "4 . 寺" at bounding box center [410, 201] width 165 height 39
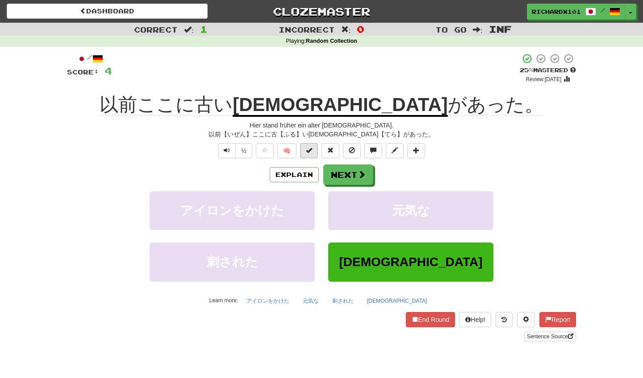
click at [310, 151] on span at bounding box center [309, 150] width 6 height 6
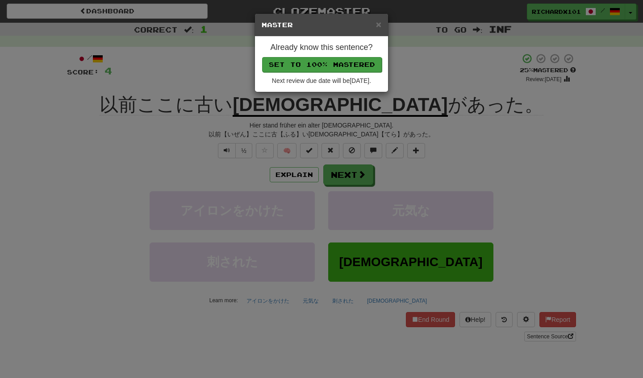
click at [337, 65] on button "Set to 100% Mastered" at bounding box center [322, 64] width 120 height 15
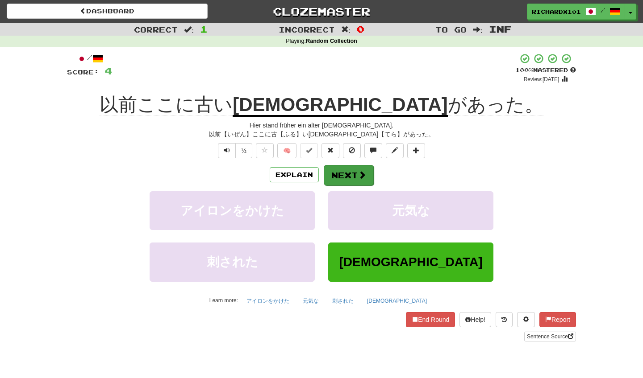
click at [340, 174] on button "Next" at bounding box center [349, 175] width 50 height 21
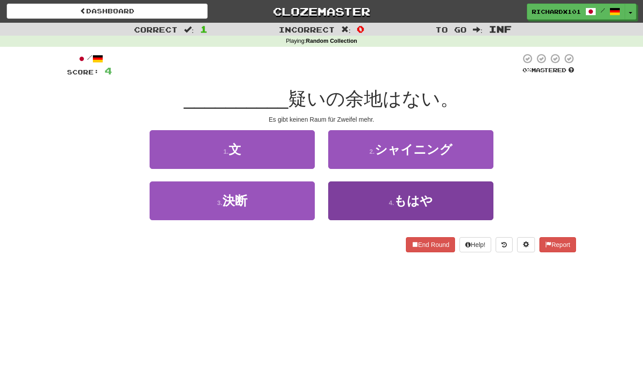
click at [352, 197] on button "4 . もはや" at bounding box center [410, 201] width 165 height 39
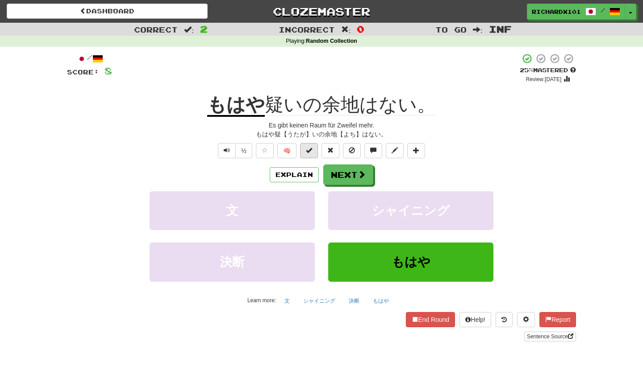
click at [312, 150] on span at bounding box center [309, 150] width 6 height 6
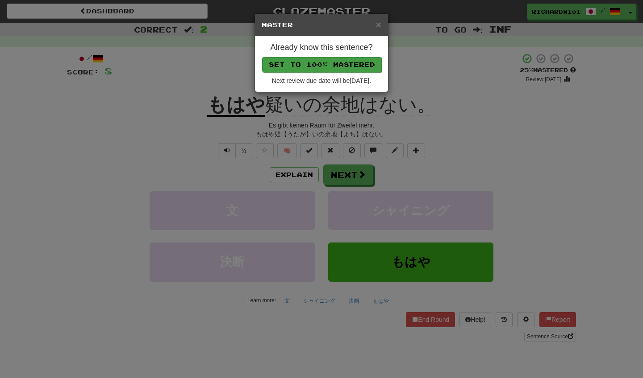
click at [337, 63] on button "Set to 100% Mastered" at bounding box center [322, 64] width 120 height 15
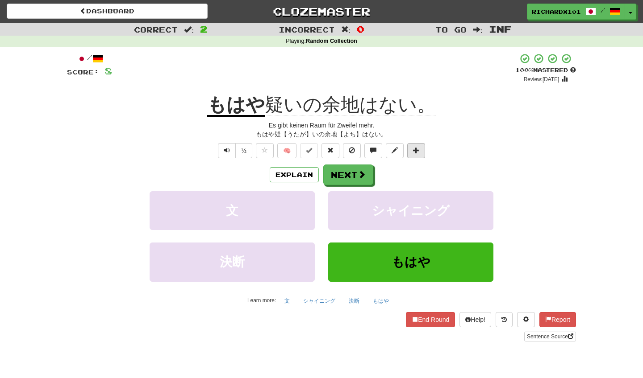
click at [418, 145] on button at bounding box center [416, 150] width 18 height 15
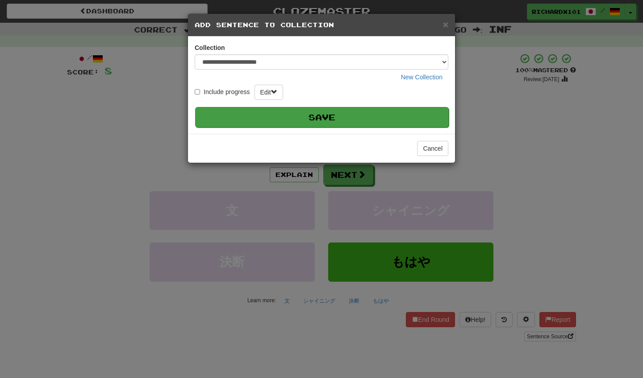
click at [404, 114] on button "Save" at bounding box center [321, 117] width 253 height 21
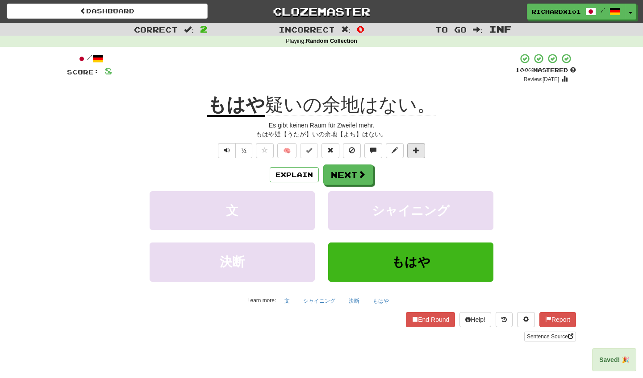
click at [421, 147] on button at bounding box center [416, 150] width 18 height 15
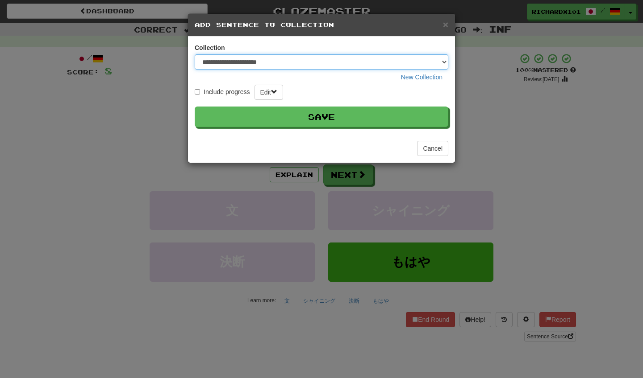
select select "*****"
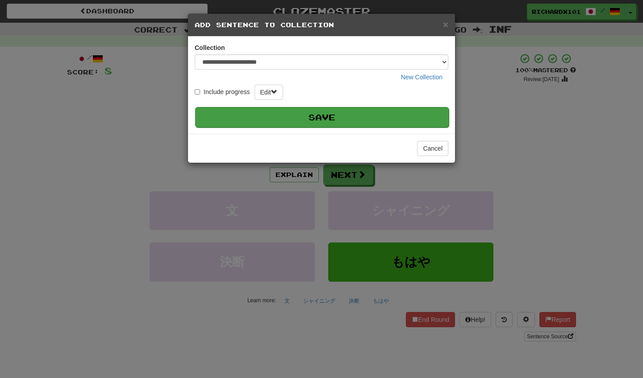
click at [429, 121] on button "Save" at bounding box center [321, 117] width 253 height 21
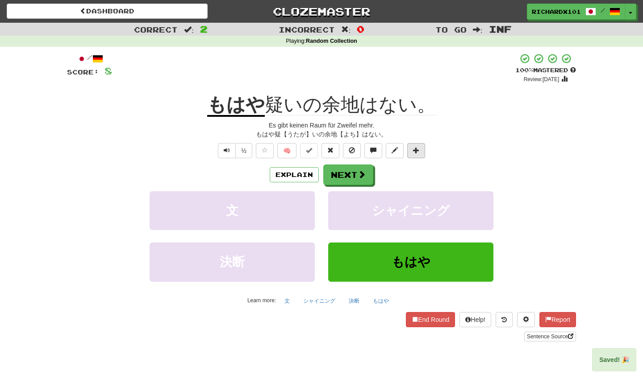
click at [418, 149] on span at bounding box center [416, 150] width 6 height 6
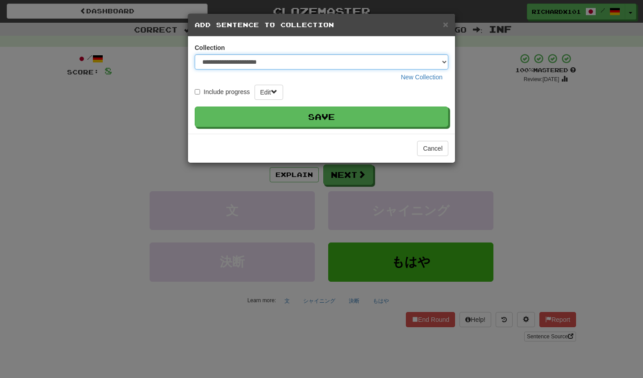
select select "*****"
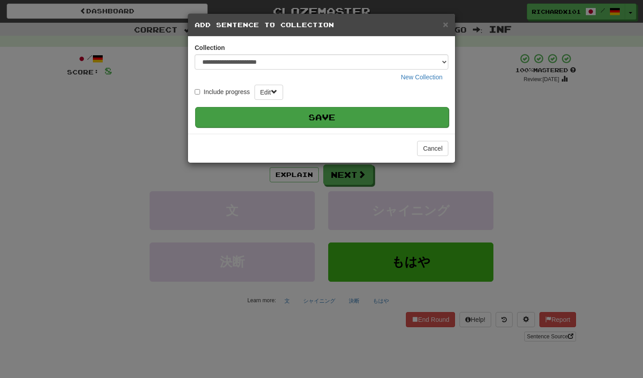
click at [421, 119] on button "Save" at bounding box center [321, 117] width 253 height 21
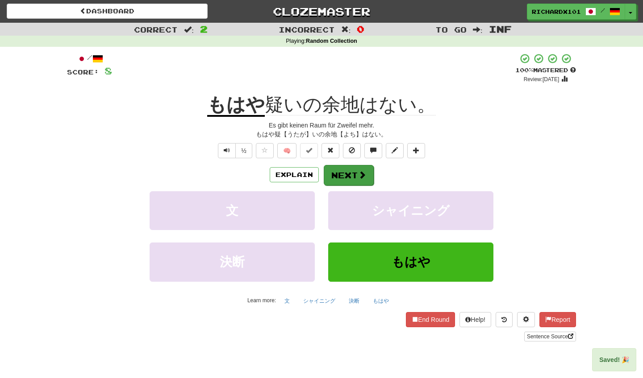
click at [368, 178] on button "Next" at bounding box center [349, 175] width 50 height 21
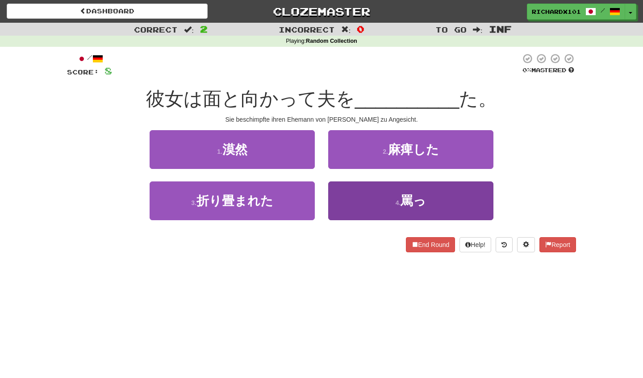
click at [370, 196] on button "4 . 罵っ" at bounding box center [410, 201] width 165 height 39
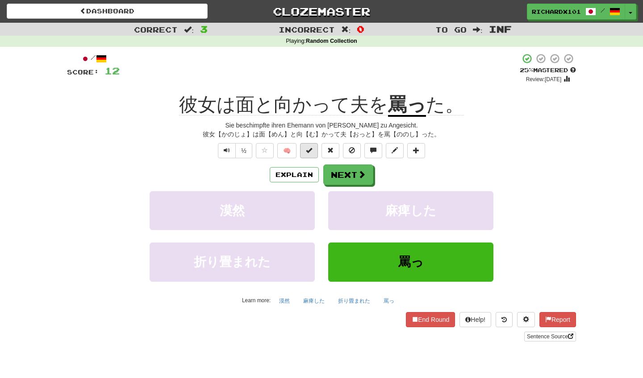
click at [312, 151] on span at bounding box center [309, 150] width 6 height 6
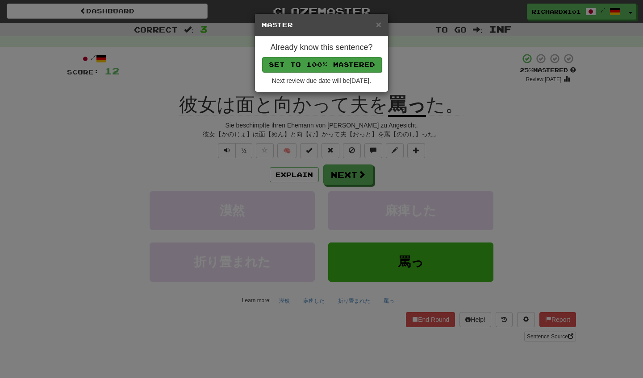
click at [330, 66] on button "Set to 100% Mastered" at bounding box center [322, 64] width 120 height 15
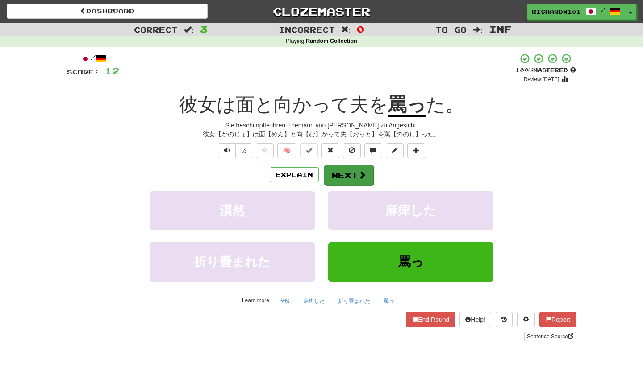
click at [338, 169] on button "Next" at bounding box center [349, 175] width 50 height 21
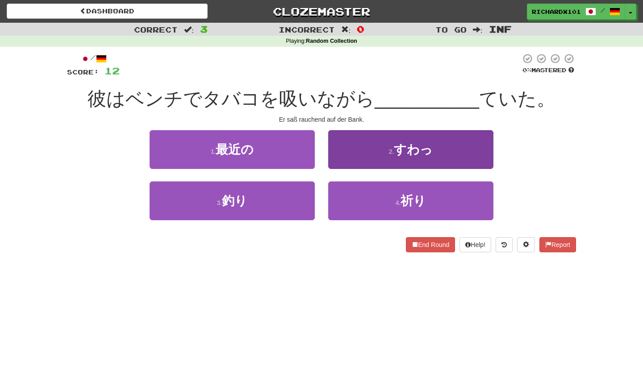
click at [349, 152] on button "2 . すわっ" at bounding box center [410, 149] width 165 height 39
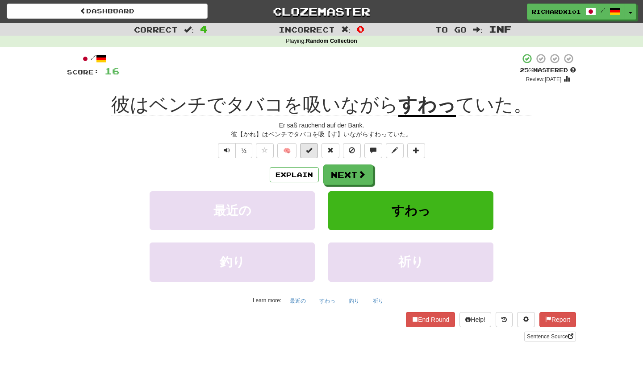
click at [313, 147] on button at bounding box center [309, 150] width 18 height 15
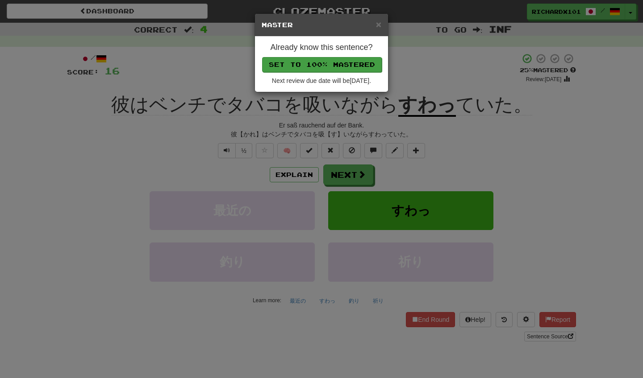
click at [339, 58] on button "Set to 100% Mastered" at bounding box center [322, 64] width 120 height 15
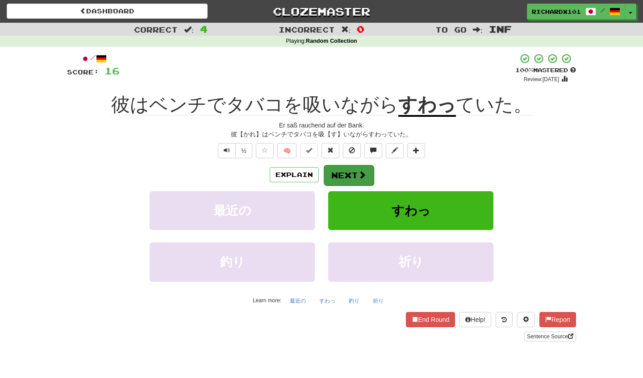
click at [338, 167] on button "Next" at bounding box center [349, 175] width 50 height 21
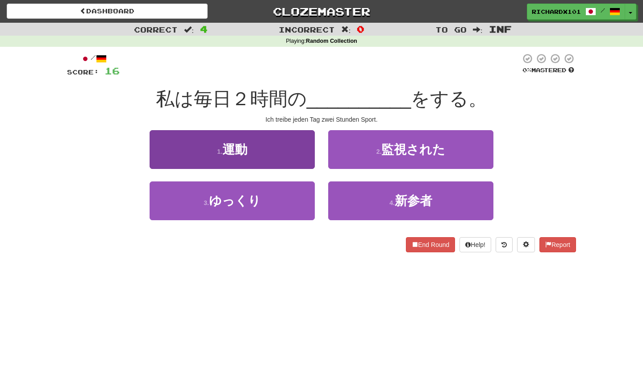
click at [302, 155] on button "1 . 運動" at bounding box center [232, 149] width 165 height 39
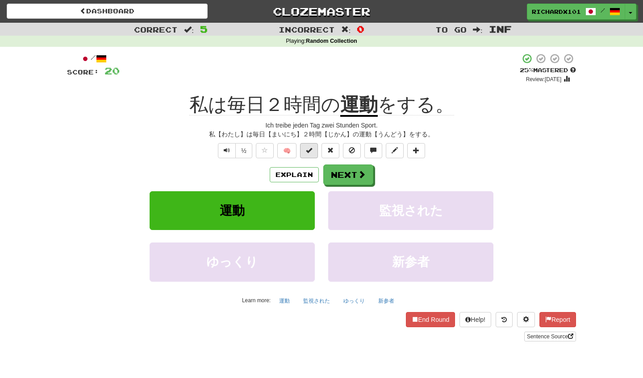
click at [310, 150] on span at bounding box center [309, 150] width 6 height 6
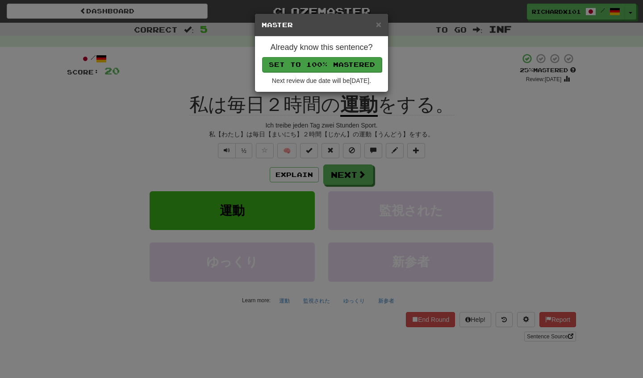
click at [345, 62] on button "Set to 100% Mastered" at bounding box center [322, 64] width 120 height 15
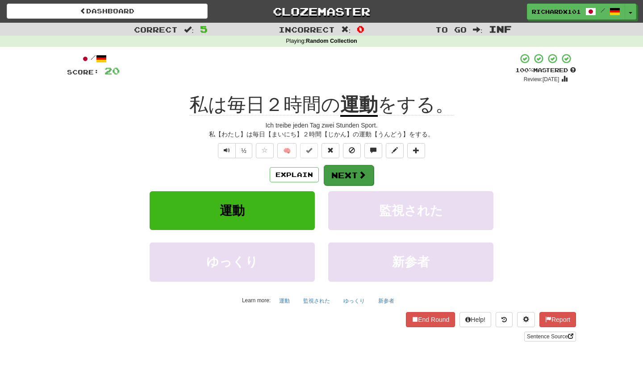
click at [344, 170] on button "Next" at bounding box center [349, 175] width 50 height 21
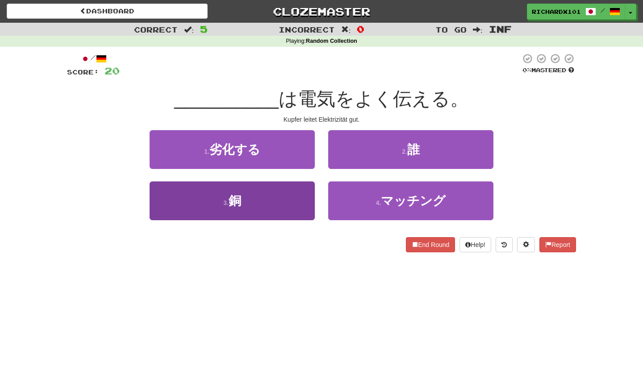
click at [300, 210] on button "3 . 銅" at bounding box center [232, 201] width 165 height 39
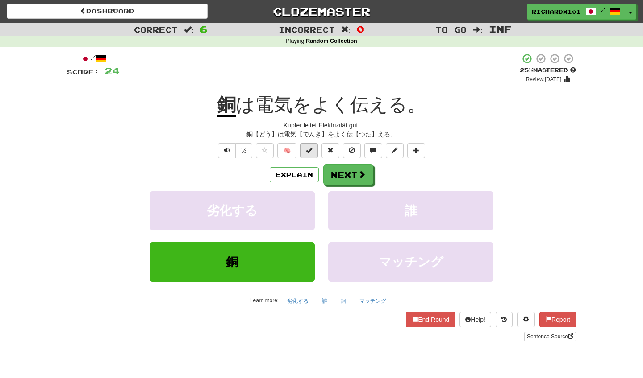
click at [315, 150] on button at bounding box center [309, 150] width 18 height 15
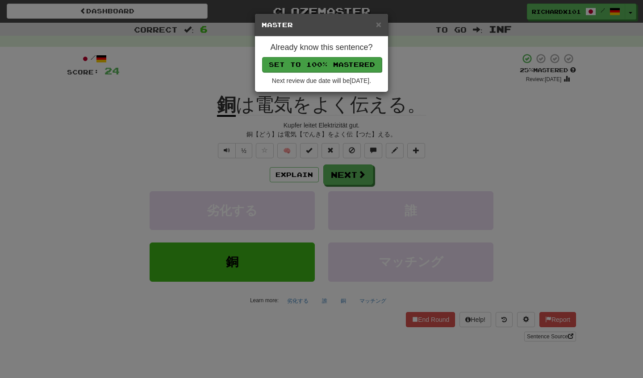
click at [349, 65] on button "Set to 100% Mastered" at bounding box center [322, 64] width 120 height 15
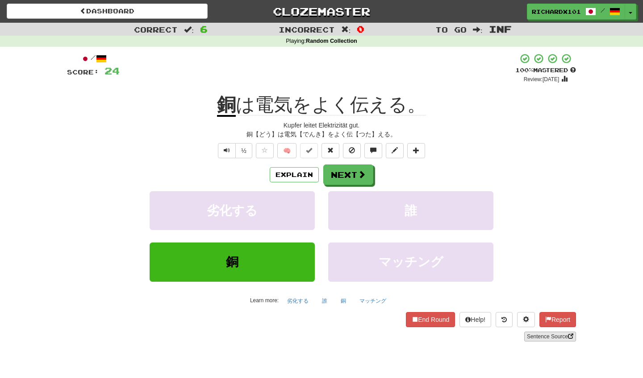
click at [540, 336] on link "Sentence Source" at bounding box center [550, 337] width 52 height 10
click at [414, 149] on span at bounding box center [416, 150] width 6 height 6
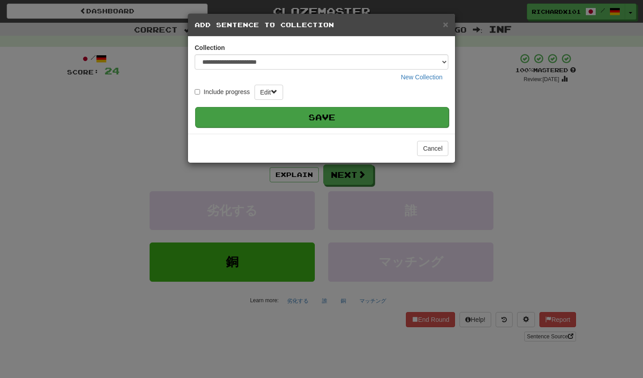
click at [410, 113] on button "Save" at bounding box center [321, 117] width 253 height 21
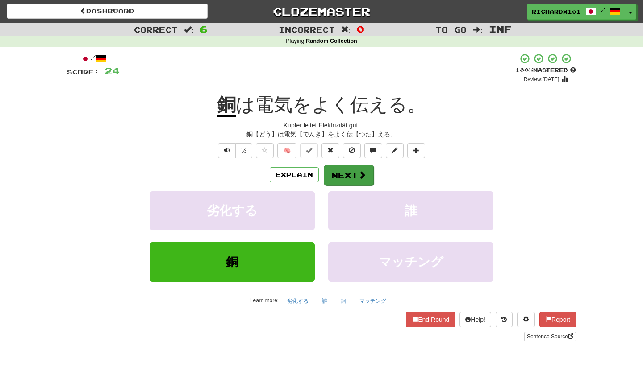
click at [366, 177] on button "Next" at bounding box center [349, 175] width 50 height 21
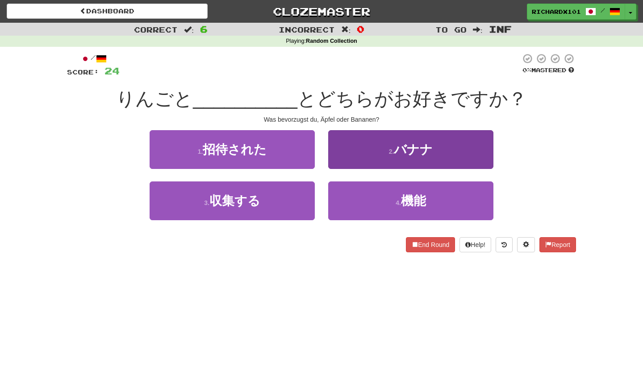
click at [374, 153] on button "2 . バナナ" at bounding box center [410, 149] width 165 height 39
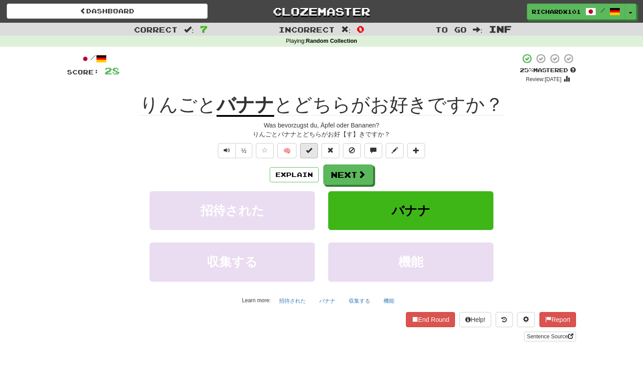
click at [310, 147] on span at bounding box center [309, 150] width 6 height 6
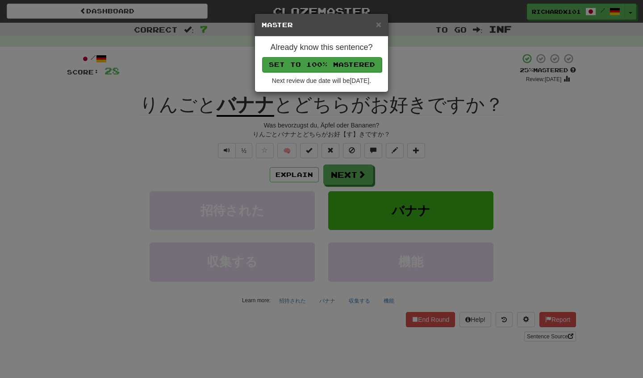
click at [350, 59] on button "Set to 100% Mastered" at bounding box center [322, 64] width 120 height 15
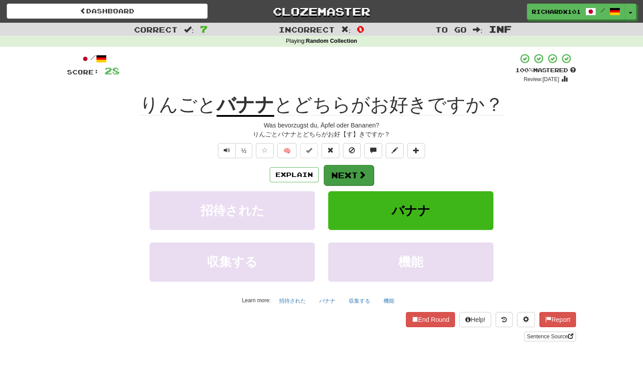
click at [342, 170] on button "Next" at bounding box center [349, 175] width 50 height 21
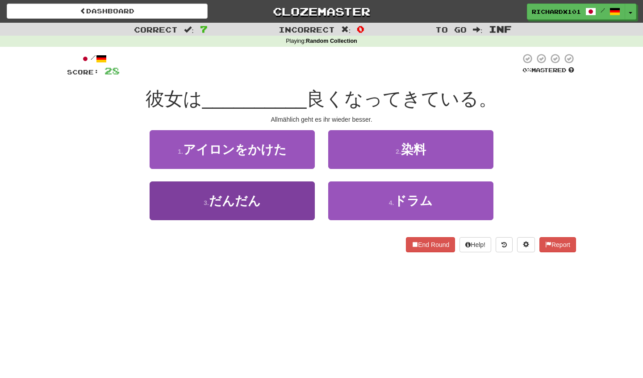
click at [292, 202] on button "3 . だんだん" at bounding box center [232, 201] width 165 height 39
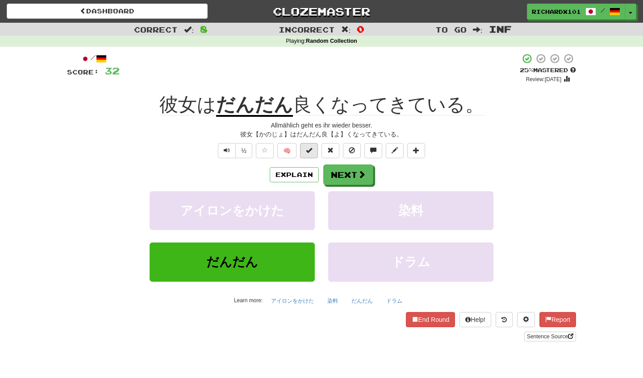
click at [309, 152] on span at bounding box center [309, 150] width 6 height 6
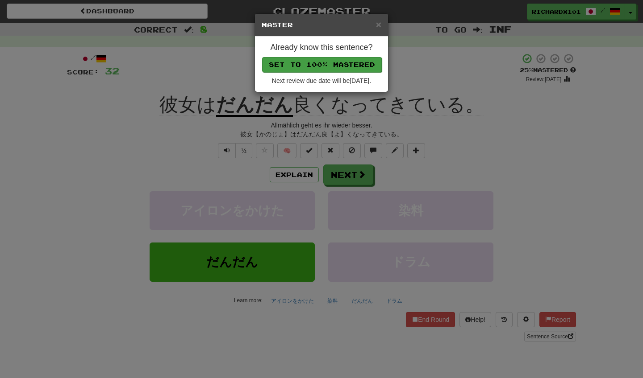
click at [345, 62] on button "Set to 100% Mastered" at bounding box center [322, 64] width 120 height 15
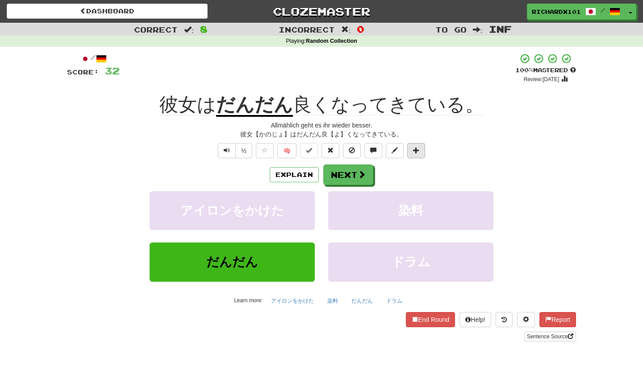
click at [413, 147] on span at bounding box center [416, 150] width 6 height 6
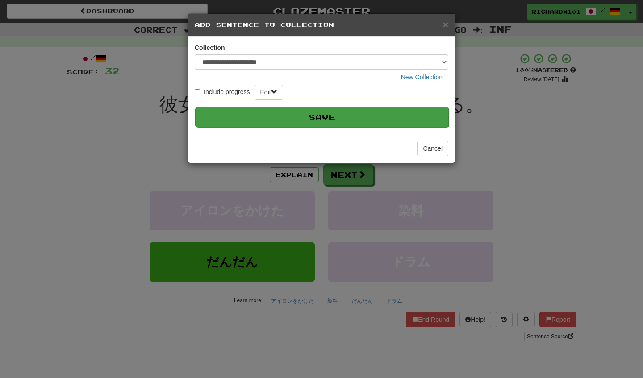
click at [402, 113] on button "Save" at bounding box center [321, 117] width 253 height 21
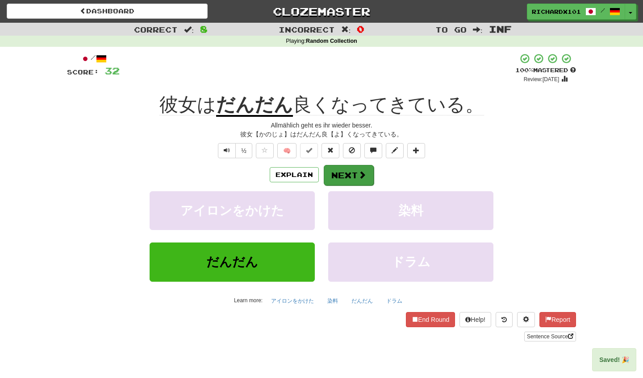
click at [363, 169] on button "Next" at bounding box center [349, 175] width 50 height 21
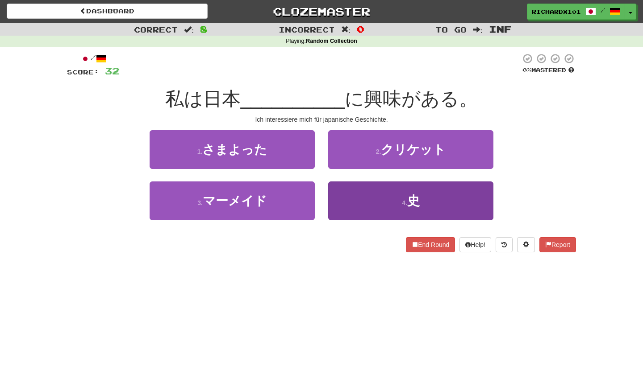
click at [361, 192] on button "4 . 史" at bounding box center [410, 201] width 165 height 39
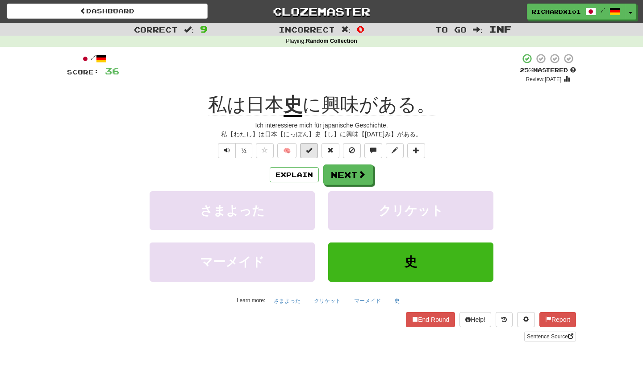
click at [313, 151] on button at bounding box center [309, 150] width 18 height 15
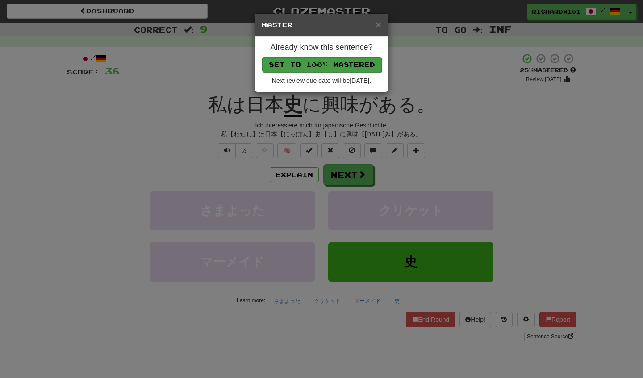
click at [347, 60] on button "Set to 100% Mastered" at bounding box center [322, 64] width 120 height 15
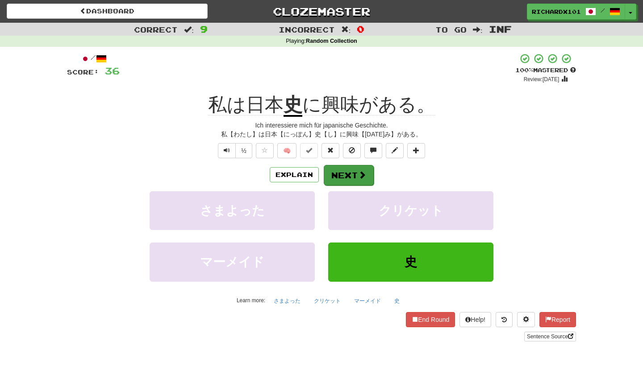
click at [345, 174] on button "Next" at bounding box center [349, 175] width 50 height 21
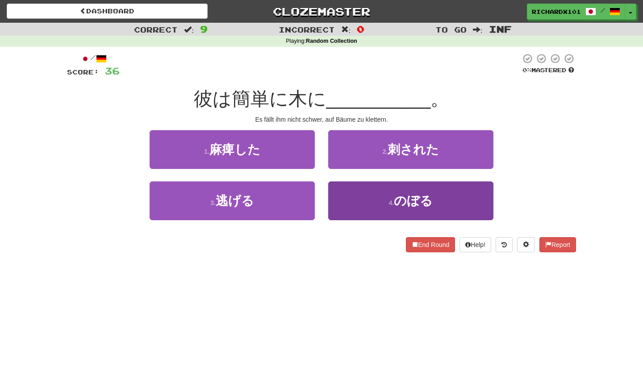
click at [358, 198] on button "4 . のぼる" at bounding box center [410, 201] width 165 height 39
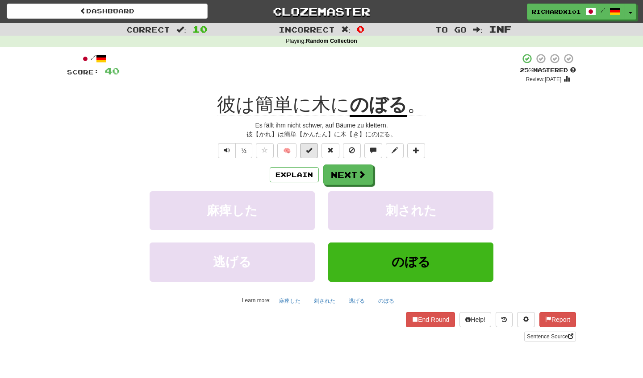
click at [313, 147] on button at bounding box center [309, 150] width 18 height 15
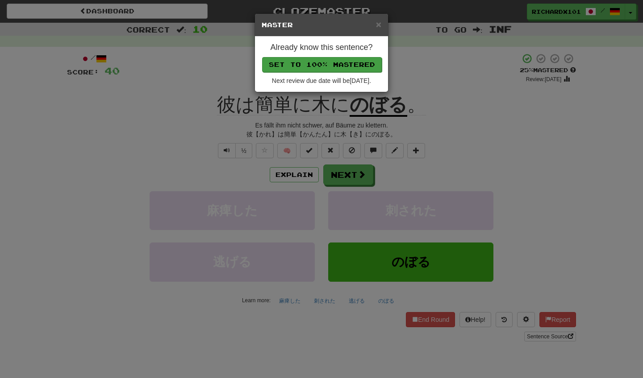
click at [345, 65] on button "Set to 100% Mastered" at bounding box center [322, 64] width 120 height 15
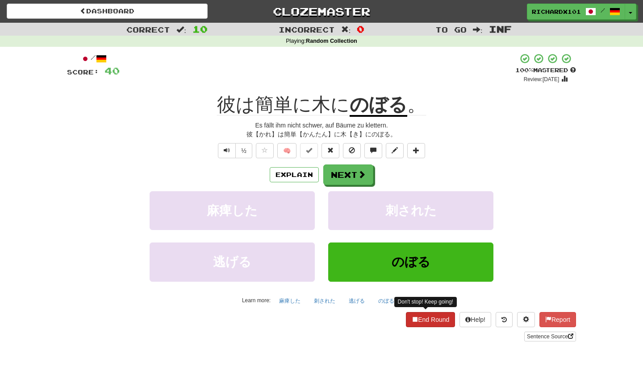
click at [417, 315] on button "End Round" at bounding box center [430, 319] width 49 height 15
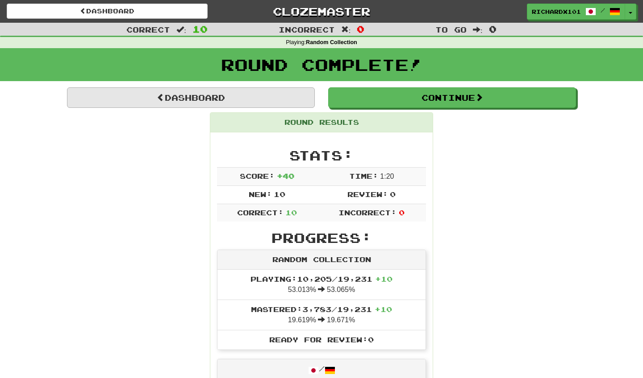
click at [262, 96] on link "Dashboard" at bounding box center [191, 97] width 248 height 21
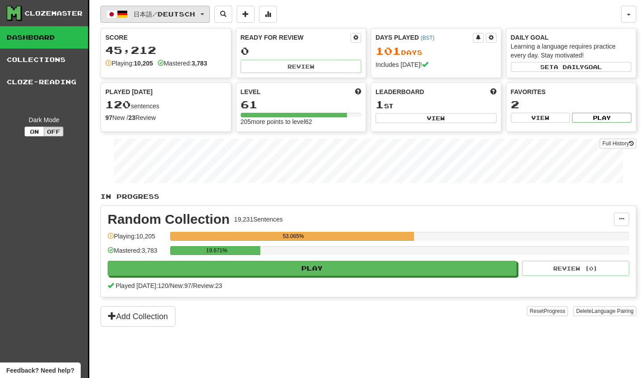
click at [210, 15] on button "日本語 / Deutsch" at bounding box center [154, 14] width 109 height 17
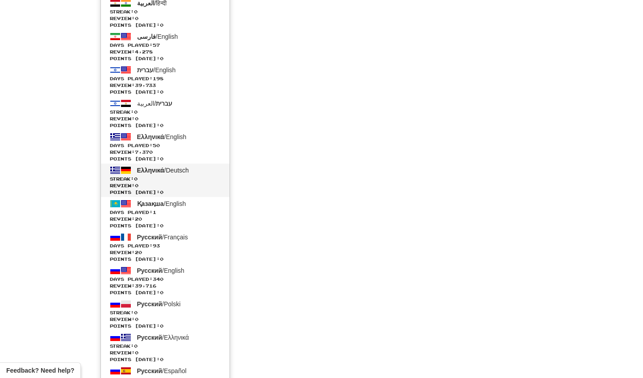
scroll to position [1774, 0]
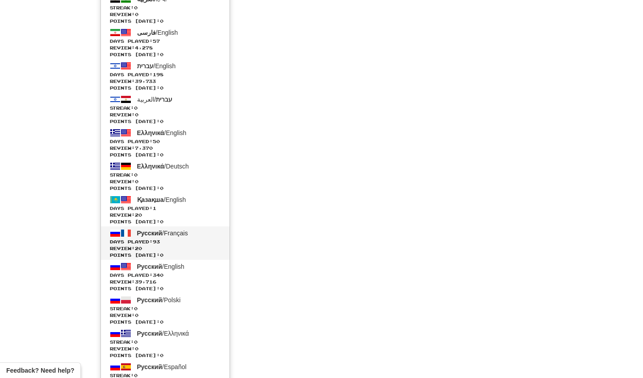
click at [193, 235] on link "Русский / Français Days Played: 93 Review: 20 Points today: 0" at bounding box center [165, 243] width 129 height 33
